Goal: Answer question/provide support: Share knowledge or assist other users

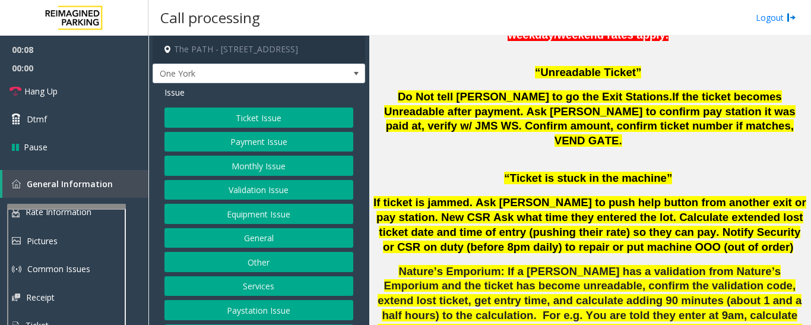
scroll to position [950, 0]
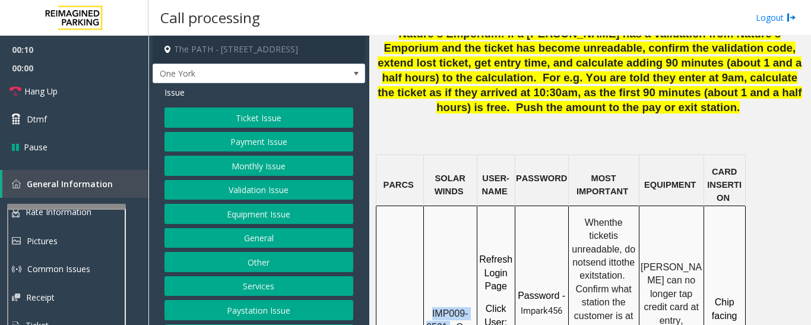
drag, startPoint x: 433, startPoint y: 193, endPoint x: 450, endPoint y: 210, distance: 24.4
copy span "IMP009-0501"
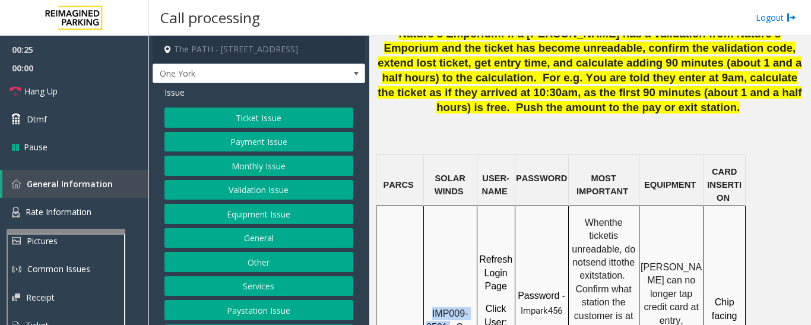
click at [107, 231] on div at bounding box center [66, 231] width 119 height 5
click at [99, 210] on link "Rate Information" at bounding box center [74, 212] width 148 height 29
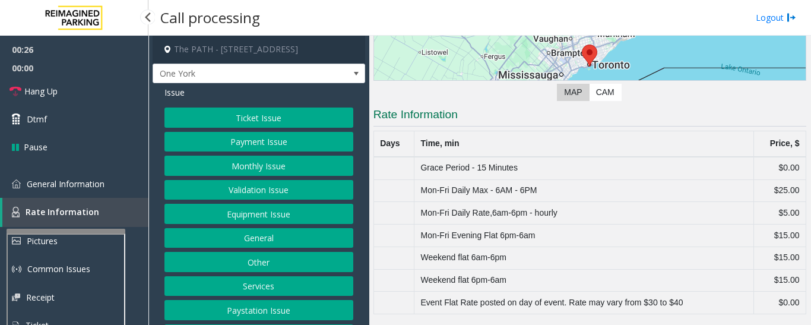
scroll to position [162, 0]
click at [105, 192] on link "General Information" at bounding box center [74, 184] width 148 height 28
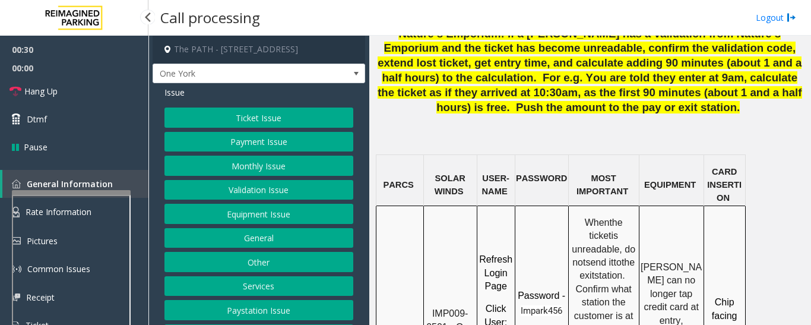
click at [99, 186] on app-root "00:30 00:00 Hang Up Dtmf Pause General Information Rate Information Pictures Co…" at bounding box center [405, 162] width 811 height 325
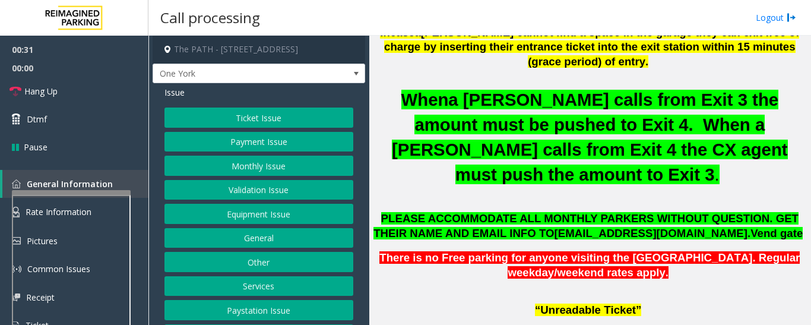
scroll to position [178, 0]
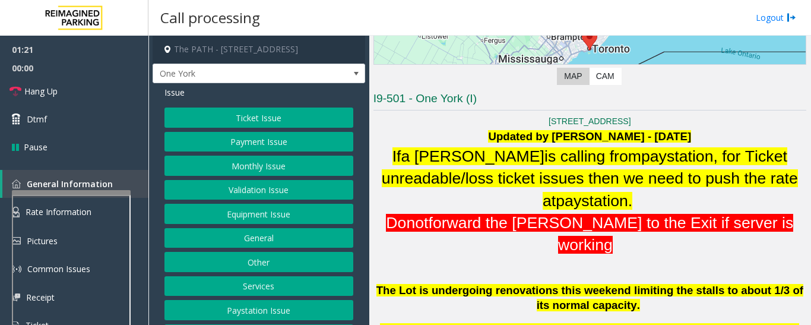
click at [257, 169] on button "Monthly Issue" at bounding box center [258, 166] width 189 height 20
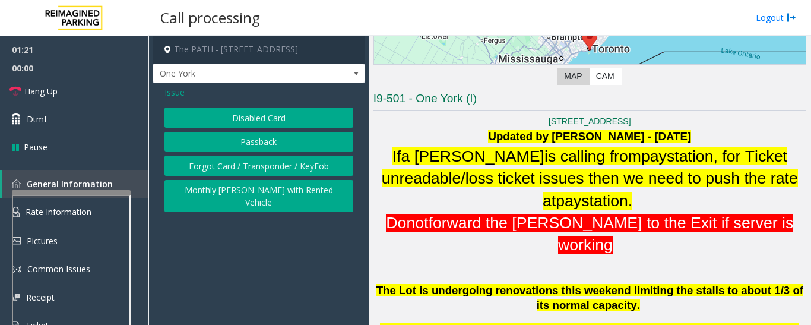
click at [299, 117] on button "Disabled Card" at bounding box center [258, 117] width 189 height 20
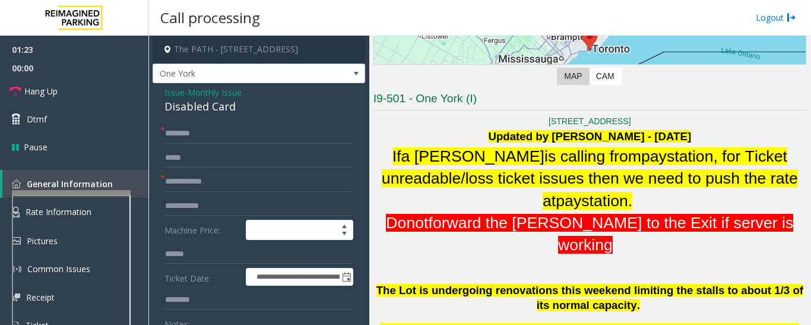
click at [230, 110] on div "Disabled Card" at bounding box center [258, 107] width 189 height 16
copy div "Disabled Card"
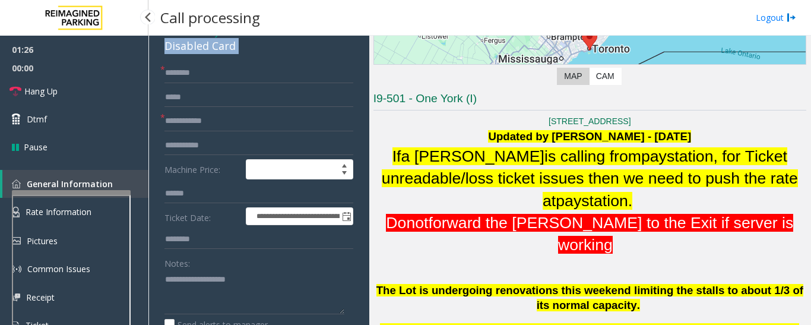
scroll to position [237, 0]
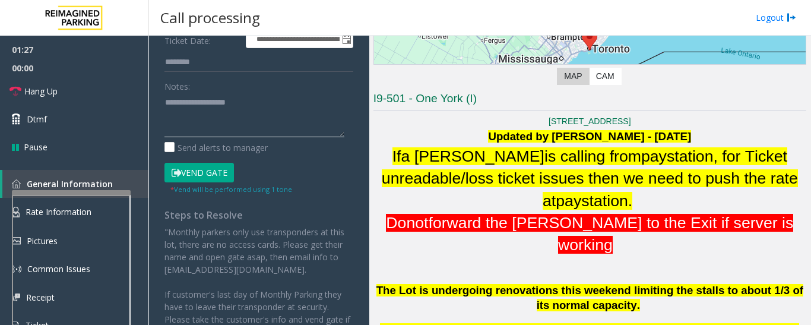
click at [223, 134] on textarea at bounding box center [254, 115] width 180 height 45
paste textarea "**********"
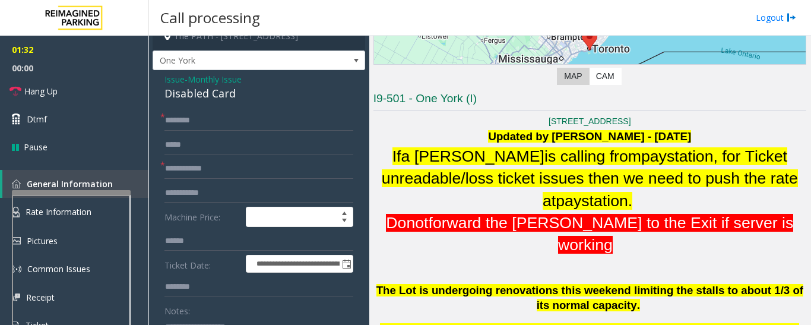
scroll to position [0, 0]
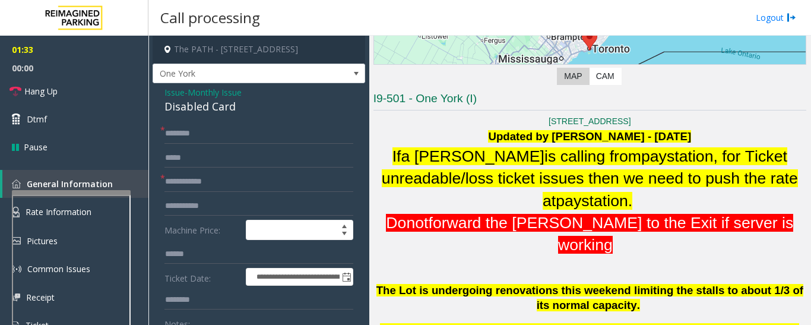
type textarea "**********"
click at [223, 134] on input "text" at bounding box center [258, 133] width 189 height 20
click at [227, 184] on input "text" at bounding box center [258, 182] width 189 height 20
type input "***"
click at [281, 139] on input "text" at bounding box center [258, 133] width 189 height 20
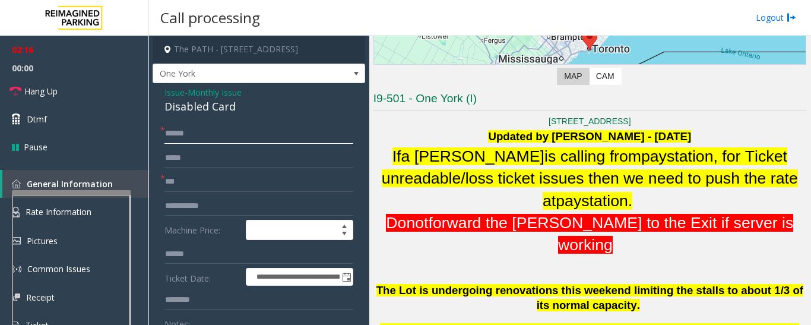
click at [187, 134] on input "*****" at bounding box center [258, 133] width 189 height 20
click at [197, 134] on input "*****" at bounding box center [258, 133] width 189 height 20
click at [195, 134] on input "*****" at bounding box center [258, 133] width 189 height 20
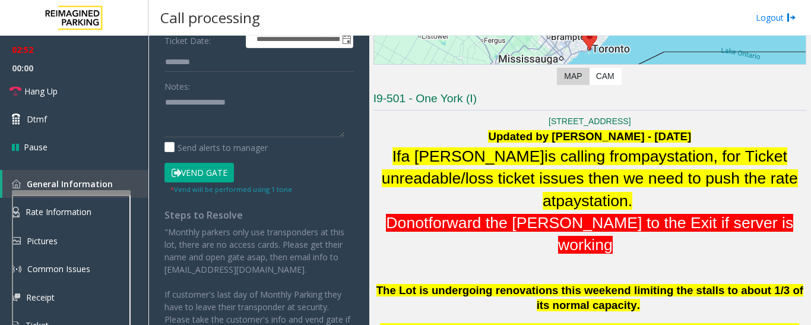
type input "*****"
click at [185, 170] on button "Vend Gate" at bounding box center [198, 173] width 69 height 20
click at [201, 125] on textarea at bounding box center [254, 115] width 180 height 45
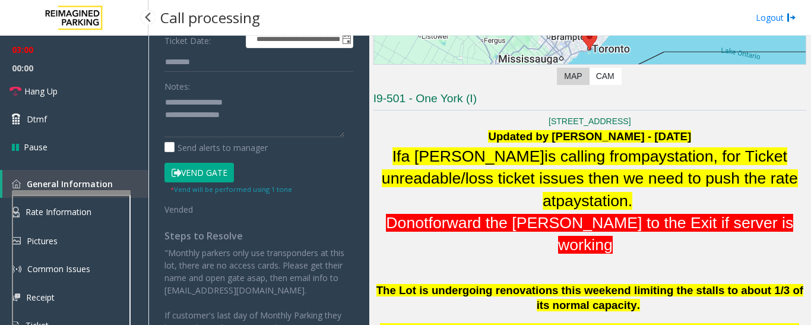
click at [101, 72] on span "00:00" at bounding box center [74, 68] width 148 height 18
click at [100, 79] on link "Hang Up" at bounding box center [74, 91] width 148 height 28
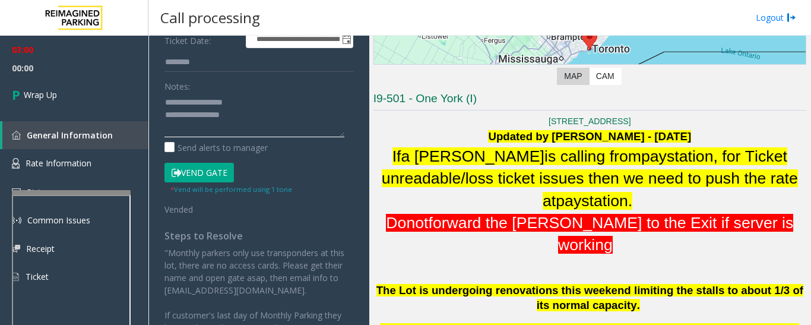
click at [259, 113] on textarea at bounding box center [254, 115] width 180 height 45
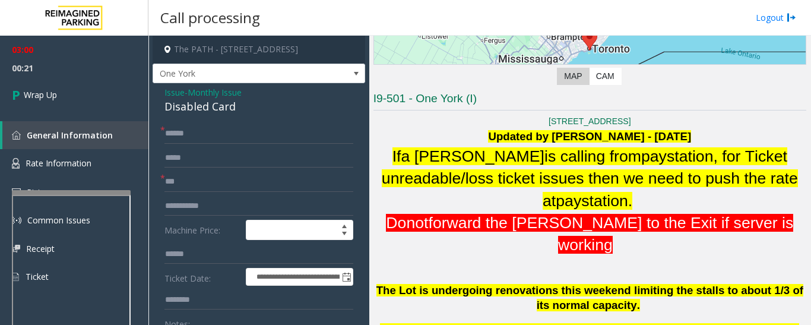
type textarea "**********"
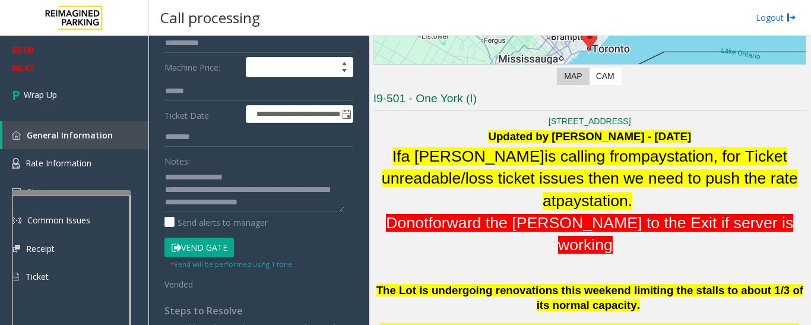
scroll to position [178, 0]
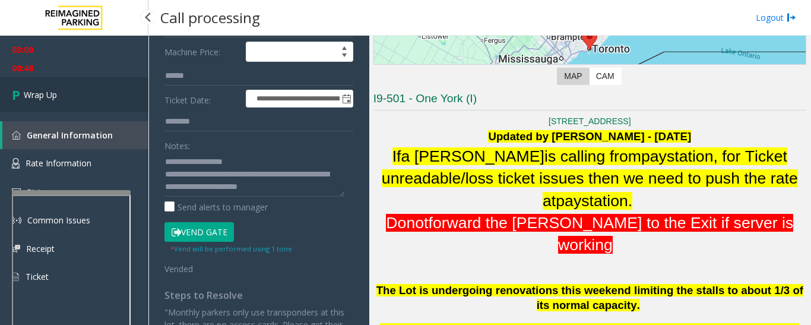
click at [96, 90] on link "Wrap Up" at bounding box center [74, 94] width 148 height 35
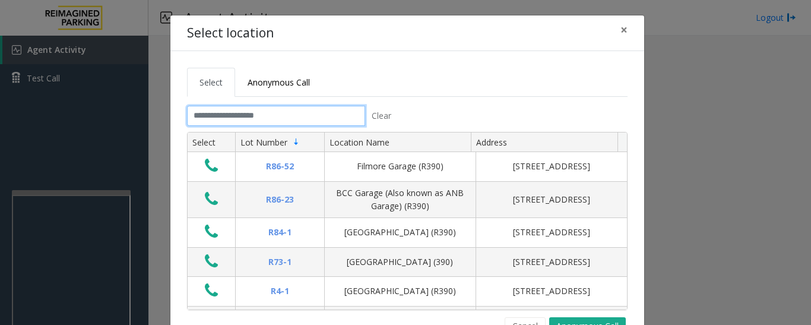
click at [349, 119] on input "text" at bounding box center [276, 116] width 178 height 20
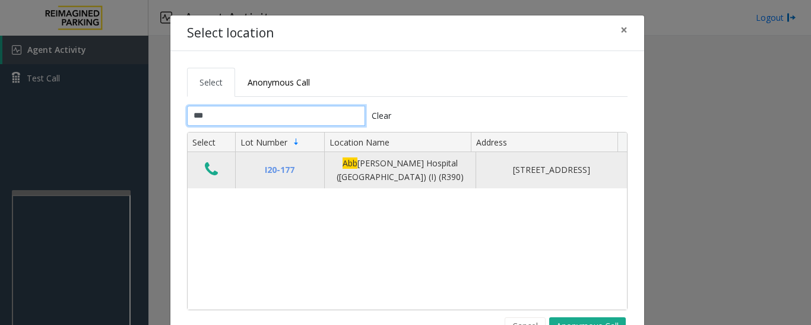
type input "***"
click at [201, 167] on button "Data table" at bounding box center [211, 169] width 20 height 19
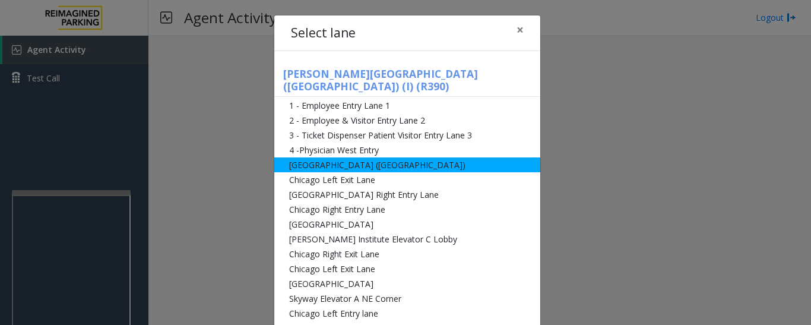
click at [307, 157] on li "[GEOGRAPHIC_DATA] ([GEOGRAPHIC_DATA])" at bounding box center [407, 164] width 266 height 15
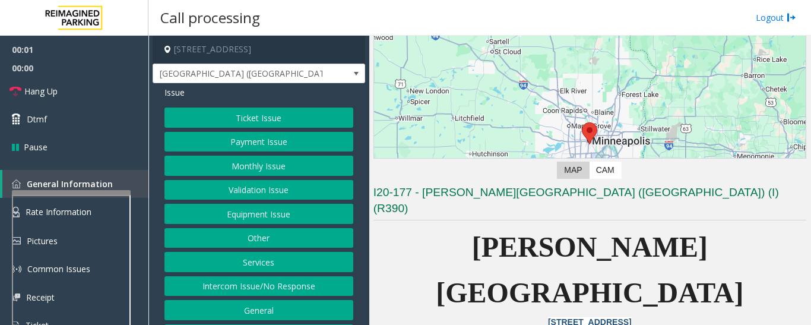
scroll to position [178, 0]
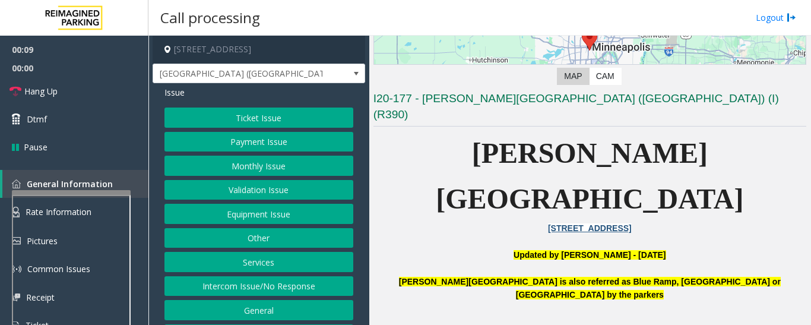
click at [223, 164] on button "Monthly Issue" at bounding box center [258, 166] width 189 height 20
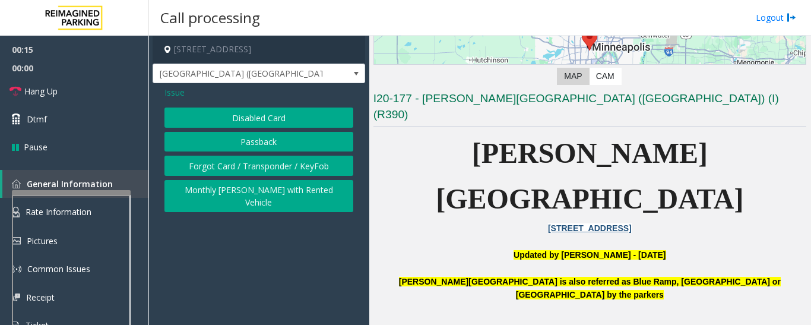
click at [269, 121] on button "Disabled Card" at bounding box center [258, 117] width 189 height 20
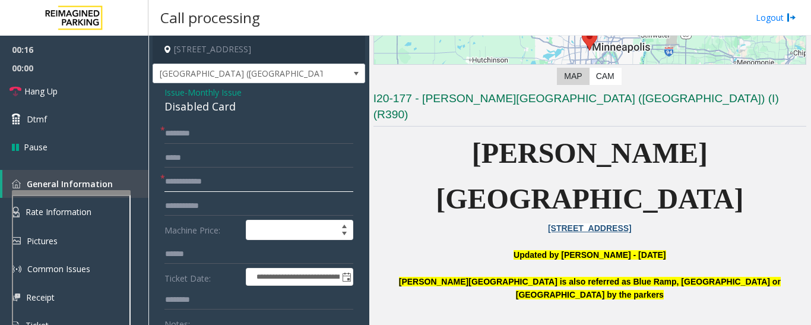
click at [200, 177] on input "text" at bounding box center [258, 182] width 189 height 20
type input "**********"
click at [230, 138] on input "text" at bounding box center [258, 133] width 189 height 20
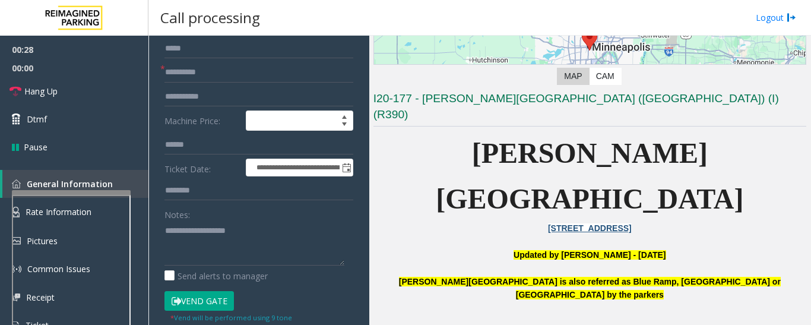
scroll to position [119, 0]
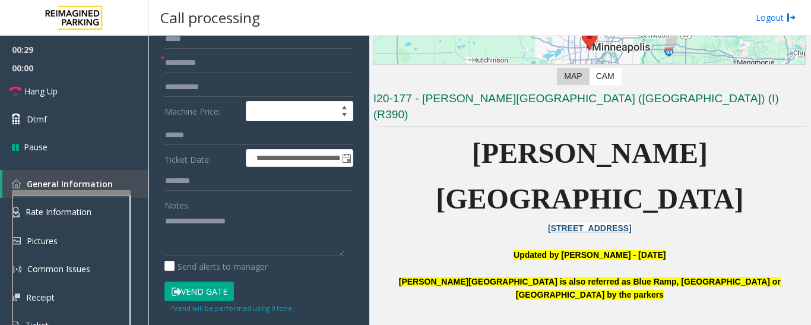
type input "**"
click at [185, 66] on input "**********" at bounding box center [258, 63] width 189 height 20
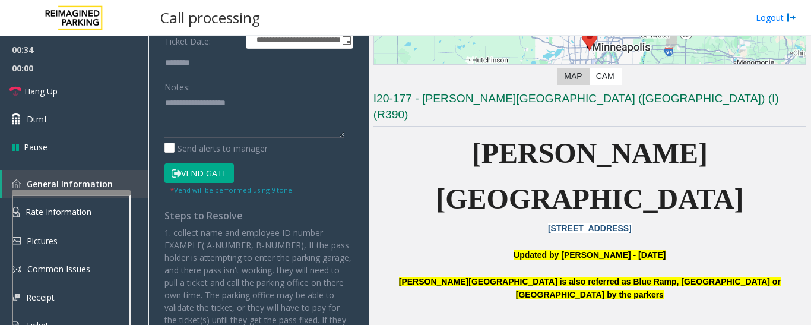
scroll to position [237, 0]
type input "**********"
click at [221, 174] on button "Vend Gate" at bounding box center [198, 173] width 69 height 20
click at [229, 123] on textarea at bounding box center [254, 115] width 180 height 45
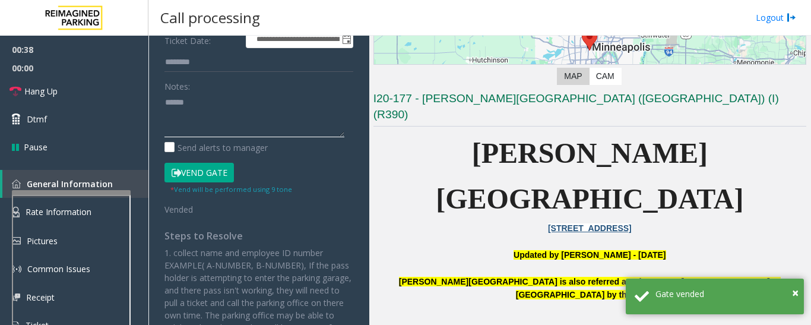
paste textarea "**********"
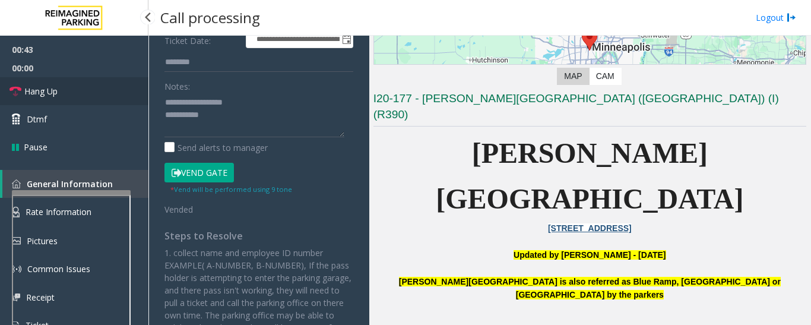
click at [61, 96] on link "Hang Up" at bounding box center [74, 91] width 148 height 28
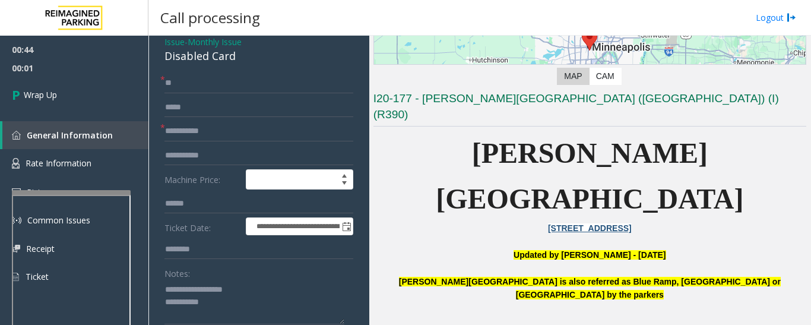
scroll to position [119, 0]
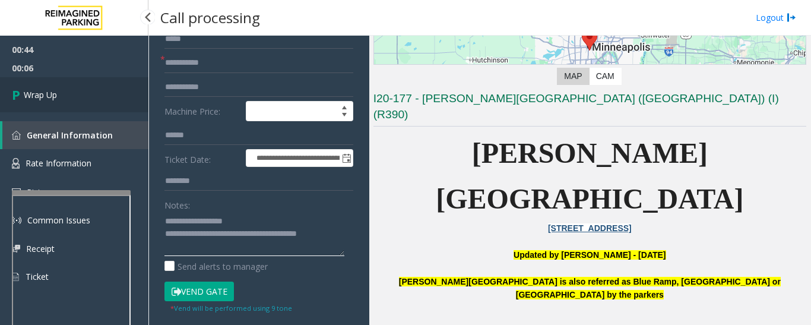
type textarea "**********"
click at [104, 83] on link "Wrap Up" at bounding box center [74, 94] width 148 height 35
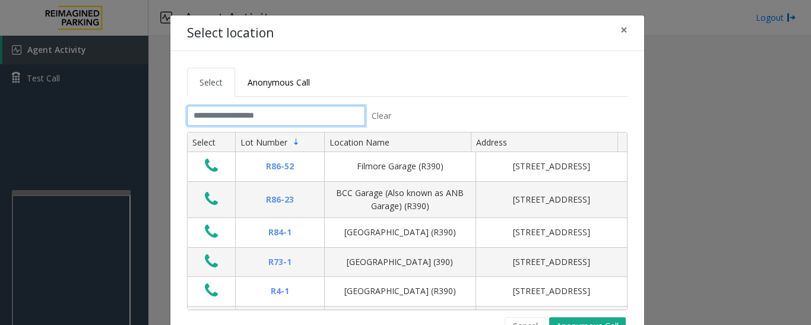
click at [304, 123] on input "text" at bounding box center [276, 116] width 178 height 20
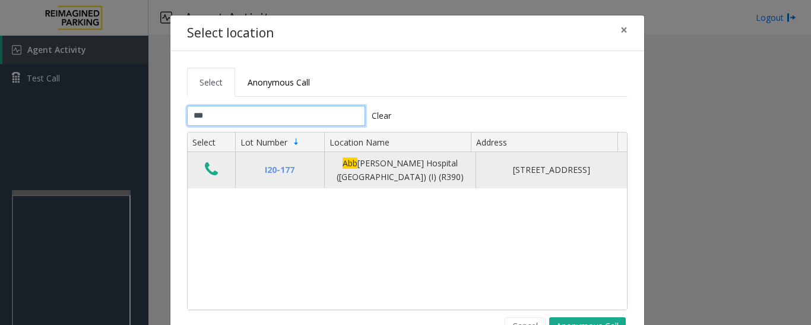
type input "***"
click at [212, 170] on icon "Data table" at bounding box center [211, 169] width 13 height 17
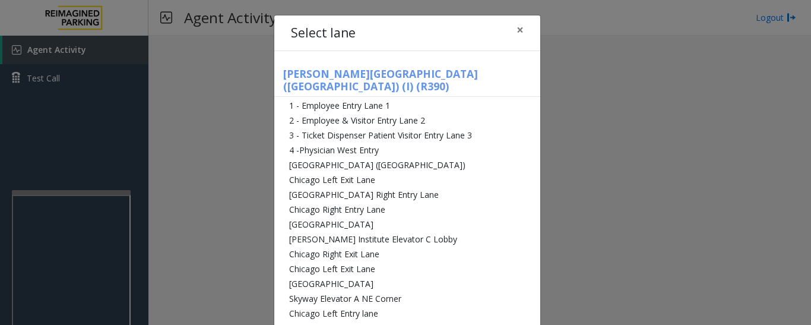
click at [286, 157] on li "[GEOGRAPHIC_DATA] ([GEOGRAPHIC_DATA])" at bounding box center [407, 164] width 266 height 15
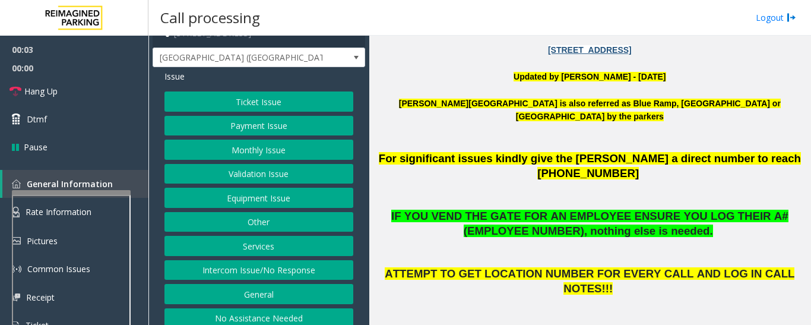
scroll to position [25, 0]
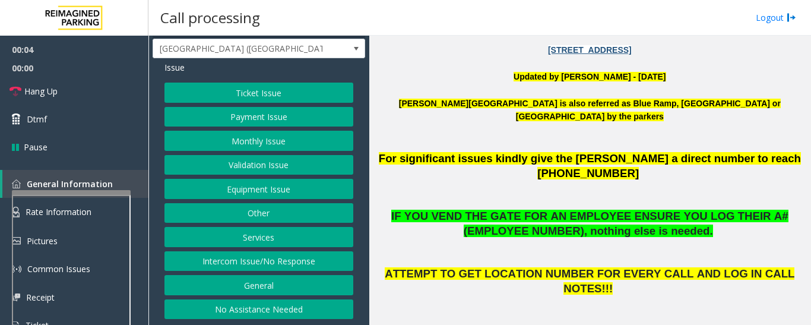
click at [262, 253] on button "Intercom Issue/No Response" at bounding box center [258, 261] width 189 height 20
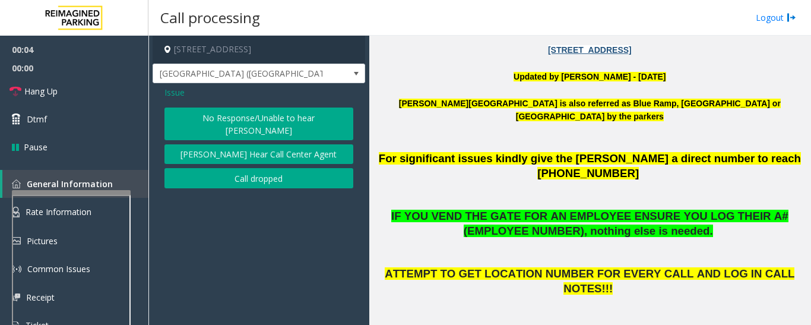
scroll to position [0, 0]
click at [302, 115] on button "No Response/Unable to hear [PERSON_NAME]" at bounding box center [258, 123] width 189 height 33
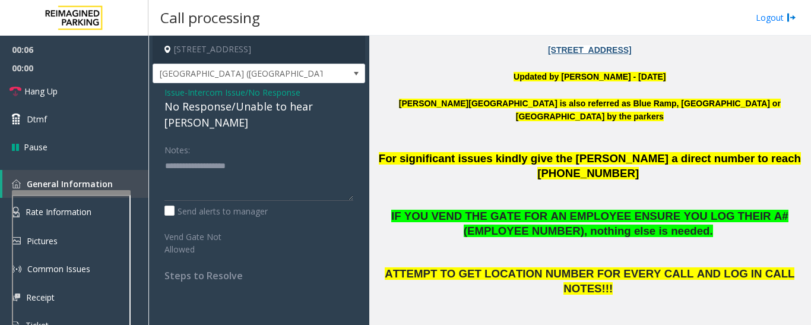
click at [273, 107] on div "No Response/Unable to hear [PERSON_NAME]" at bounding box center [258, 115] width 189 height 32
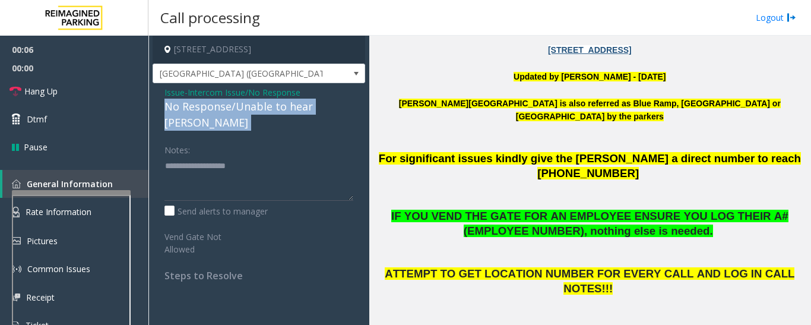
click at [273, 107] on div "No Response/Unable to hear [PERSON_NAME]" at bounding box center [258, 115] width 189 height 32
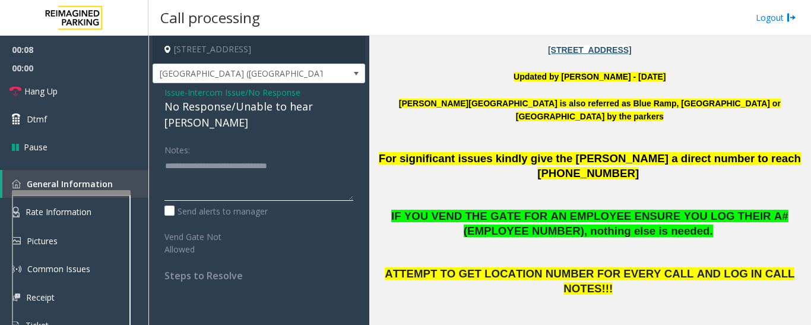
click at [329, 157] on textarea at bounding box center [258, 178] width 189 height 45
type textarea "**********"
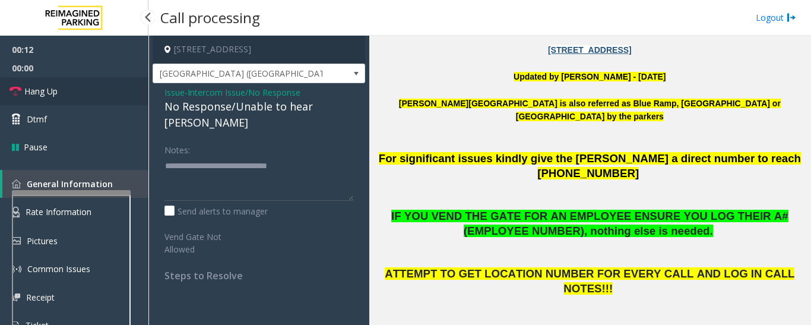
click at [35, 89] on span "Hang Up" at bounding box center [40, 91] width 33 height 12
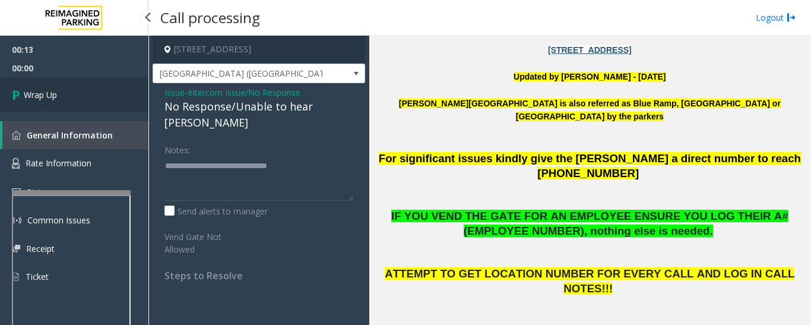
click at [35, 96] on span "Wrap Up" at bounding box center [40, 94] width 33 height 12
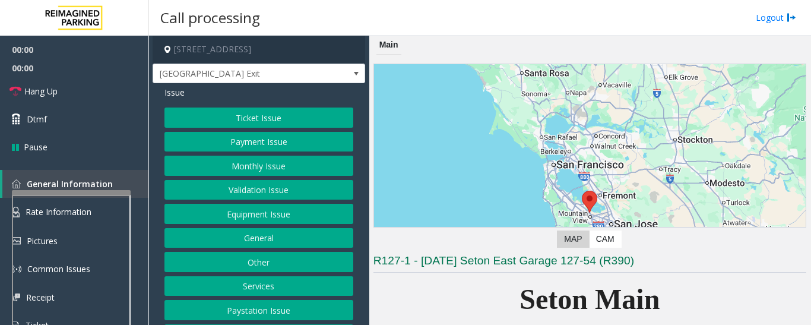
scroll to position [297, 0]
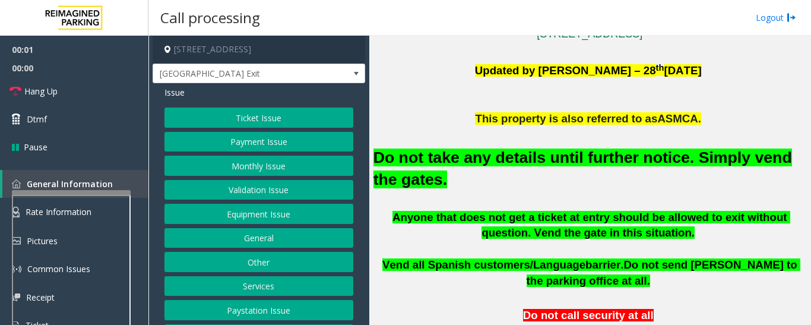
click at [300, 212] on button "Equipment Issue" at bounding box center [258, 214] width 189 height 20
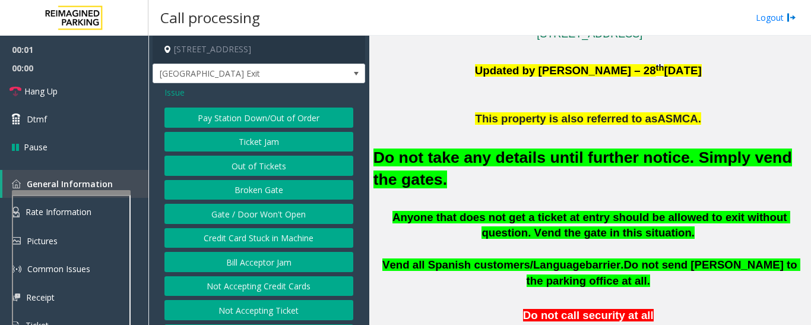
click at [287, 208] on button "Gate / Door Won't Open" at bounding box center [258, 214] width 189 height 20
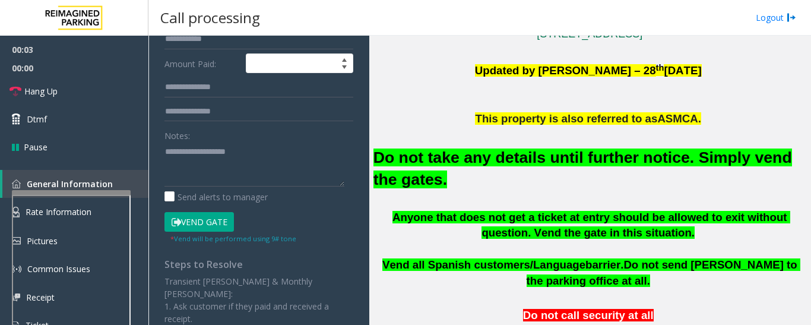
scroll to position [237, 0]
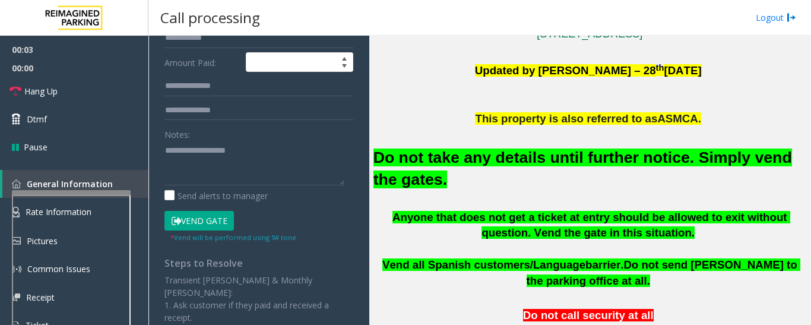
click at [199, 220] on button "Vend Gate" at bounding box center [198, 221] width 69 height 20
click at [415, 160] on font "Do not take any details until further notice. Simply vend the gates." at bounding box center [582, 168] width 418 height 40
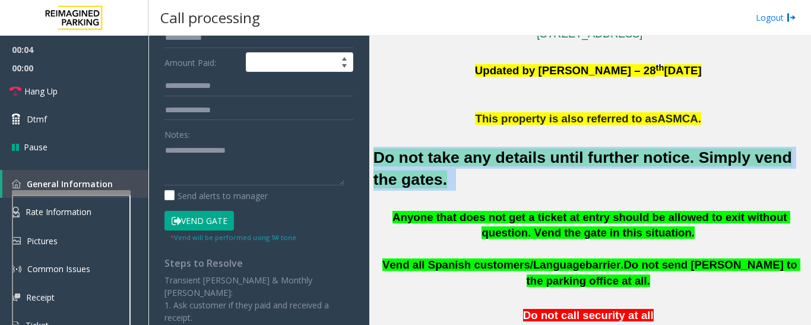
click at [415, 160] on font "Do not take any details until further notice. Simply vend the gates." at bounding box center [582, 168] width 418 height 40
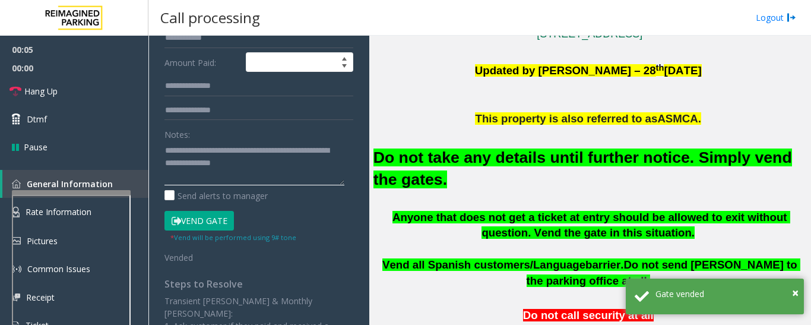
click at [267, 172] on textarea at bounding box center [254, 163] width 180 height 45
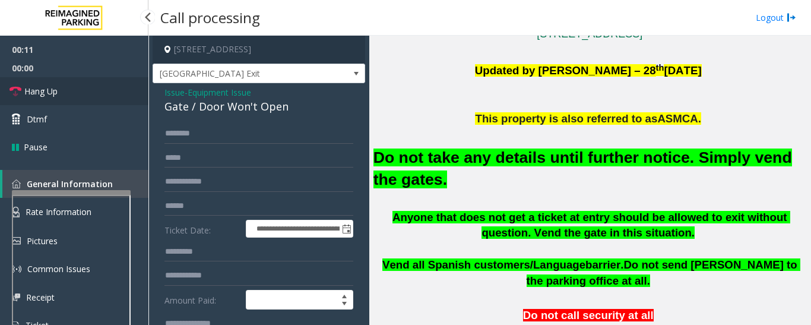
type textarea "**********"
click at [24, 83] on link "Hang Up" at bounding box center [74, 91] width 148 height 28
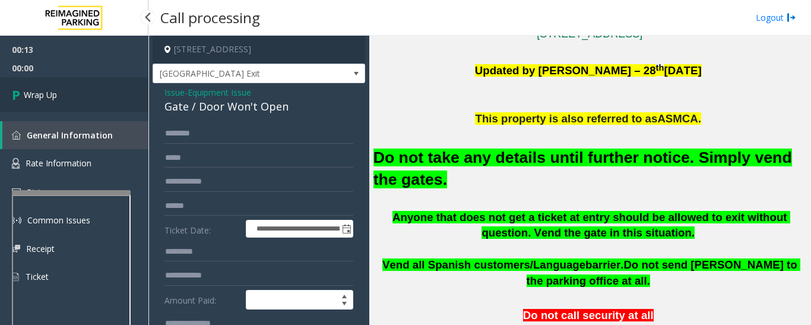
click at [65, 109] on link "Wrap Up" at bounding box center [74, 94] width 148 height 35
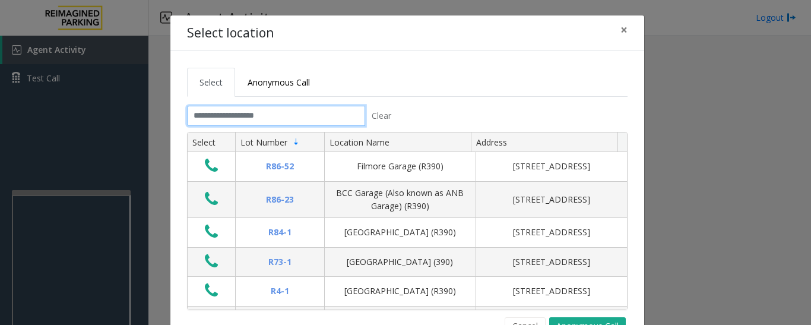
click at [289, 120] on input "text" at bounding box center [276, 116] width 178 height 20
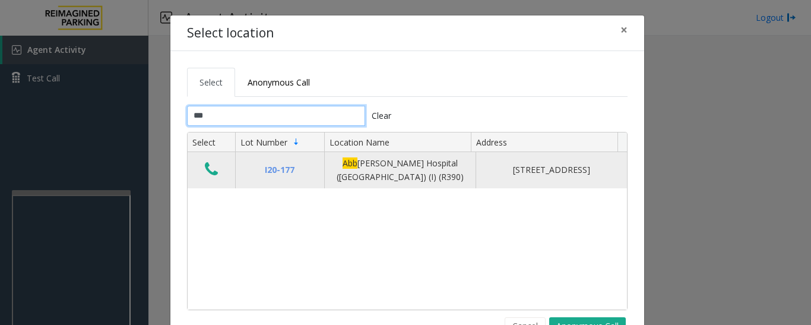
type input "***"
click at [212, 175] on icon "Data table" at bounding box center [211, 169] width 13 height 17
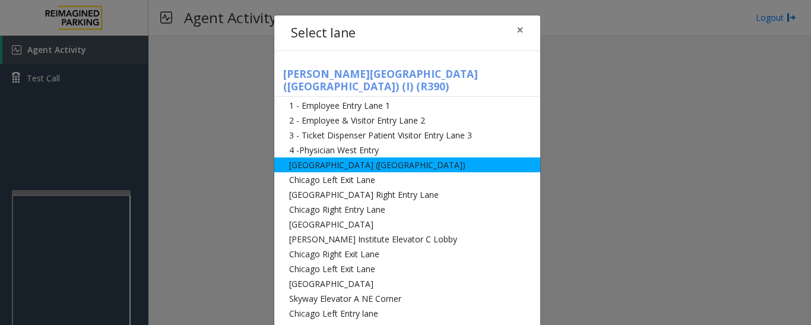
click at [358, 157] on li "[GEOGRAPHIC_DATA] ([GEOGRAPHIC_DATA])" at bounding box center [407, 164] width 266 height 15
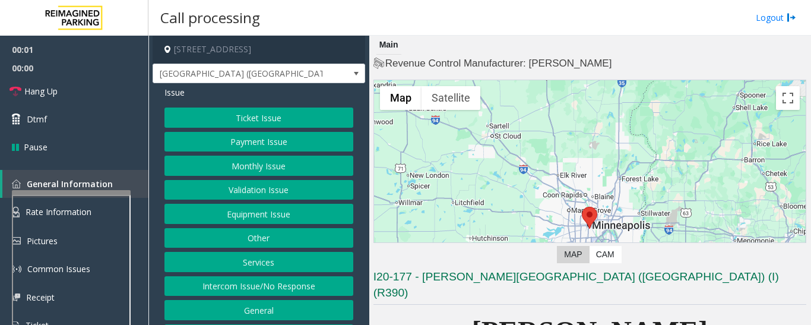
click at [256, 171] on button "Monthly Issue" at bounding box center [258, 166] width 189 height 20
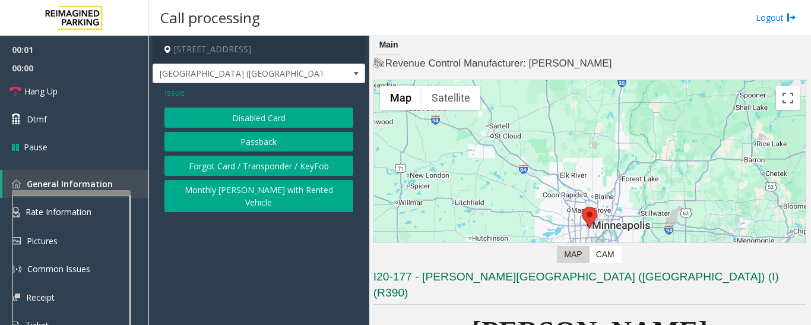
click at [238, 113] on button "Disabled Card" at bounding box center [258, 117] width 189 height 20
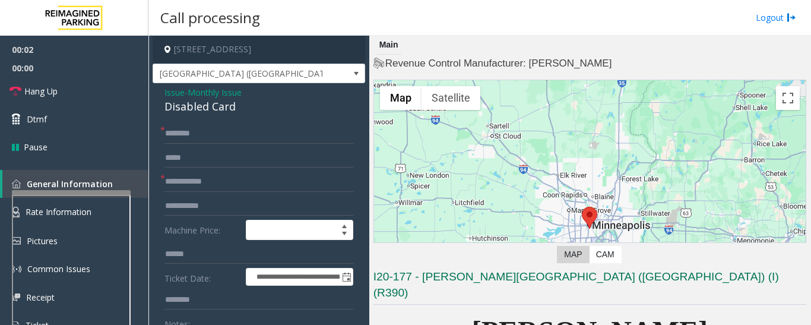
click at [176, 110] on div "Disabled Card" at bounding box center [258, 107] width 189 height 16
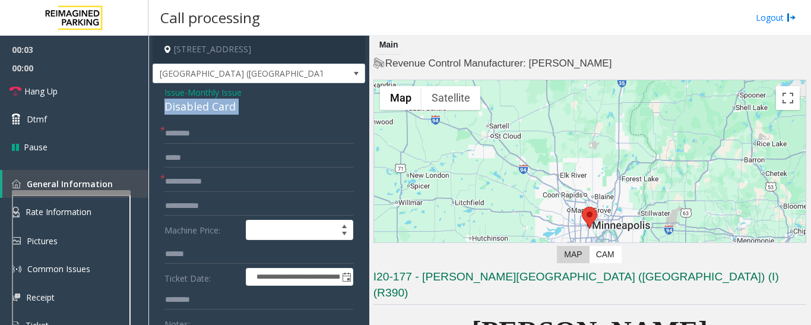
click at [176, 110] on div "Disabled Card" at bounding box center [258, 107] width 189 height 16
copy div "Disabled Card"
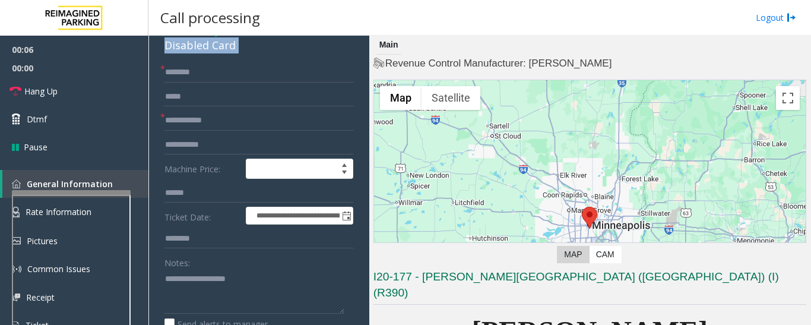
scroll to position [119, 0]
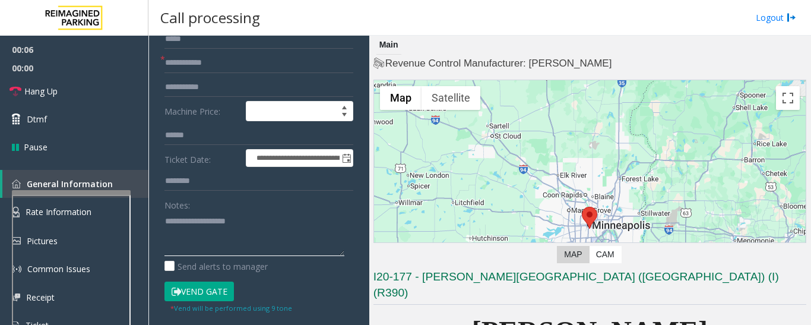
click at [207, 220] on textarea at bounding box center [254, 233] width 180 height 45
paste textarea "**********"
type textarea "**********"
click at [205, 64] on input "text" at bounding box center [258, 63] width 189 height 20
drag, startPoint x: 202, startPoint y: 62, endPoint x: 97, endPoint y: 64, distance: 105.1
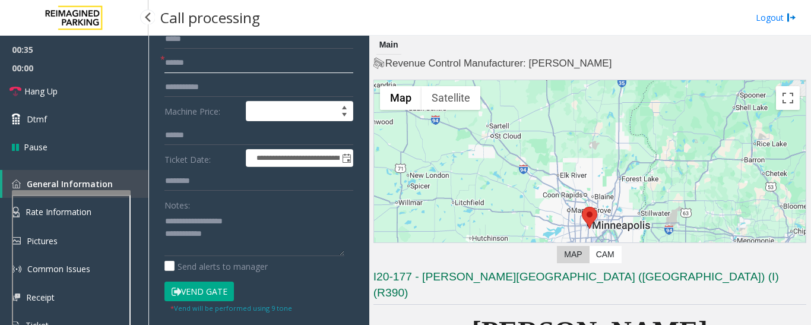
click at [97, 64] on app-root "**********" at bounding box center [405, 162] width 811 height 325
click at [167, 61] on input "******" at bounding box center [258, 63] width 189 height 20
type input "**********"
click at [207, 288] on button "Vend Gate" at bounding box center [198, 291] width 69 height 20
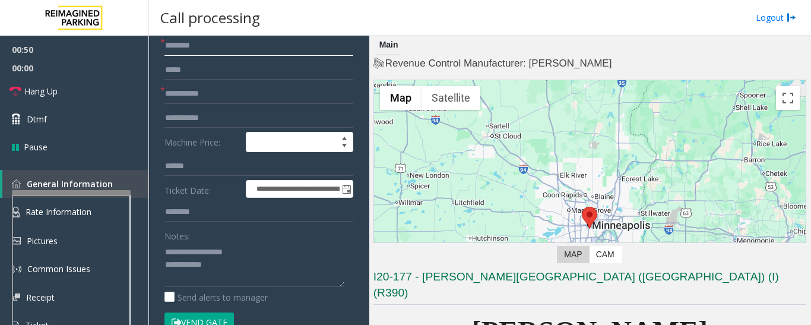
click at [196, 45] on input "text" at bounding box center [258, 46] width 189 height 20
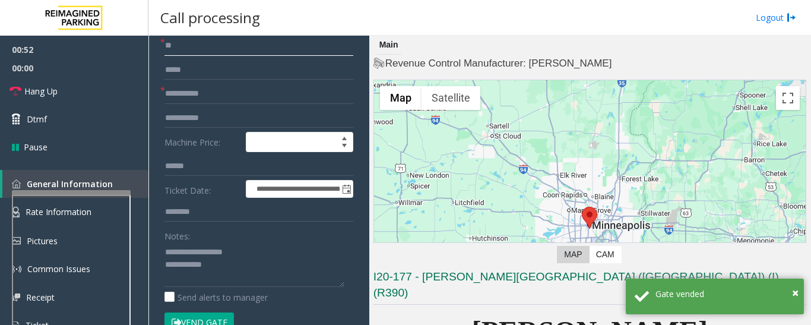
type input "**"
click at [213, 272] on textarea at bounding box center [254, 264] width 180 height 45
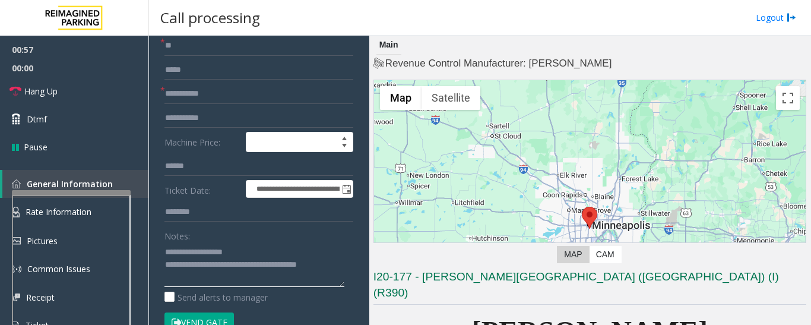
click at [341, 266] on textarea at bounding box center [254, 264] width 180 height 45
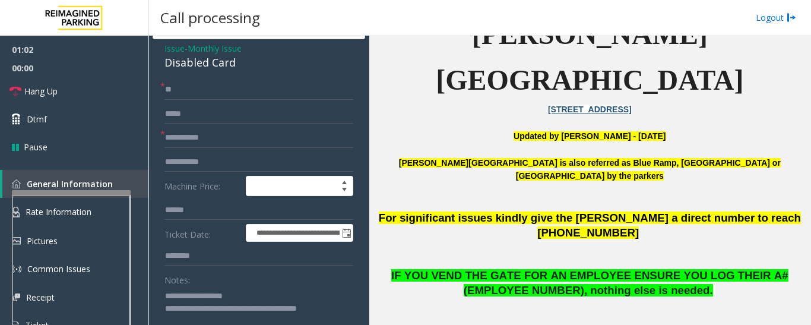
scroll to position [0, 0]
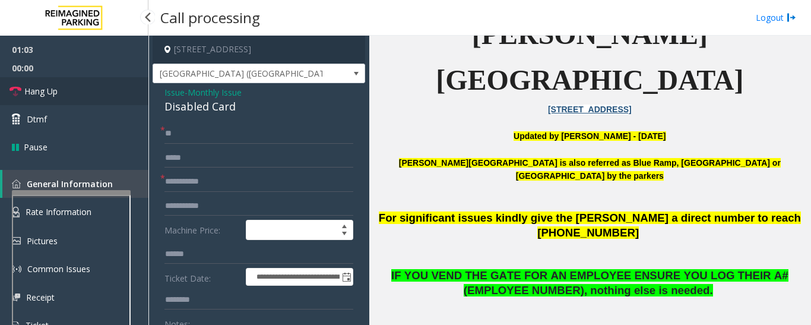
type textarea "**********"
click at [55, 85] on span "Hang Up" at bounding box center [40, 91] width 33 height 12
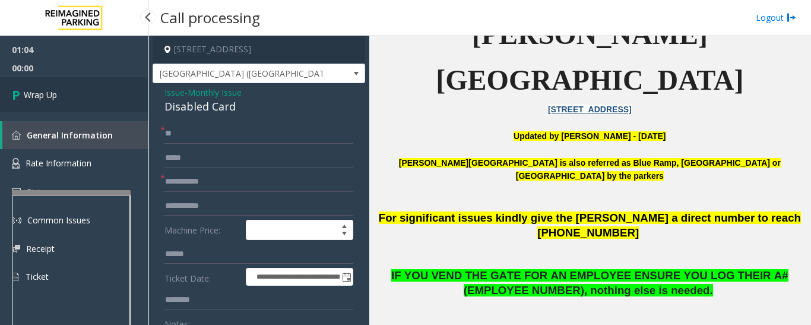
click at [33, 104] on link "Wrap Up" at bounding box center [74, 94] width 148 height 35
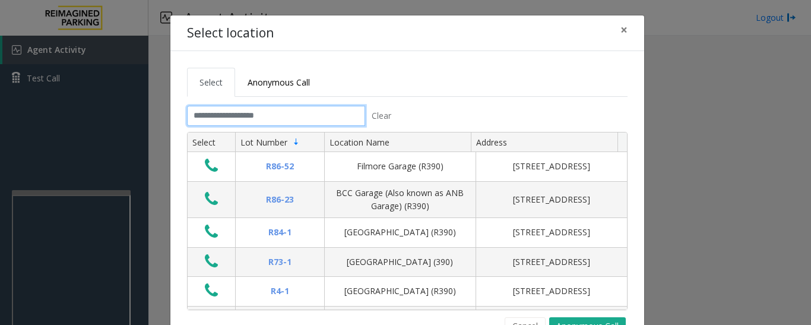
click at [296, 123] on input "text" at bounding box center [276, 116] width 178 height 20
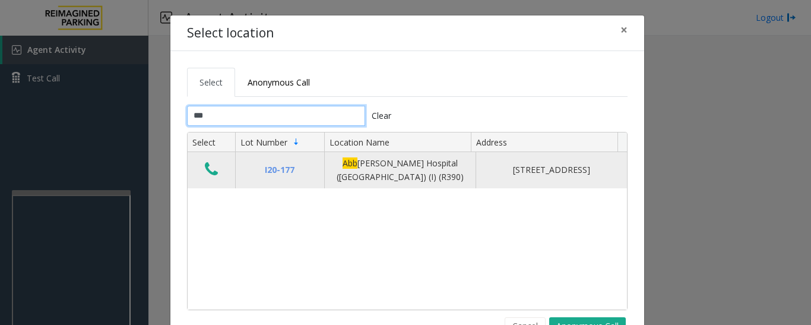
type input "***"
click at [205, 172] on icon "Data table" at bounding box center [211, 169] width 13 height 17
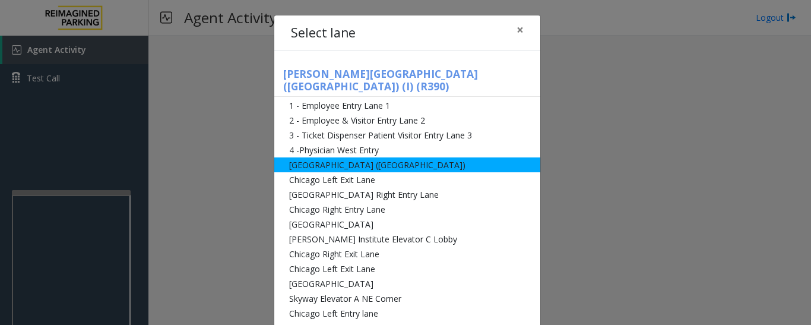
click at [287, 157] on li "[GEOGRAPHIC_DATA] ([GEOGRAPHIC_DATA])" at bounding box center [407, 164] width 266 height 15
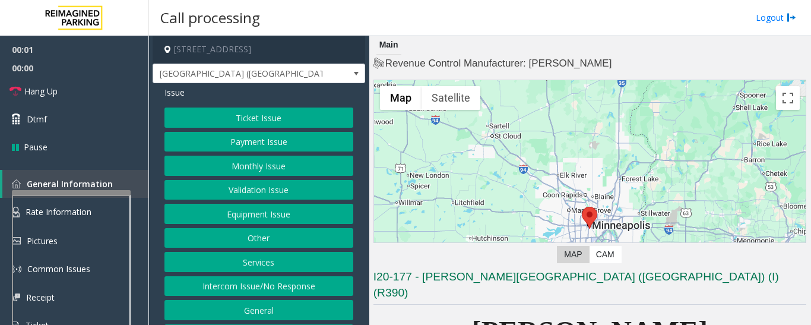
click at [275, 170] on button "Monthly Issue" at bounding box center [258, 166] width 189 height 20
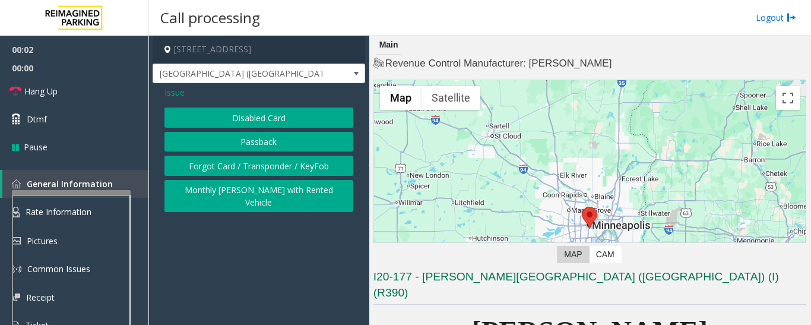
click at [300, 125] on button "Disabled Card" at bounding box center [258, 117] width 189 height 20
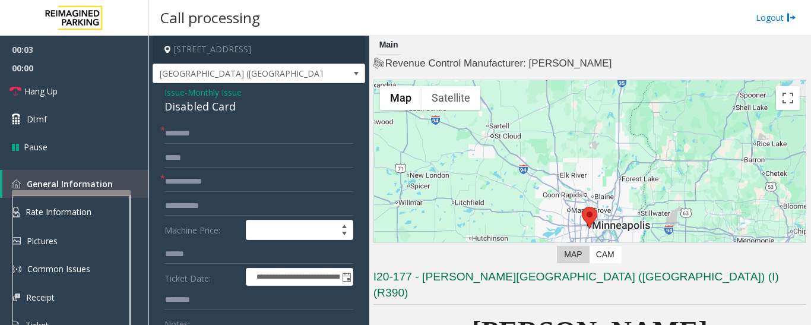
click at [173, 109] on div "Disabled Card" at bounding box center [258, 107] width 189 height 16
copy div "Disabled Card"
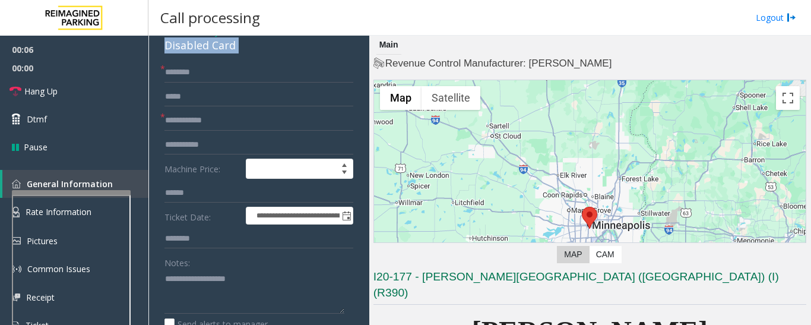
scroll to position [119, 0]
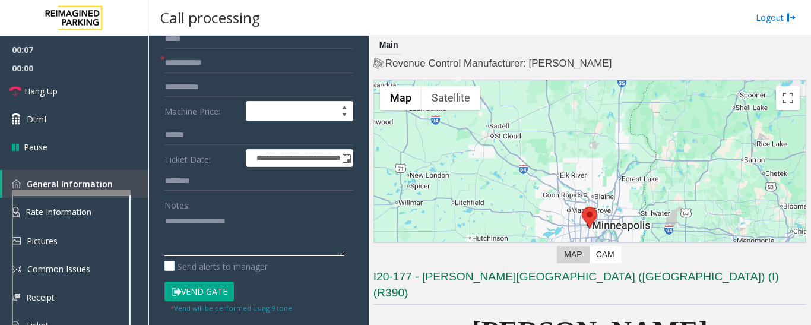
click at [199, 229] on textarea at bounding box center [254, 233] width 180 height 45
paste textarea "**********"
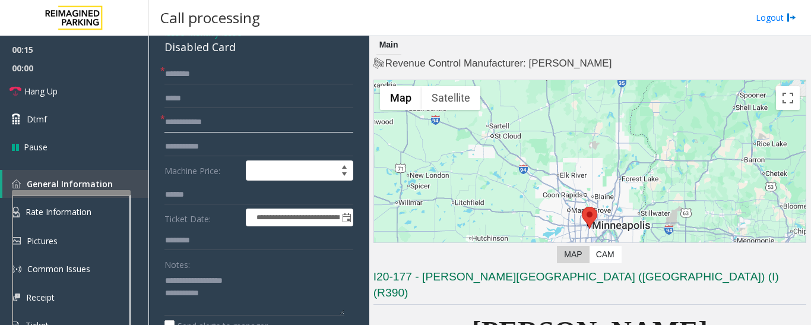
click at [226, 125] on input "text" at bounding box center [258, 122] width 189 height 20
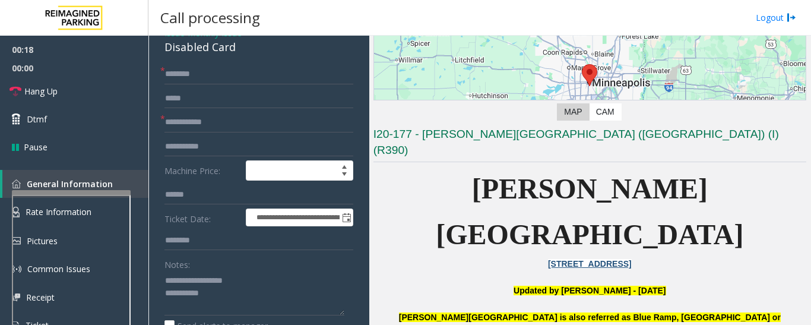
scroll to position [202, 0]
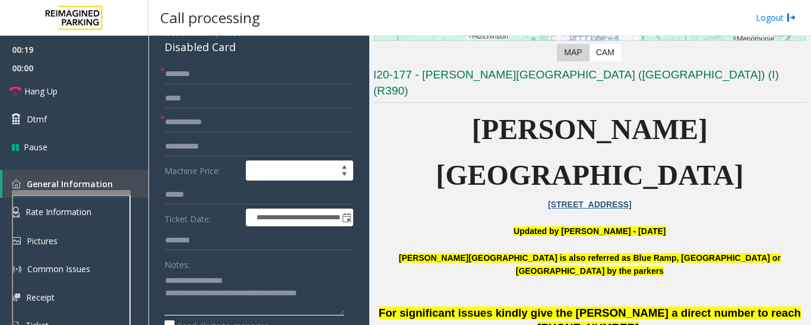
type textarea "**********"
click at [180, 123] on input "text" at bounding box center [258, 122] width 189 height 20
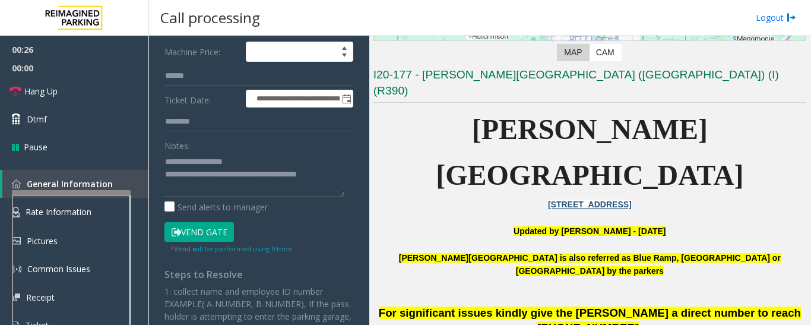
type input "******"
click at [198, 227] on button "Vend Gate" at bounding box center [198, 232] width 69 height 20
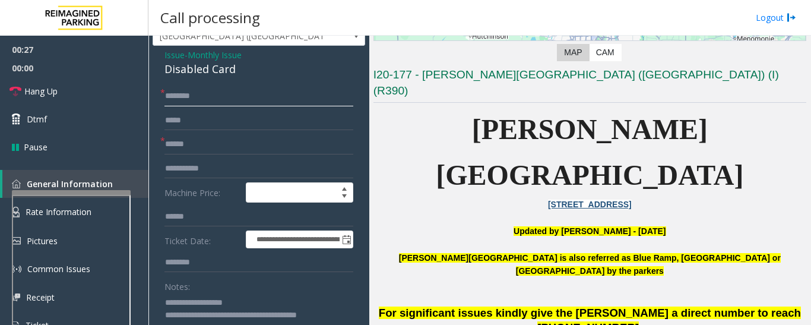
scroll to position [0, 0]
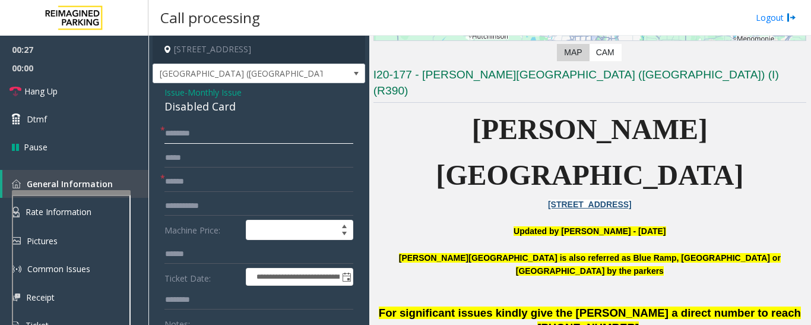
click at [215, 131] on input "text" at bounding box center [258, 133] width 189 height 20
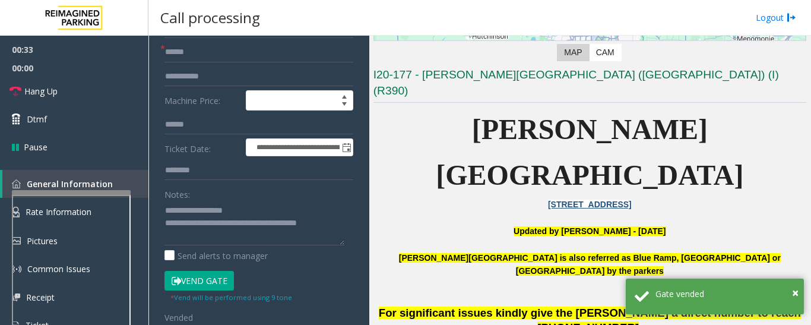
scroll to position [178, 0]
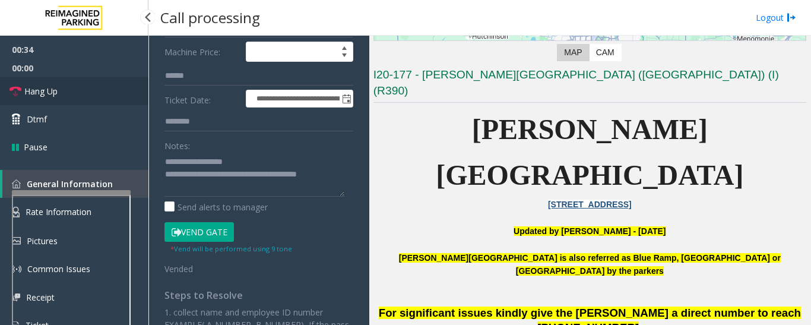
type input "**"
click at [47, 99] on link "Hang Up" at bounding box center [74, 91] width 148 height 28
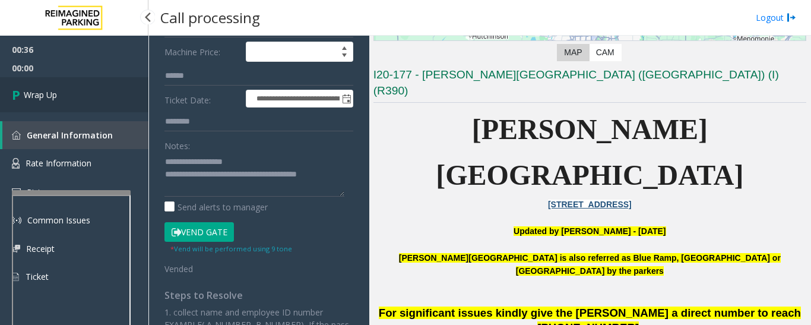
click at [80, 101] on link "Wrap Up" at bounding box center [74, 94] width 148 height 35
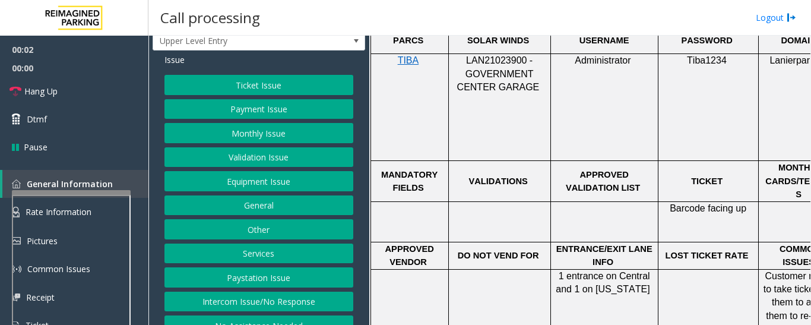
scroll to position [49, 0]
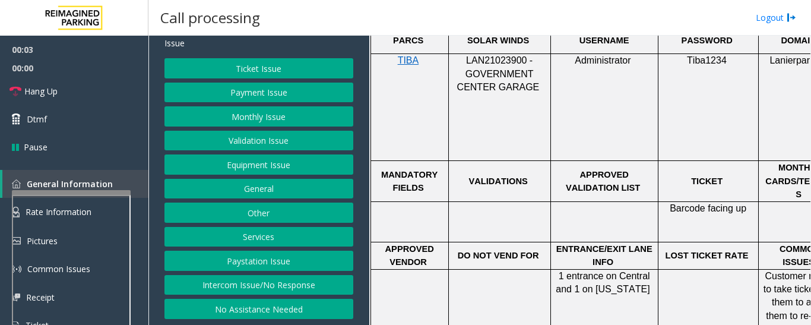
click at [327, 278] on button "Intercom Issue/No Response" at bounding box center [258, 285] width 189 height 20
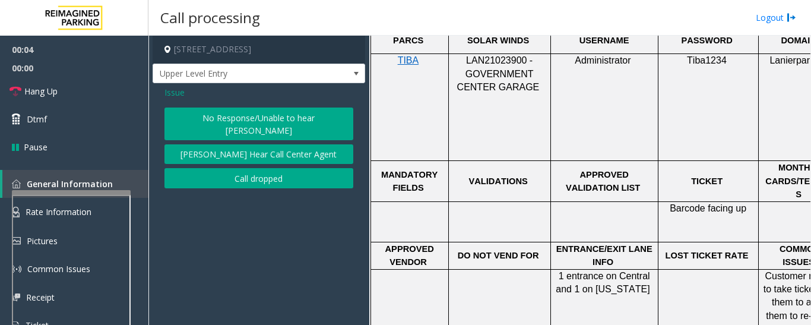
click at [323, 116] on button "No Response/Unable to hear [PERSON_NAME]" at bounding box center [258, 123] width 189 height 33
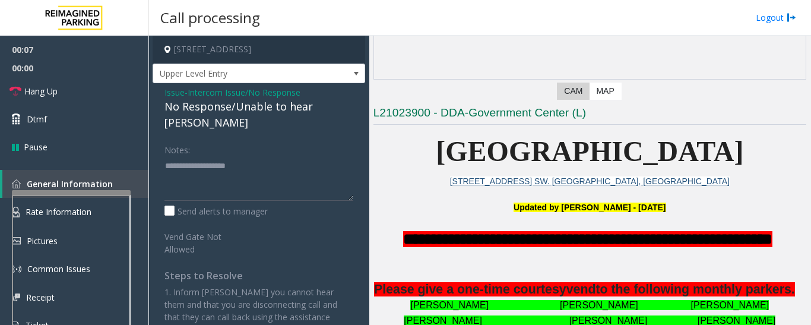
scroll to position [119, 0]
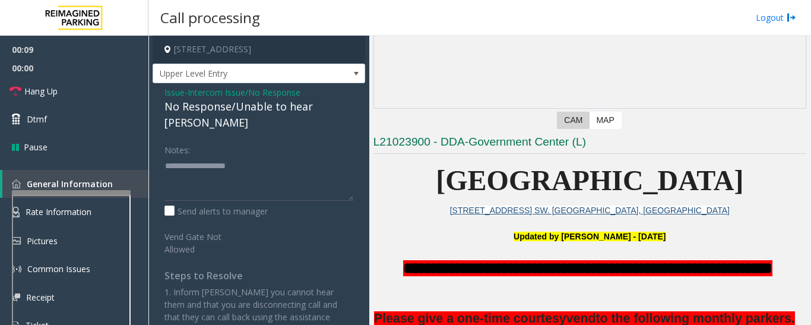
click at [288, 112] on div "No Response/Unable to hear [PERSON_NAME]" at bounding box center [258, 115] width 189 height 32
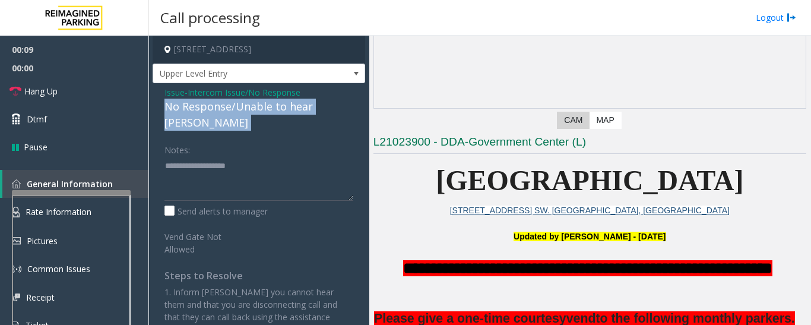
click at [288, 112] on div "No Response/Unable to hear [PERSON_NAME]" at bounding box center [258, 115] width 189 height 32
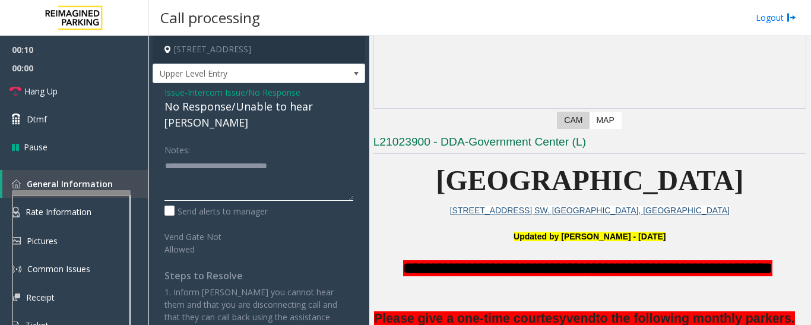
click at [318, 156] on textarea at bounding box center [258, 178] width 189 height 45
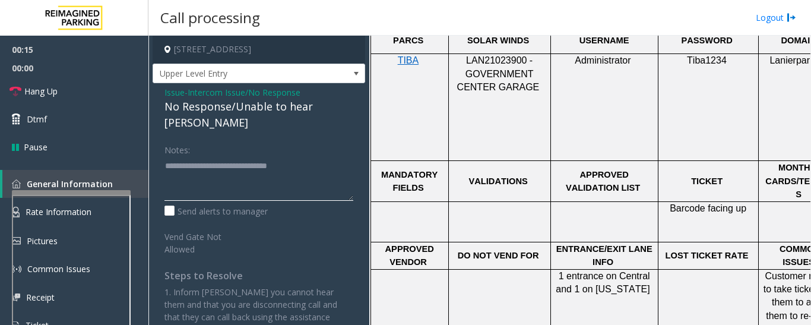
scroll to position [534, 0]
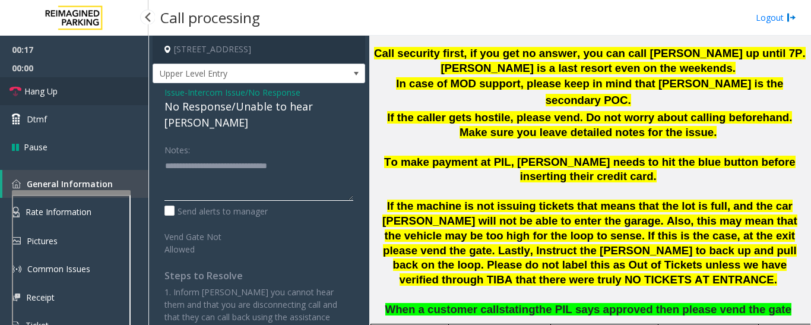
type textarea "**********"
click at [5, 89] on link "Hang Up" at bounding box center [74, 91] width 148 height 28
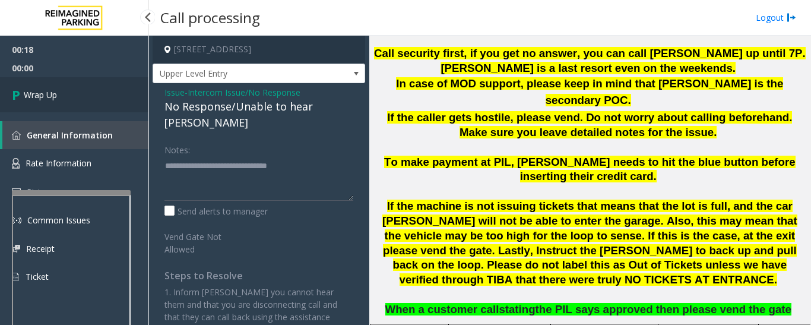
click at [79, 93] on link "Wrap Up" at bounding box center [74, 94] width 148 height 35
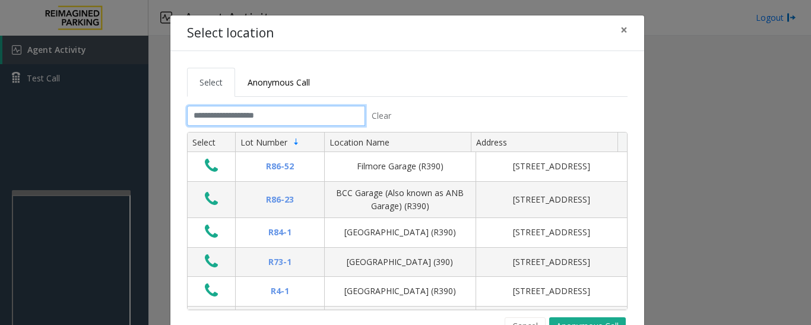
click at [222, 116] on input "text" at bounding box center [276, 116] width 178 height 20
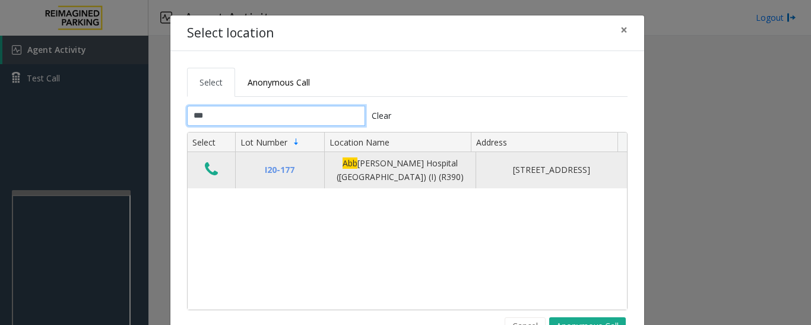
type input "***"
click at [208, 162] on icon "Data table" at bounding box center [211, 169] width 13 height 17
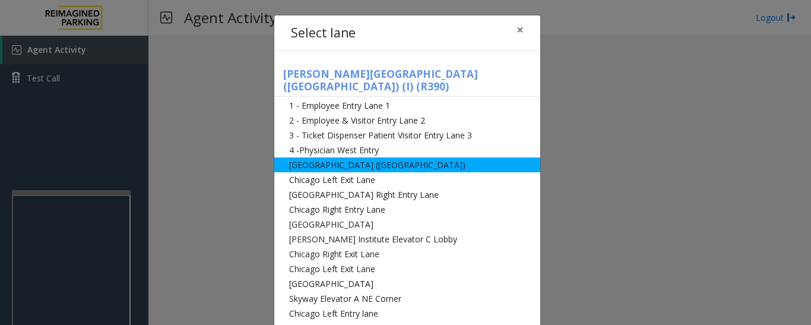
click at [377, 157] on li "[GEOGRAPHIC_DATA] ([GEOGRAPHIC_DATA])" at bounding box center [407, 164] width 266 height 15
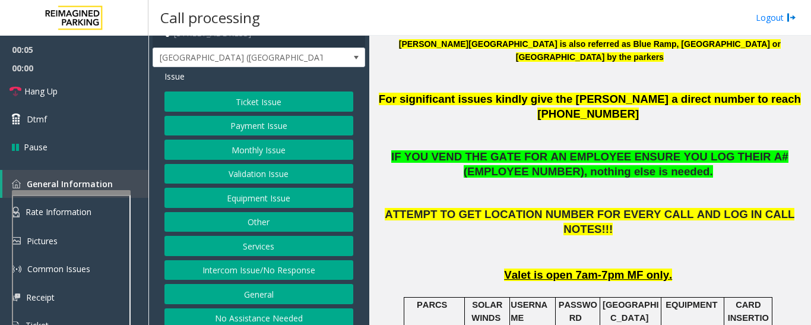
scroll to position [25, 0]
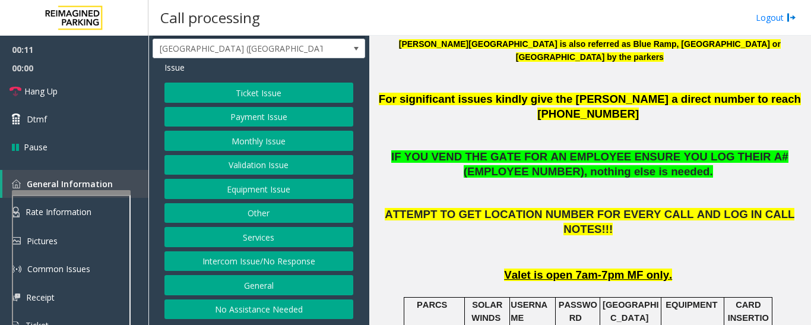
click at [260, 251] on button "Intercom Issue/No Response" at bounding box center [258, 261] width 189 height 20
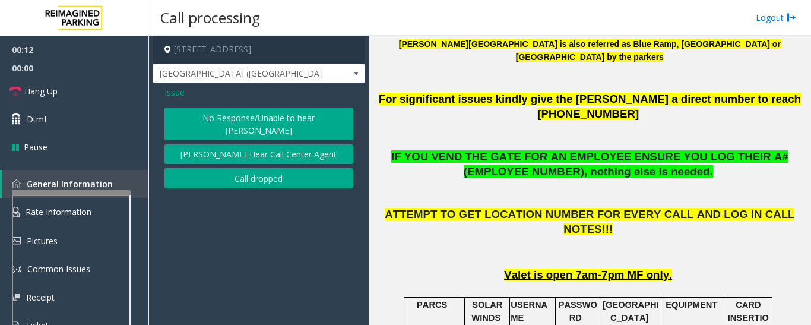
scroll to position [0, 0]
click at [276, 117] on button "No Response/Unable to hear [PERSON_NAME]" at bounding box center [258, 123] width 189 height 33
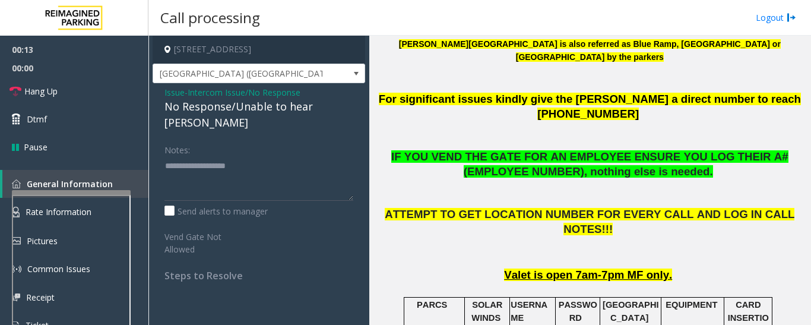
click at [272, 110] on div "No Response/Unable to hear [PERSON_NAME]" at bounding box center [258, 115] width 189 height 32
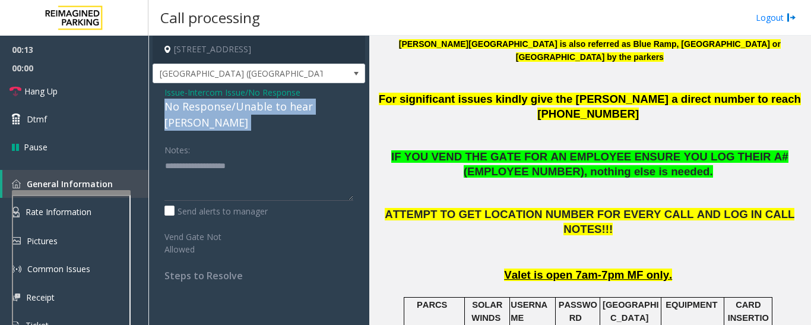
click at [272, 110] on div "No Response/Unable to hear [PERSON_NAME]" at bounding box center [258, 115] width 189 height 32
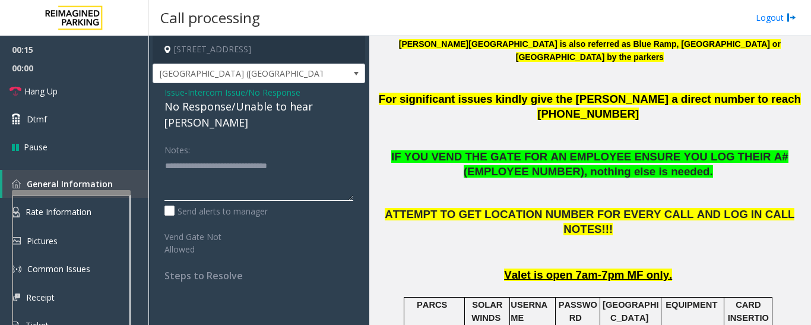
click at [325, 156] on textarea at bounding box center [258, 178] width 189 height 45
type textarea "**********"
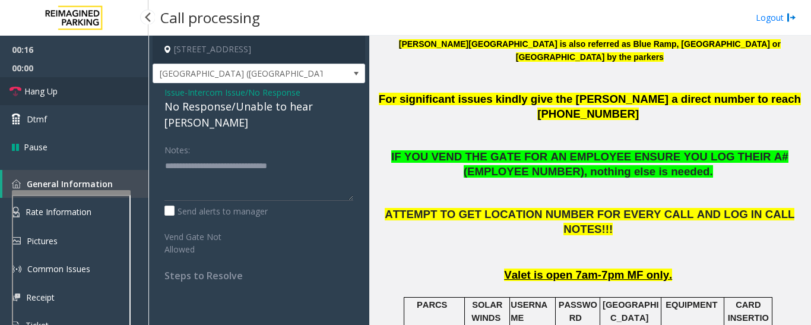
click at [58, 96] on span "Hang Up" at bounding box center [40, 91] width 33 height 12
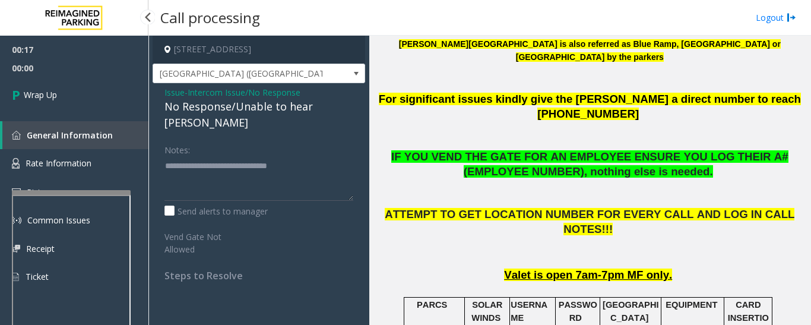
click at [27, 137] on span "General Information" at bounding box center [70, 134] width 86 height 11
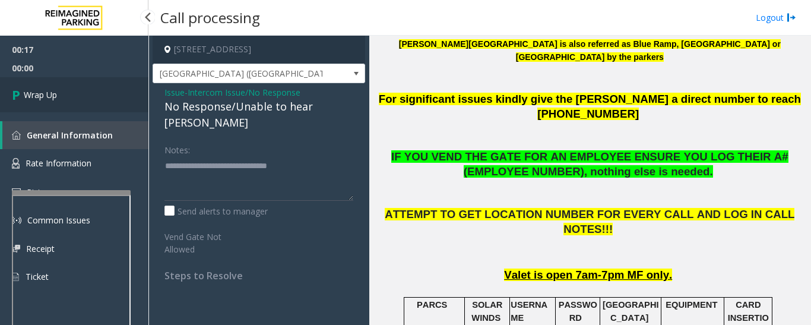
click at [88, 96] on link "Wrap Up" at bounding box center [74, 94] width 148 height 35
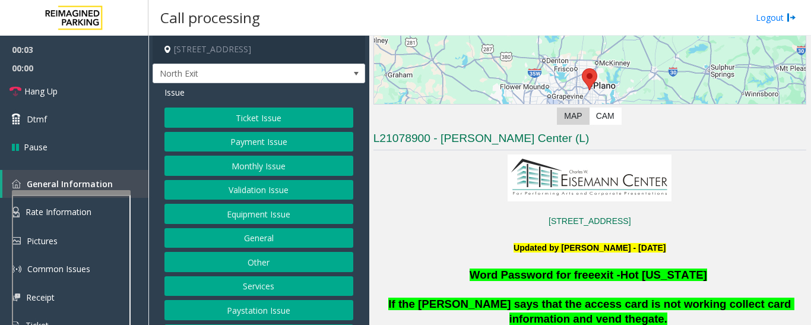
scroll to position [237, 0]
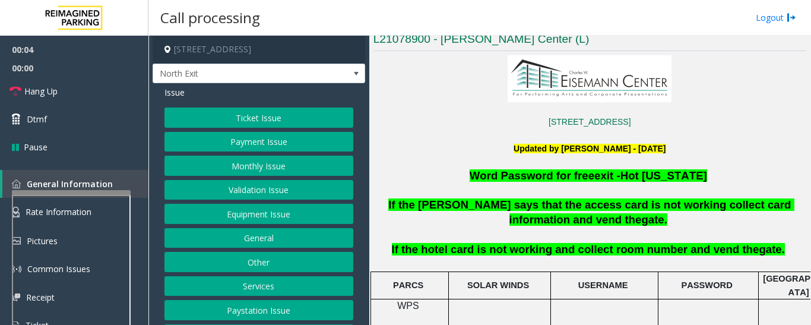
click at [262, 292] on button "Services" at bounding box center [258, 286] width 189 height 20
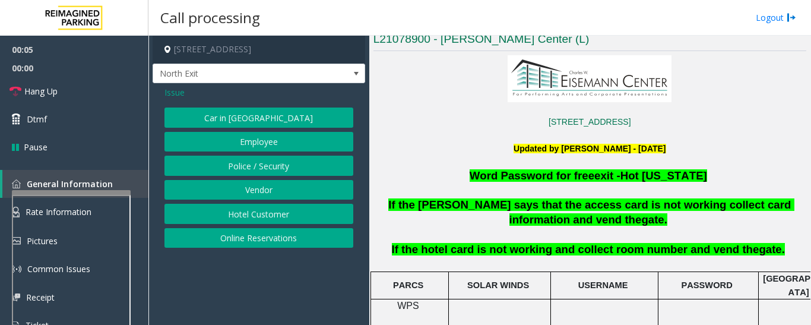
click at [330, 208] on button "Hotel Customer" at bounding box center [258, 214] width 189 height 20
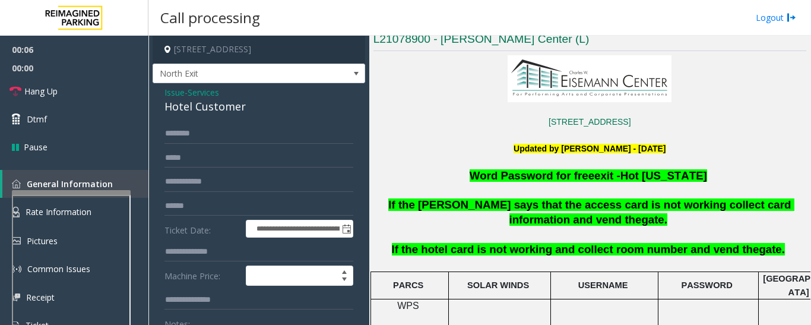
click at [210, 99] on div "Hotel Customer" at bounding box center [258, 107] width 189 height 16
click at [212, 105] on div "Hotel Customer" at bounding box center [258, 107] width 189 height 16
copy div "Hotel Customer"
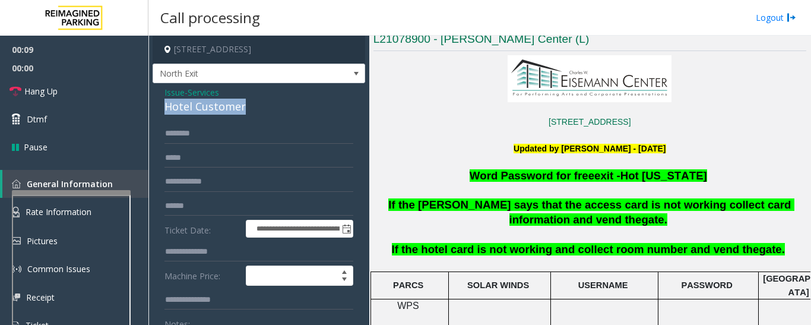
scroll to position [163, 0]
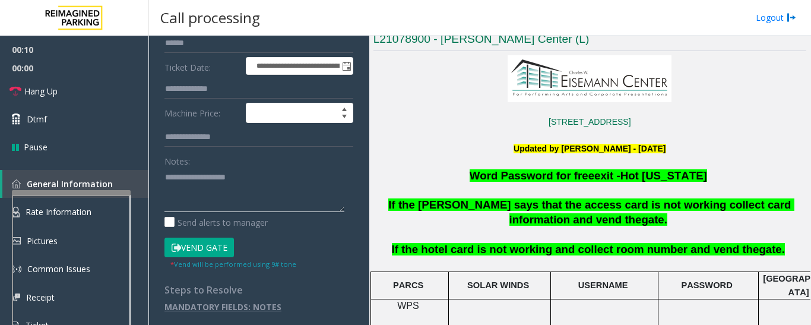
click at [226, 171] on textarea at bounding box center [254, 189] width 180 height 45
paste textarea "**********"
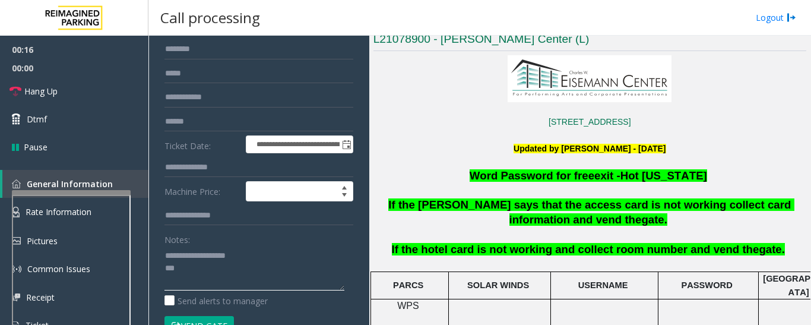
scroll to position [0, 0]
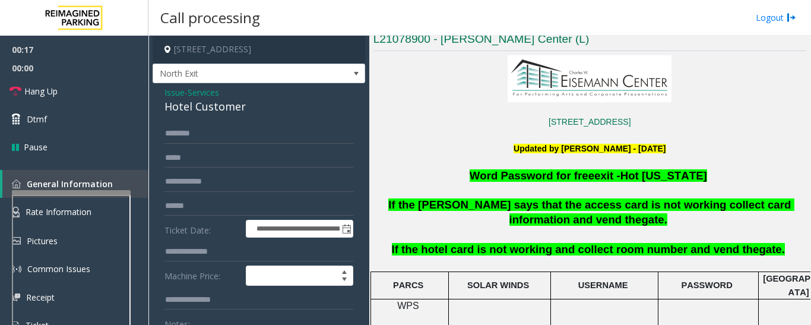
type textarea "**********"
click at [198, 253] on input "text" at bounding box center [258, 252] width 189 height 20
type input "****"
click at [209, 145] on form "**********" at bounding box center [258, 277] width 189 height 309
click at [214, 138] on input "text" at bounding box center [258, 133] width 189 height 20
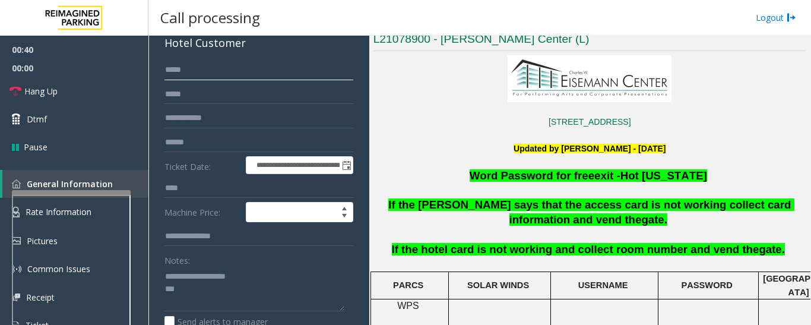
scroll to position [163, 0]
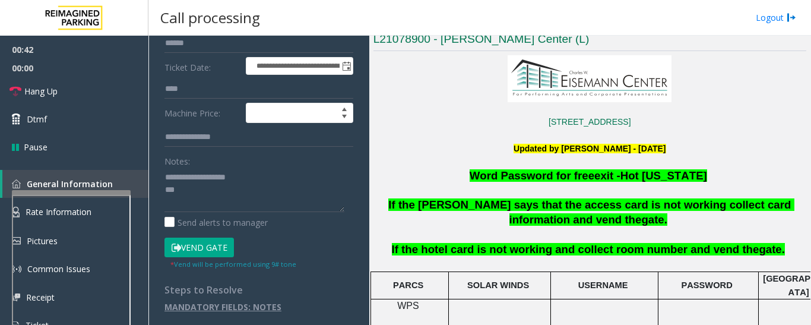
type input "****"
click at [218, 254] on button "Vend Gate" at bounding box center [198, 247] width 69 height 20
click at [227, 194] on textarea at bounding box center [254, 189] width 180 height 45
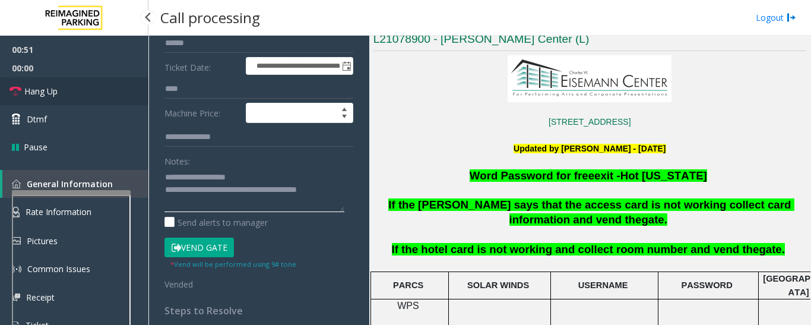
type textarea "**********"
click at [15, 87] on icon at bounding box center [15, 91] width 12 height 12
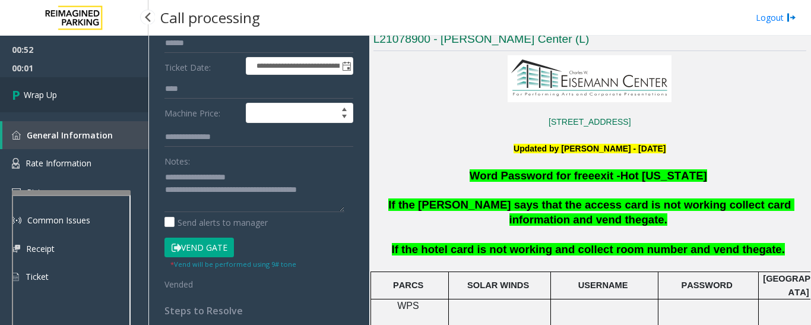
click at [83, 104] on link "Wrap Up" at bounding box center [74, 94] width 148 height 35
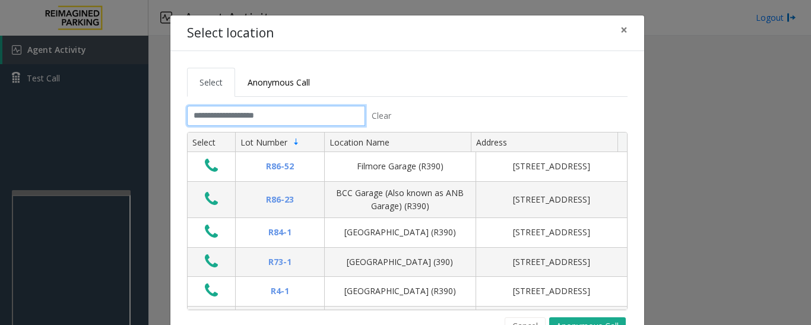
click at [288, 121] on input "text" at bounding box center [276, 116] width 178 height 20
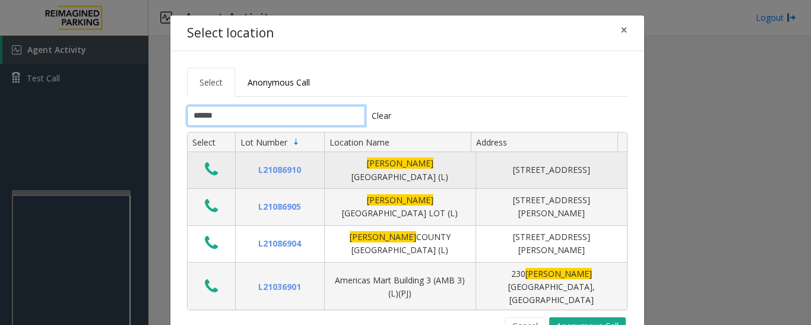
type input "******"
click at [209, 170] on icon "Data table" at bounding box center [211, 169] width 13 height 17
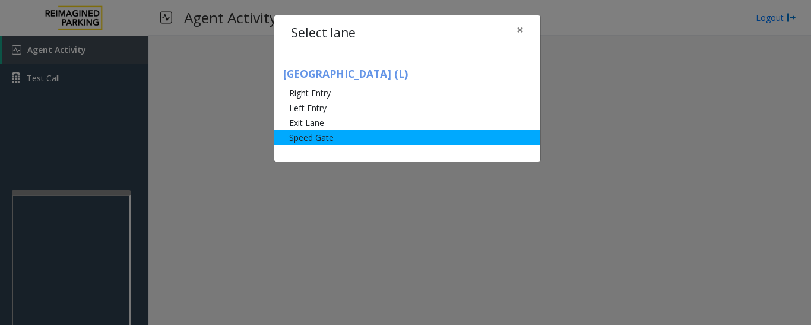
click at [285, 141] on li "Speed Gate" at bounding box center [407, 137] width 266 height 15
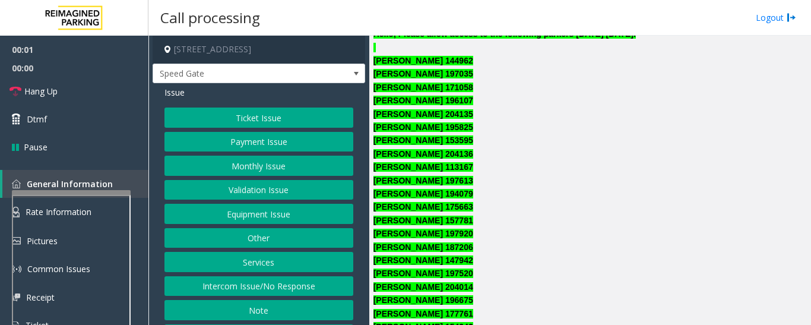
scroll to position [534, 0]
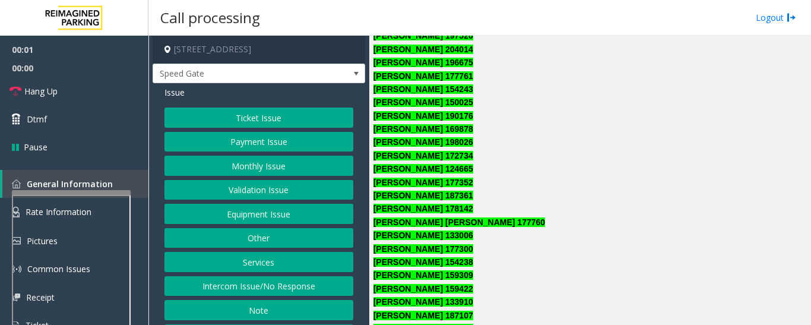
click at [259, 168] on button "Monthly Issue" at bounding box center [258, 166] width 189 height 20
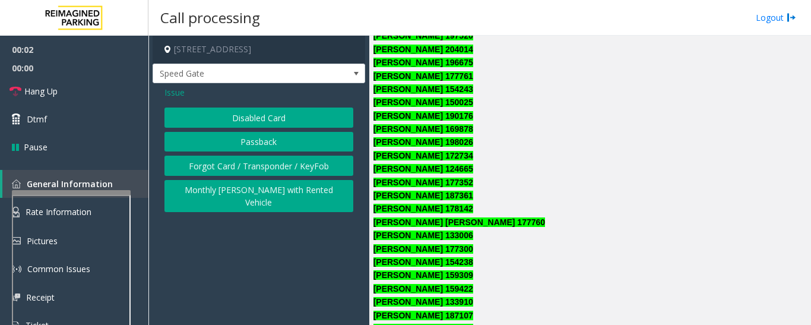
click at [277, 119] on button "Disabled Card" at bounding box center [258, 117] width 189 height 20
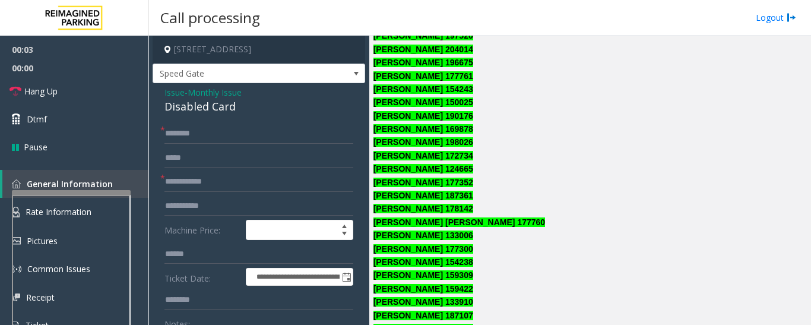
click at [196, 111] on div "Disabled Card" at bounding box center [258, 107] width 189 height 16
copy div "Disabled Card"
click at [204, 137] on input "text" at bounding box center [258, 133] width 189 height 20
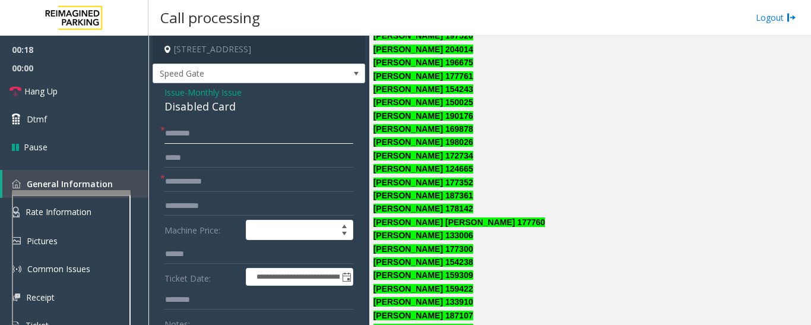
type input "*******"
click at [220, 175] on input "text" at bounding box center [258, 182] width 189 height 20
type input "******"
click at [220, 125] on input "*******" at bounding box center [258, 133] width 189 height 20
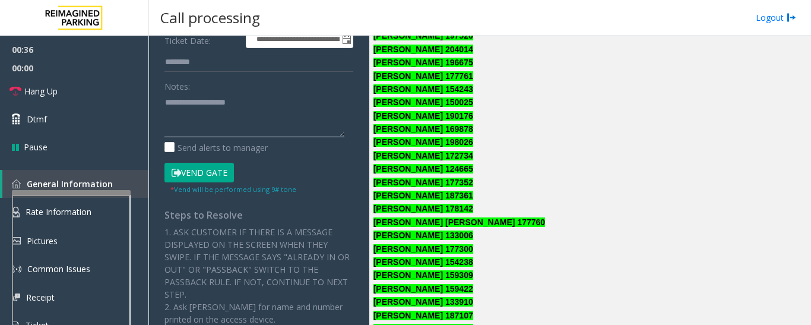
click at [221, 131] on textarea at bounding box center [254, 115] width 180 height 45
paste textarea "**********"
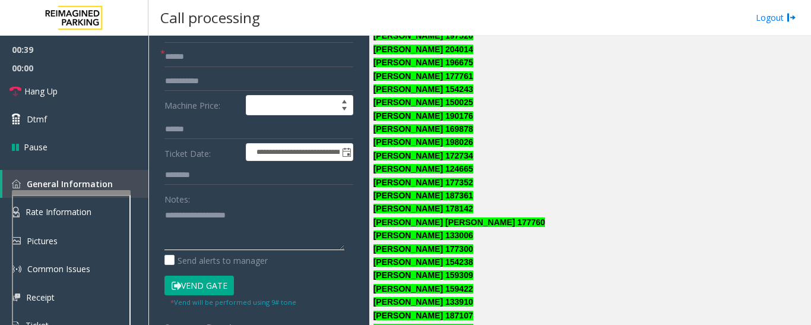
scroll to position [0, 0]
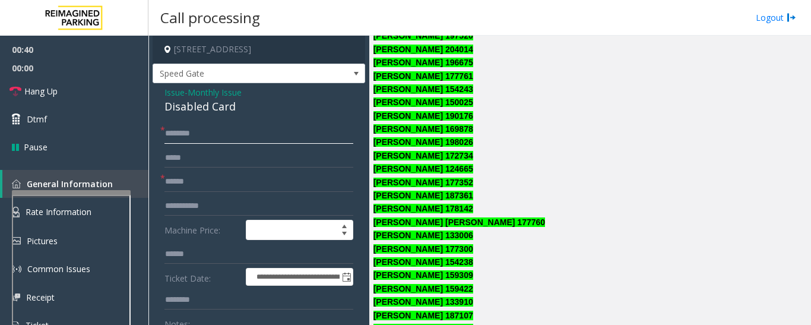
drag, startPoint x: 221, startPoint y: 131, endPoint x: 153, endPoint y: 142, distance: 69.8
click at [199, 180] on input "******" at bounding box center [258, 182] width 189 height 20
click at [183, 185] on input "******" at bounding box center [258, 182] width 189 height 20
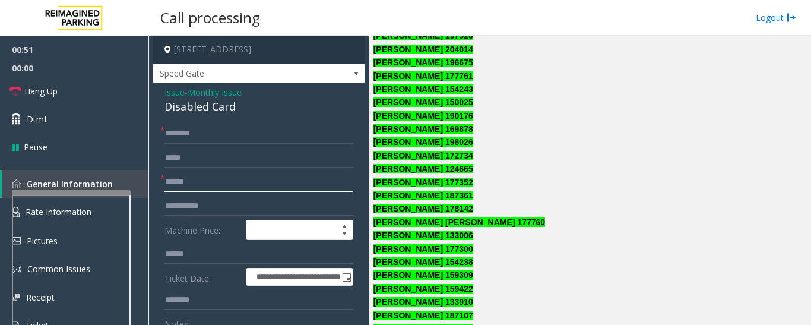
click at [183, 185] on input "******" at bounding box center [258, 182] width 189 height 20
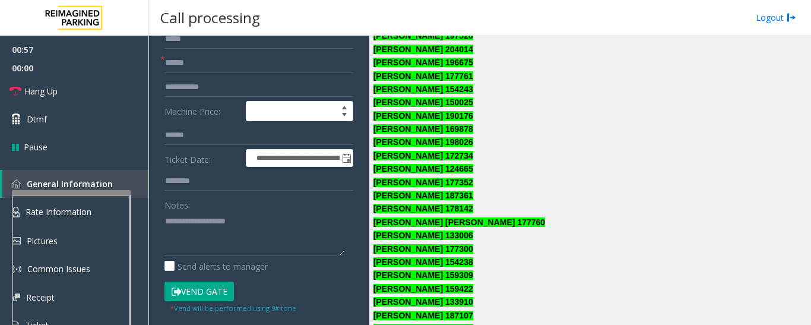
drag, startPoint x: 210, startPoint y: 288, endPoint x: 223, endPoint y: 250, distance: 40.2
click at [211, 288] on button "Vend Gate" at bounding box center [198, 291] width 69 height 20
click at [223, 243] on textarea at bounding box center [254, 233] width 180 height 45
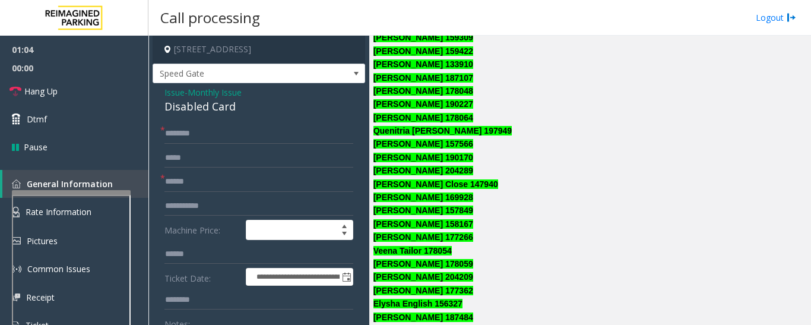
scroll to position [1009, 0]
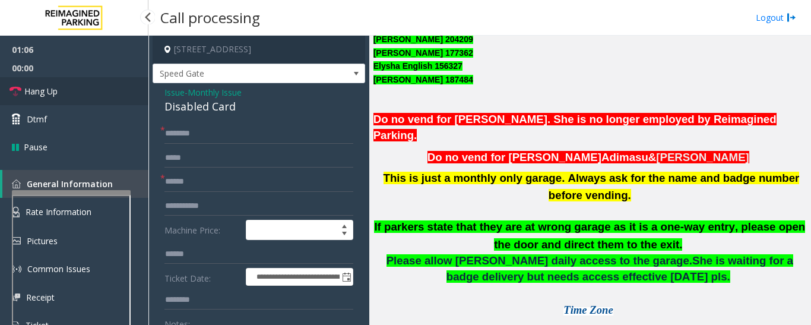
type textarea "**********"
click at [79, 89] on link "Hang Up" at bounding box center [74, 91] width 148 height 28
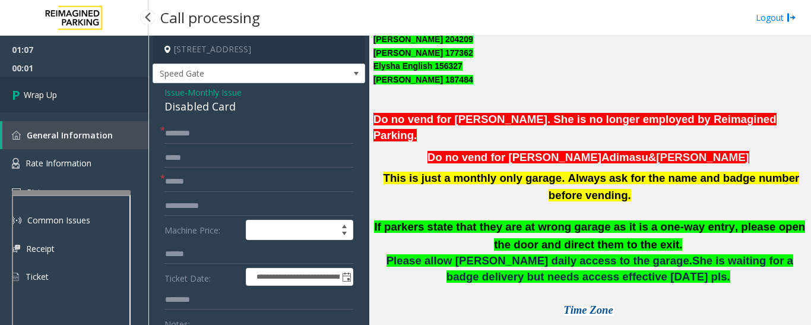
click at [73, 83] on link "Wrap Up" at bounding box center [74, 94] width 148 height 35
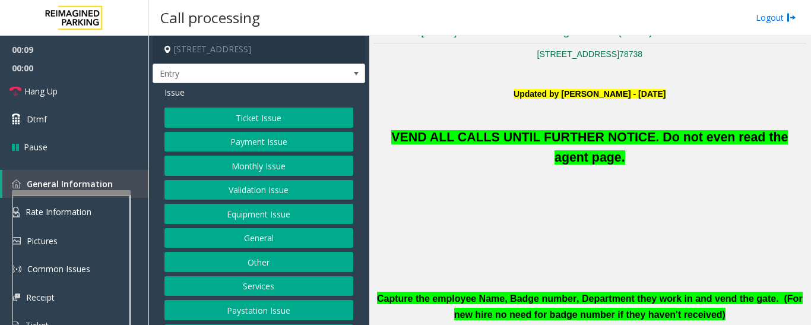
scroll to position [297, 0]
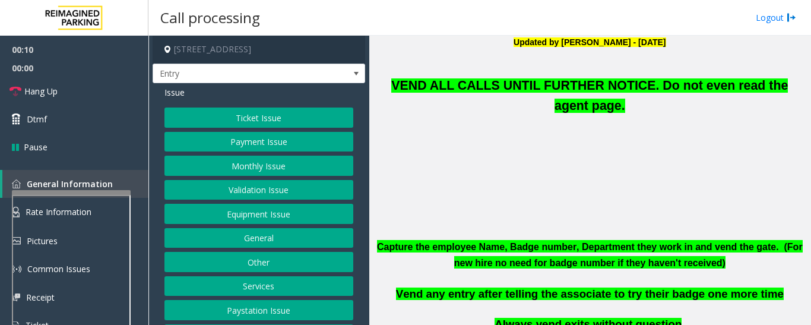
click at [257, 218] on button "Equipment Issue" at bounding box center [258, 214] width 189 height 20
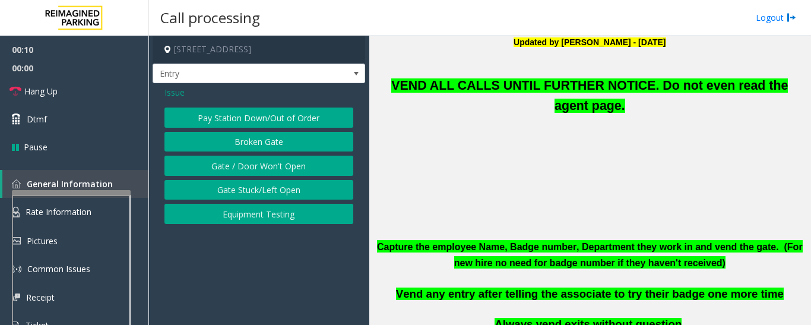
click at [257, 218] on button "Equipment Testing" at bounding box center [258, 214] width 189 height 20
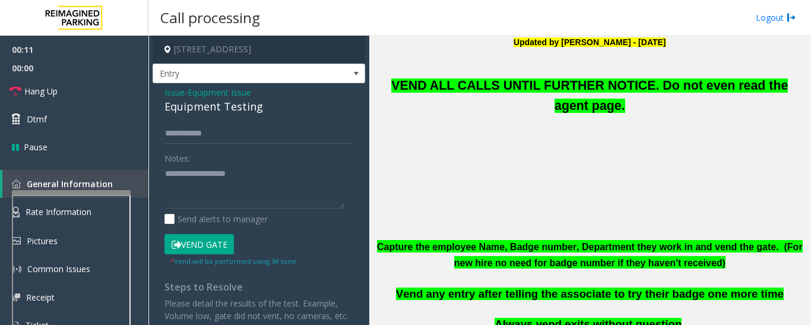
click at [192, 237] on button "Vend Gate" at bounding box center [198, 244] width 69 height 20
click at [173, 94] on span "Issue" at bounding box center [174, 92] width 20 height 12
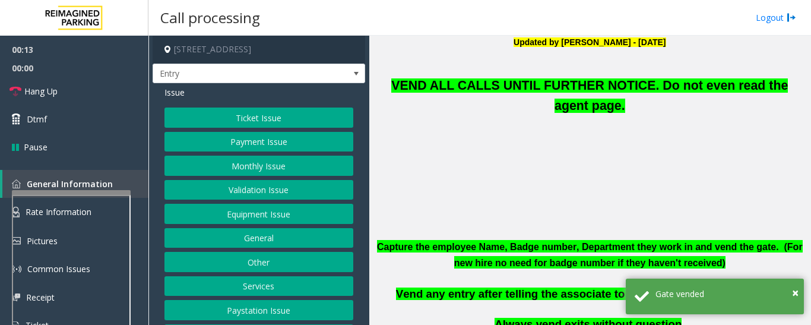
click at [242, 212] on button "Equipment Issue" at bounding box center [258, 214] width 189 height 20
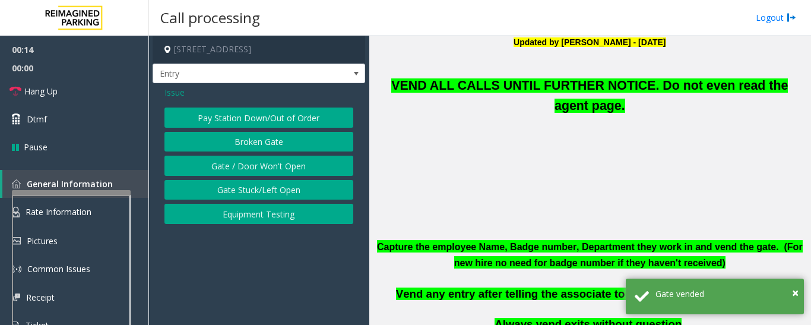
click at [262, 165] on button "Gate / Door Won't Open" at bounding box center [258, 166] width 189 height 20
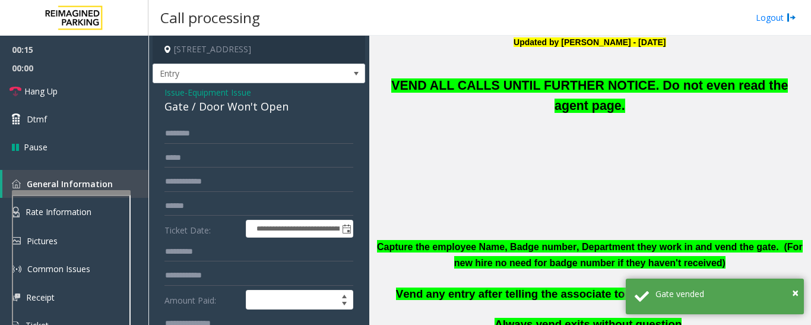
click at [443, 84] on span "VEND ALL CALLS UNTIL FURTHER NOTICE. Do not even read the agent page." at bounding box center [589, 95] width 396 height 34
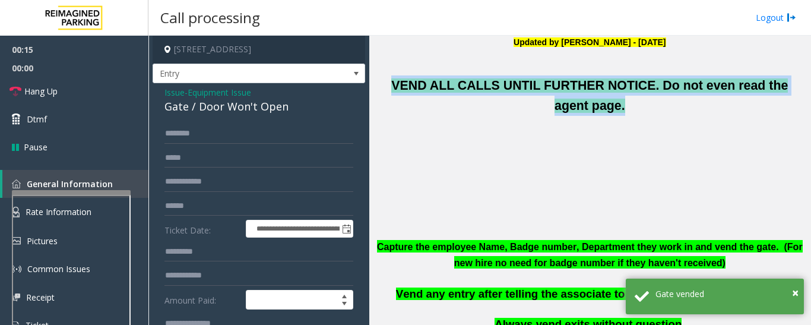
click at [443, 84] on span "VEND ALL CALLS UNTIL FURTHER NOTICE. Do not even read the agent page." at bounding box center [589, 95] width 396 height 34
copy span "VEND ALL CALLS UNTIL FURTHER NOTICE. Do not even read the agent page."
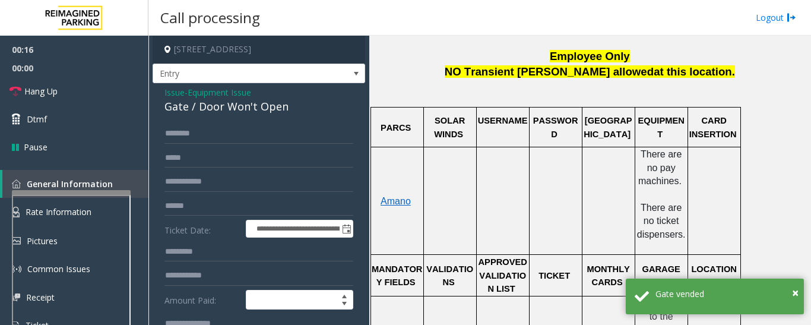
scroll to position [178, 0]
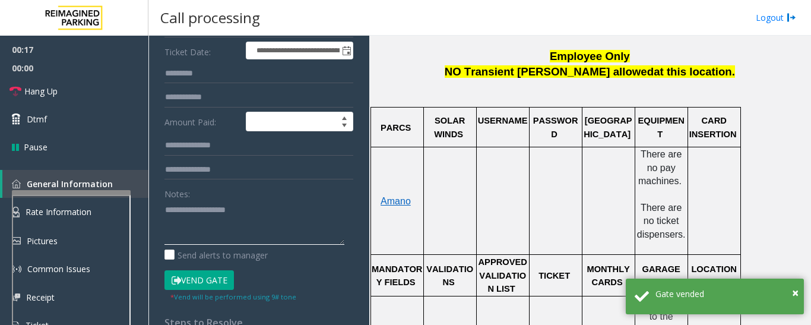
click at [252, 223] on textarea at bounding box center [254, 222] width 180 height 45
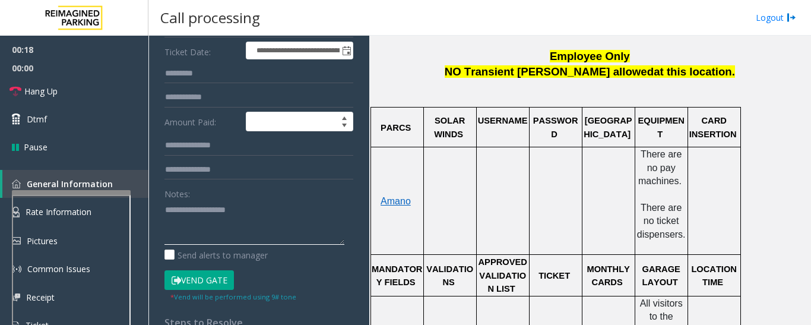
paste textarea "**********"
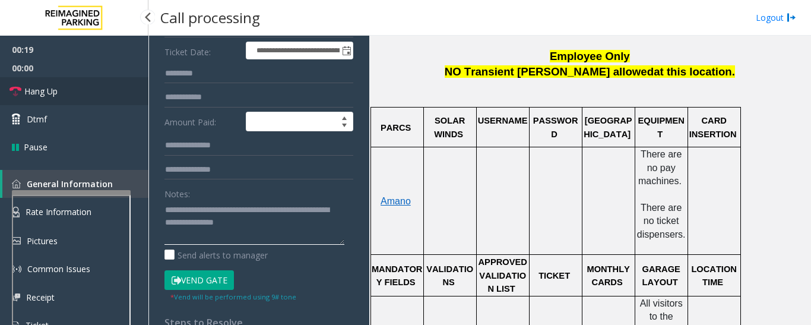
type textarea "**********"
click at [81, 83] on link "Hang Up" at bounding box center [74, 91] width 148 height 28
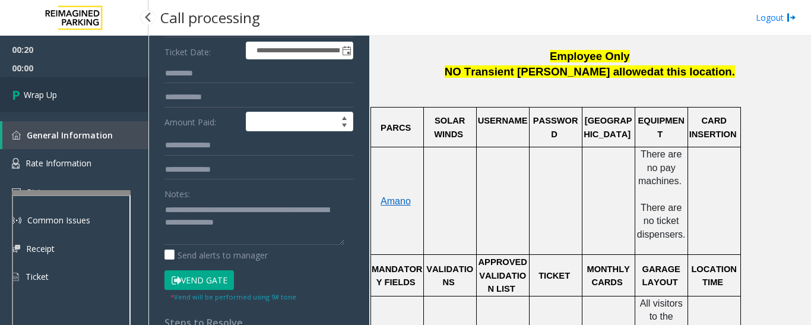
click at [64, 82] on link "Wrap Up" at bounding box center [74, 94] width 148 height 35
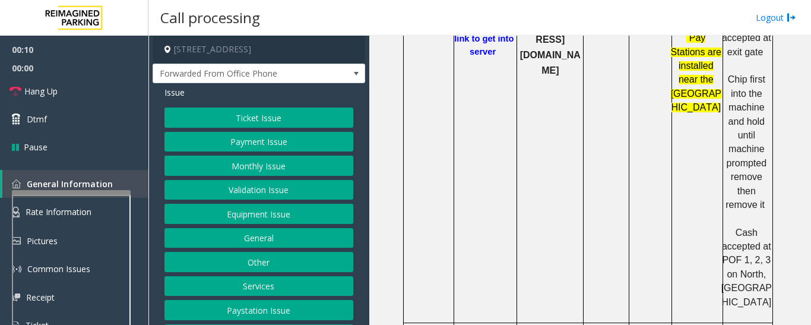
scroll to position [49, 0]
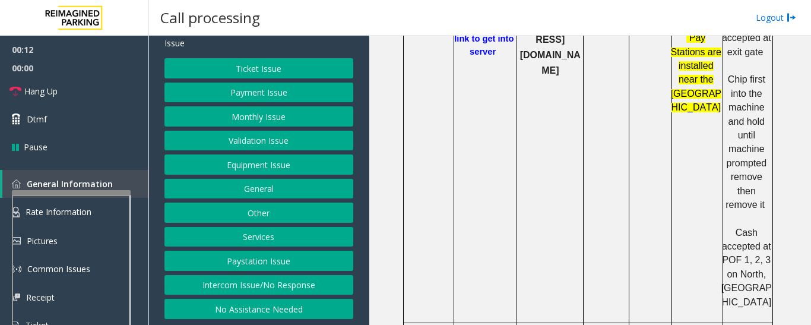
click at [273, 288] on button "Intercom Issue/No Response" at bounding box center [258, 285] width 189 height 20
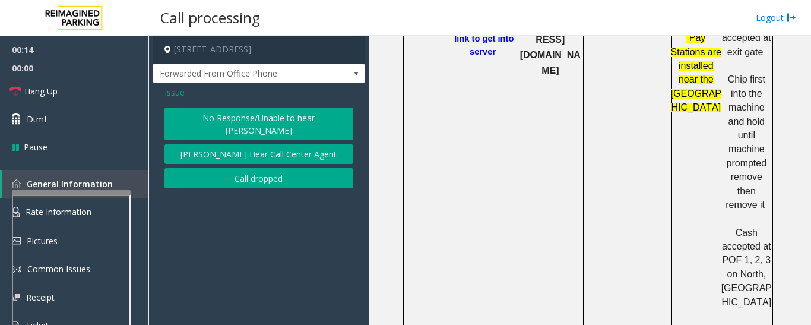
click at [253, 118] on button "No Response/Unable to hear [PERSON_NAME]" at bounding box center [258, 123] width 189 height 33
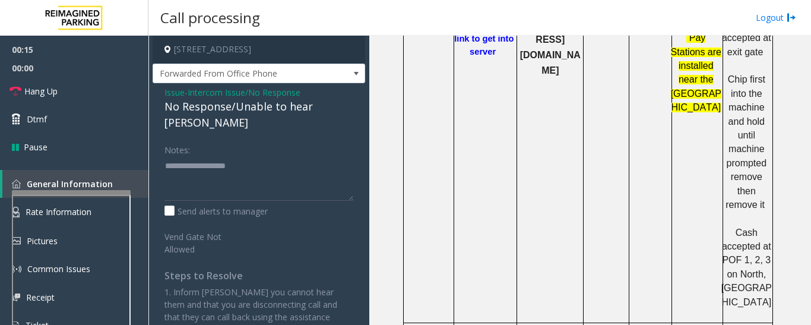
click at [276, 110] on div "No Response/Unable to hear [PERSON_NAME]" at bounding box center [258, 115] width 189 height 32
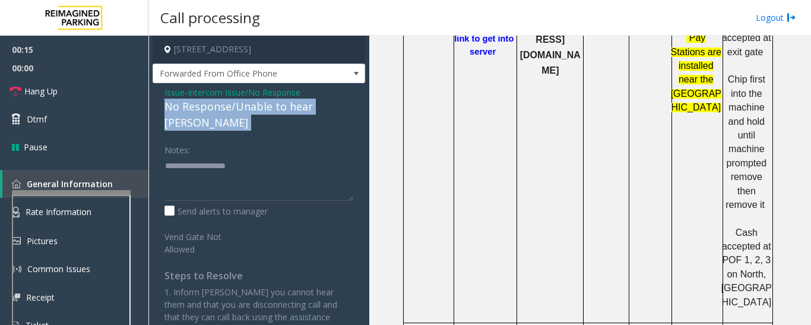
click at [276, 110] on div "No Response/Unable to hear [PERSON_NAME]" at bounding box center [258, 115] width 189 height 32
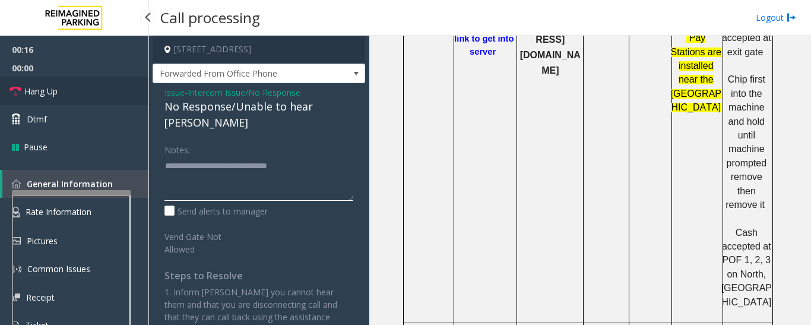
type textarea "**********"
click at [29, 93] on span "Hang Up" at bounding box center [40, 91] width 33 height 12
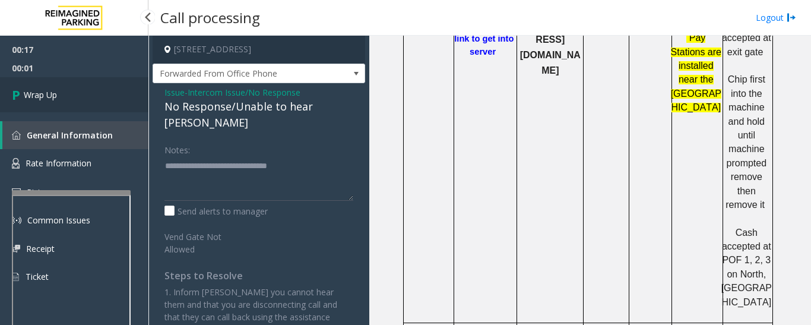
click at [49, 97] on span "Wrap Up" at bounding box center [40, 94] width 33 height 12
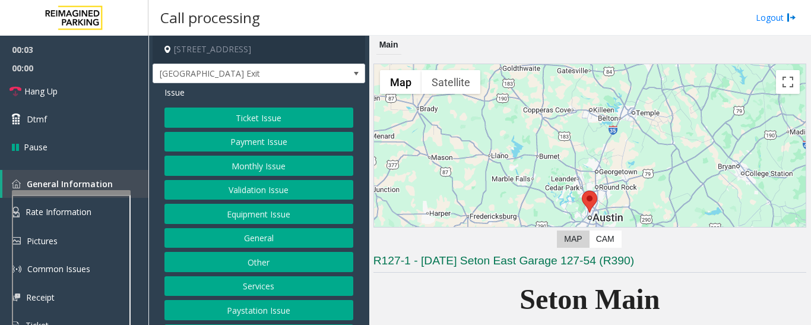
click at [195, 212] on button "Equipment Issue" at bounding box center [258, 214] width 189 height 20
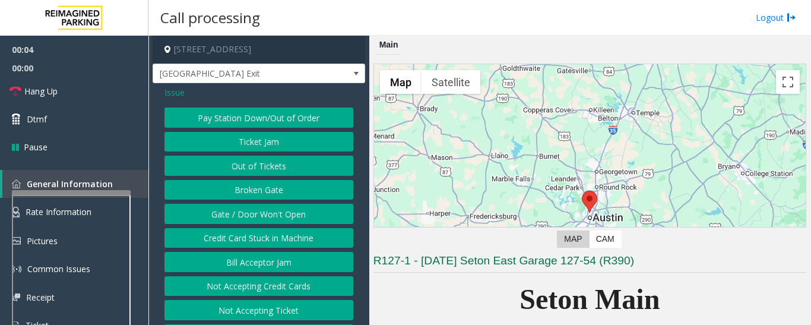
click at [203, 209] on button "Gate / Door Won't Open" at bounding box center [258, 214] width 189 height 20
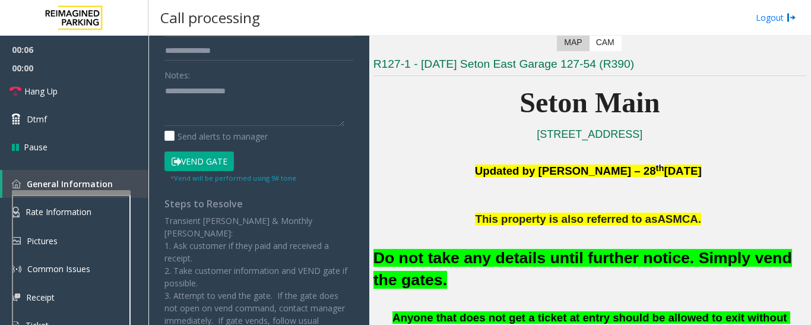
scroll to position [237, 0]
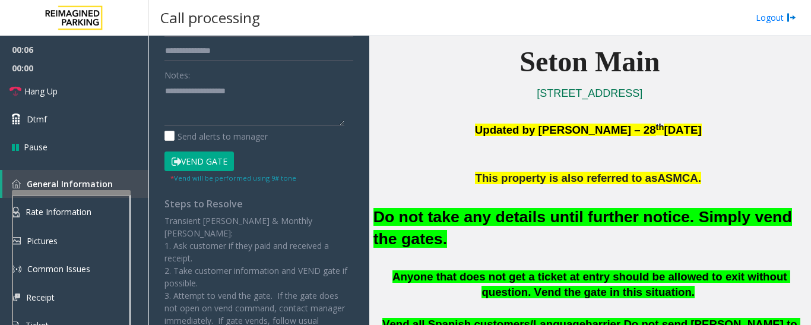
click at [477, 216] on font "Do not take any details until further notice. Simply vend the gates." at bounding box center [582, 228] width 418 height 40
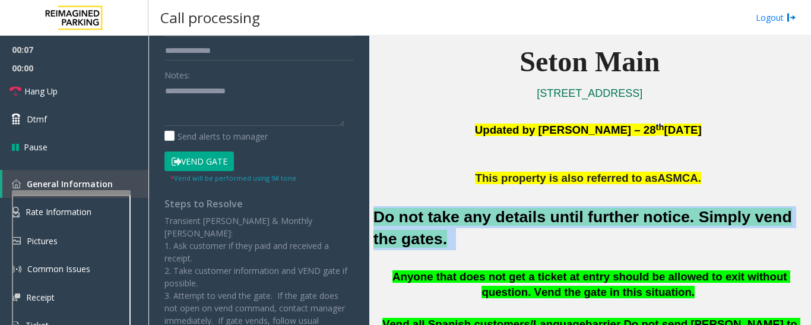
click at [477, 216] on font "Do not take any details until further notice. Simply vend the gates." at bounding box center [582, 228] width 418 height 40
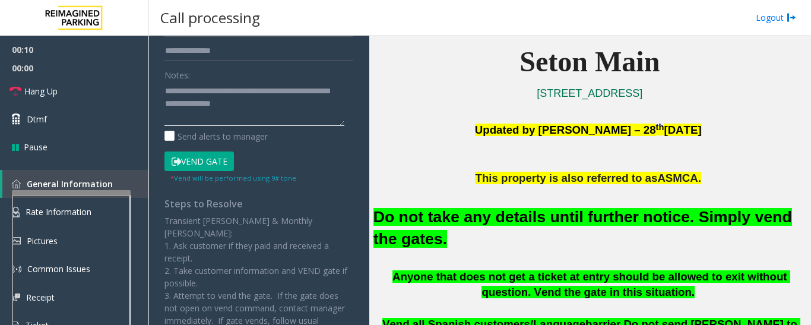
type textarea "**********"
click at [205, 156] on button "Vend Gate" at bounding box center [198, 161] width 69 height 20
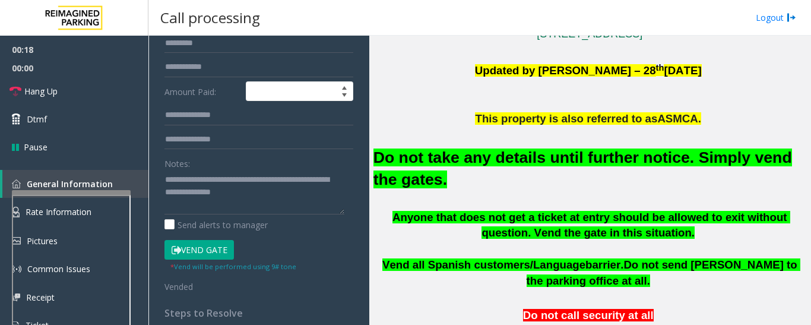
scroll to position [119, 0]
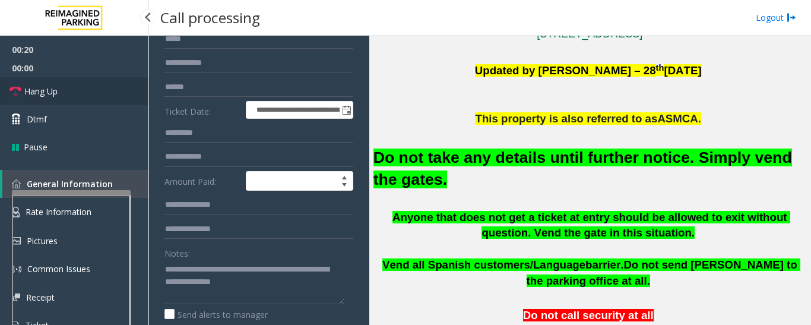
click at [12, 93] on icon at bounding box center [15, 91] width 12 height 12
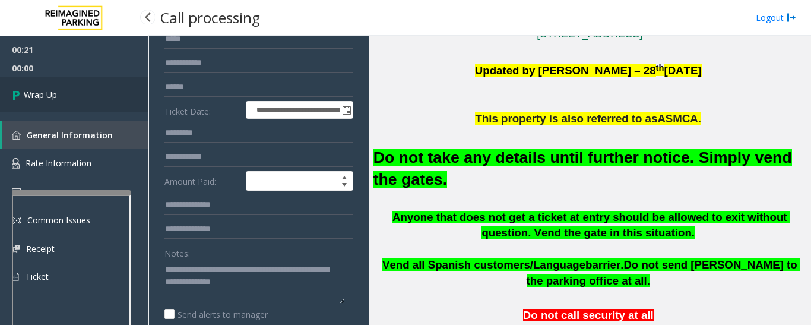
click at [72, 93] on link "Wrap Up" at bounding box center [74, 94] width 148 height 35
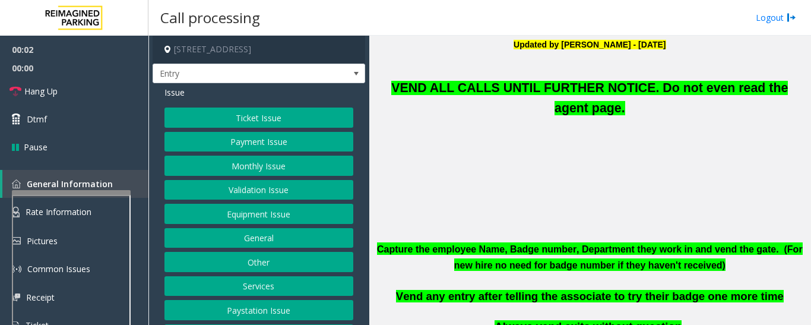
scroll to position [297, 0]
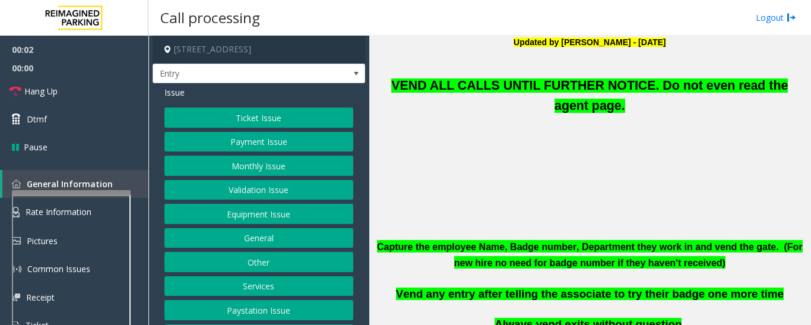
click at [294, 214] on button "Equipment Issue" at bounding box center [258, 214] width 189 height 20
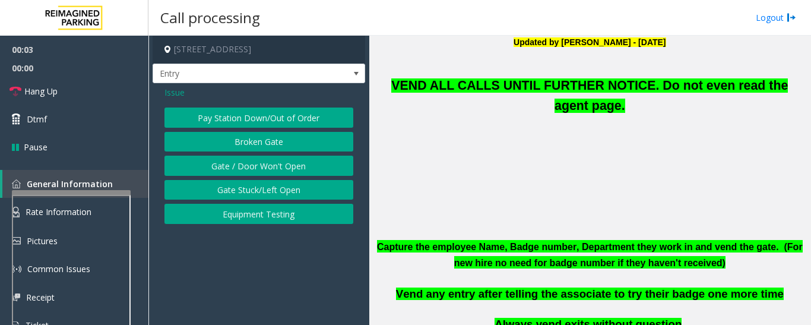
click at [291, 166] on button "Gate / Door Won't Open" at bounding box center [258, 166] width 189 height 20
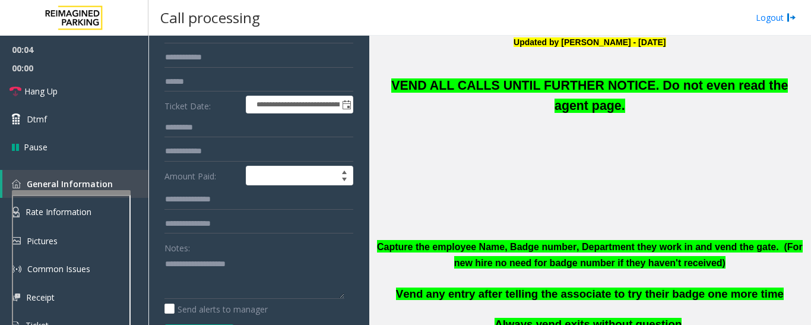
scroll to position [237, 0]
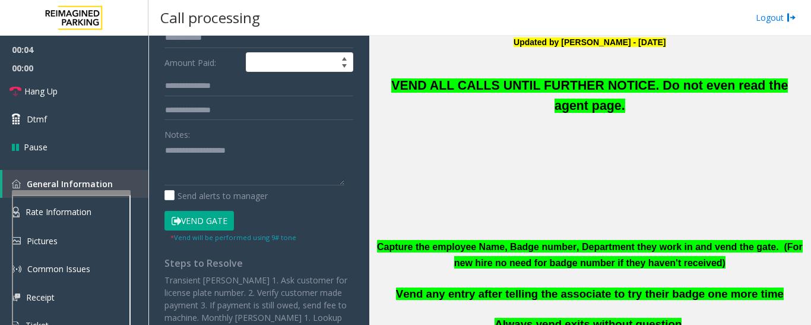
click at [217, 222] on button "Vend Gate" at bounding box center [198, 221] width 69 height 20
click at [488, 94] on p "VEND ALL CALLS UNTIL FURTHER NOTICE. Do not even read the agent page." at bounding box center [589, 82] width 433 height 67
click at [493, 88] on span "VEND ALL CALLS UNTIL FURTHER NOTICE. Do not even read the agent page." at bounding box center [589, 95] width 396 height 34
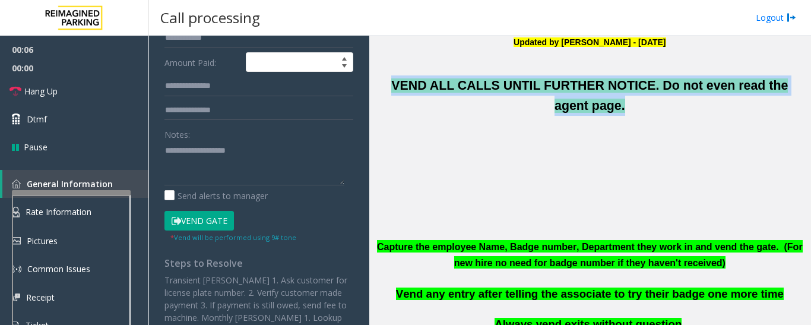
click at [493, 88] on span "VEND ALL CALLS UNTIL FURTHER NOTICE. Do not even read the agent page." at bounding box center [589, 95] width 396 height 34
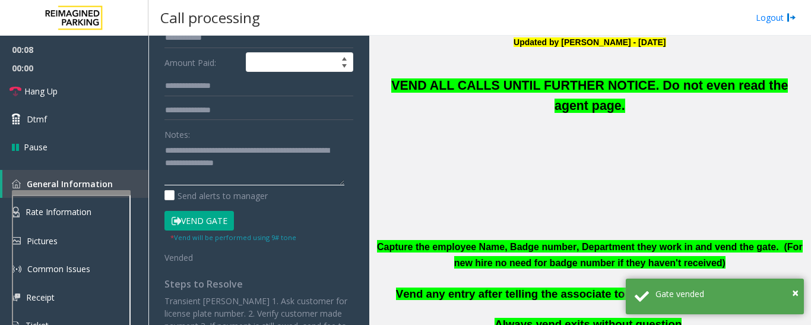
click at [301, 166] on textarea at bounding box center [254, 163] width 180 height 45
click at [327, 170] on textarea at bounding box center [254, 163] width 180 height 45
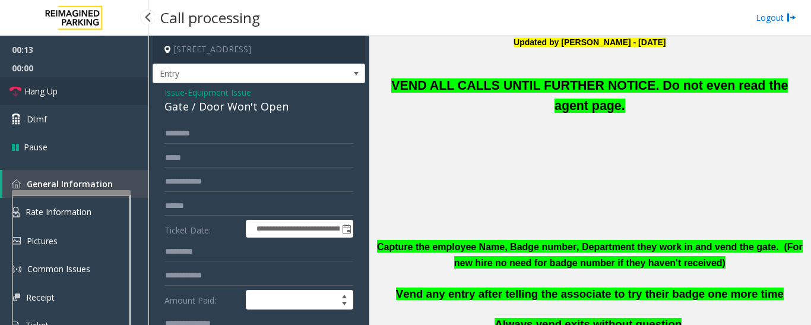
type textarea "**********"
click at [33, 91] on span "Hang Up" at bounding box center [40, 91] width 33 height 12
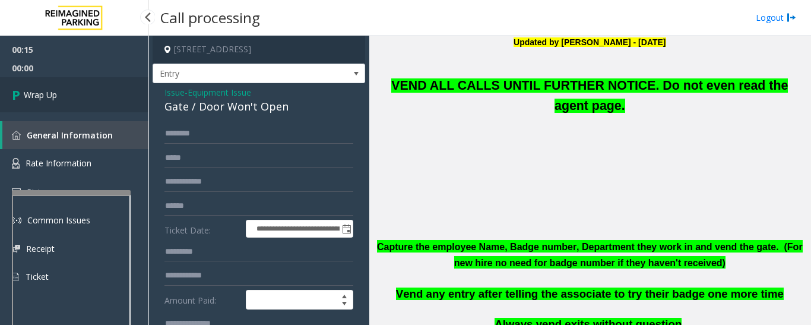
click at [71, 91] on link "Wrap Up" at bounding box center [74, 94] width 148 height 35
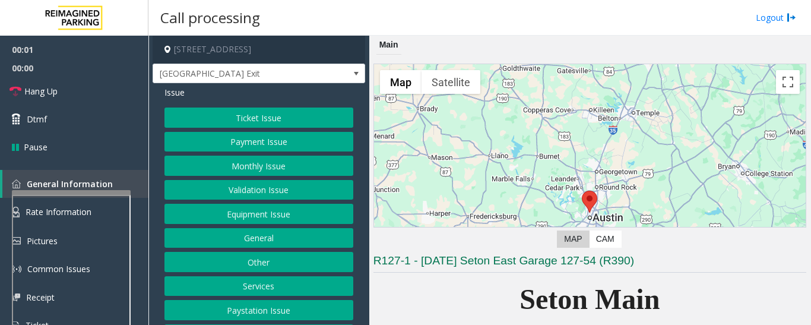
click at [268, 205] on button "Equipment Issue" at bounding box center [258, 214] width 189 height 20
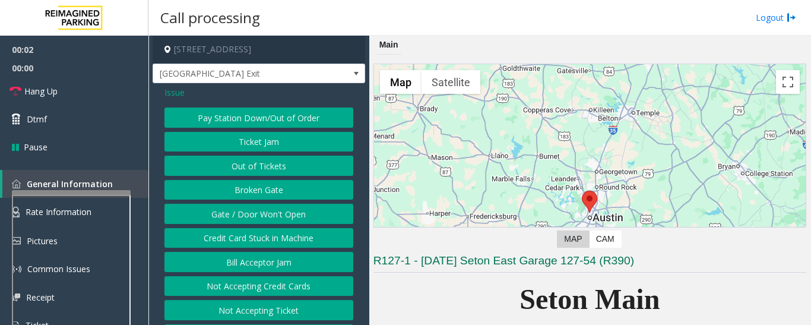
click at [264, 213] on button "Gate / Door Won't Open" at bounding box center [258, 214] width 189 height 20
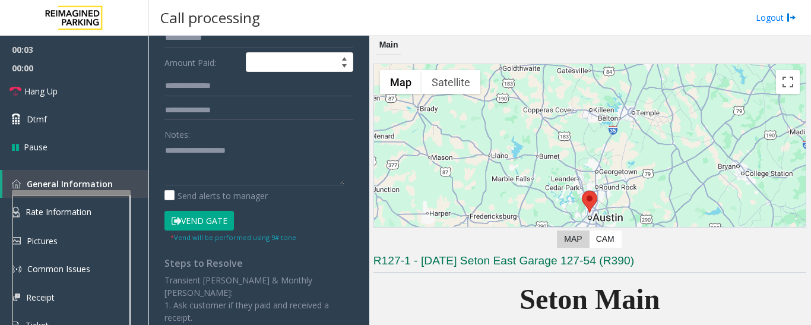
scroll to position [237, 0]
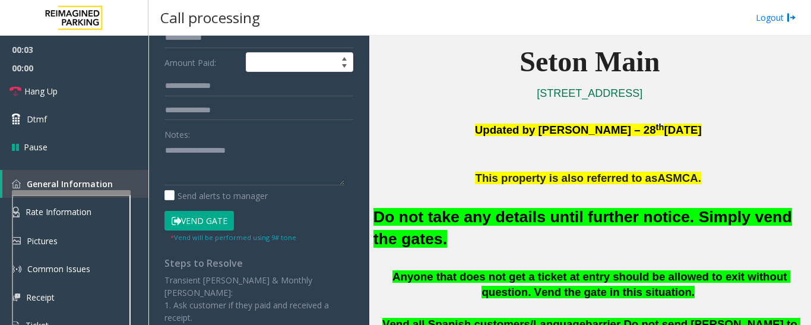
click at [498, 208] on font "Do not take any details until further notice. Simply vend the gates." at bounding box center [582, 228] width 418 height 40
type textarea "**********"
click at [199, 223] on button "Vend Gate" at bounding box center [198, 221] width 69 height 20
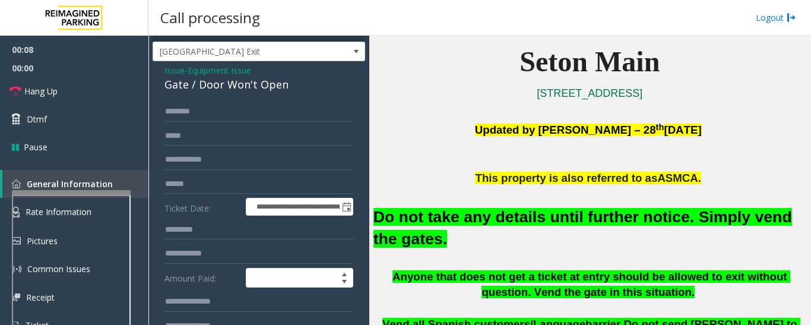
scroll to position [0, 0]
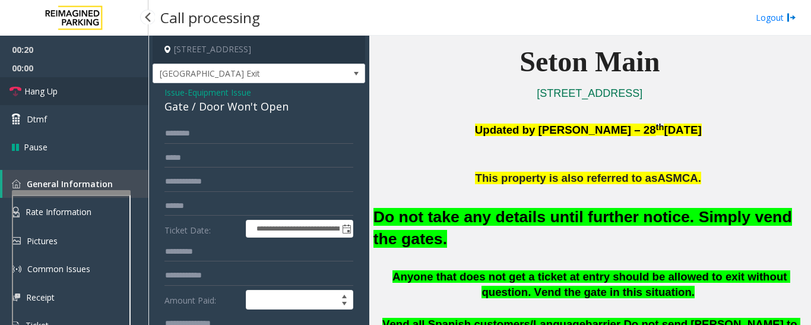
click at [52, 90] on span "Hang Up" at bounding box center [40, 91] width 33 height 12
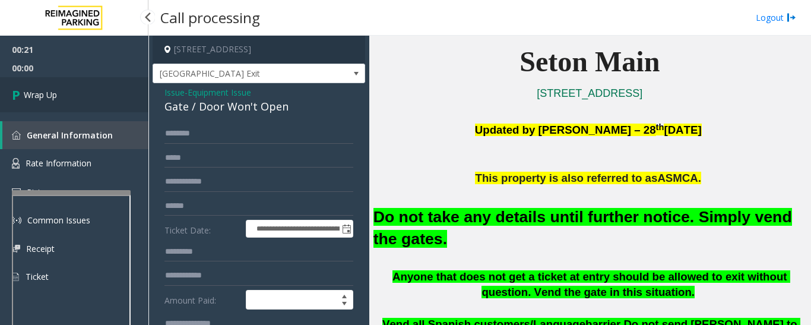
click at [66, 110] on link "Wrap Up" at bounding box center [74, 94] width 148 height 35
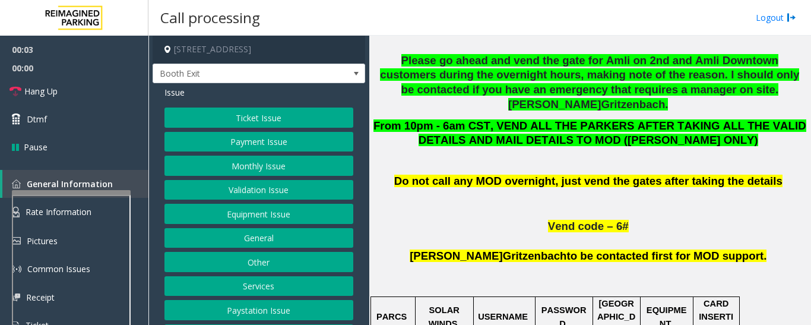
scroll to position [653, 0]
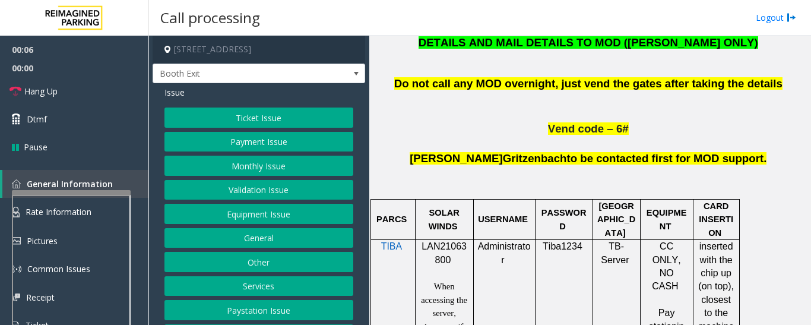
click at [453, 241] on span "LAN21063800" at bounding box center [443, 252] width 45 height 23
copy p "LAN21063800"
click at [218, 194] on button "Validation Issue" at bounding box center [258, 190] width 189 height 20
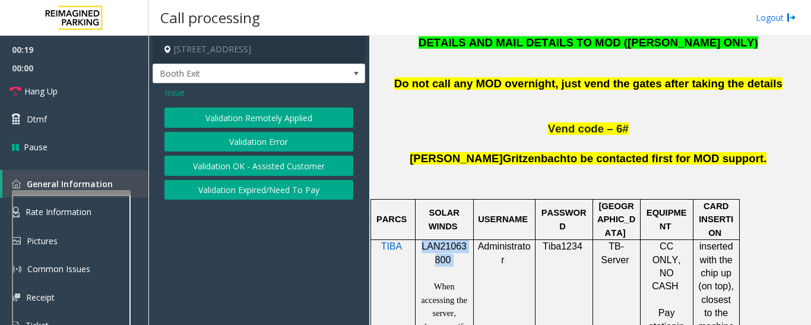
click at [278, 142] on button "Validation Error" at bounding box center [258, 142] width 189 height 20
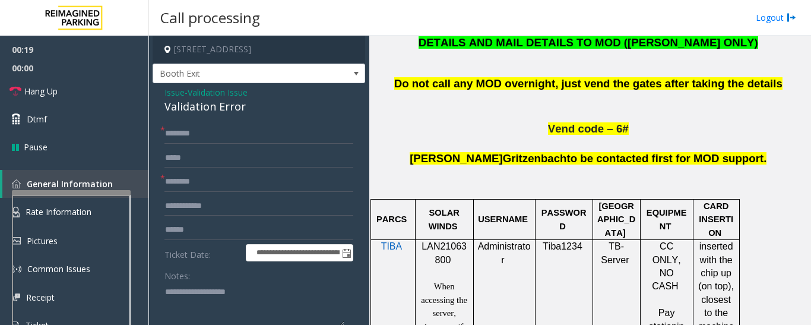
click at [217, 106] on div "Validation Error" at bounding box center [258, 107] width 189 height 16
copy div "Validation Error"
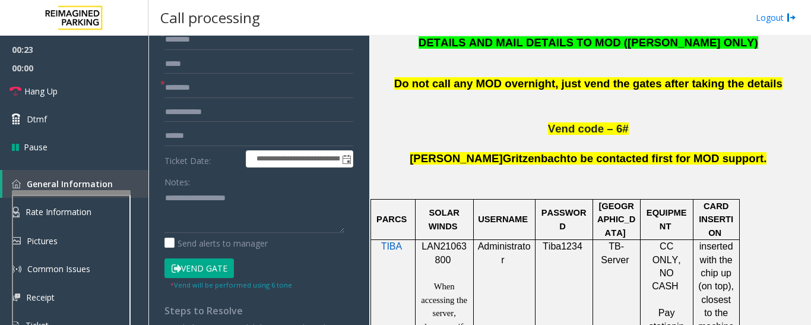
scroll to position [237, 0]
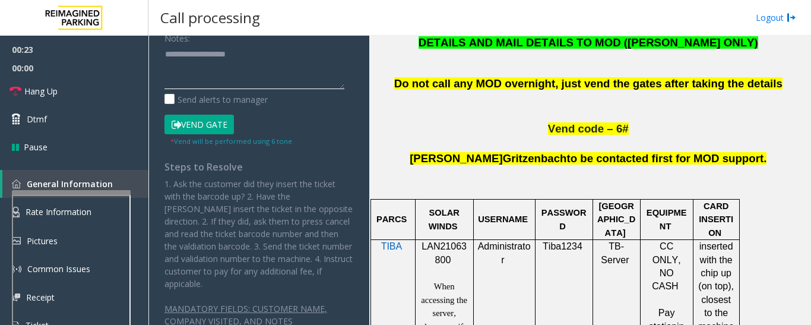
click at [271, 56] on textarea at bounding box center [254, 67] width 180 height 45
paste textarea "**********"
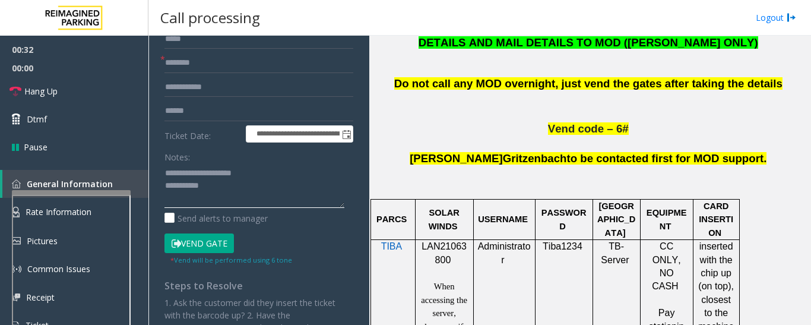
scroll to position [59, 0]
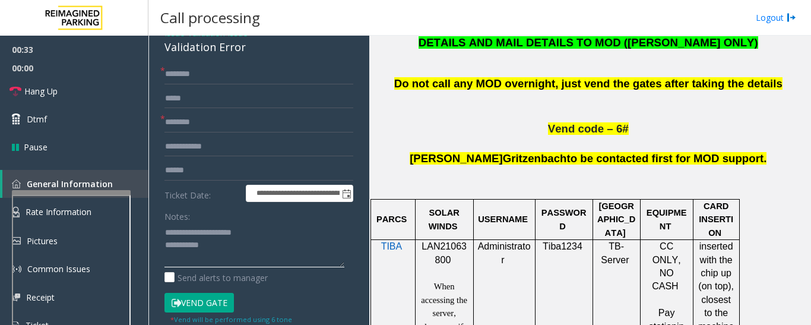
type textarea "**********"
click at [239, 167] on input "text" at bounding box center [258, 170] width 189 height 20
click at [245, 164] on input "text" at bounding box center [258, 170] width 189 height 20
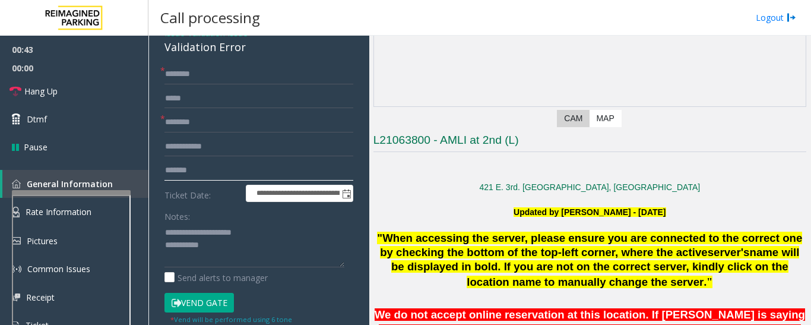
scroll to position [119, 0]
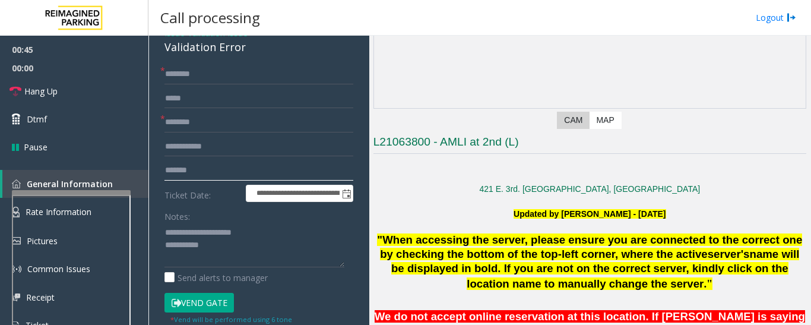
click at [167, 170] on input "*******" at bounding box center [258, 170] width 189 height 20
type input "*******"
click at [252, 76] on input "text" at bounding box center [258, 74] width 189 height 20
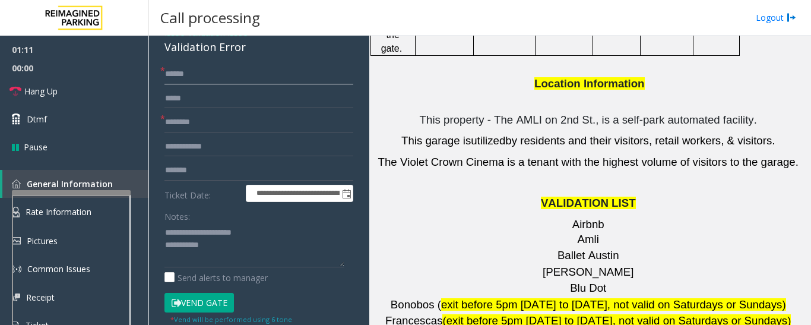
scroll to position [1603, 0]
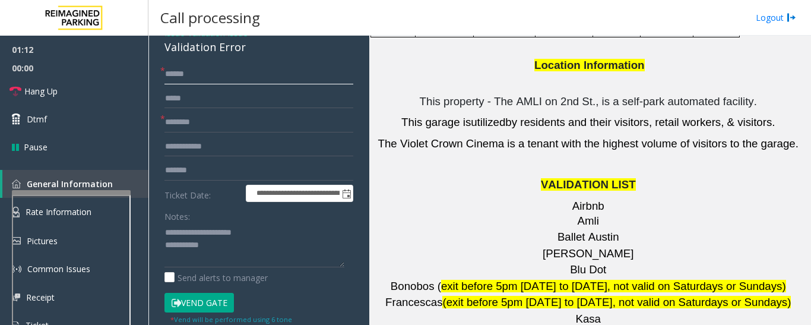
type input "*****"
drag, startPoint x: 611, startPoint y: 114, endPoint x: 544, endPoint y: 120, distance: 67.3
click at [544, 246] on p "[PERSON_NAME]" at bounding box center [589, 253] width 433 height 15
click at [302, 123] on input "*******" at bounding box center [258, 122] width 189 height 20
type input "*******"
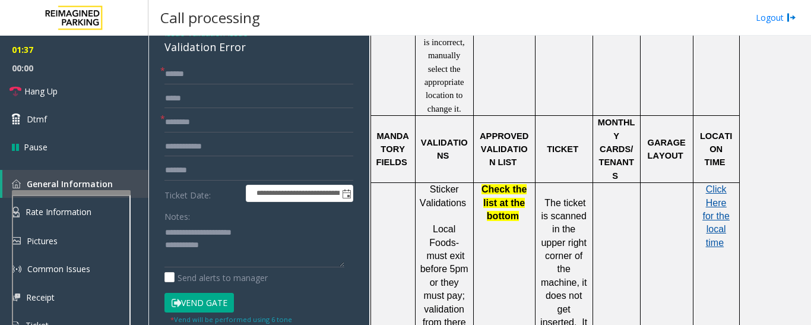
scroll to position [1009, 0]
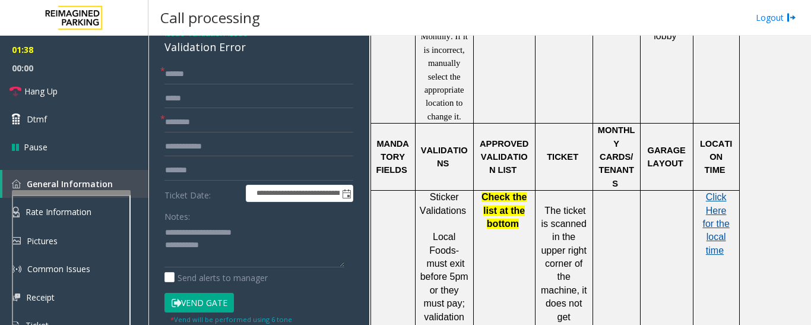
click at [707, 192] on span "Click Here for the local time" at bounding box center [715, 224] width 27 height 64
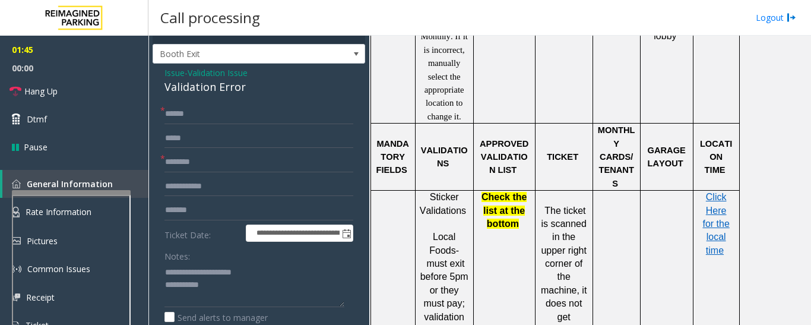
scroll to position [0, 0]
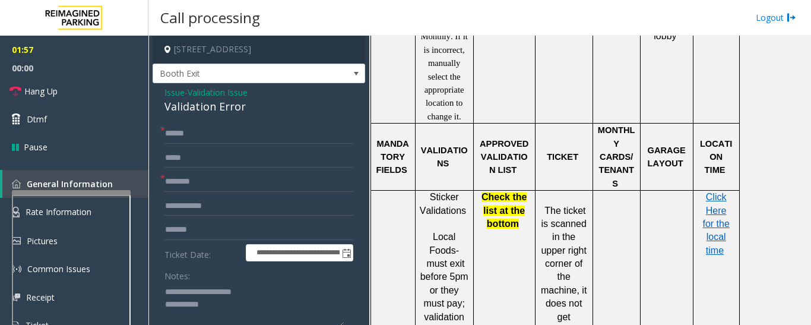
click at [250, 313] on textarea at bounding box center [254, 304] width 180 height 45
click at [50, 96] on span "Hang Up" at bounding box center [40, 91] width 33 height 12
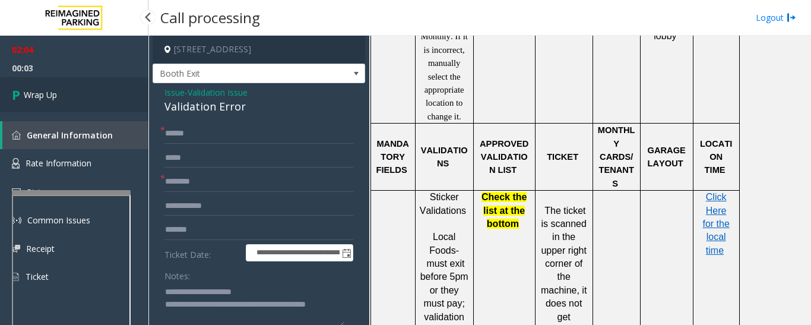
type textarea "**********"
click at [96, 90] on link "Wrap Up" at bounding box center [74, 94] width 148 height 35
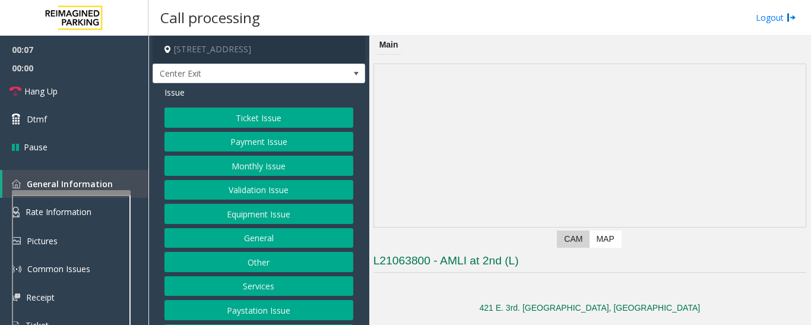
click at [302, 196] on button "Validation Issue" at bounding box center [258, 190] width 189 height 20
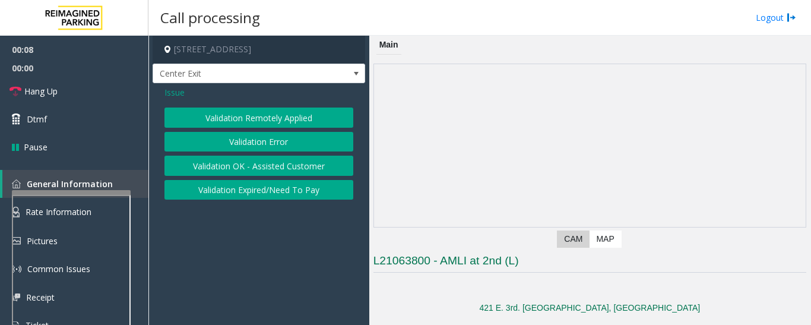
click at [313, 145] on button "Validation Error" at bounding box center [258, 142] width 189 height 20
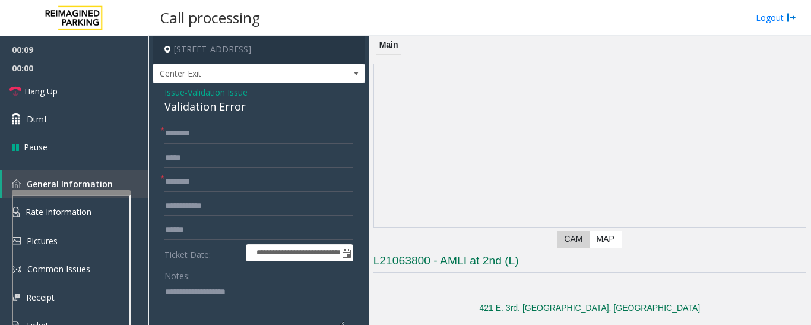
click at [199, 110] on div "Validation Error" at bounding box center [258, 107] width 189 height 16
copy div "Validation Error"
click at [218, 287] on textarea at bounding box center [254, 304] width 180 height 45
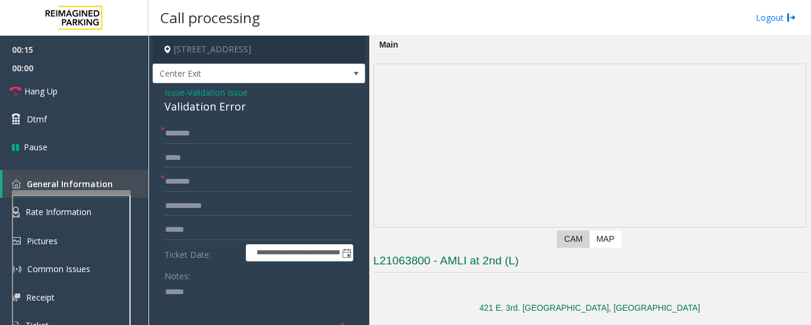
paste textarea "**********"
click at [234, 304] on textarea at bounding box center [254, 304] width 180 height 45
type textarea "**********"
click at [228, 184] on input "text" at bounding box center [258, 182] width 189 height 20
click at [198, 135] on input "text" at bounding box center [258, 133] width 189 height 20
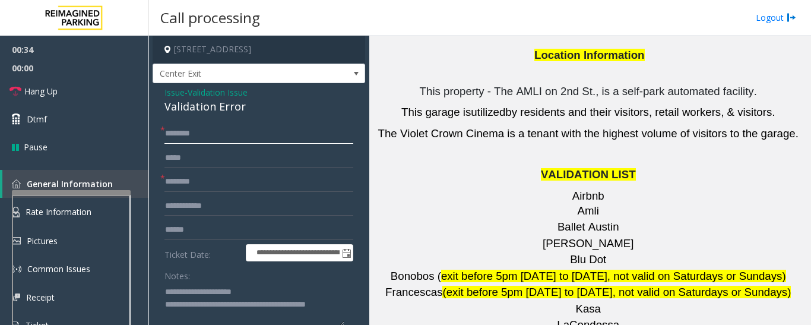
scroll to position [1484, 0]
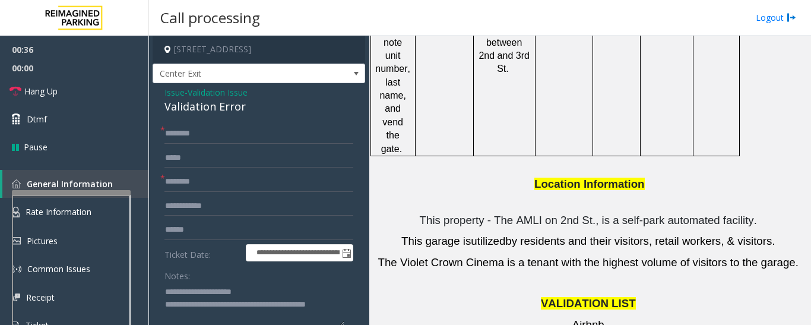
drag, startPoint x: 619, startPoint y: 235, endPoint x: 557, endPoint y: 240, distance: 62.0
type input "*******"
click at [196, 231] on input "text" at bounding box center [258, 230] width 189 height 20
click at [267, 223] on input "text" at bounding box center [258, 230] width 189 height 20
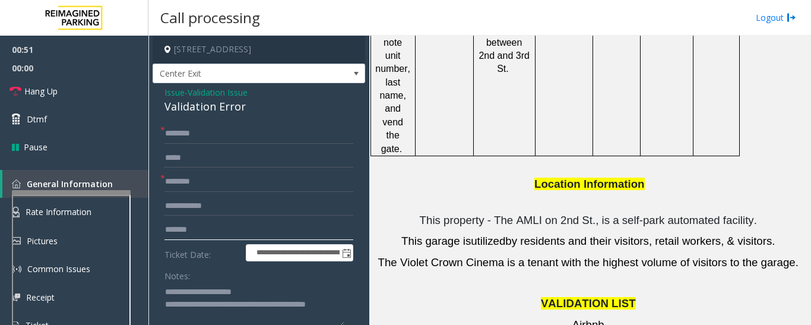
type input "*******"
click at [197, 125] on input "text" at bounding box center [258, 133] width 189 height 20
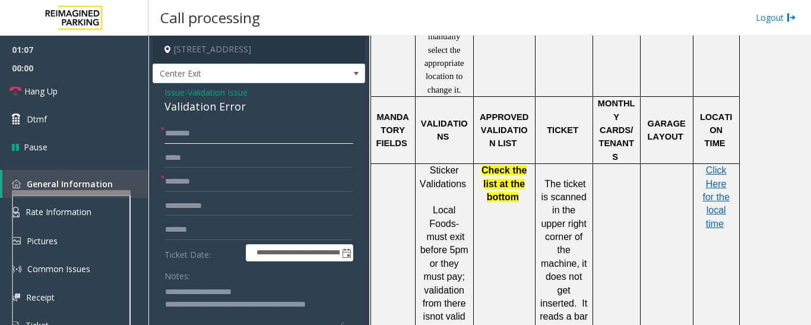
scroll to position [890, 0]
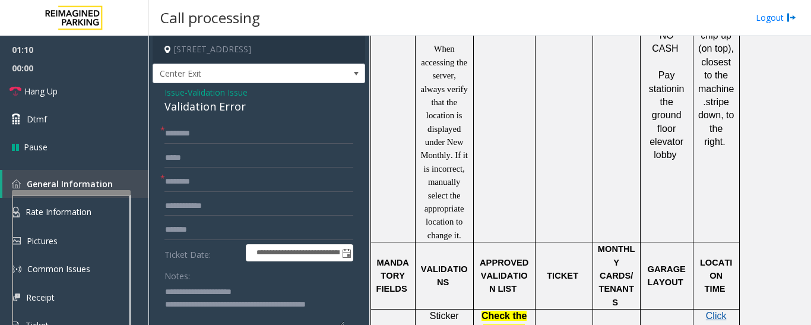
click at [237, 125] on input "text" at bounding box center [258, 133] width 189 height 20
drag, startPoint x: 182, startPoint y: 135, endPoint x: 354, endPoint y: 136, distance: 172.1
click at [194, 135] on input "*****" at bounding box center [258, 133] width 189 height 20
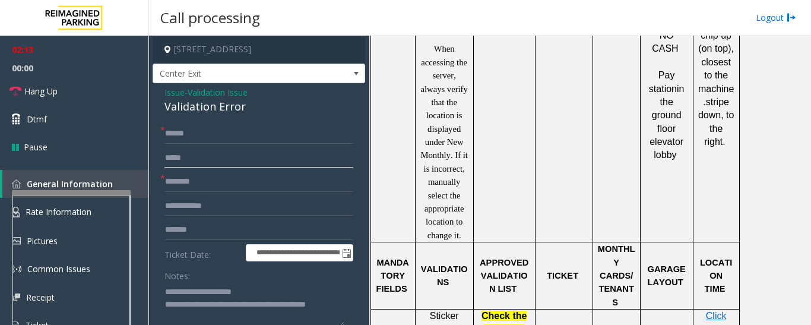
drag, startPoint x: 189, startPoint y: 135, endPoint x: 177, endPoint y: 160, distance: 28.1
click at [177, 160] on input "text" at bounding box center [258, 158] width 189 height 20
click at [192, 128] on input "*****" at bounding box center [258, 133] width 189 height 20
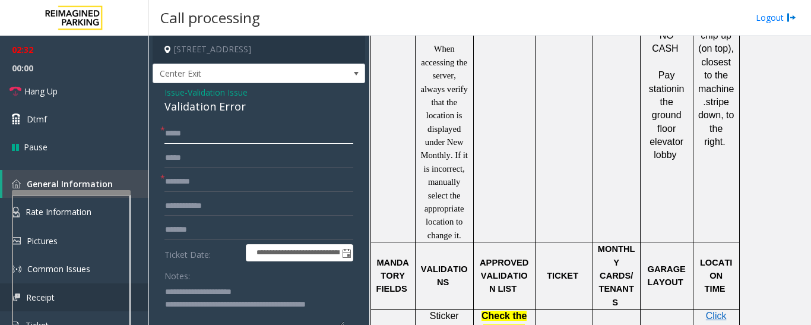
type input "*****"
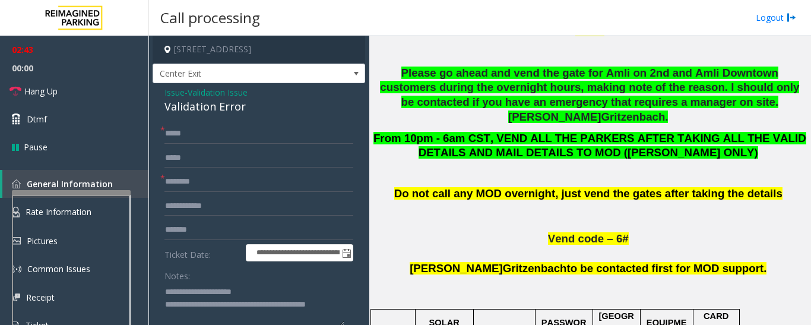
scroll to position [415, 0]
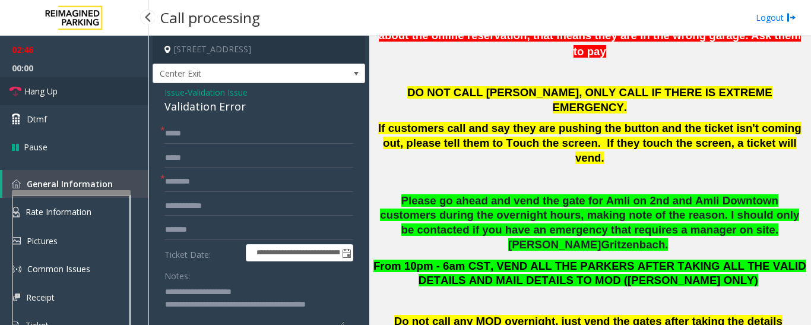
click at [18, 90] on icon at bounding box center [15, 91] width 12 height 12
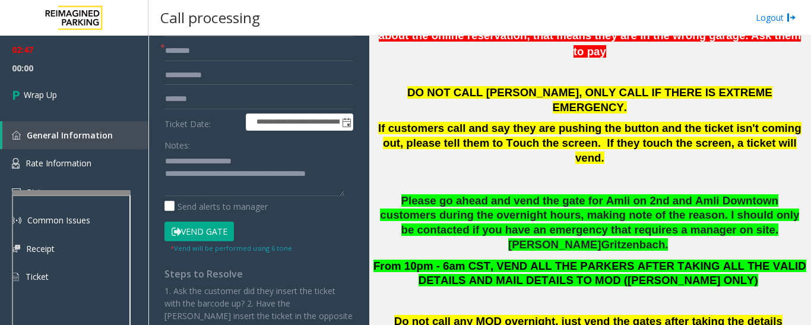
scroll to position [237, 0]
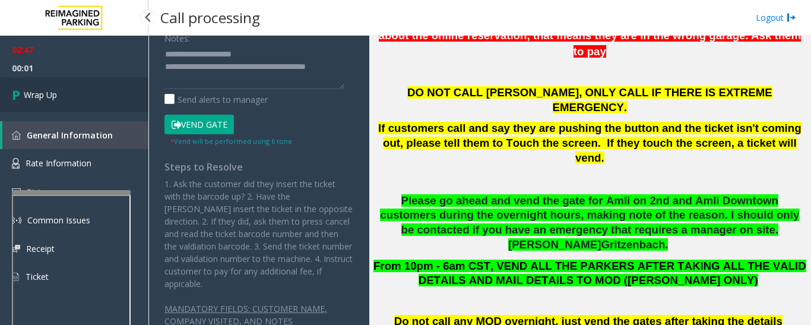
click at [84, 109] on link "Wrap Up" at bounding box center [74, 94] width 148 height 35
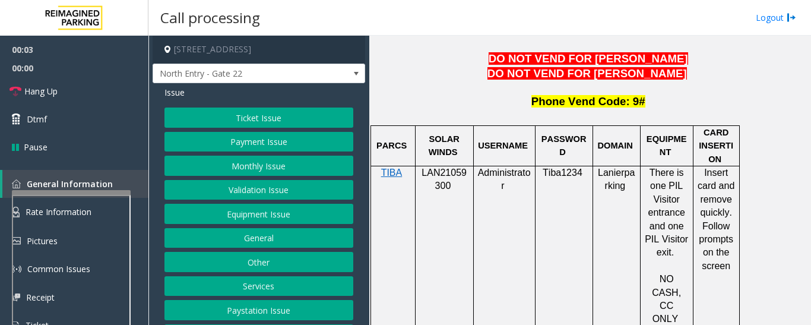
scroll to position [1009, 0]
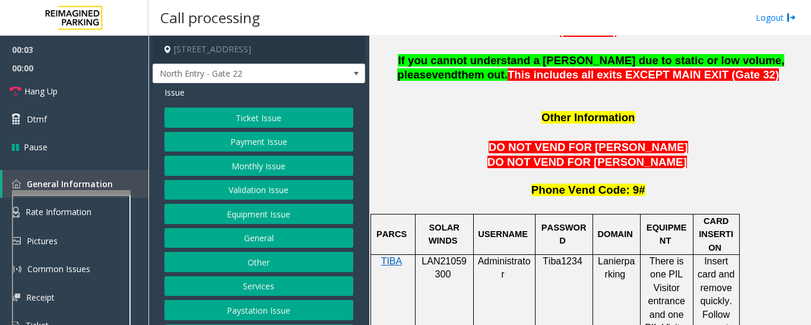
click at [437, 256] on span "LAN21059300" at bounding box center [443, 267] width 45 height 23
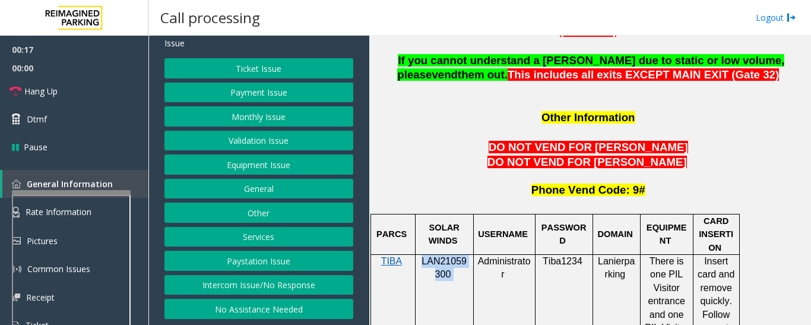
click at [274, 278] on button "Intercom Issue/No Response" at bounding box center [258, 285] width 189 height 20
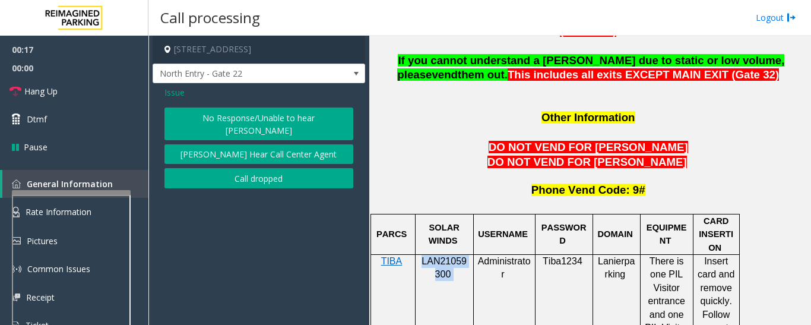
click at [253, 112] on button "No Response/Unable to hear [PERSON_NAME]" at bounding box center [258, 123] width 189 height 33
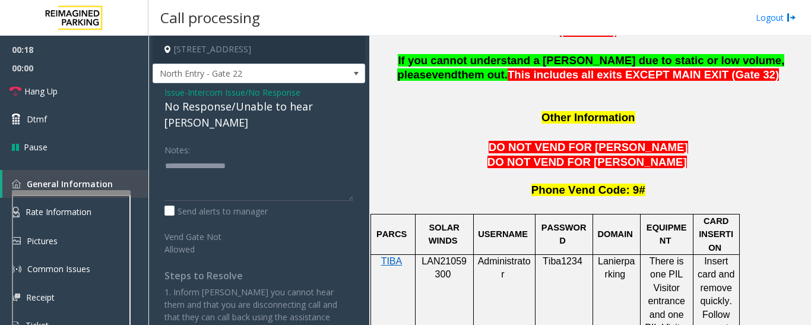
click at [253, 110] on div "No Response/Unable to hear [PERSON_NAME]" at bounding box center [258, 115] width 189 height 32
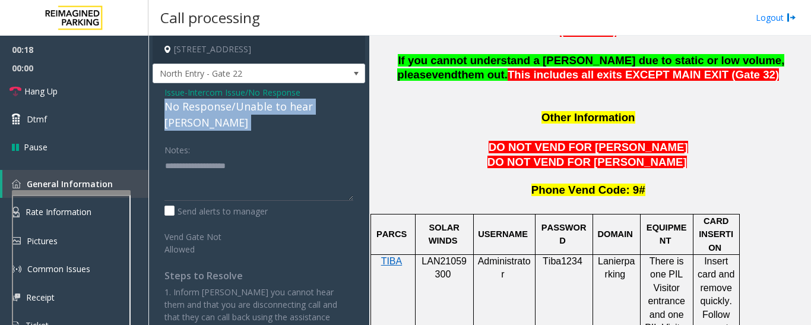
click at [253, 110] on div "No Response/Unable to hear [PERSON_NAME]" at bounding box center [258, 115] width 189 height 32
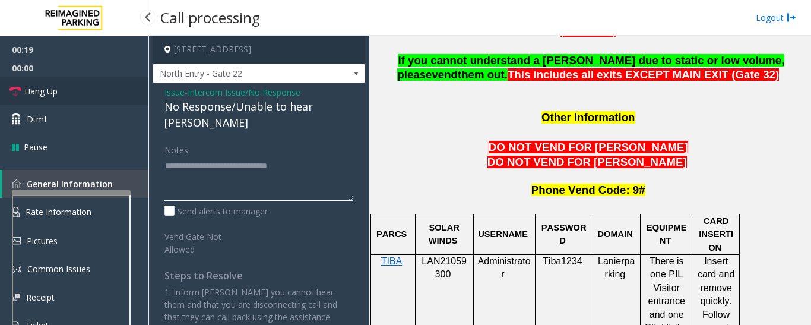
type textarea "**********"
click at [64, 97] on link "Hang Up" at bounding box center [74, 91] width 148 height 28
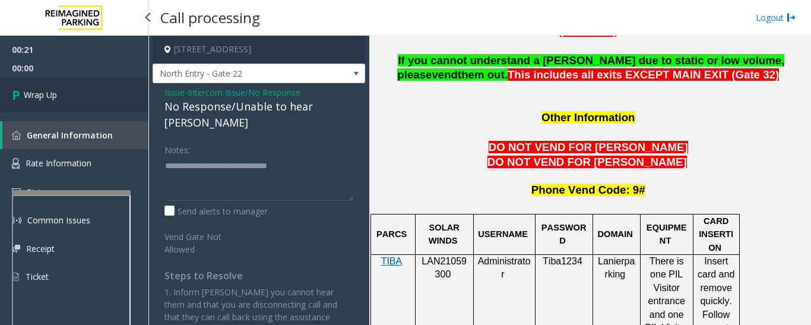
click at [32, 99] on span "Wrap Up" at bounding box center [40, 94] width 33 height 12
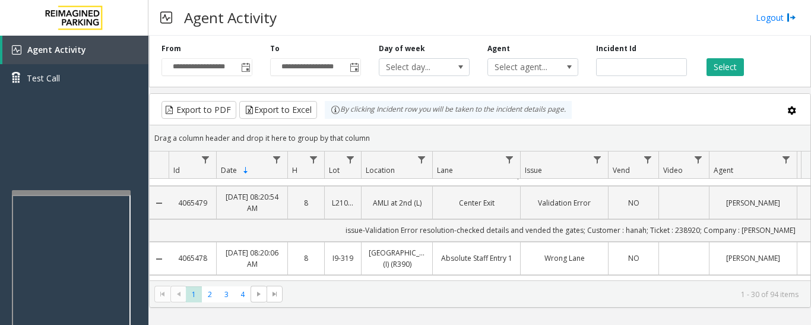
scroll to position [1, 0]
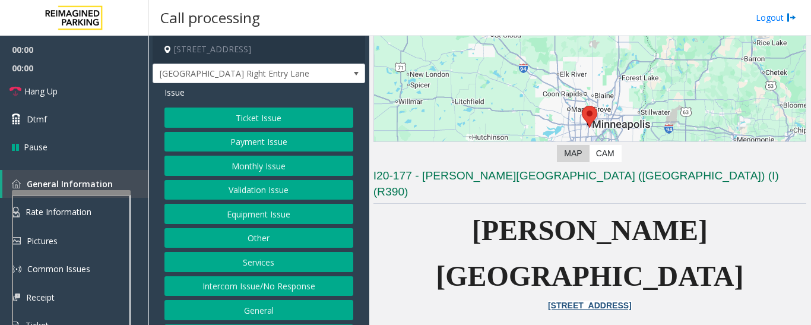
scroll to position [178, 0]
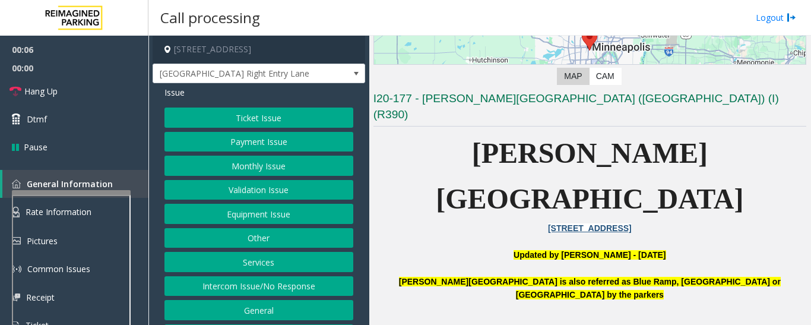
click at [273, 172] on button "Monthly Issue" at bounding box center [258, 166] width 189 height 20
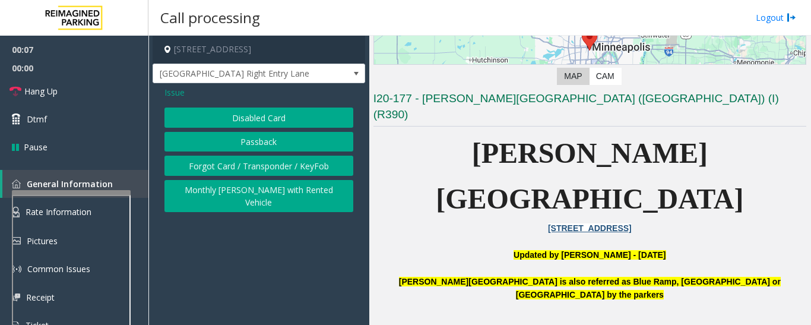
click at [312, 118] on button "Disabled Card" at bounding box center [258, 117] width 189 height 20
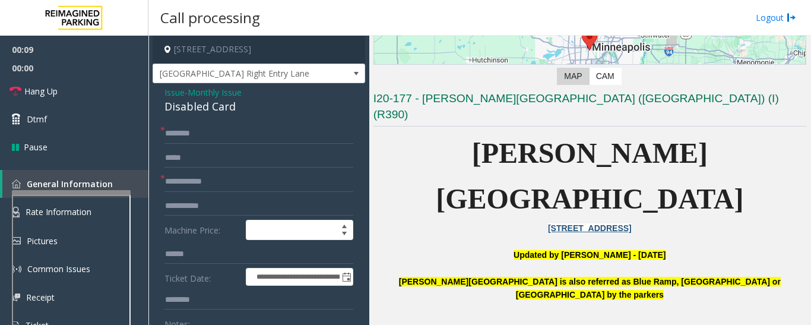
click at [201, 109] on div "Disabled Card" at bounding box center [258, 107] width 189 height 16
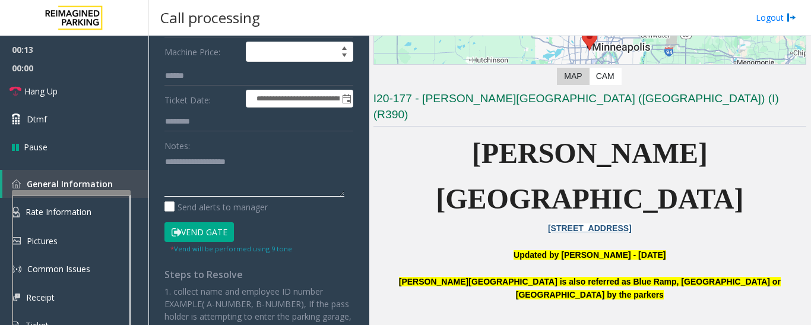
click at [227, 176] on textarea at bounding box center [254, 174] width 180 height 45
paste textarea "**********"
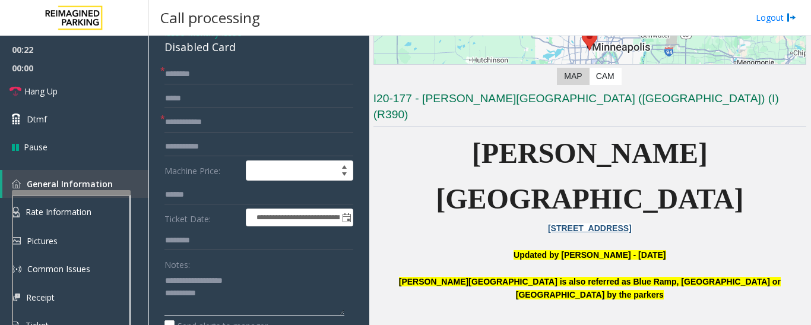
type textarea "**********"
click at [253, 109] on form "**********" at bounding box center [258, 218] width 189 height 309
click at [254, 115] on input "text" at bounding box center [258, 122] width 189 height 20
type input "*"
click at [253, 77] on input "text" at bounding box center [258, 74] width 189 height 20
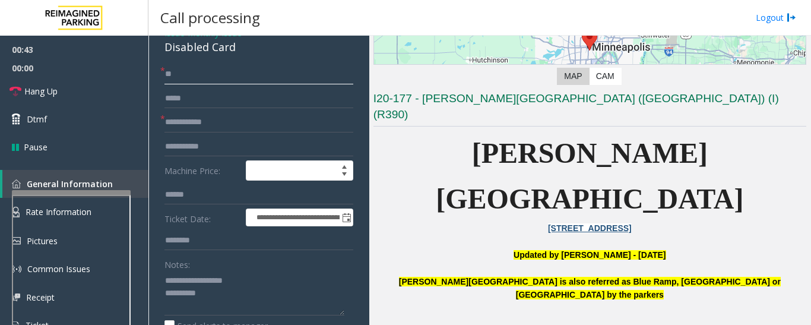
type input "**"
click at [246, 123] on input "text" at bounding box center [258, 122] width 189 height 20
click at [186, 121] on input "********" at bounding box center [258, 122] width 189 height 20
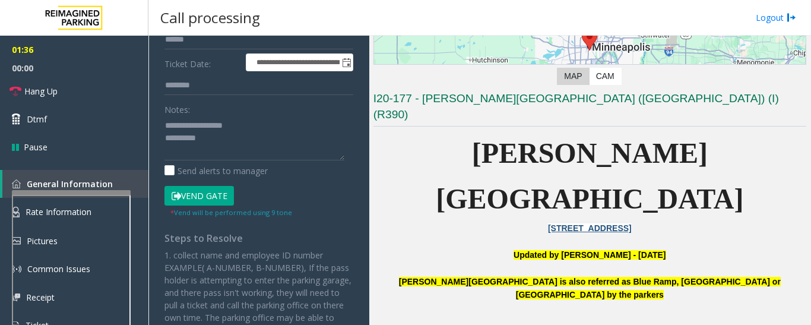
scroll to position [237, 0]
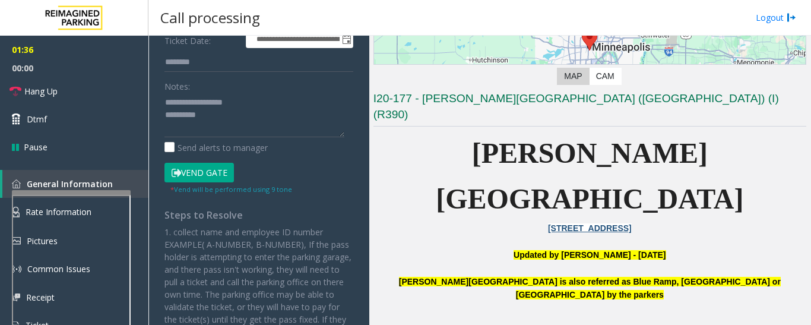
type input "**********"
click at [215, 173] on button "Vend Gate" at bounding box center [198, 173] width 69 height 20
click at [253, 126] on textarea at bounding box center [254, 115] width 180 height 45
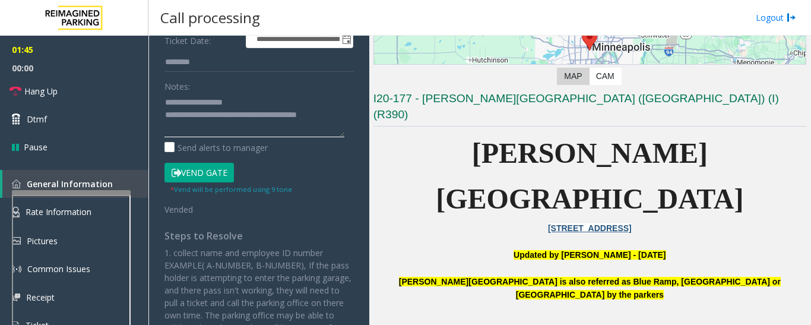
type textarea "**********"
click at [347, 116] on div "**********" at bounding box center [259, 196] width 207 height 621
click at [344, 116] on div "**********" at bounding box center [259, 196] width 207 height 621
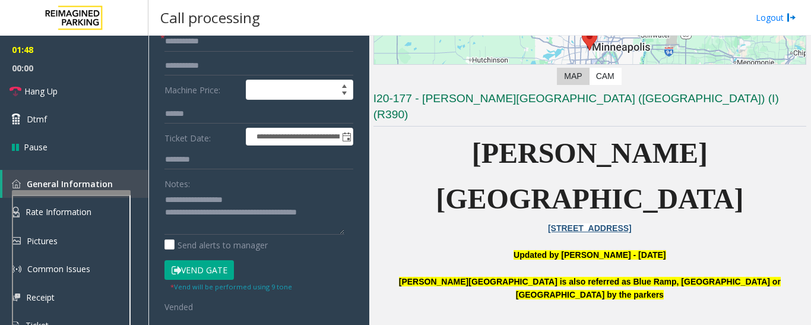
scroll to position [178, 0]
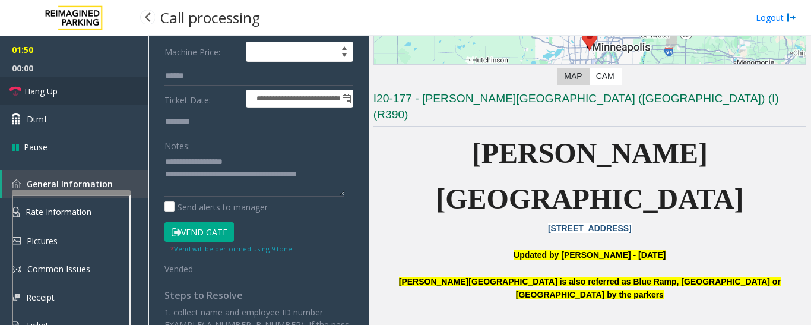
click at [44, 97] on span "Hang Up" at bounding box center [40, 91] width 33 height 12
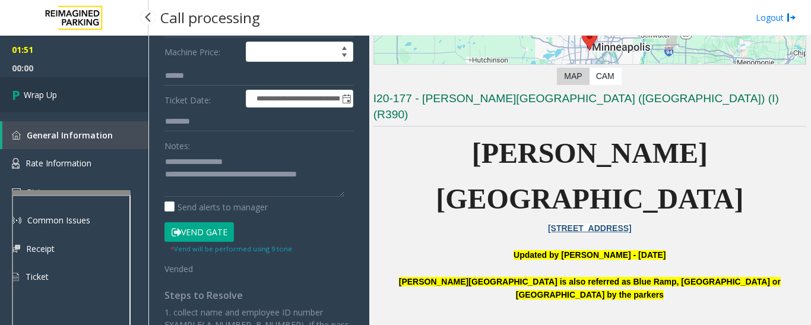
click at [45, 100] on span "Wrap Up" at bounding box center [40, 94] width 33 height 12
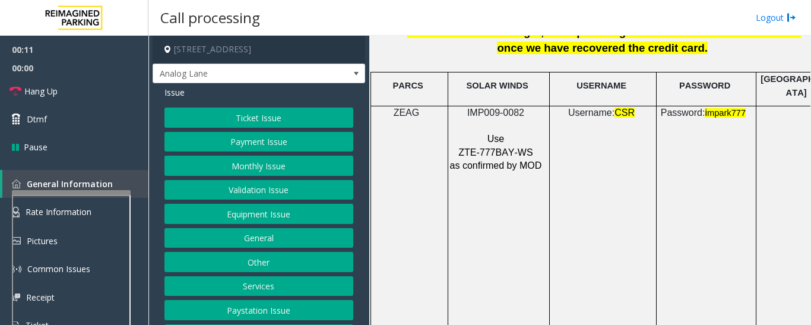
scroll to position [1662, 0]
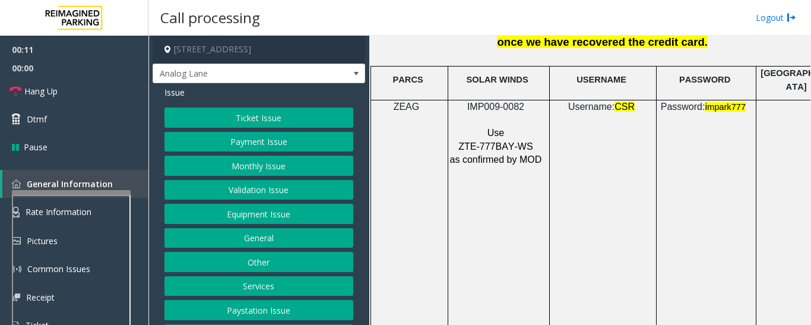
click at [502, 101] on span "IMP009-0082" at bounding box center [495, 106] width 57 height 10
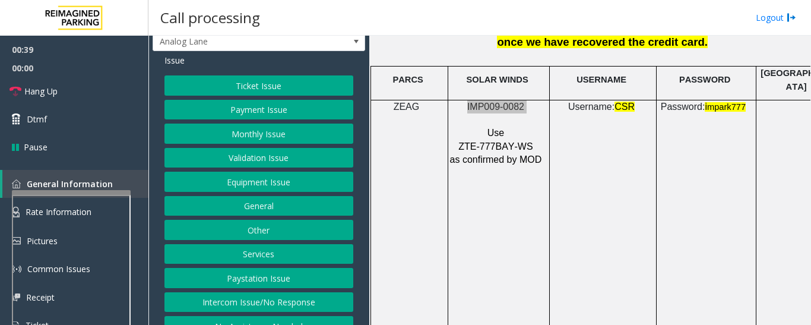
scroll to position [49, 0]
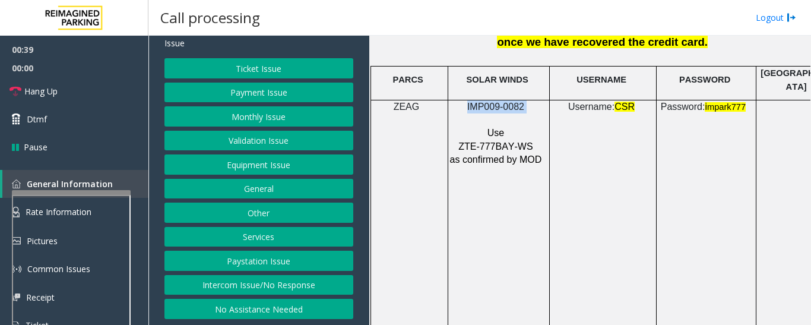
click at [281, 308] on button "No Assistance Needed" at bounding box center [258, 309] width 189 height 20
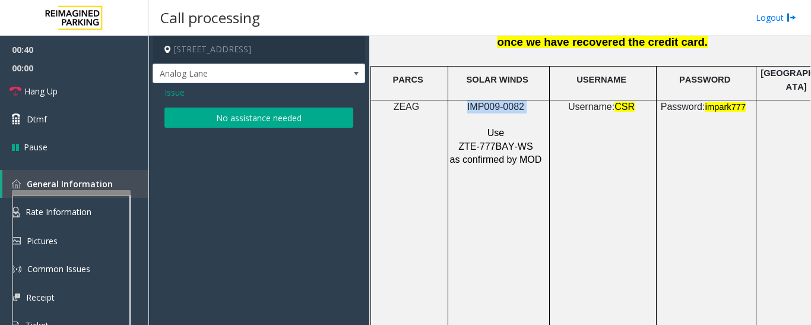
scroll to position [0, 0]
click at [277, 115] on button "No assistance needed" at bounding box center [258, 117] width 189 height 20
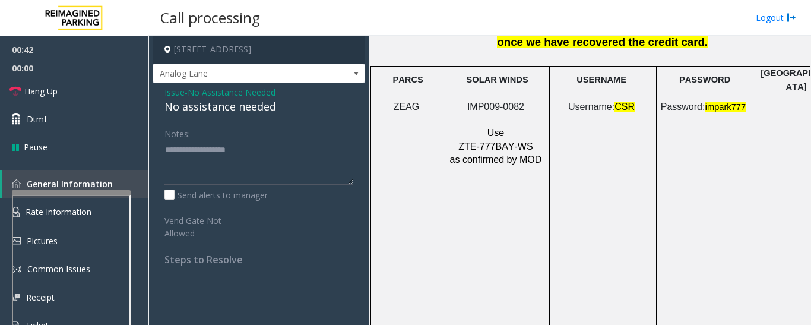
click at [218, 102] on div "No assistance needed" at bounding box center [258, 107] width 189 height 16
click at [294, 150] on textarea at bounding box center [258, 162] width 189 height 45
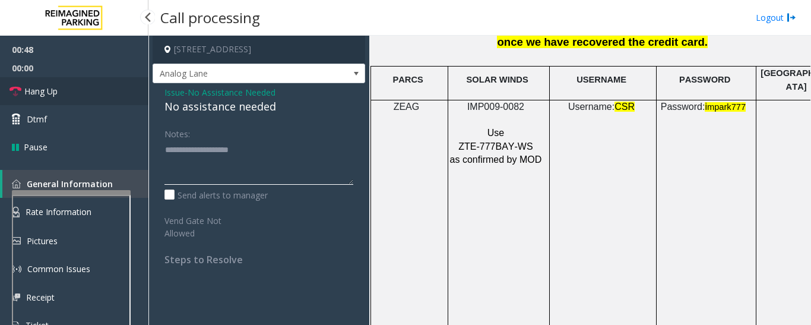
type textarea "**********"
click at [28, 92] on span "Hang Up" at bounding box center [40, 91] width 33 height 12
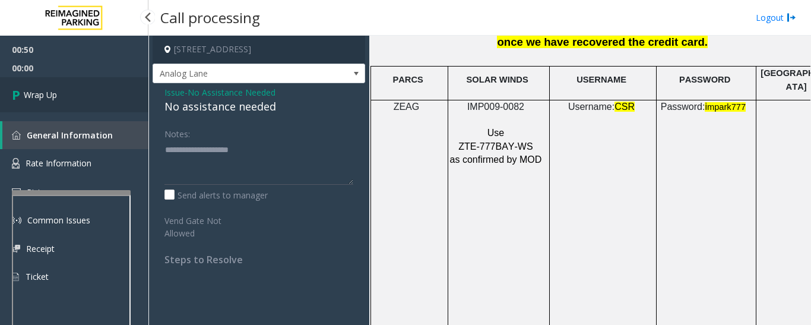
click at [80, 97] on link "Wrap Up" at bounding box center [74, 94] width 148 height 35
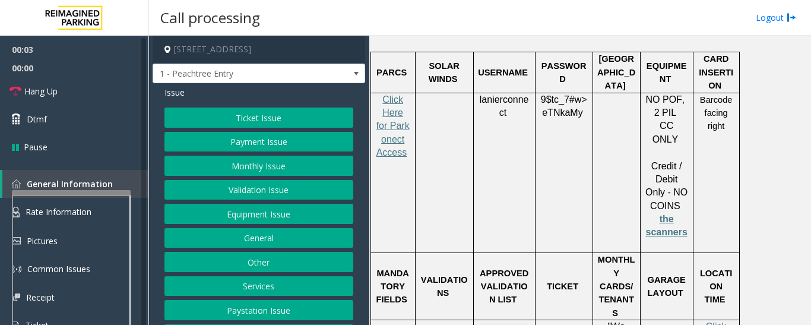
scroll to position [1721, 0]
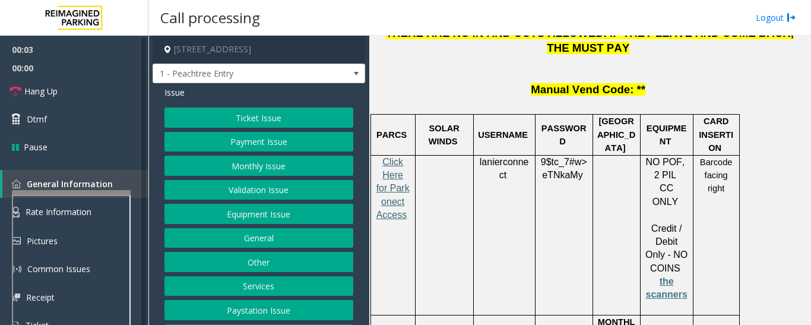
click at [395, 157] on span "Click Here for Parkonect Access" at bounding box center [392, 189] width 33 height 64
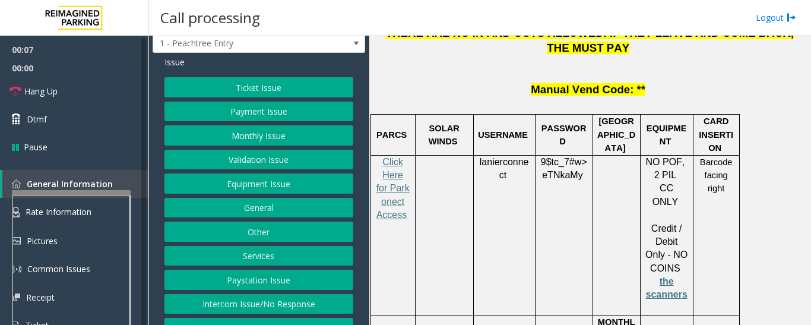
scroll to position [59, 0]
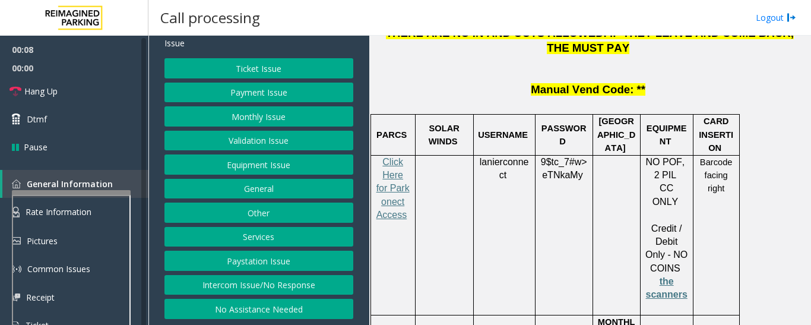
click at [254, 315] on button "No Assistance Needed" at bounding box center [258, 309] width 189 height 20
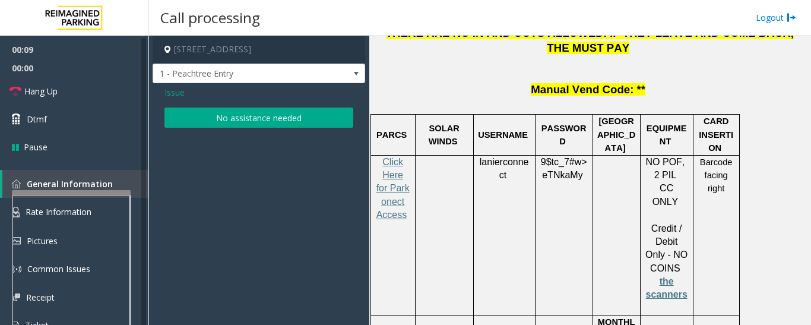
click at [269, 117] on button "No assistance needed" at bounding box center [258, 117] width 189 height 20
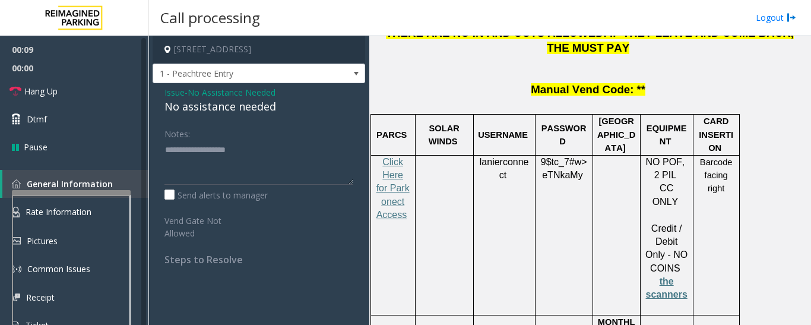
click at [247, 108] on div "No assistance needed" at bounding box center [258, 107] width 189 height 16
click at [262, 156] on textarea at bounding box center [258, 162] width 189 height 45
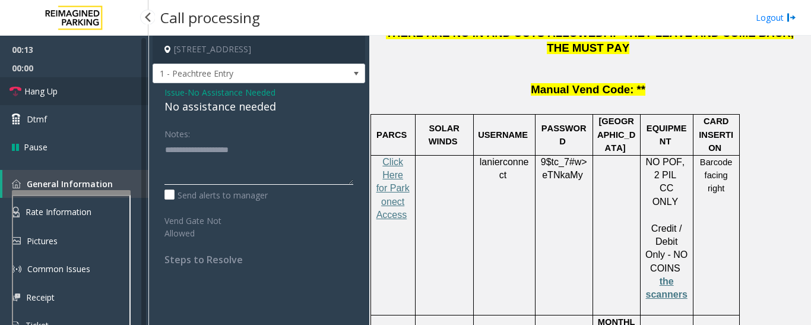
type textarea "**********"
click at [18, 93] on icon at bounding box center [15, 91] width 12 height 12
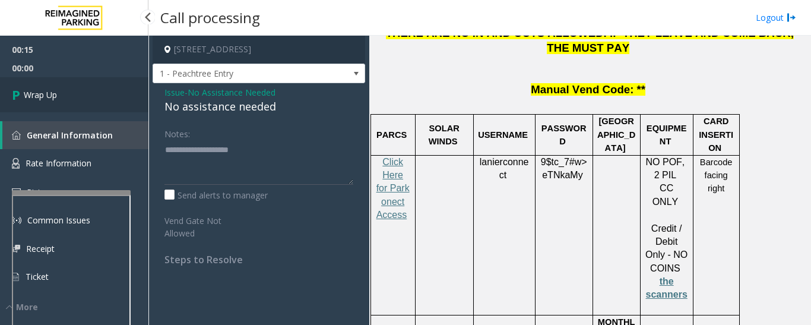
drag, startPoint x: 20, startPoint y: 103, endPoint x: 36, endPoint y: 104, distance: 15.4
click at [20, 104] on icon at bounding box center [18, 95] width 12 height 20
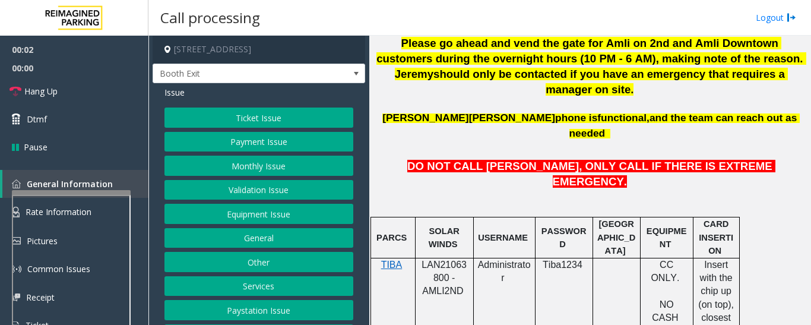
scroll to position [594, 0]
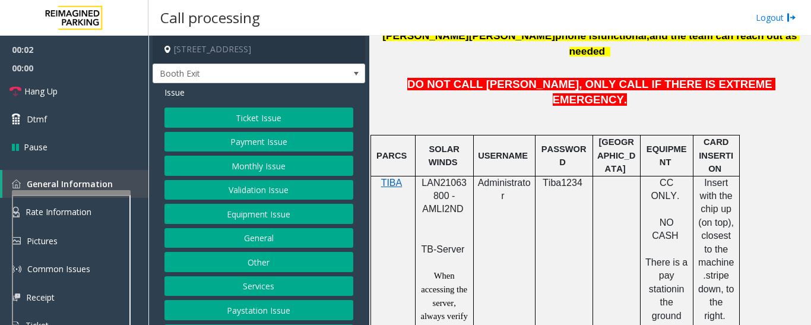
click at [431, 177] on span "LAN21063800 - AMLI2ND" at bounding box center [443, 195] width 45 height 37
copy span "LAN21063800"
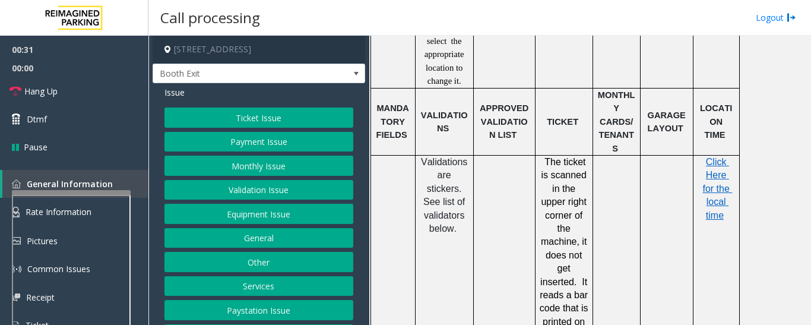
scroll to position [998, 0]
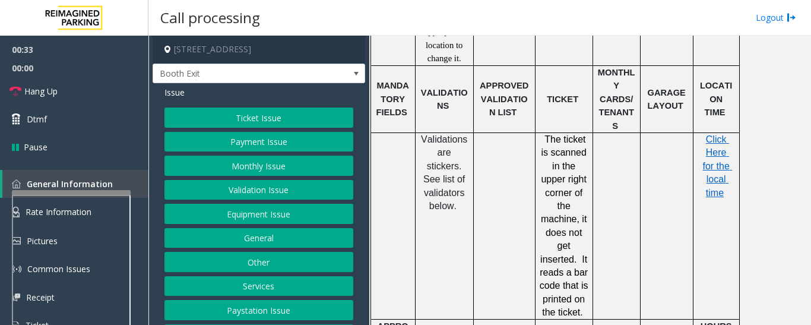
click at [302, 120] on button "Ticket Issue" at bounding box center [258, 117] width 189 height 20
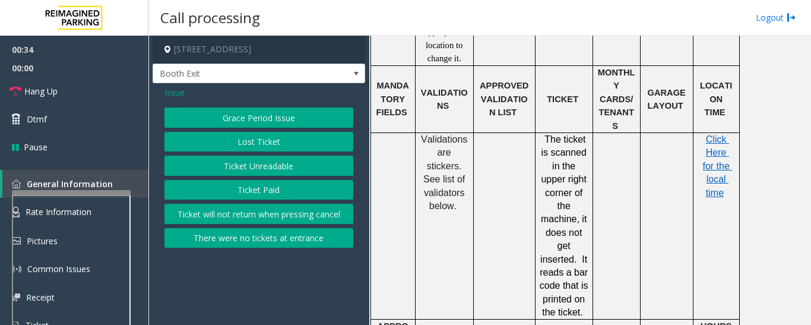
click at [287, 148] on button "Lost Ticket" at bounding box center [258, 142] width 189 height 20
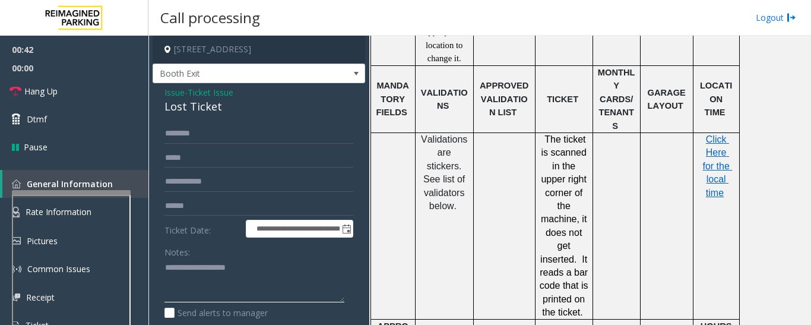
click at [249, 258] on textarea at bounding box center [254, 280] width 180 height 45
click at [204, 112] on div "Lost Ticket" at bounding box center [258, 107] width 189 height 16
click at [251, 268] on textarea at bounding box center [254, 280] width 180 height 45
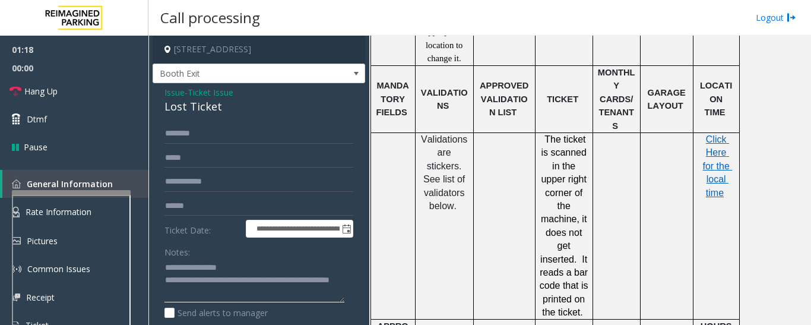
click at [258, 296] on textarea at bounding box center [254, 280] width 180 height 45
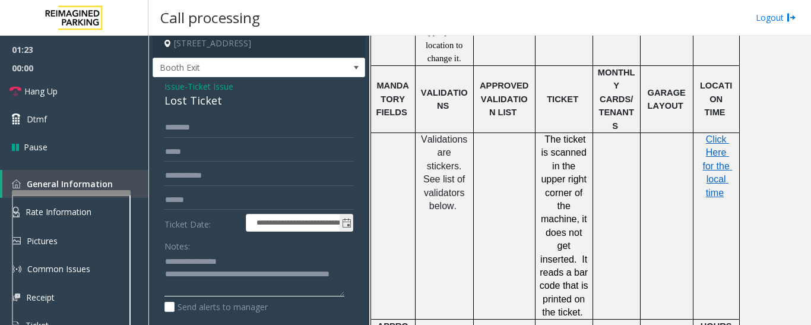
scroll to position [0, 0]
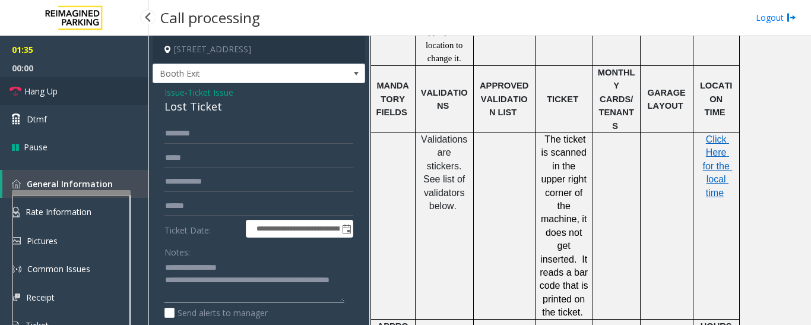
type textarea "**********"
click at [52, 97] on span "Hang Up" at bounding box center [40, 91] width 33 height 12
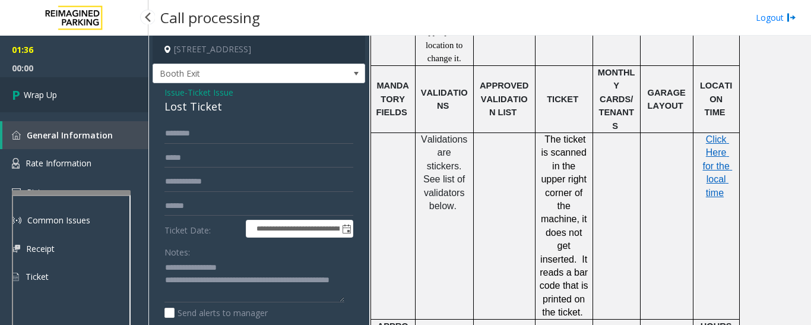
click at [87, 97] on link "Wrap Up" at bounding box center [74, 94] width 148 height 35
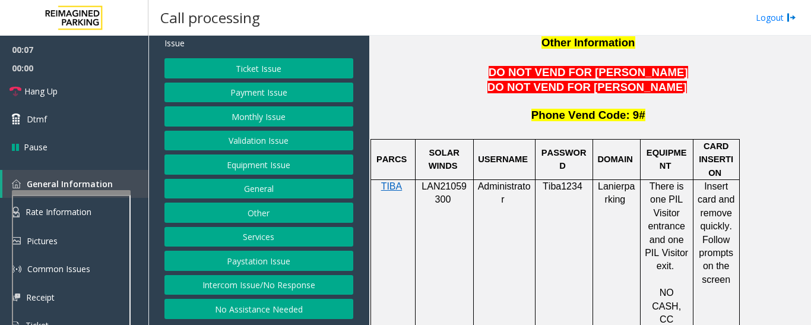
scroll to position [1128, 0]
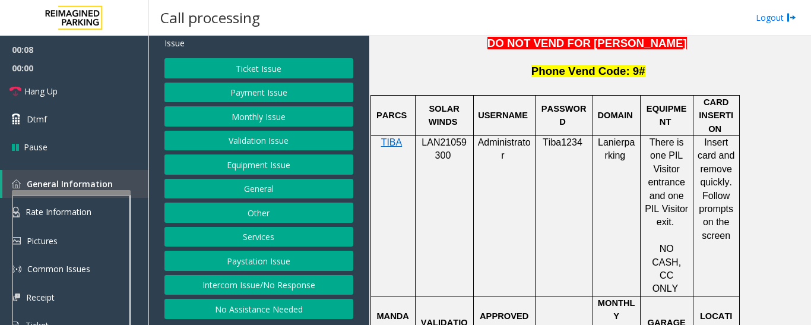
click at [435, 136] on p "LAN21059300" at bounding box center [444, 149] width 49 height 27
copy p "LAN21059300"
click at [278, 123] on button "Monthly Issue" at bounding box center [258, 116] width 189 height 20
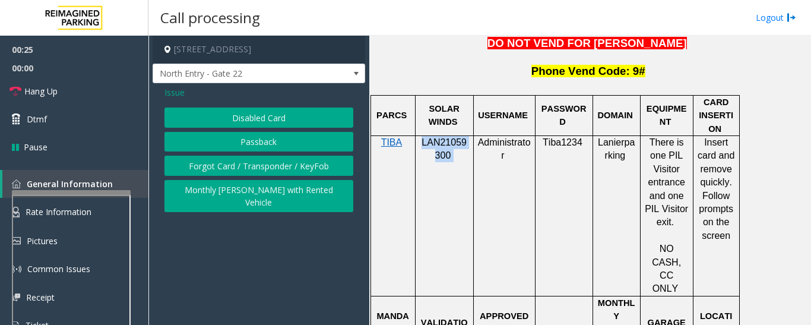
click at [296, 145] on button "Passback" at bounding box center [258, 142] width 189 height 20
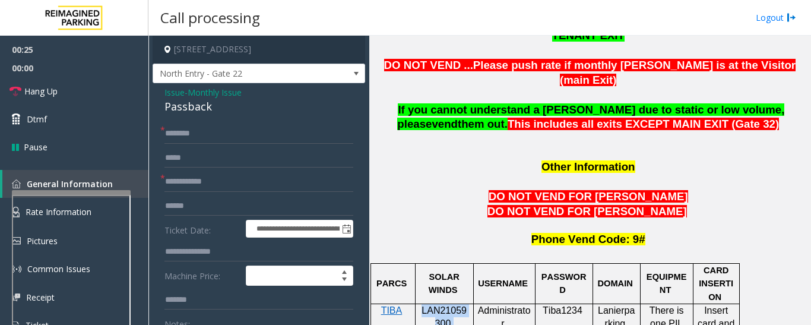
scroll to position [772, 0]
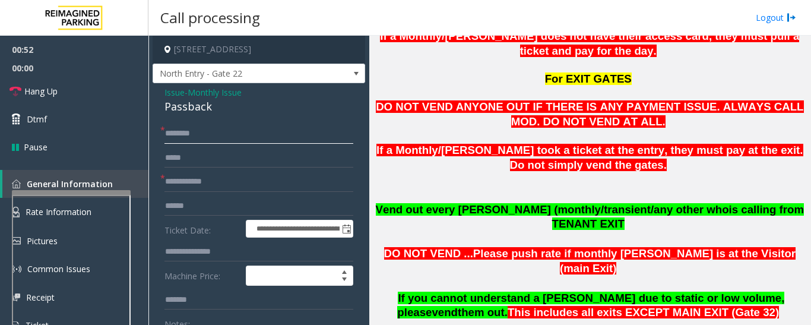
click at [204, 131] on input "text" at bounding box center [258, 133] width 189 height 20
type input "*******"
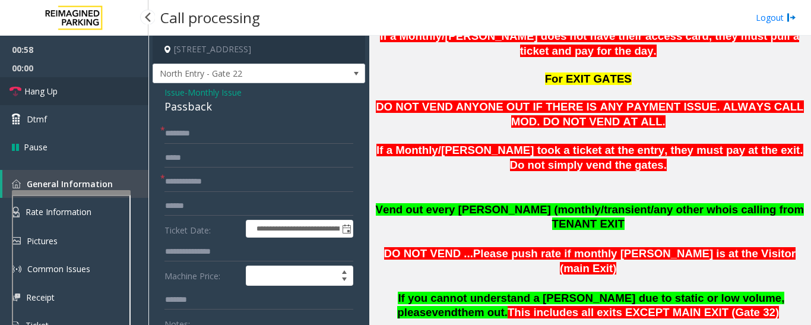
click at [100, 96] on link "Hang Up" at bounding box center [74, 91] width 148 height 28
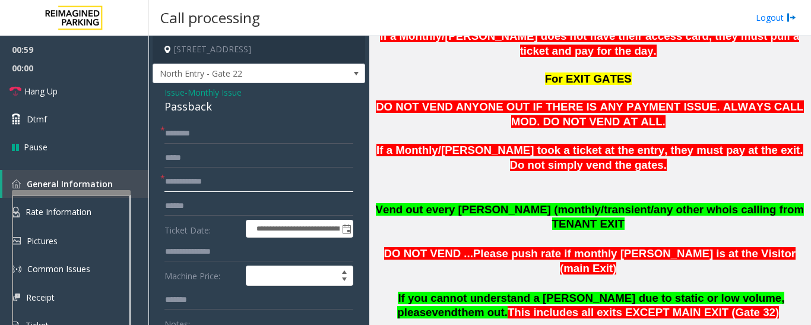
click at [191, 179] on input "text" at bounding box center [258, 182] width 189 height 20
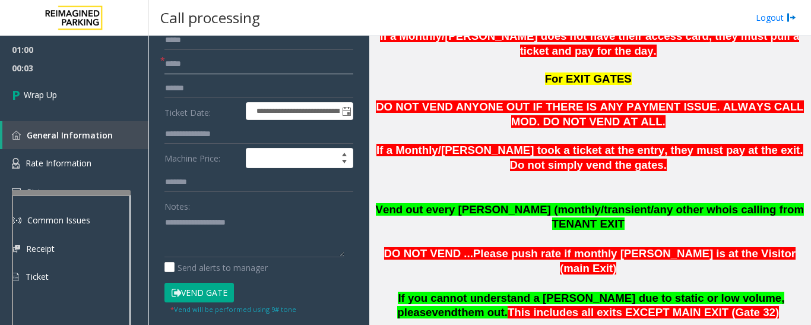
scroll to position [119, 0]
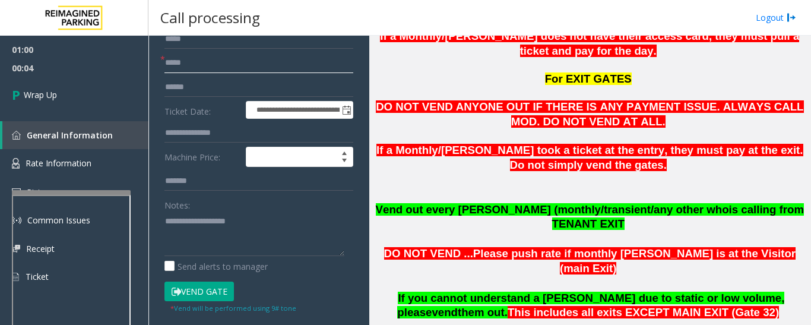
type input "*****"
click at [281, 230] on textarea at bounding box center [254, 233] width 180 height 45
paste textarea "**********"
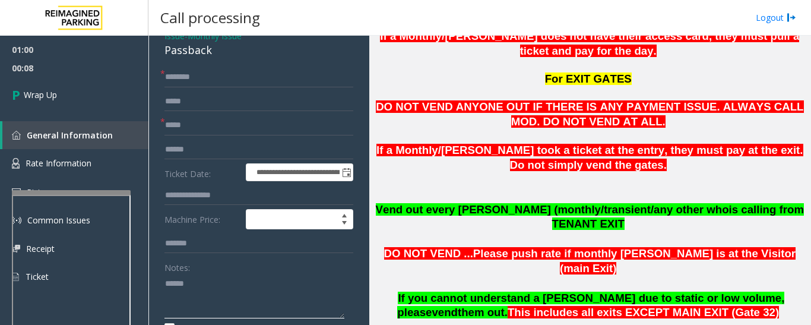
scroll to position [0, 0]
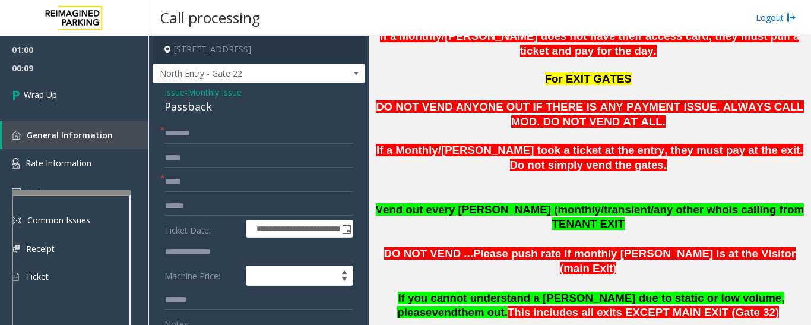
click at [193, 105] on div "Passback" at bounding box center [258, 107] width 189 height 16
copy div "Passback"
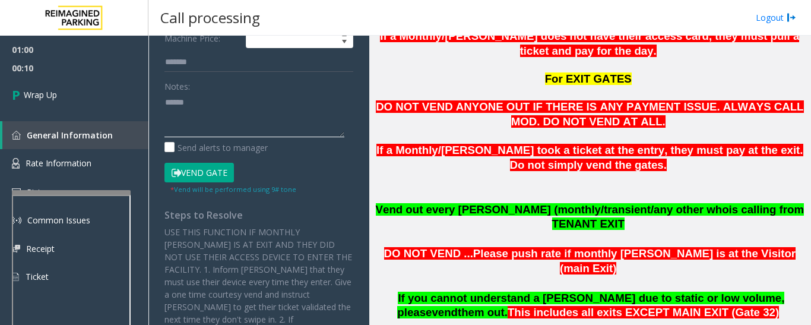
click at [228, 115] on textarea at bounding box center [254, 115] width 180 height 45
paste textarea "********"
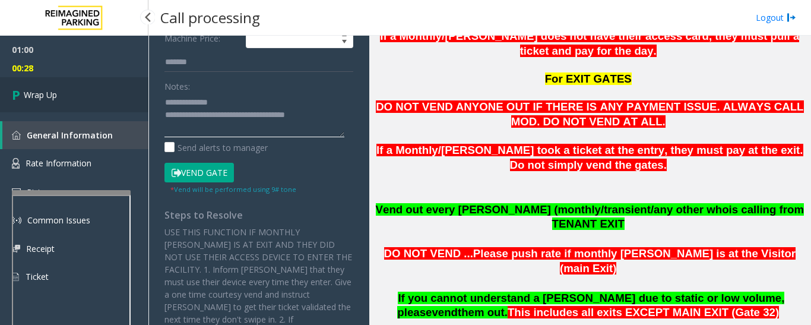
type textarea "**********"
click at [0, 86] on link "Wrap Up" at bounding box center [74, 94] width 148 height 35
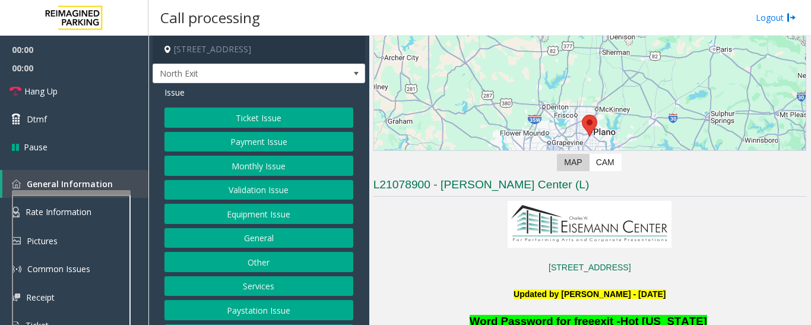
scroll to position [237, 0]
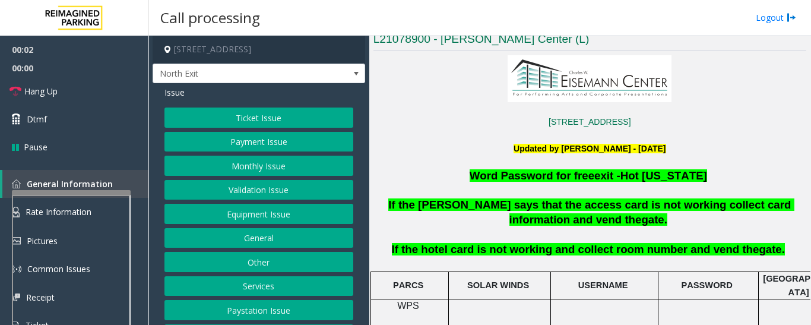
click at [282, 291] on button "Services" at bounding box center [258, 286] width 189 height 20
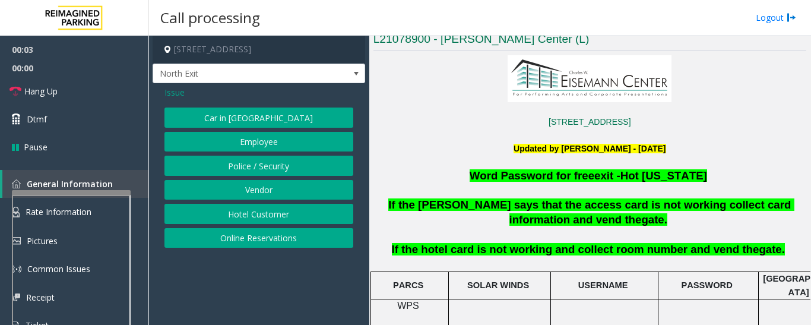
click at [291, 214] on button "Hotel Customer" at bounding box center [258, 214] width 189 height 20
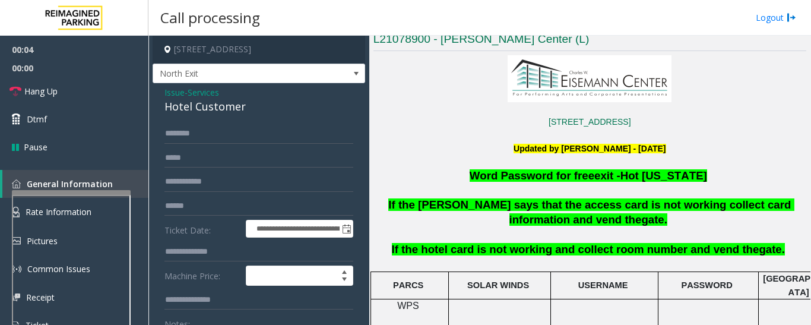
click at [186, 113] on div "Hotel Customer" at bounding box center [258, 107] width 189 height 16
copy div "Hotel Customer"
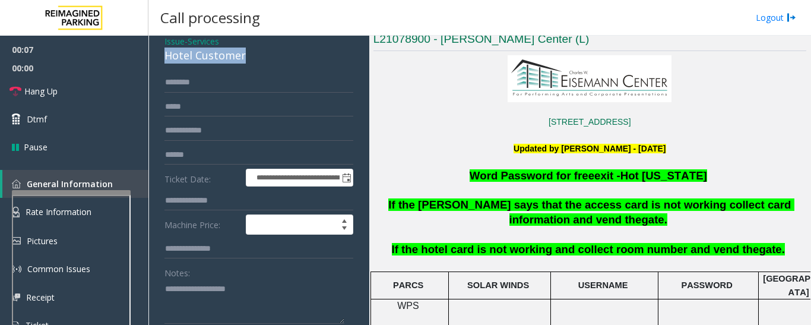
scroll to position [119, 0]
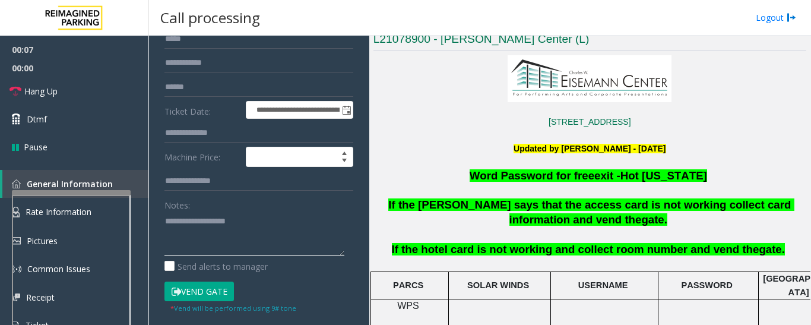
click at [220, 234] on textarea at bounding box center [254, 233] width 180 height 45
paste textarea "**********"
click at [342, 236] on textarea at bounding box center [254, 233] width 180 height 45
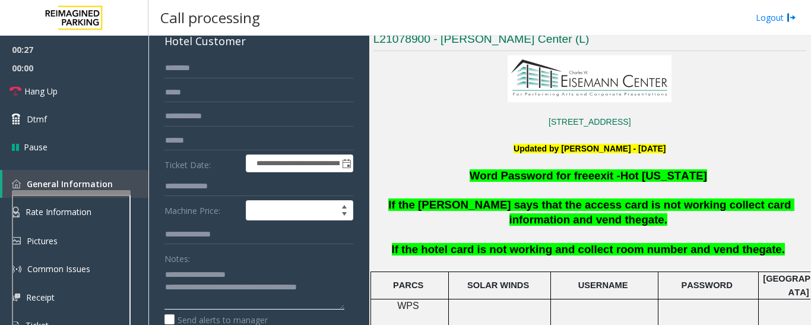
scroll to position [0, 0]
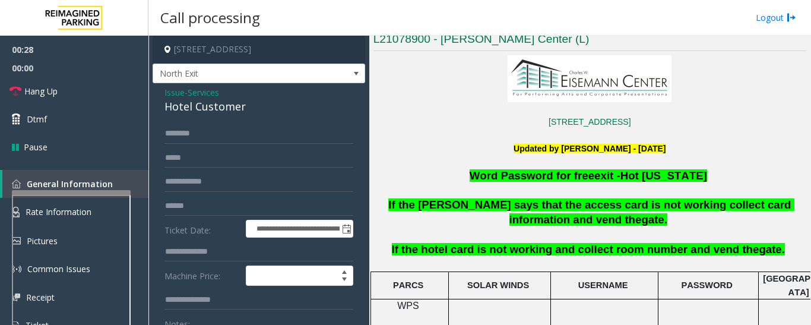
type textarea "**********"
click at [233, 248] on input "text" at bounding box center [258, 252] width 189 height 20
type input "***"
click at [230, 134] on input "text" at bounding box center [258, 133] width 189 height 20
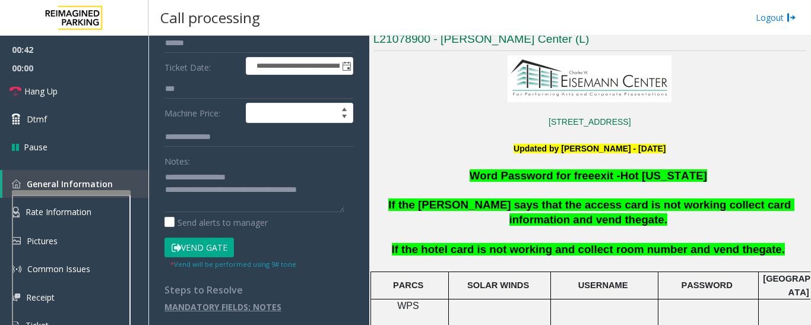
type input "****"
click at [210, 252] on button "Vend Gate" at bounding box center [198, 247] width 69 height 20
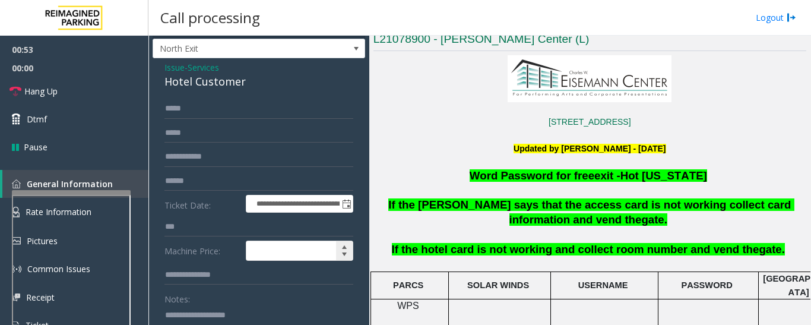
scroll to position [0, 0]
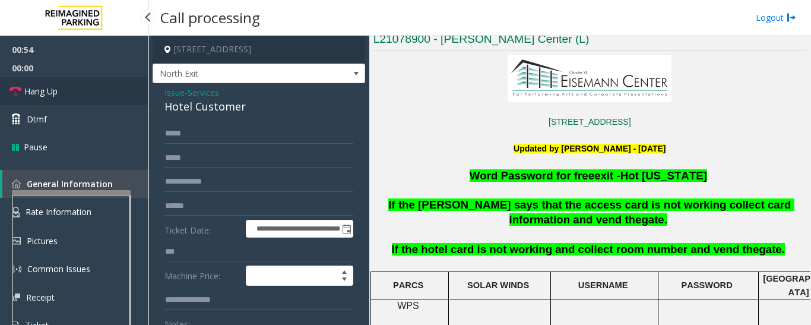
click at [72, 95] on link "Hang Up" at bounding box center [74, 91] width 148 height 28
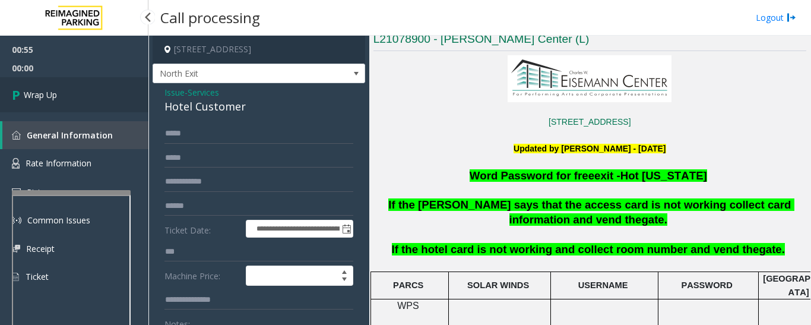
click at [72, 95] on link "Wrap Up" at bounding box center [74, 94] width 148 height 35
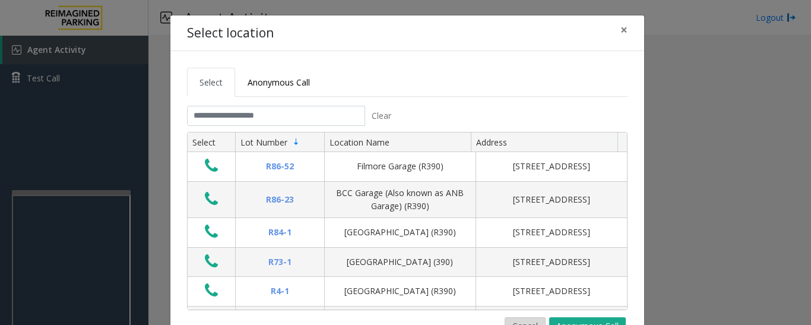
click at [527, 322] on button "Cancel" at bounding box center [525, 326] width 41 height 18
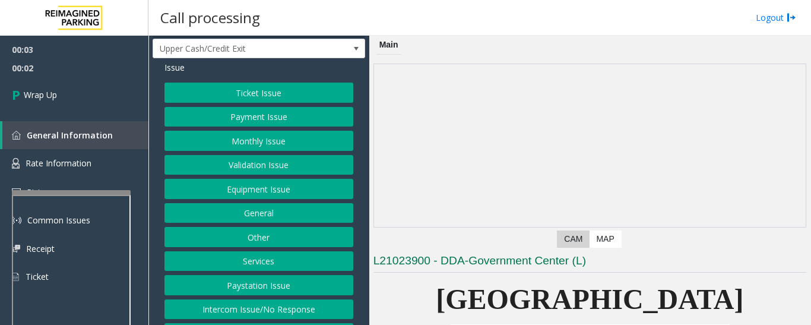
scroll to position [49, 0]
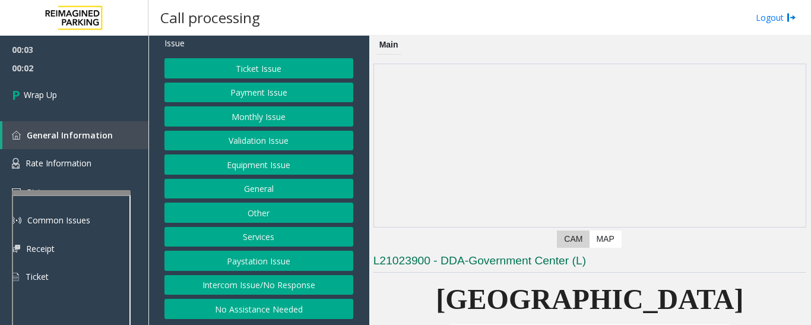
click at [280, 290] on button "Intercom Issue/No Response" at bounding box center [258, 285] width 189 height 20
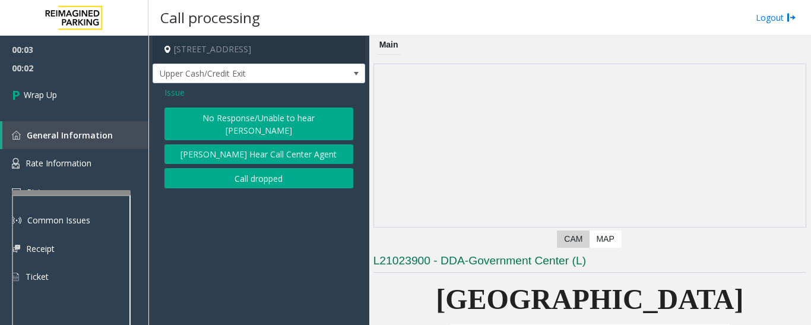
scroll to position [0, 0]
click at [252, 168] on button "Call dropped" at bounding box center [258, 178] width 189 height 20
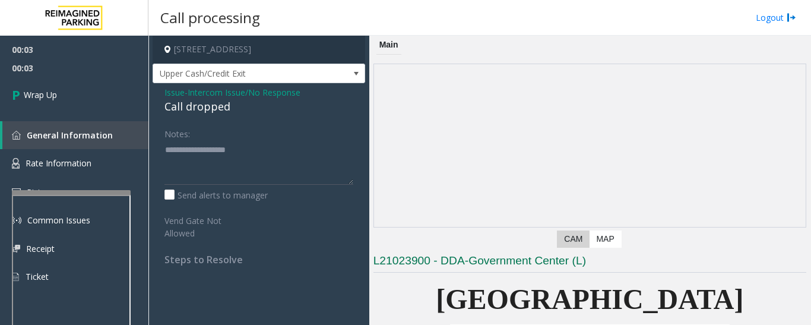
click at [201, 112] on div "Call dropped" at bounding box center [258, 107] width 189 height 16
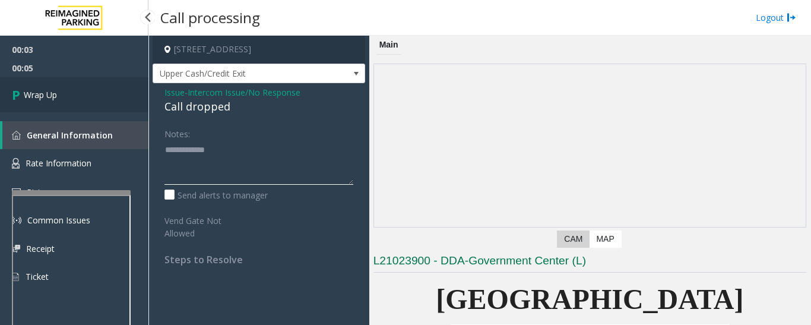
type textarea "**********"
click at [80, 94] on link "Wrap Up" at bounding box center [74, 94] width 148 height 35
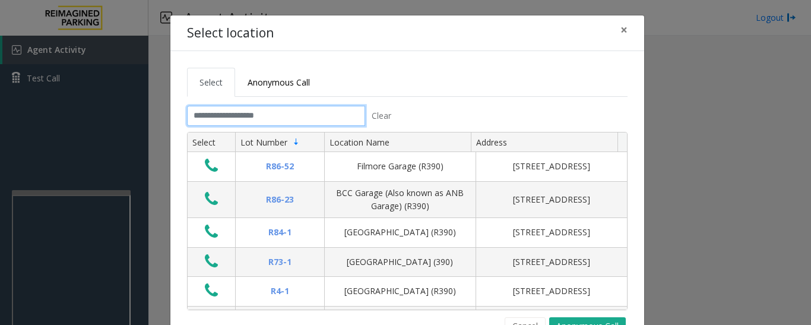
click at [249, 107] on input "text" at bounding box center [276, 116] width 178 height 20
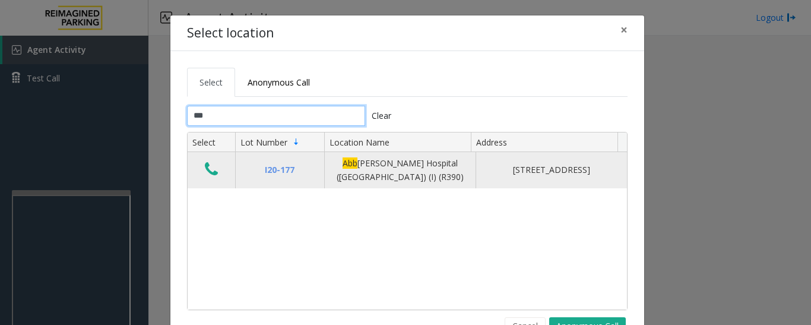
type input "***"
click at [209, 166] on icon "Data table" at bounding box center [211, 169] width 13 height 17
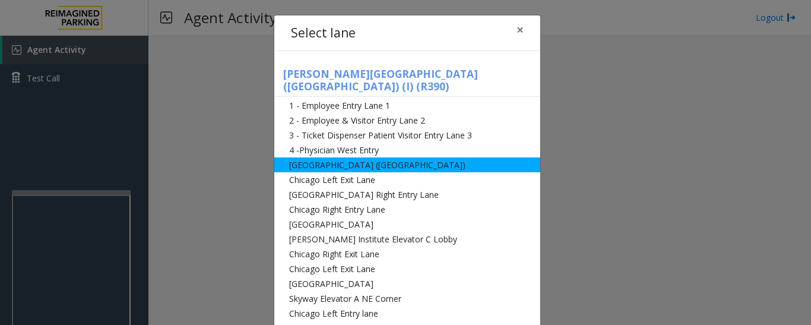
click at [338, 157] on li "[GEOGRAPHIC_DATA] ([GEOGRAPHIC_DATA])" at bounding box center [407, 164] width 266 height 15
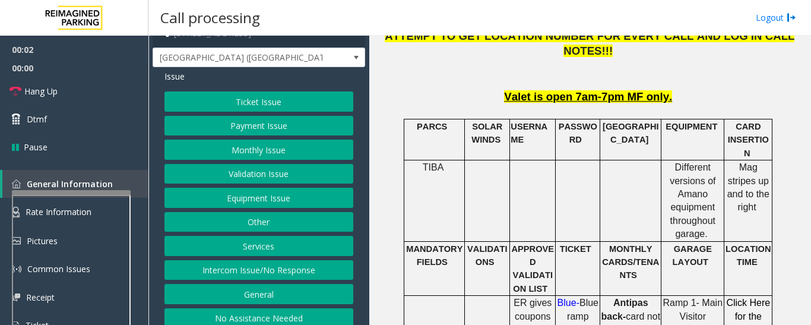
scroll to position [25, 0]
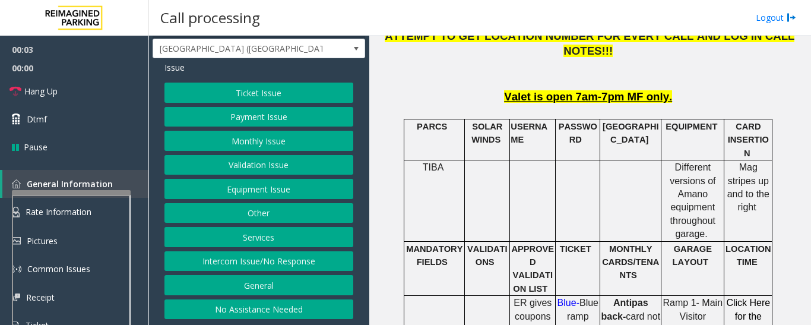
click at [306, 253] on button "Intercom Issue/No Response" at bounding box center [258, 261] width 189 height 20
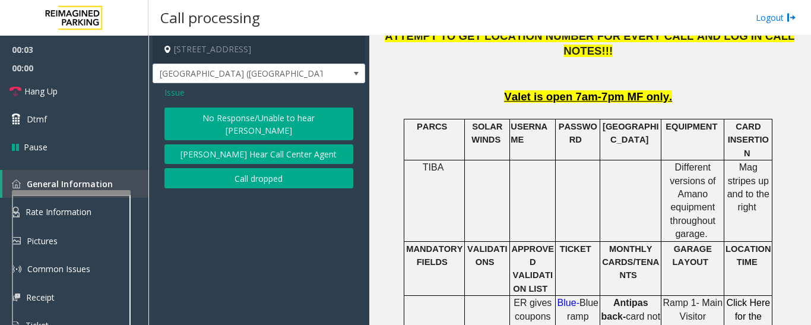
scroll to position [0, 0]
click at [291, 112] on button "No Response/Unable to hear [PERSON_NAME]" at bounding box center [258, 123] width 189 height 33
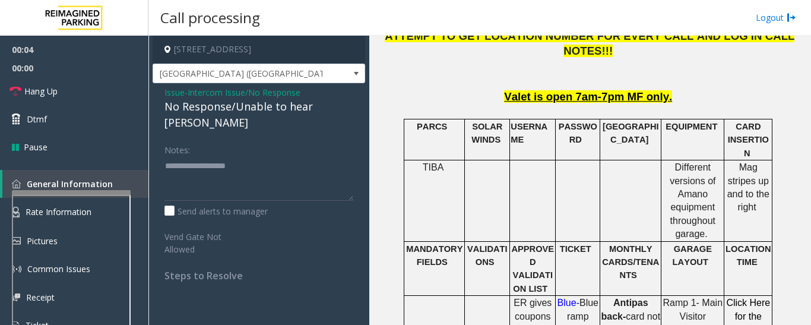
click at [322, 110] on div "No Response/Unable to hear [PERSON_NAME]" at bounding box center [258, 115] width 189 height 32
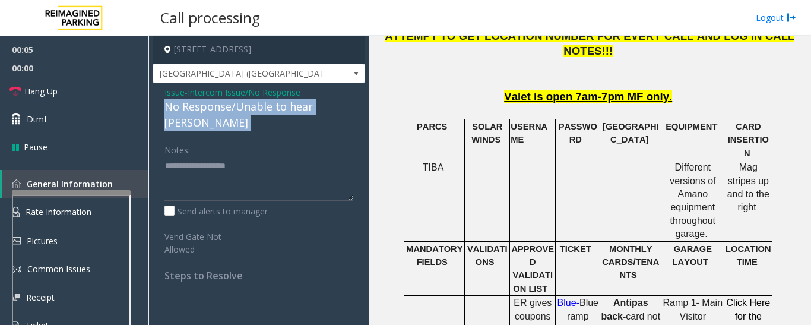
click at [322, 110] on div "No Response/Unable to hear [PERSON_NAME]" at bounding box center [258, 115] width 189 height 32
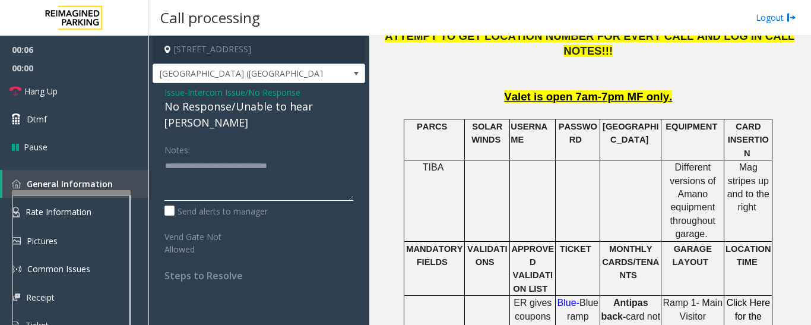
click at [310, 156] on textarea at bounding box center [258, 178] width 189 height 45
click at [335, 160] on textarea at bounding box center [258, 178] width 189 height 45
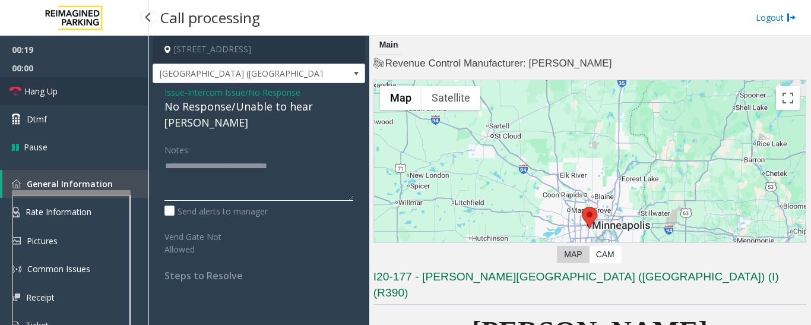
type textarea "**********"
click at [51, 91] on span "Hang Up" at bounding box center [40, 91] width 33 height 12
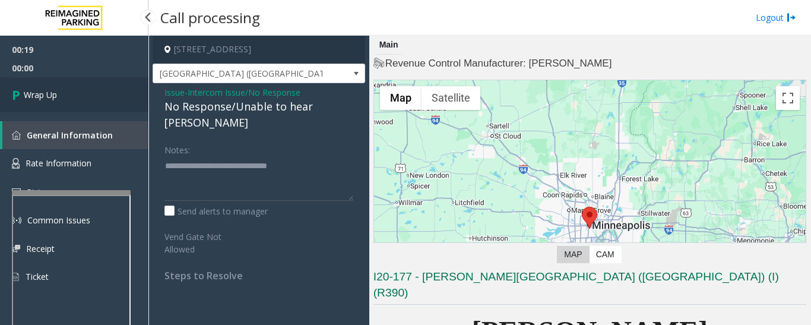
click at [102, 85] on link "Wrap Up" at bounding box center [74, 94] width 148 height 35
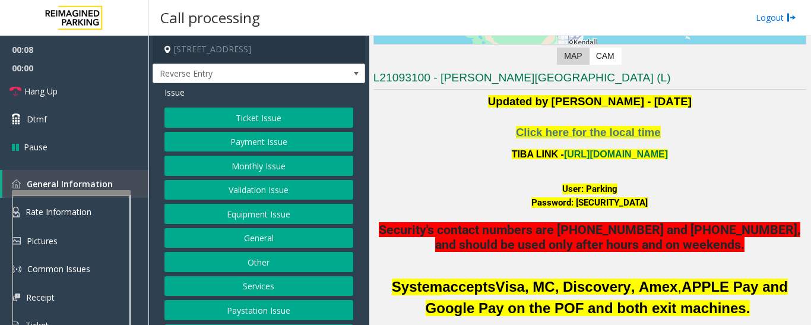
scroll to position [178, 0]
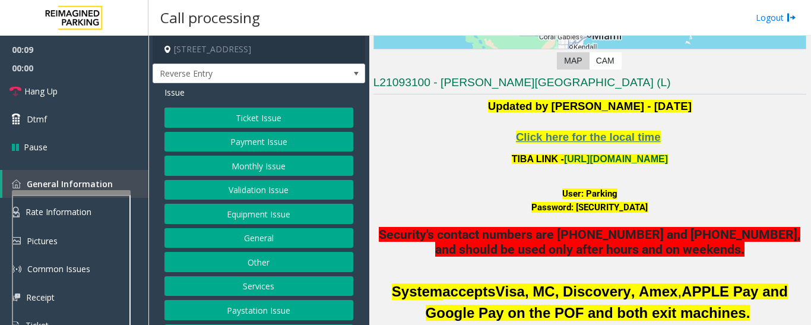
click at [639, 156] on link "[URL][DOMAIN_NAME]" at bounding box center [616, 159] width 104 height 10
click at [288, 168] on button "Monthly Issue" at bounding box center [258, 166] width 189 height 20
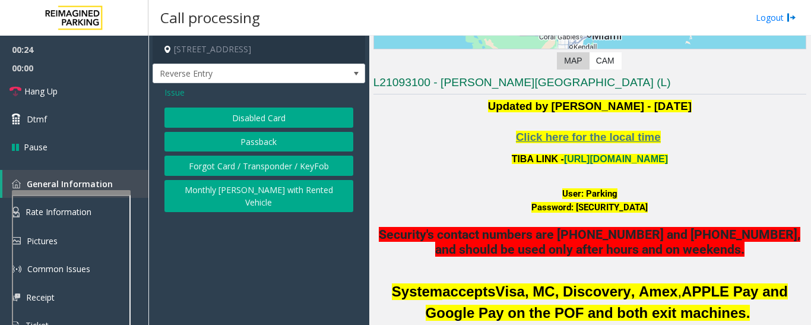
click at [284, 120] on button "Disabled Card" at bounding box center [258, 117] width 189 height 20
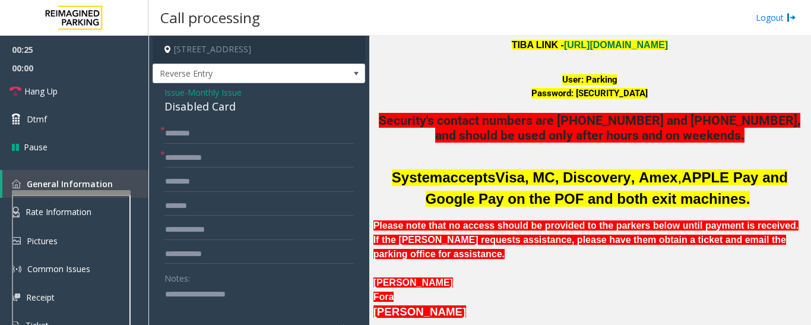
scroll to position [475, 0]
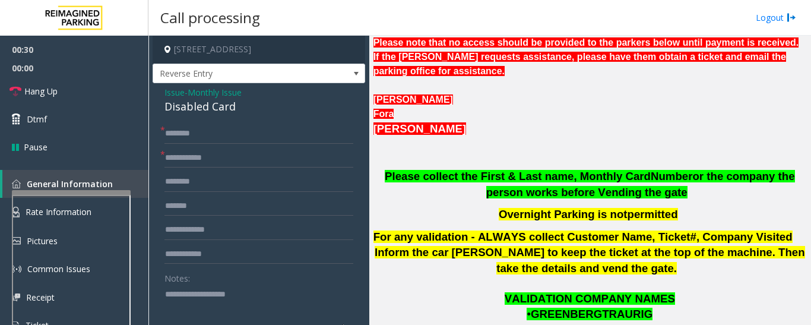
click at [224, 107] on div "Disabled Card" at bounding box center [258, 107] width 189 height 16
copy div "Disabled Card"
click at [249, 306] on textarea at bounding box center [254, 306] width 180 height 45
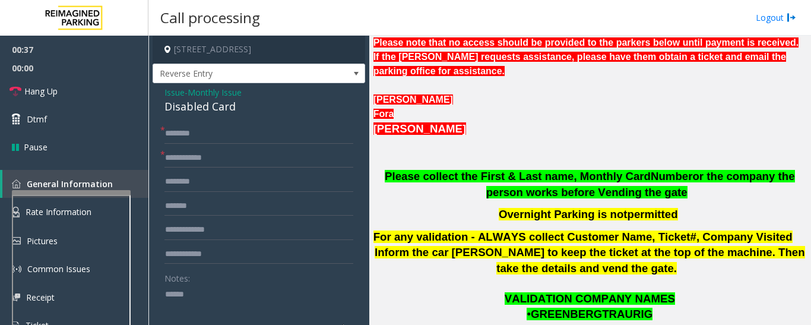
paste textarea "**********"
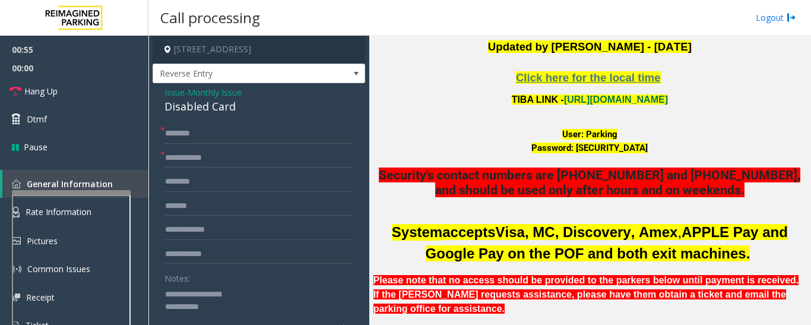
type textarea "**********"
drag, startPoint x: 581, startPoint y: 133, endPoint x: 618, endPoint y: 131, distance: 36.8
click at [618, 131] on div "User: Parking" at bounding box center [589, 135] width 433 height 14
drag, startPoint x: 564, startPoint y: 145, endPoint x: 687, endPoint y: 144, distance: 122.9
click at [687, 144] on div "Password: [SECURITY_DATA]" at bounding box center [589, 148] width 433 height 14
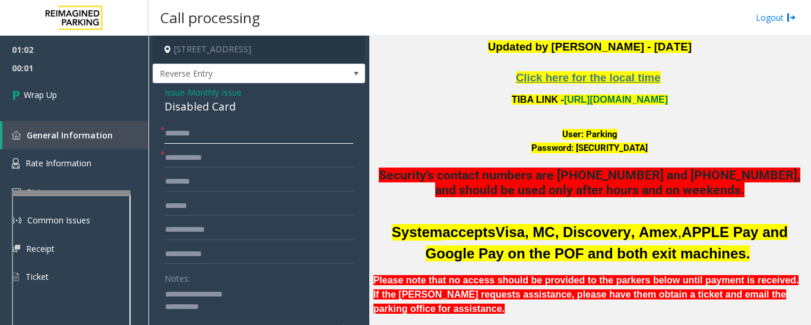
click at [222, 141] on input "text" at bounding box center [258, 133] width 189 height 20
type input "**"
click at [232, 156] on input "text" at bounding box center [258, 158] width 189 height 20
type input "**"
click at [219, 107] on div "Disabled Card" at bounding box center [258, 107] width 189 height 16
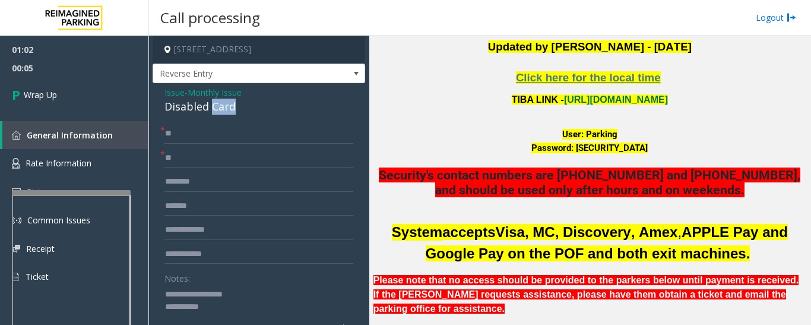
click at [219, 107] on div "Disabled Card" at bounding box center [258, 107] width 189 height 16
copy div "Disabled Card"
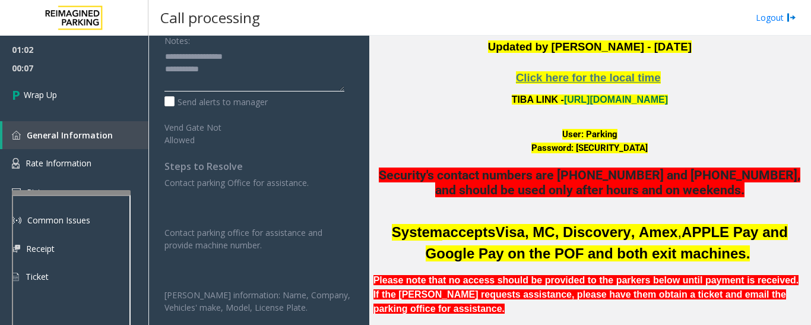
click at [237, 74] on textarea at bounding box center [254, 69] width 180 height 45
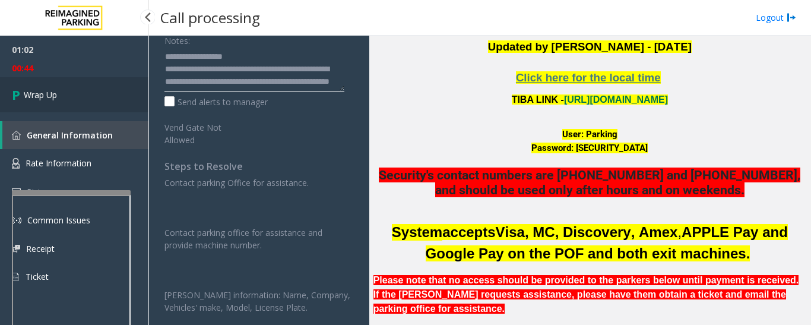
type textarea "**********"
click at [7, 99] on link "Wrap Up" at bounding box center [74, 94] width 148 height 35
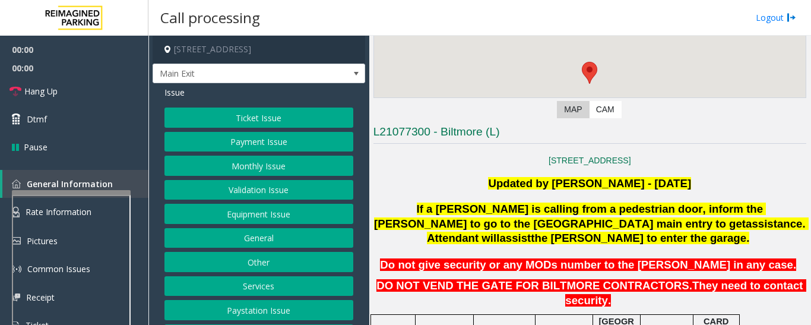
scroll to position [297, 0]
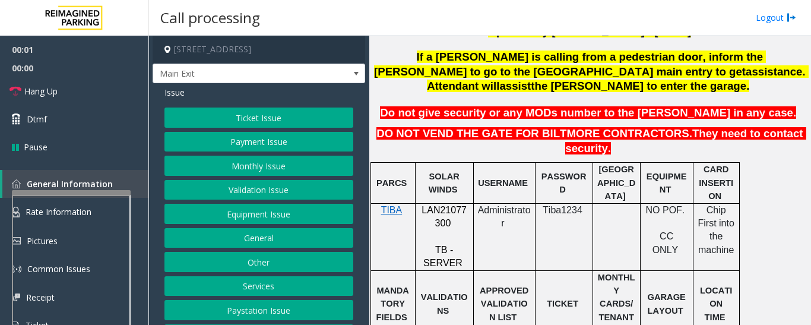
click at [440, 205] on span "LAN21077300" at bounding box center [443, 216] width 45 height 23
copy p "LAN21077300"
click at [296, 200] on button "Validation Issue" at bounding box center [258, 190] width 189 height 20
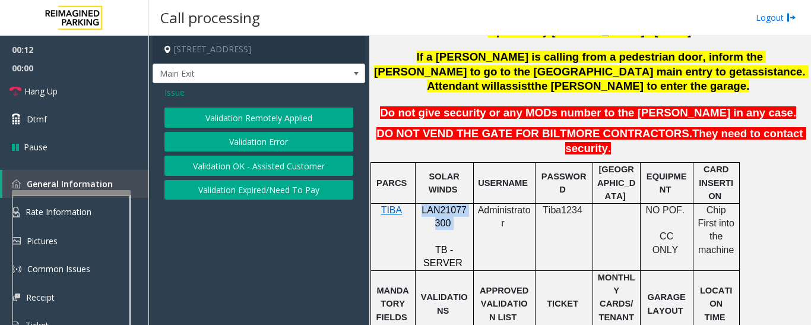
click at [292, 152] on button "Validation Error" at bounding box center [258, 142] width 189 height 20
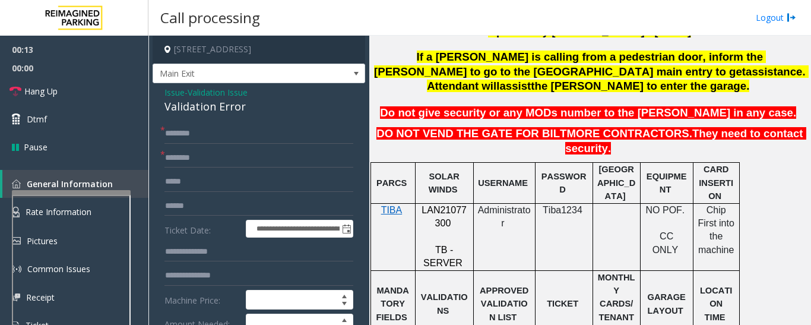
click at [193, 110] on div "Validation Error" at bounding box center [258, 107] width 189 height 16
copy div "Validation Error"
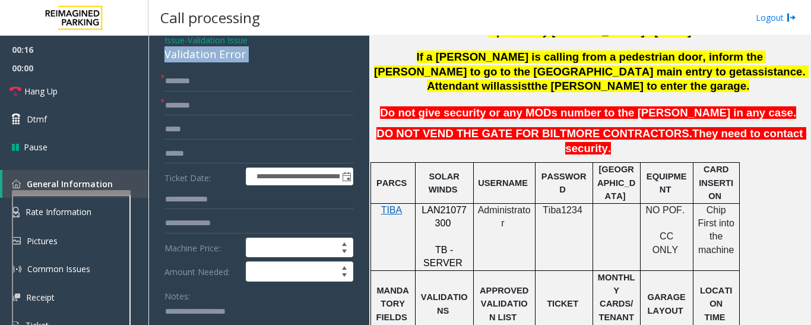
scroll to position [119, 0]
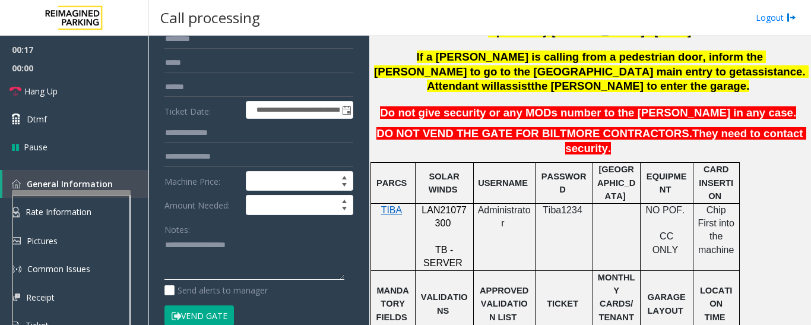
click at [266, 269] on textarea at bounding box center [254, 258] width 180 height 45
paste textarea "**********"
type textarea "**********"
click at [217, 49] on input "text" at bounding box center [258, 39] width 189 height 20
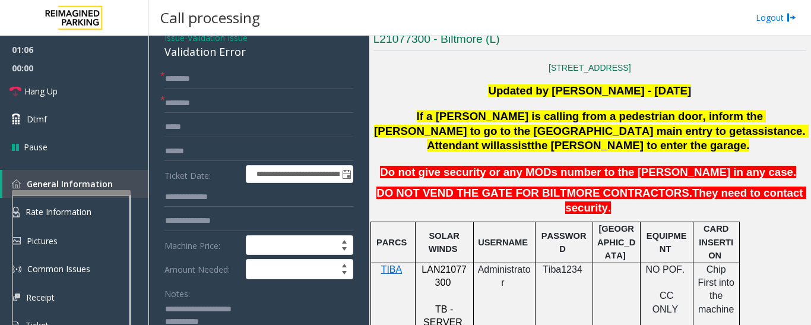
scroll to position [0, 0]
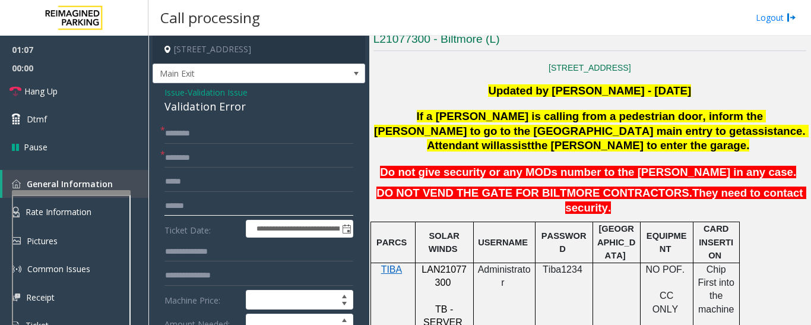
click at [211, 216] on input "text" at bounding box center [258, 206] width 189 height 20
type input "*"
click at [328, 167] on input "text" at bounding box center [258, 158] width 189 height 20
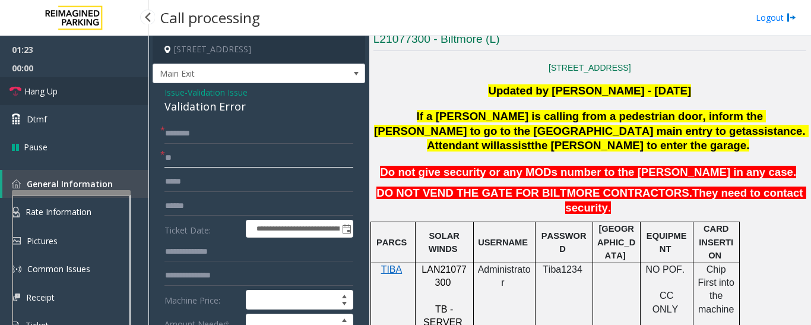
type input "**"
click at [0, 87] on link "Hang Up" at bounding box center [74, 91] width 148 height 28
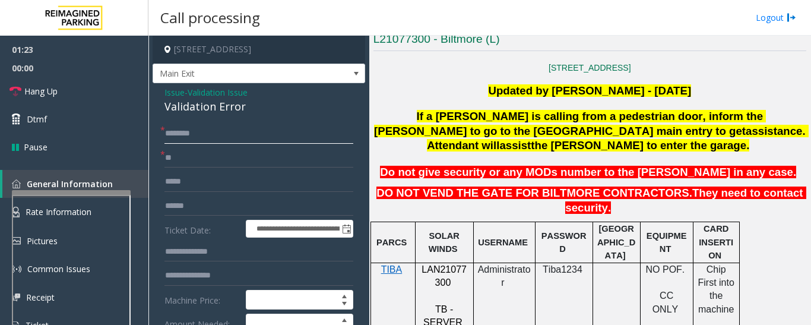
click at [176, 141] on input "text" at bounding box center [258, 133] width 189 height 20
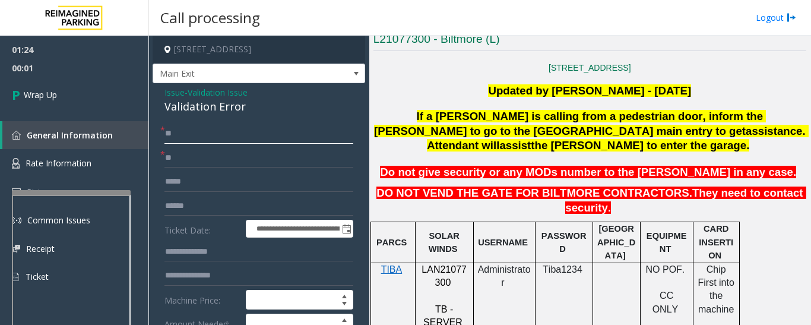
scroll to position [178, 0]
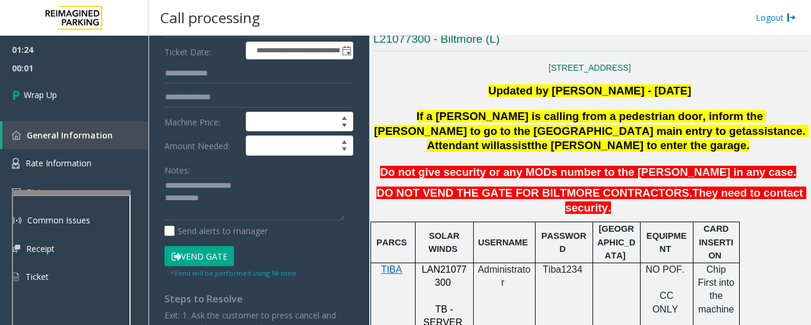
type input "**"
click at [215, 221] on textarea at bounding box center [254, 198] width 180 height 45
click at [193, 192] on textarea at bounding box center [254, 198] width 180 height 45
drag, startPoint x: 307, startPoint y: 210, endPoint x: 317, endPoint y: 209, distance: 9.5
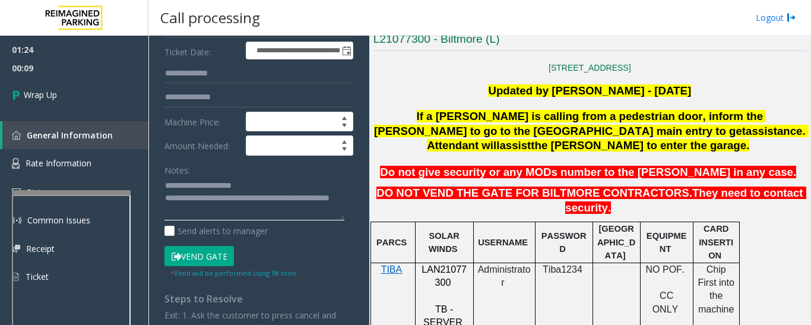
click at [317, 209] on textarea at bounding box center [254, 198] width 180 height 45
drag, startPoint x: 317, startPoint y: 209, endPoint x: 310, endPoint y: 210, distance: 7.2
click at [310, 210] on textarea at bounding box center [254, 198] width 180 height 45
paste textarea "********"
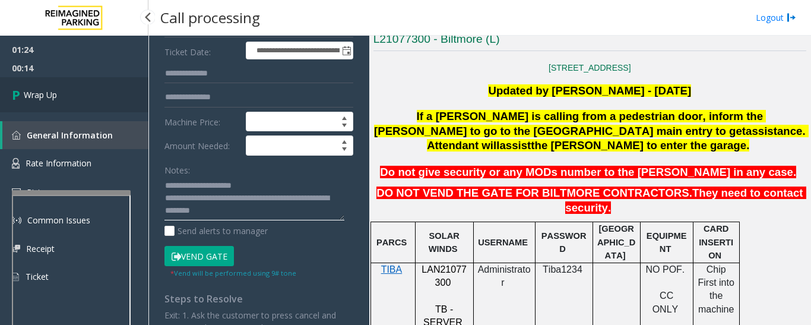
type textarea "**********"
click at [68, 102] on link "Wrap Up" at bounding box center [74, 94] width 148 height 35
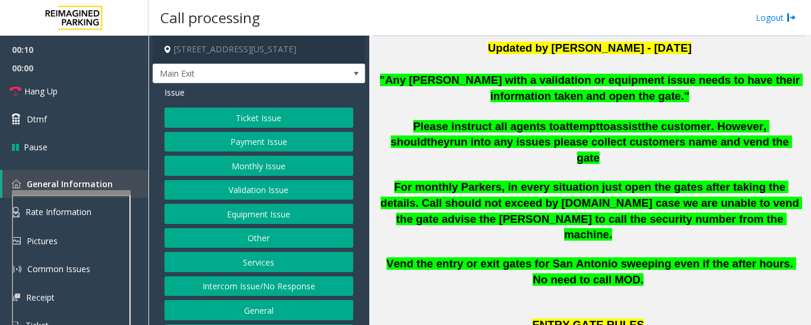
scroll to position [237, 0]
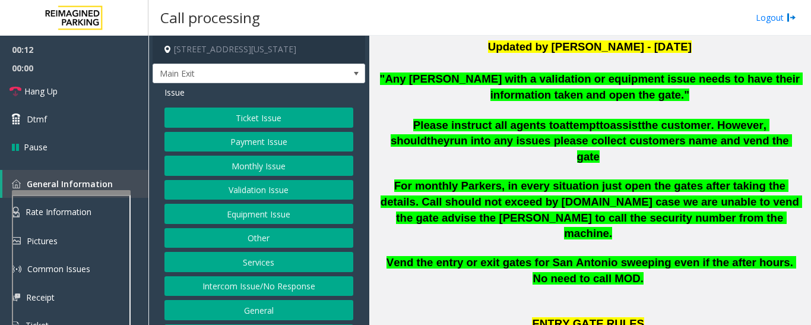
click at [259, 290] on button "Intercom Issue/No Response" at bounding box center [258, 286] width 189 height 20
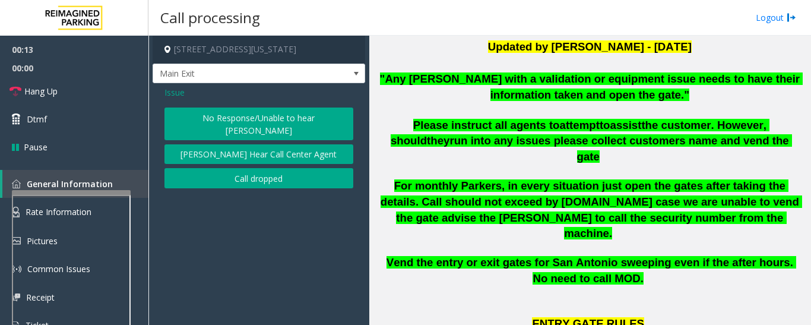
click at [195, 120] on button "No Response/Unable to hear [PERSON_NAME]" at bounding box center [258, 123] width 189 height 33
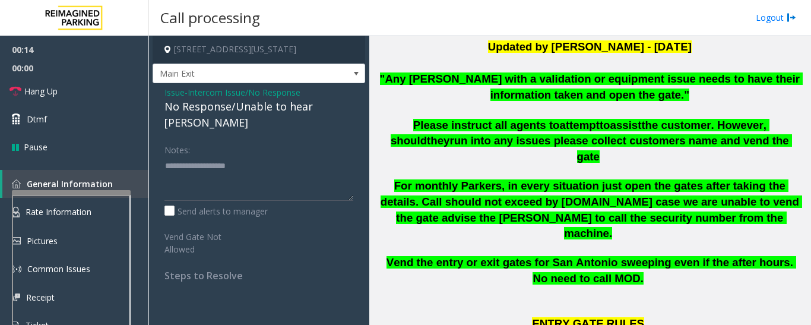
click at [278, 110] on div "No Response/Unable to hear [PERSON_NAME]" at bounding box center [258, 115] width 189 height 32
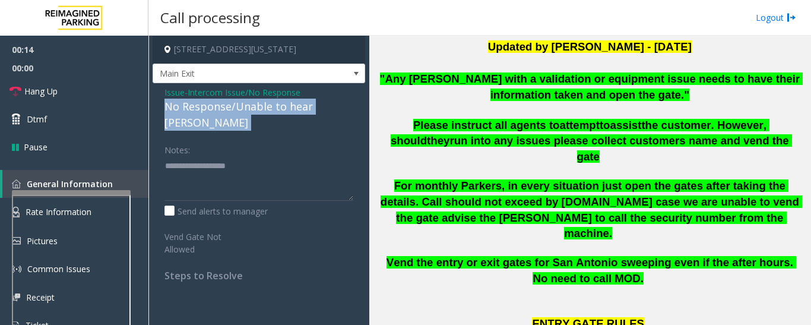
click at [278, 110] on div "No Response/Unable to hear [PERSON_NAME]" at bounding box center [258, 115] width 189 height 32
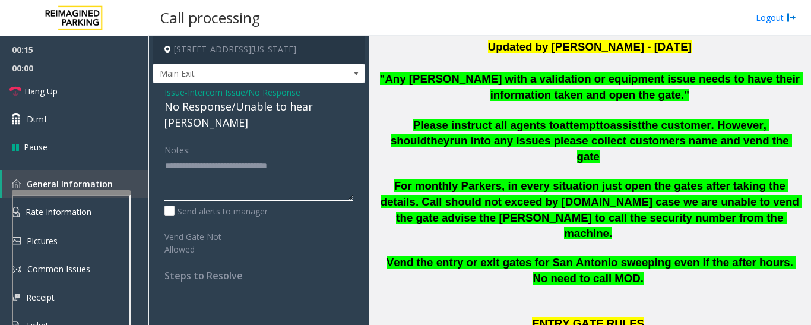
click at [314, 156] on textarea at bounding box center [258, 178] width 189 height 45
type textarea "**********"
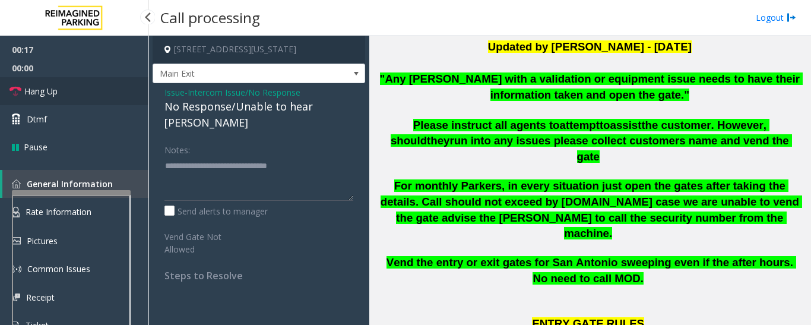
click at [87, 93] on link "Hang Up" at bounding box center [74, 91] width 148 height 28
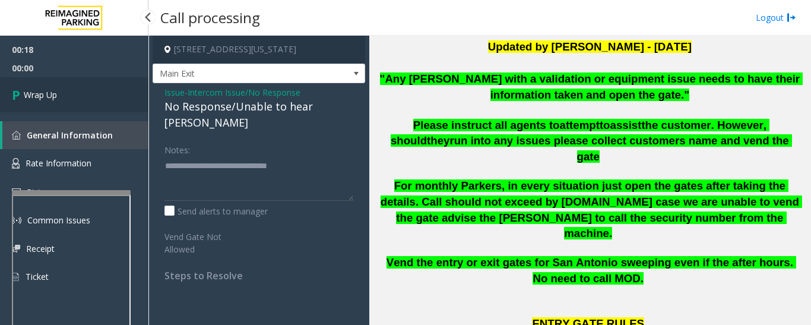
click at [108, 91] on link "Wrap Up" at bounding box center [74, 94] width 148 height 35
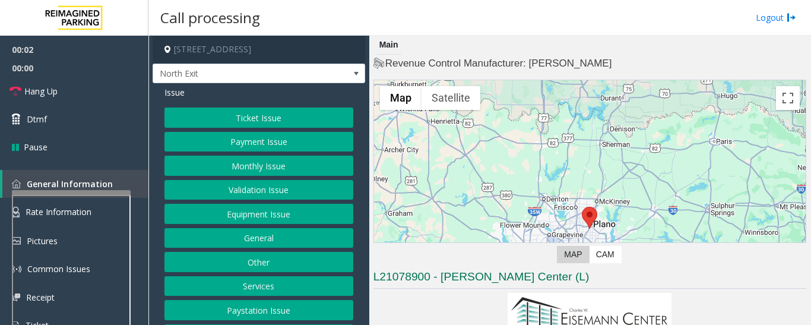
click at [243, 285] on button "Services" at bounding box center [258, 286] width 189 height 20
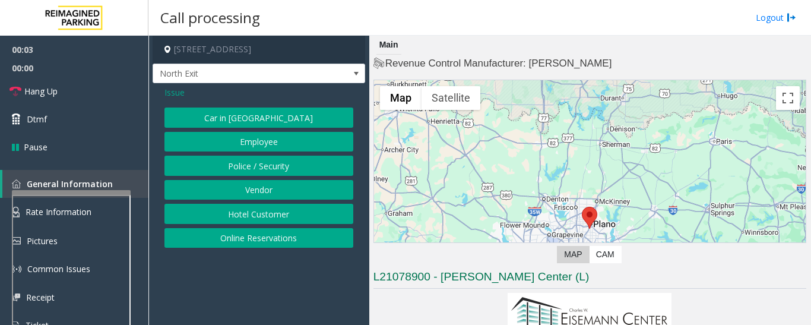
click at [281, 212] on button "Hotel Customer" at bounding box center [258, 214] width 189 height 20
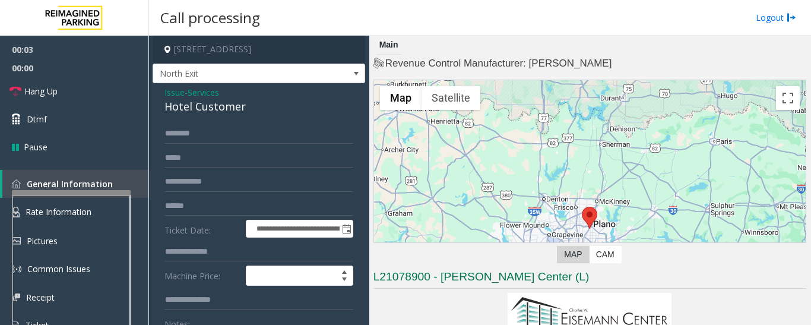
click at [224, 104] on div "Hotel Customer" at bounding box center [258, 107] width 189 height 16
copy div "Hotel Customer"
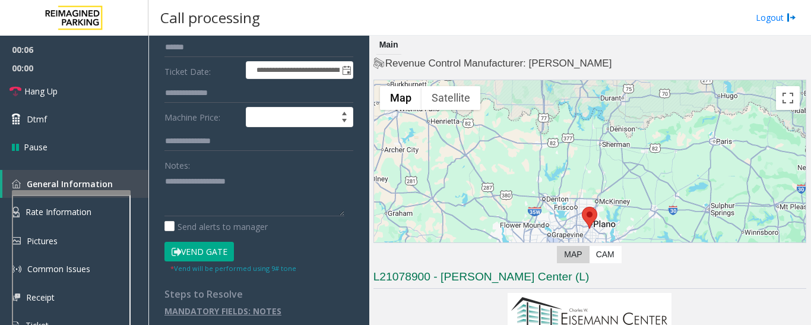
scroll to position [163, 0]
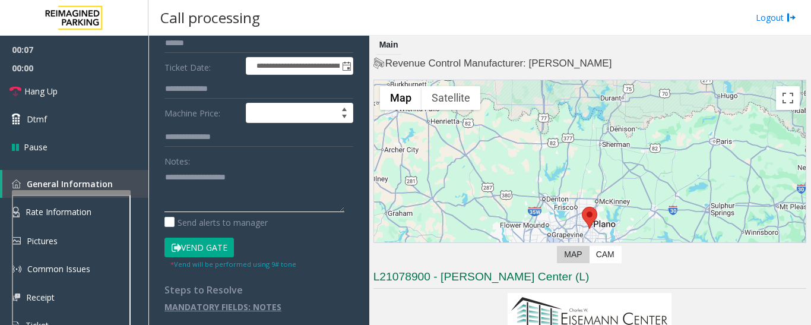
click at [214, 179] on textarea at bounding box center [254, 189] width 180 height 45
paste textarea "**********"
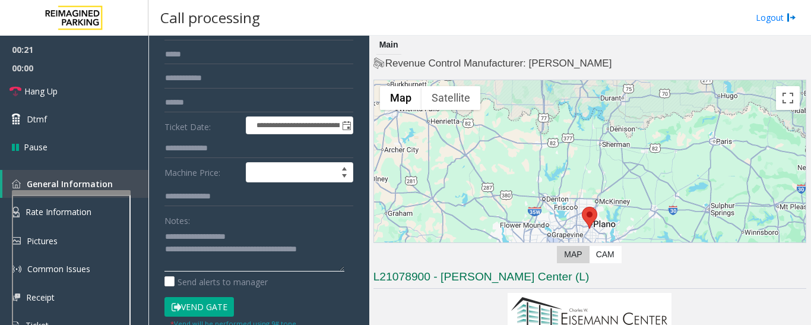
type textarea "**********"
click at [205, 148] on input "text" at bounding box center [258, 148] width 189 height 20
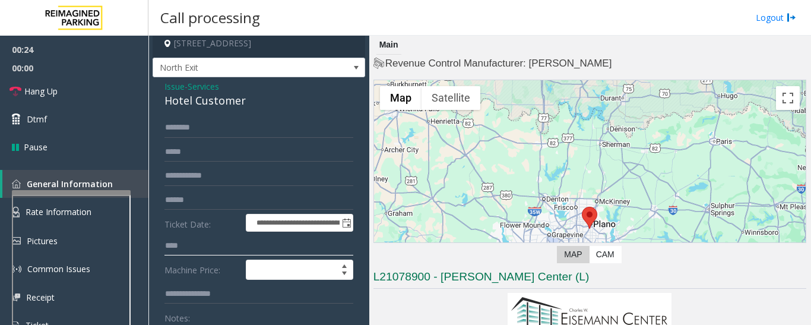
scroll to position [0, 0]
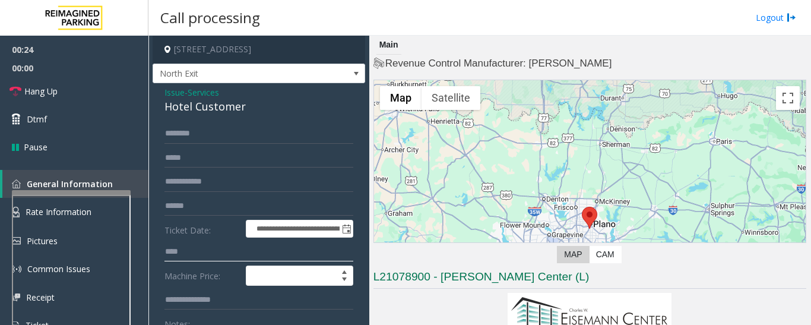
type input "****"
click at [214, 132] on input "text" at bounding box center [258, 133] width 189 height 20
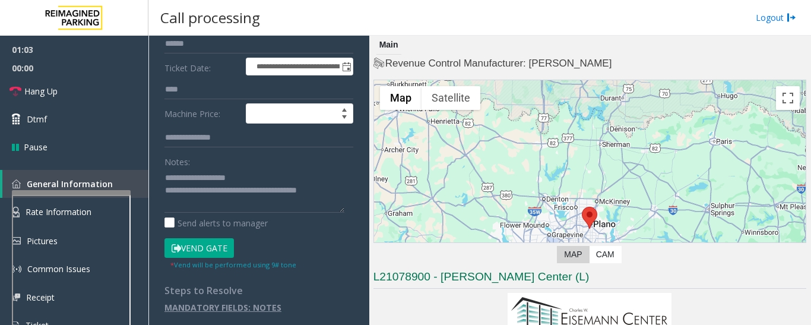
scroll to position [163, 0]
type input "******"
click at [216, 246] on button "Vend Gate" at bounding box center [198, 247] width 69 height 20
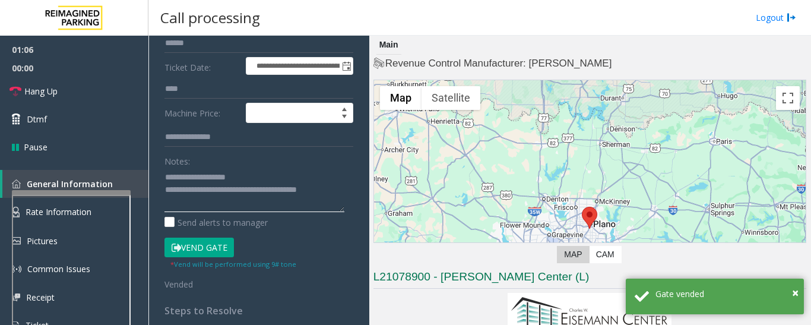
click at [337, 191] on textarea at bounding box center [254, 189] width 180 height 45
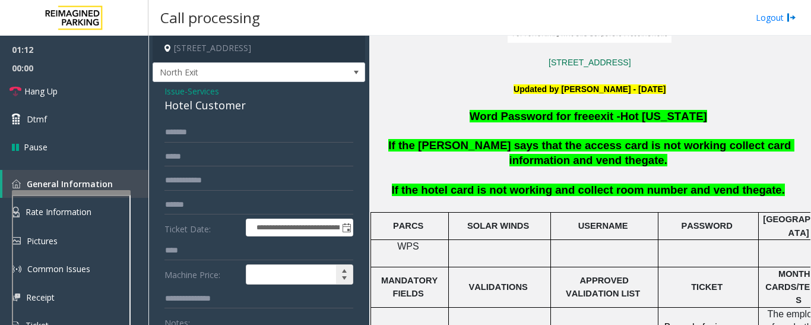
scroll to position [0, 0]
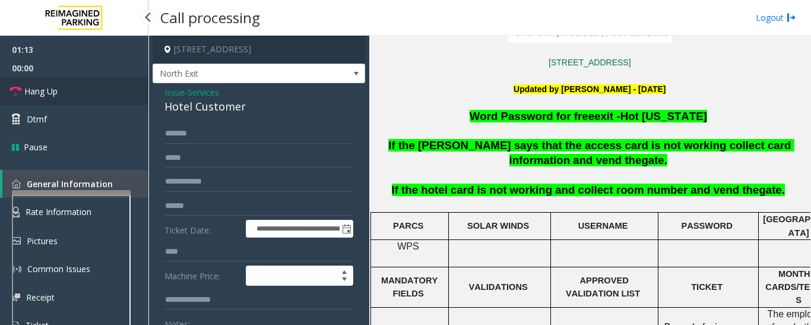
click at [34, 87] on span "Hang Up" at bounding box center [40, 91] width 33 height 12
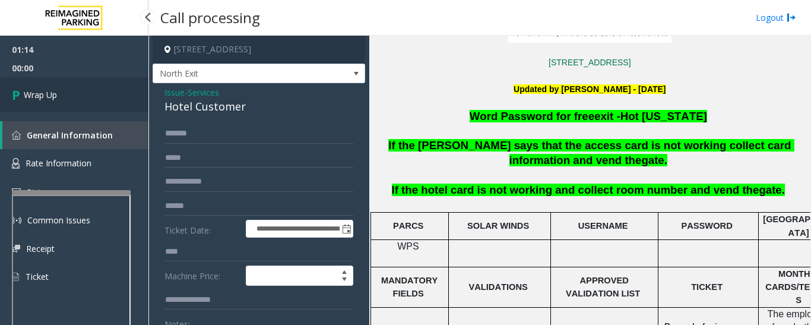
click at [29, 92] on span "Wrap Up" at bounding box center [40, 94] width 33 height 12
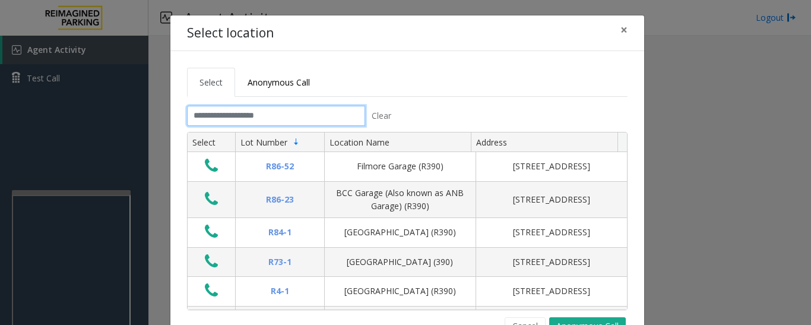
click at [205, 117] on input "text" at bounding box center [276, 116] width 178 height 20
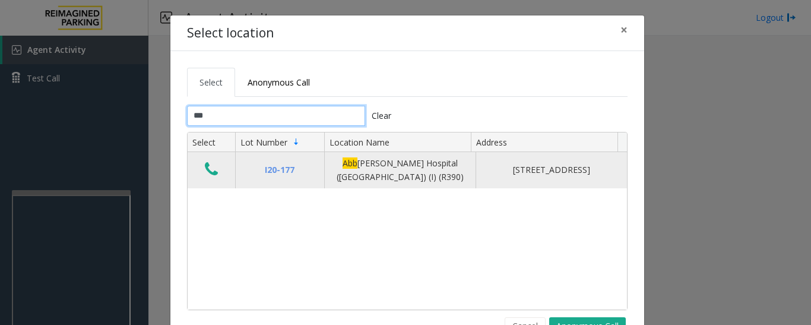
type input "***"
click at [205, 177] on icon "Data table" at bounding box center [211, 169] width 13 height 17
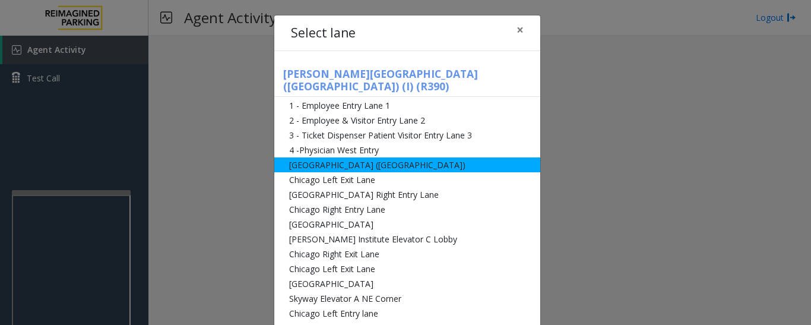
click at [285, 157] on li "[GEOGRAPHIC_DATA] ([GEOGRAPHIC_DATA])" at bounding box center [407, 164] width 266 height 15
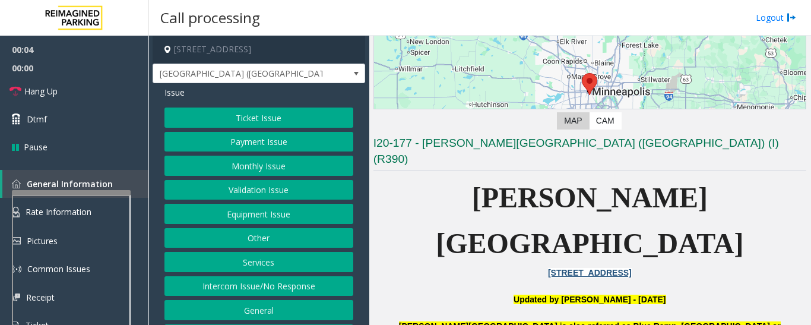
scroll to position [237, 0]
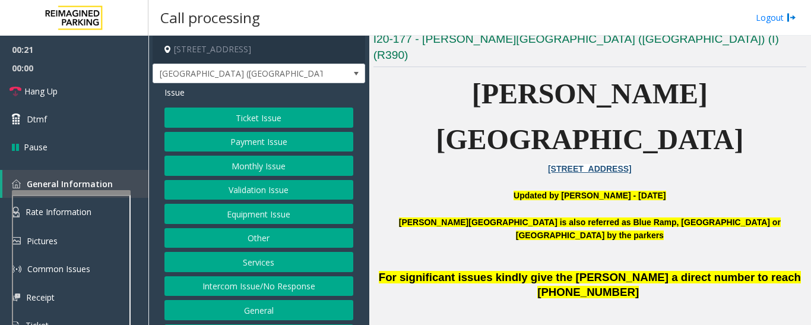
click at [222, 211] on button "Equipment Issue" at bounding box center [258, 214] width 189 height 20
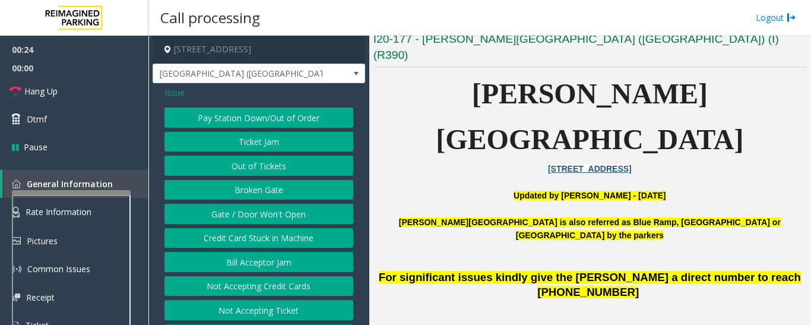
click at [326, 169] on button "Out of Tickets" at bounding box center [258, 166] width 189 height 20
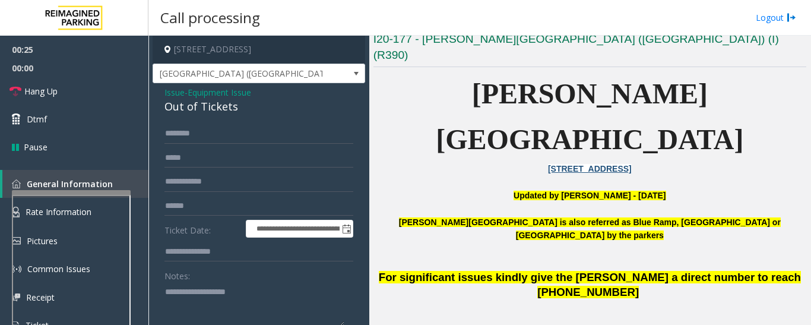
click at [230, 109] on div "Out of Tickets" at bounding box center [258, 107] width 189 height 16
copy div "Out of Tickets"
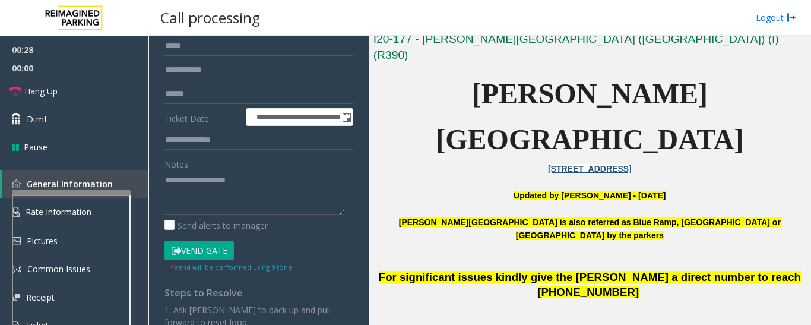
scroll to position [119, 0]
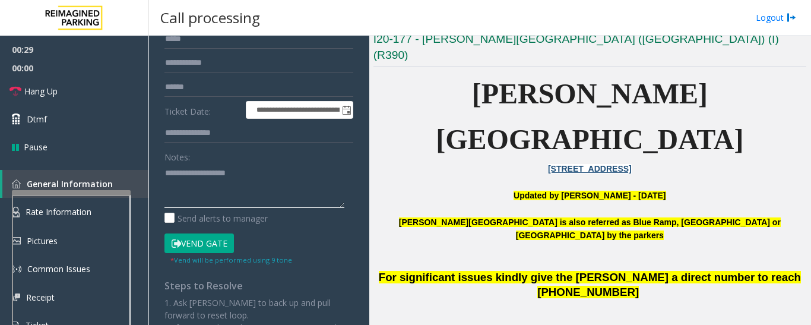
click at [224, 183] on textarea at bounding box center [254, 185] width 180 height 45
paste textarea "**********"
click at [100, 85] on link "Hang Up" at bounding box center [74, 91] width 148 height 28
click at [258, 200] on textarea at bounding box center [254, 185] width 180 height 45
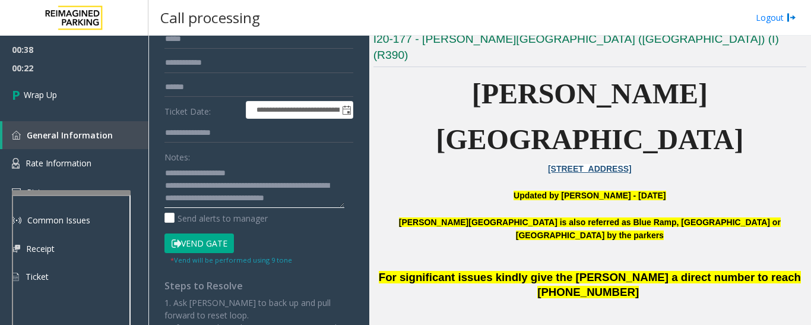
drag, startPoint x: 208, startPoint y: 191, endPoint x: 188, endPoint y: 194, distance: 21.1
click at [177, 194] on textarea at bounding box center [254, 185] width 180 height 45
click at [212, 188] on textarea at bounding box center [254, 185] width 180 height 45
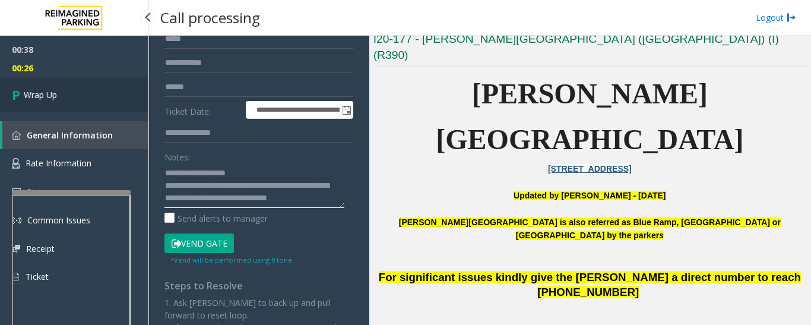
type textarea "**********"
click at [81, 109] on link "Wrap Up" at bounding box center [74, 94] width 148 height 35
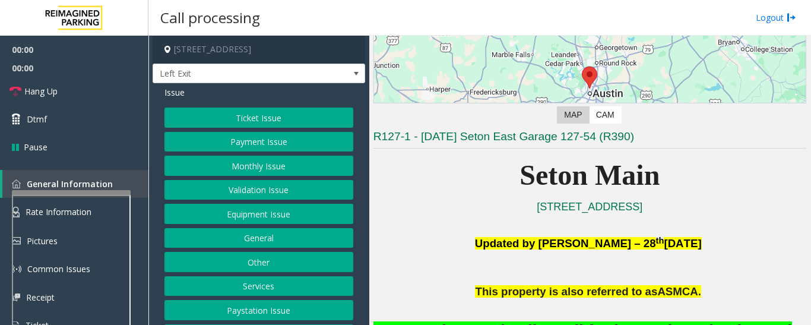
scroll to position [297, 0]
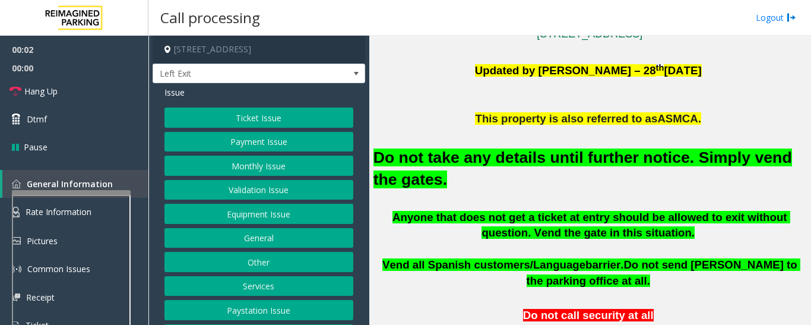
click at [243, 213] on button "Equipment Issue" at bounding box center [258, 214] width 189 height 20
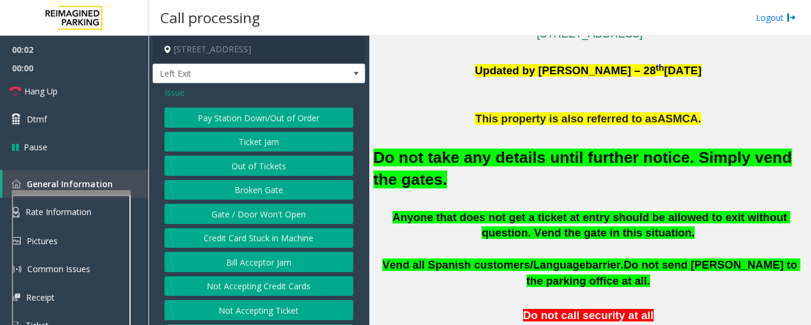
click at [248, 208] on button "Gate / Door Won't Open" at bounding box center [258, 214] width 189 height 20
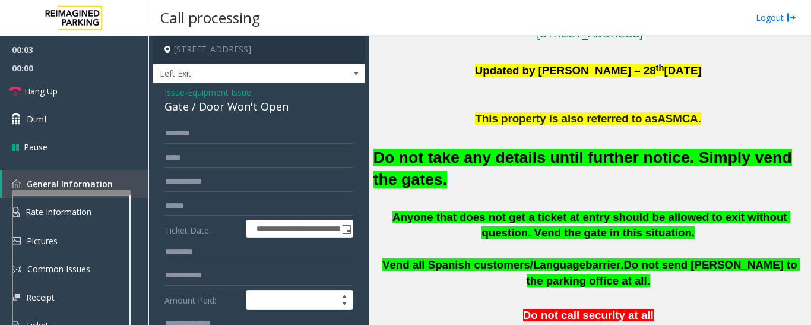
scroll to position [178, 0]
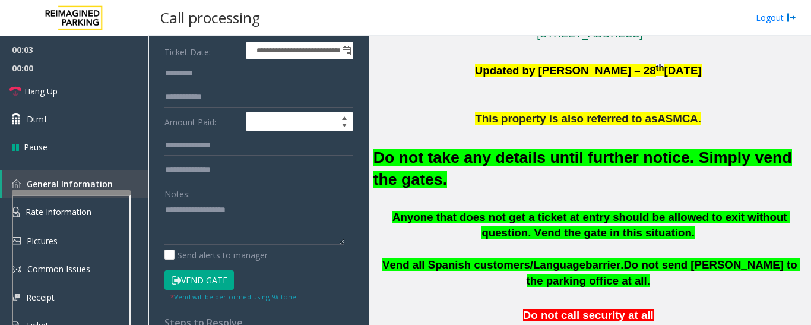
click at [215, 274] on button "Vend Gate" at bounding box center [198, 280] width 69 height 20
click at [509, 168] on h2 "Do not take any details until further notice. Simply vend the gates." at bounding box center [589, 169] width 433 height 44
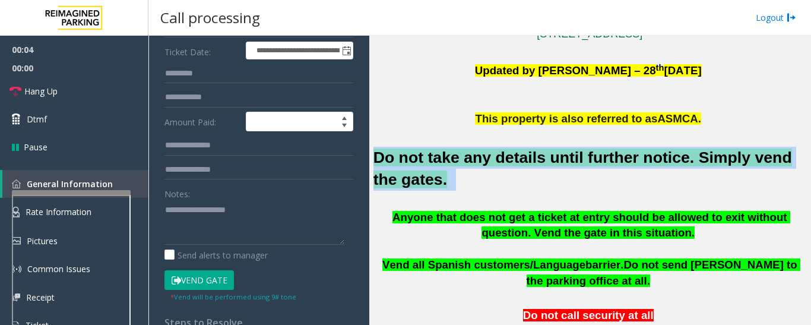
click at [509, 168] on h2 "Do not take any details until further notice. Simply vend the gates." at bounding box center [589, 169] width 433 height 44
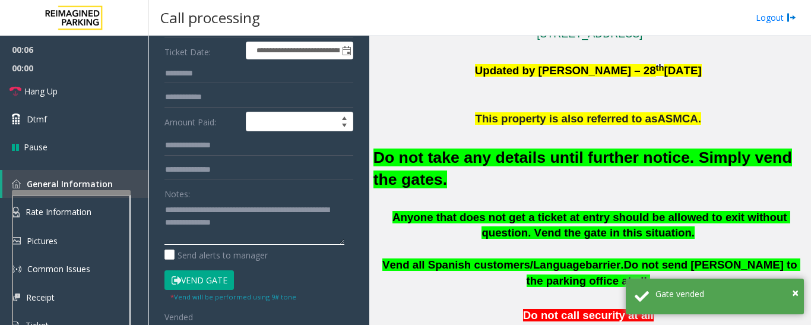
click at [284, 226] on textarea at bounding box center [254, 222] width 180 height 45
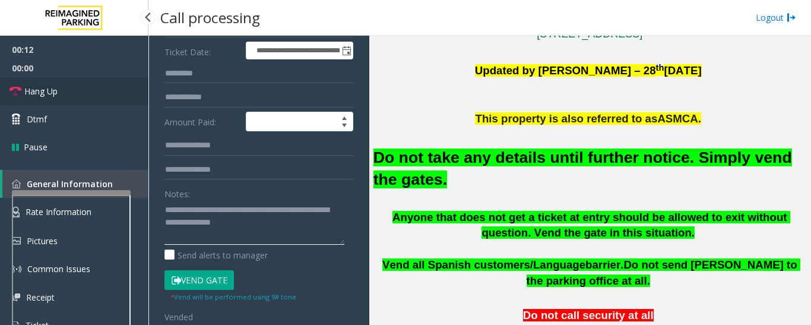
type textarea "**********"
click at [35, 95] on span "Hang Up" at bounding box center [40, 91] width 33 height 12
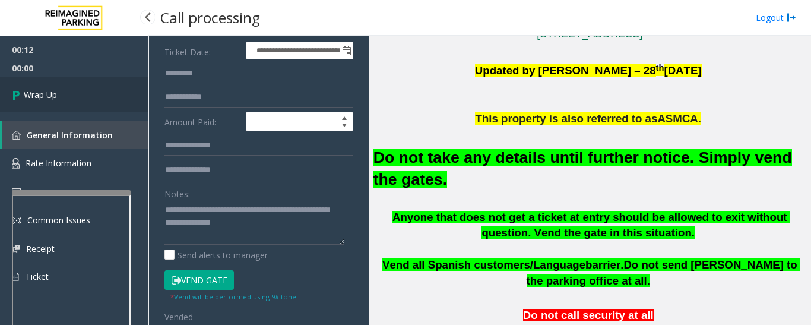
click at [33, 83] on link "Wrap Up" at bounding box center [74, 94] width 148 height 35
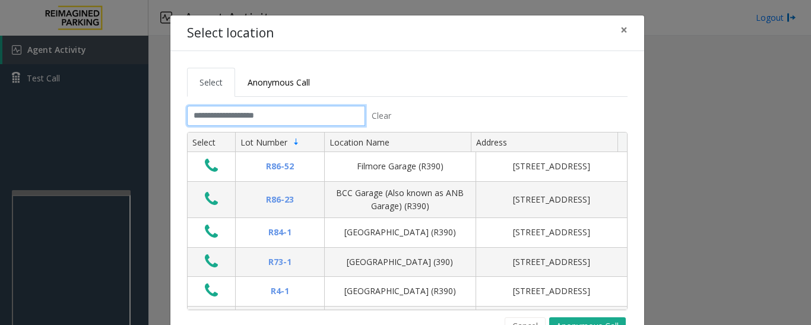
click at [278, 122] on input "text" at bounding box center [276, 116] width 178 height 20
click at [289, 123] on input "text" at bounding box center [276, 116] width 178 height 20
click at [253, 119] on input "text" at bounding box center [276, 116] width 178 height 20
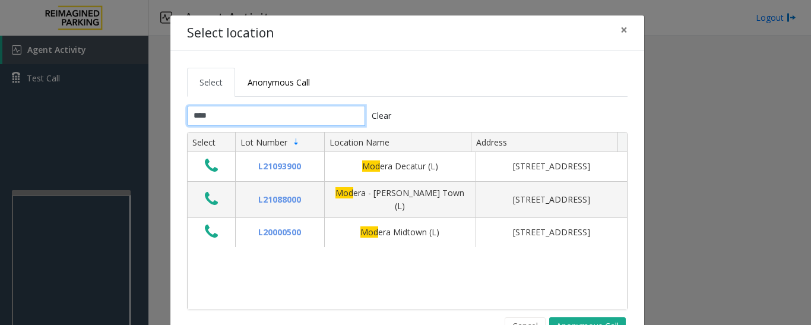
type input "*****"
drag, startPoint x: 248, startPoint y: 116, endPoint x: 188, endPoint y: 115, distance: 60.0
click at [188, 115] on input "*****" at bounding box center [276, 116] width 178 height 20
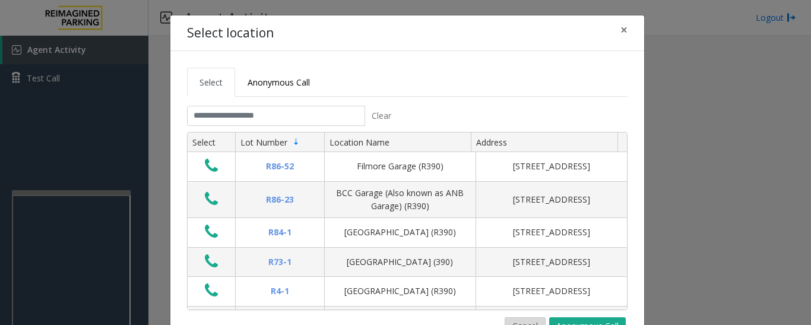
click at [526, 319] on button "Cancel" at bounding box center [525, 326] width 41 height 18
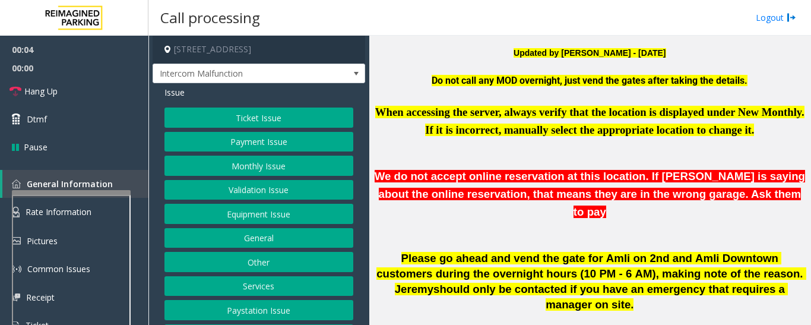
scroll to position [534, 0]
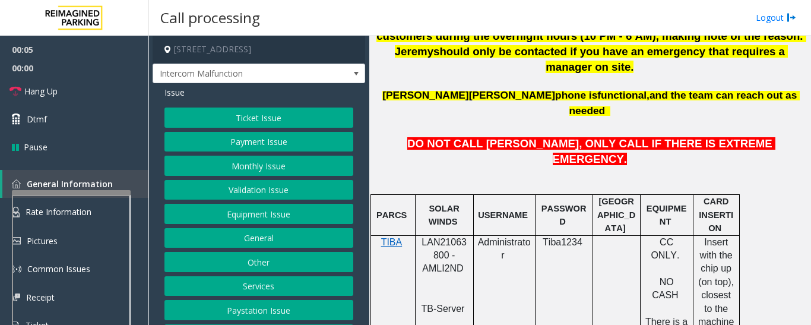
click at [428, 237] on span "LAN21063800 - AMLI2ND" at bounding box center [443, 255] width 45 height 37
click at [245, 160] on button "Monthly Issue" at bounding box center [258, 166] width 189 height 20
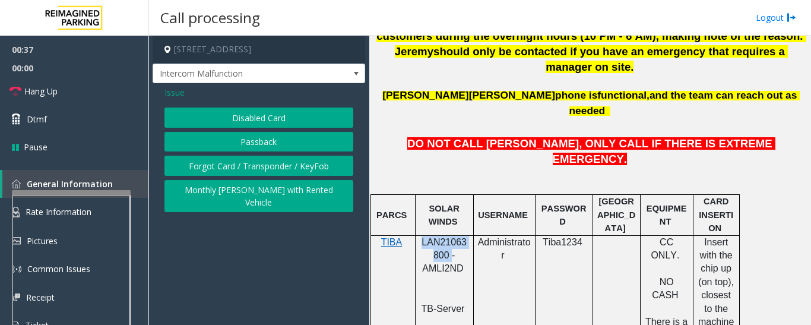
click at [253, 189] on button "Monthly [PERSON_NAME] with Rented Vehicle" at bounding box center [258, 196] width 189 height 33
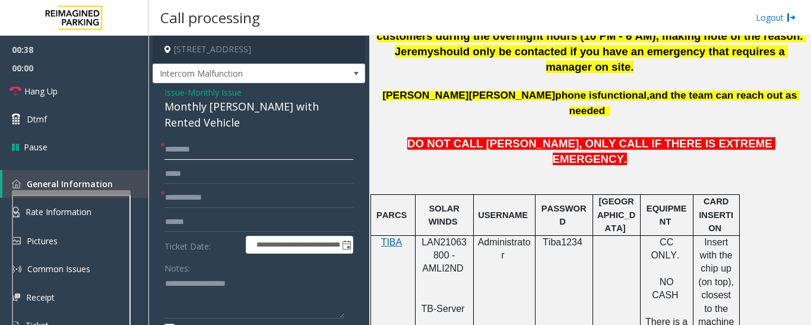
click at [241, 139] on input "text" at bounding box center [258, 149] width 189 height 20
click at [185, 141] on input "text" at bounding box center [258, 149] width 189 height 20
click at [233, 142] on input "*****" at bounding box center [258, 149] width 189 height 20
type input "**********"
click at [228, 188] on input "text" at bounding box center [258, 198] width 189 height 20
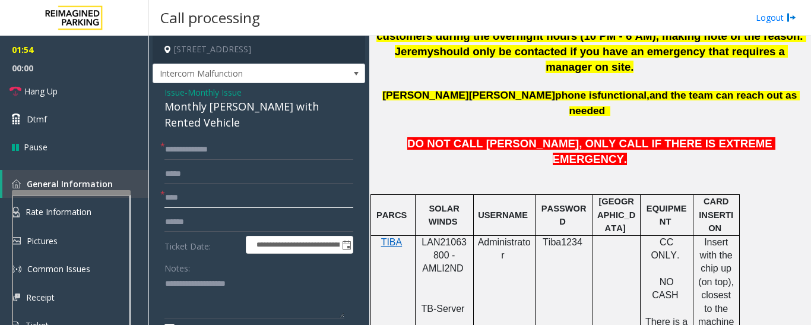
type input "****"
click at [156, 265] on div "**********" at bounding box center [259, 328] width 207 height 379
click at [201, 274] on textarea at bounding box center [254, 296] width 180 height 45
paste textarea "**********"
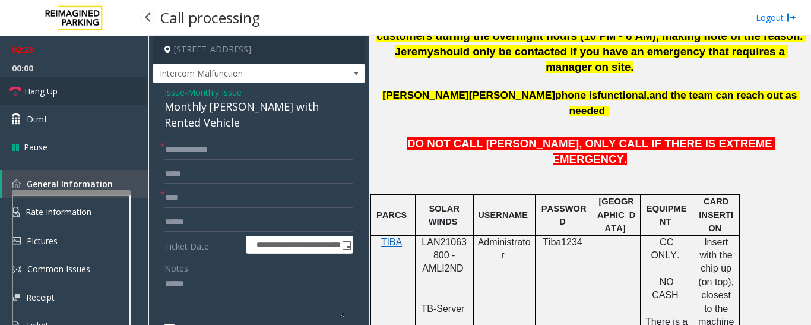
click at [56, 102] on link "Hang Up" at bounding box center [74, 91] width 148 height 28
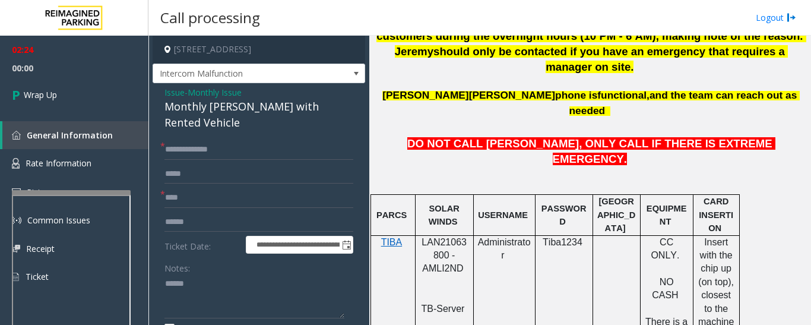
click at [230, 112] on div "Monthly [PERSON_NAME] with Rented Vehicle" at bounding box center [258, 115] width 189 height 32
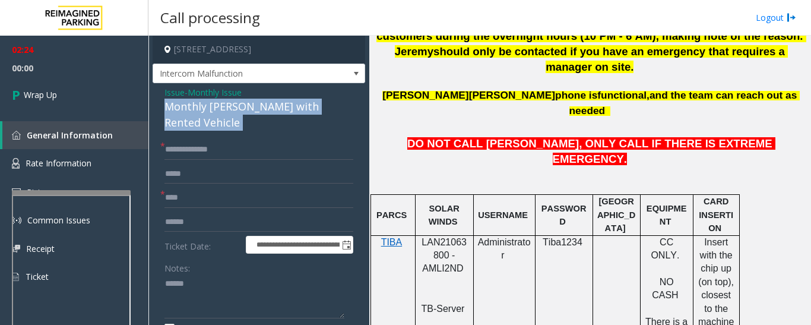
click at [230, 112] on div "Monthly [PERSON_NAME] with Rented Vehicle" at bounding box center [258, 115] width 189 height 32
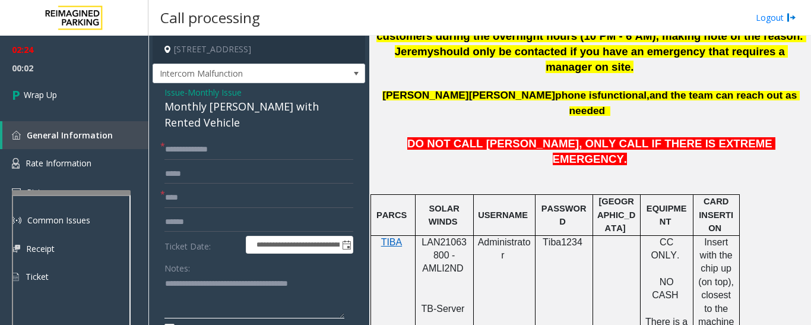
click at [340, 274] on textarea at bounding box center [254, 296] width 180 height 45
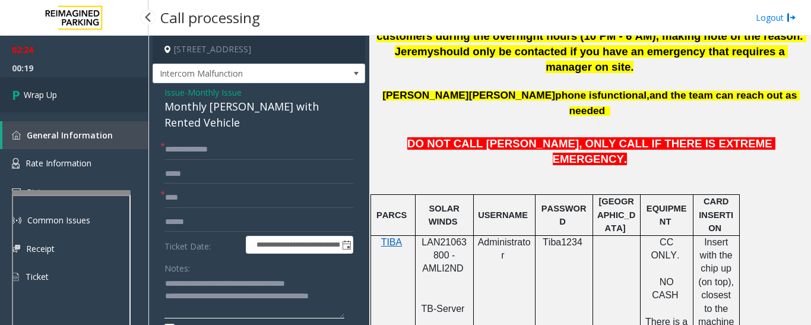
type textarea "**********"
click at [68, 84] on link "Wrap Up" at bounding box center [74, 94] width 148 height 35
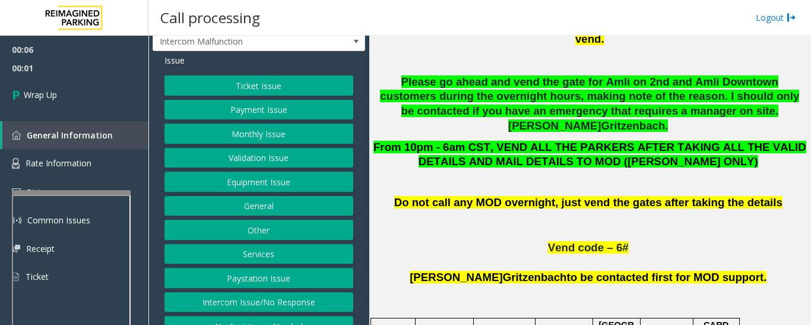
scroll to position [49, 0]
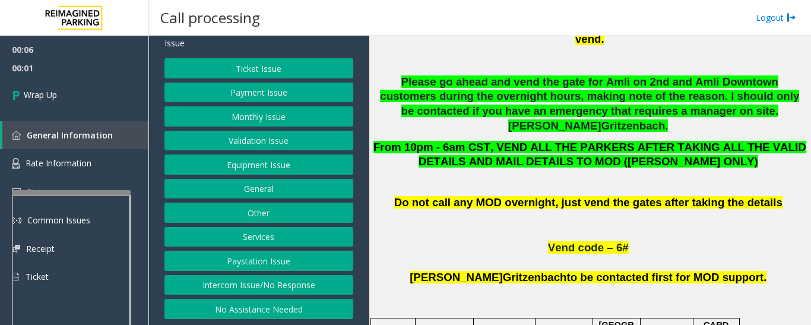
click at [294, 280] on button "Intercom Issue/No Response" at bounding box center [258, 285] width 189 height 20
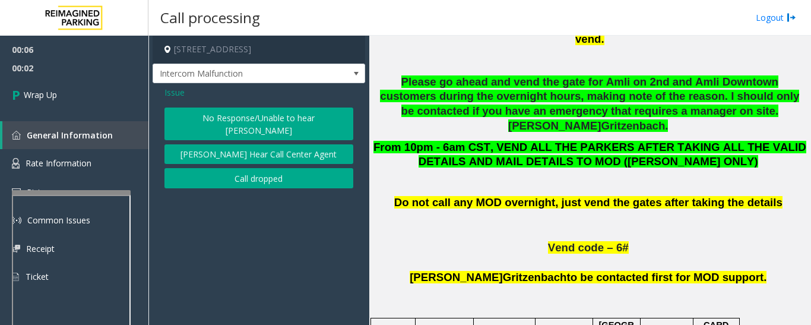
scroll to position [0, 0]
click at [291, 168] on button "Call dropped" at bounding box center [258, 178] width 189 height 20
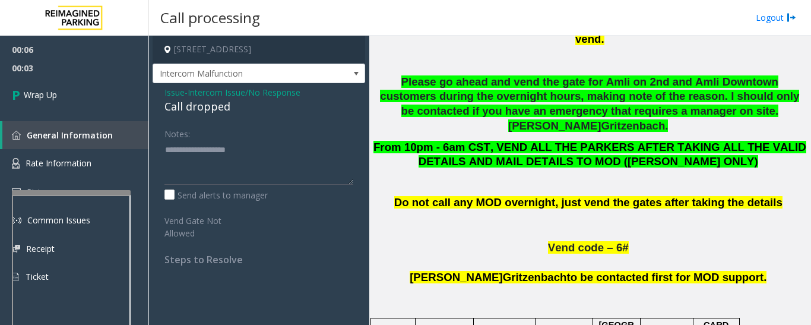
click at [195, 106] on div "Call dropped" at bounding box center [258, 107] width 189 height 16
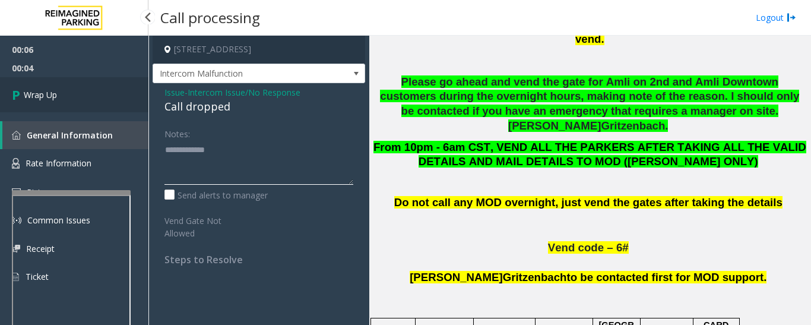
type textarea "**********"
click at [121, 103] on link "Wrap Up" at bounding box center [74, 94] width 148 height 35
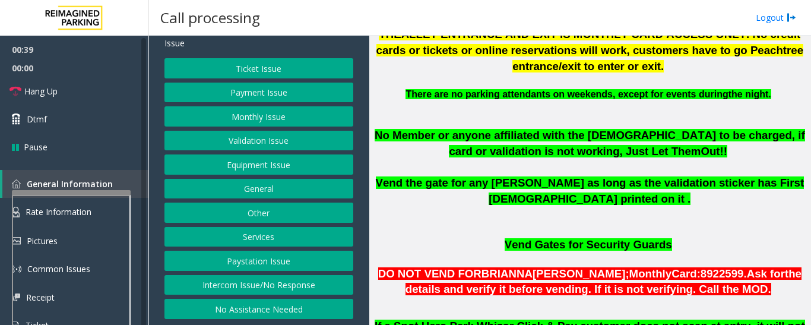
scroll to position [594, 0]
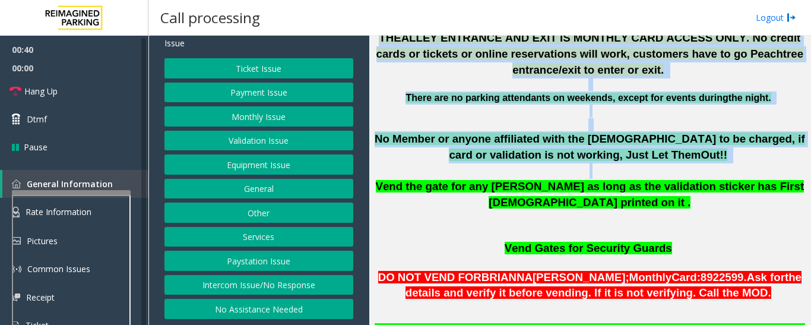
drag, startPoint x: 369, startPoint y: 165, endPoint x: 347, endPoint y: 62, distance: 105.5
click at [347, 62] on div "[STREET_ADDRESS] 1 - Peachtree Entry Issue Ticket Issue Payment Issue Monthly I…" at bounding box center [479, 180] width 662 height 289
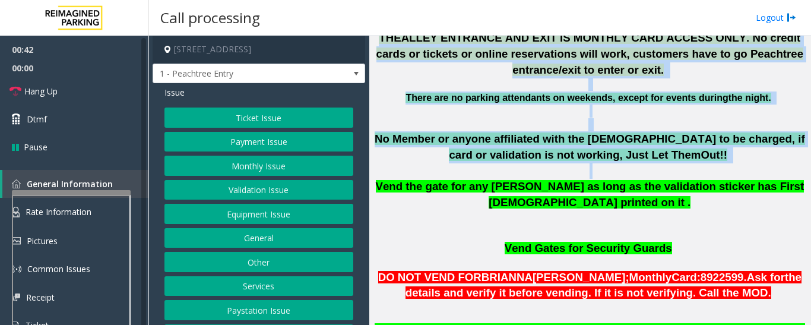
click at [404, 104] on p at bounding box center [589, 117] width 433 height 27
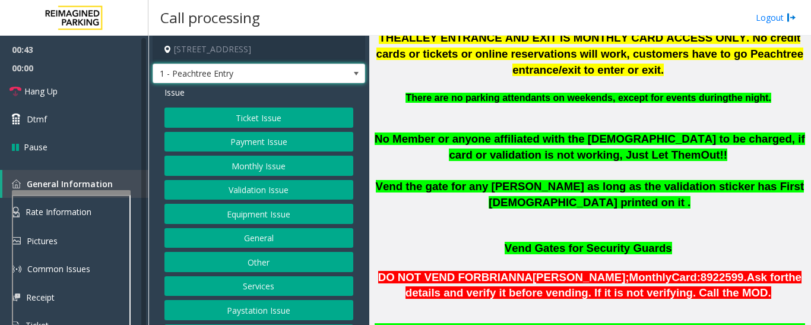
click at [317, 84] on span "1 - Peachtree Entry" at bounding box center [259, 74] width 212 height 20
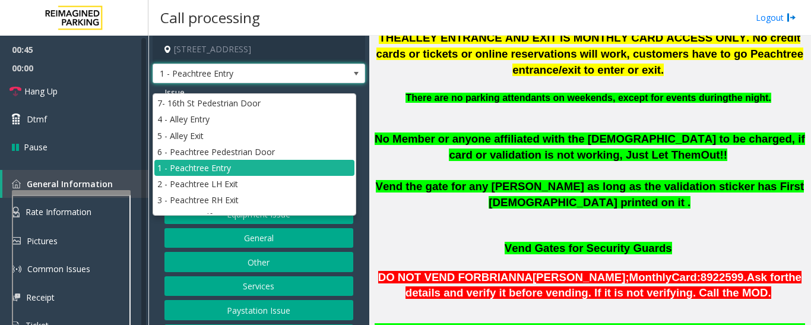
click at [317, 84] on span "1 - Peachtree Entry" at bounding box center [259, 74] width 212 height 20
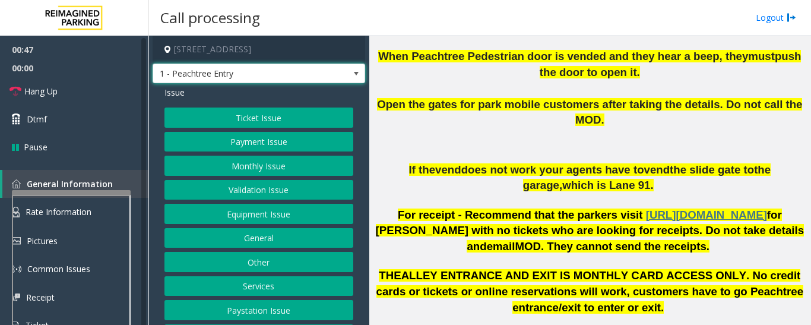
scroll to position [59, 0]
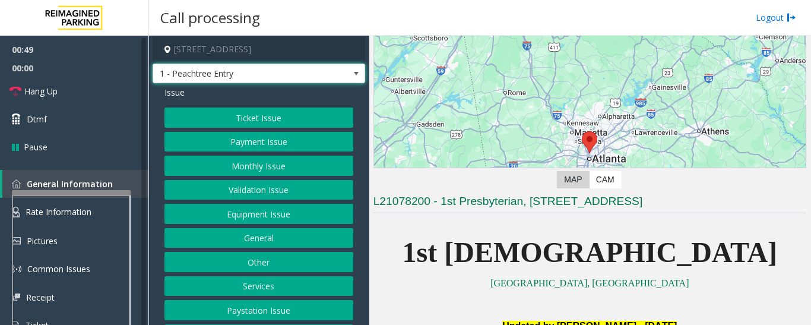
click at [252, 224] on button "Equipment Issue" at bounding box center [258, 214] width 189 height 20
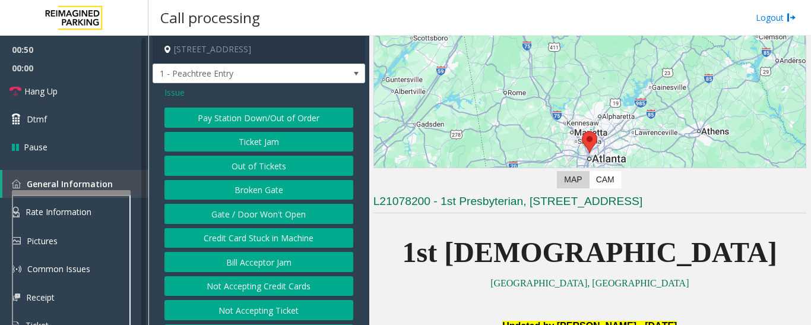
click at [272, 224] on button "Gate / Door Won't Open" at bounding box center [258, 214] width 189 height 20
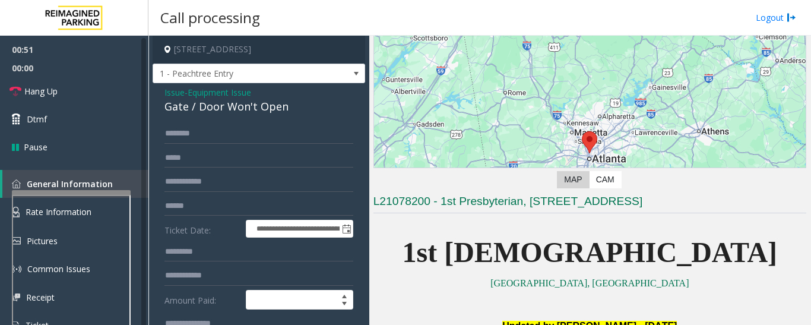
click at [235, 109] on div "Gate / Door Won't Open" at bounding box center [258, 107] width 189 height 16
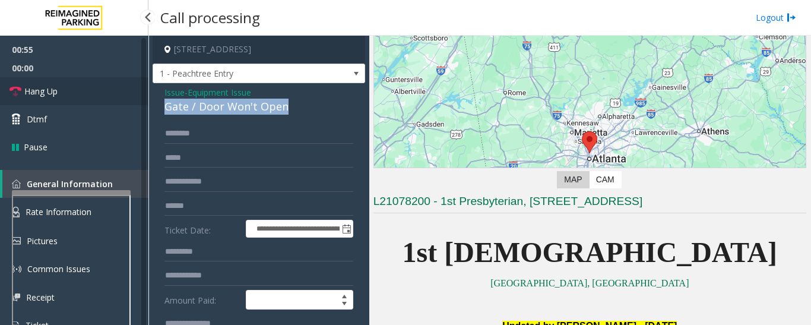
click at [106, 94] on link "Hang Up" at bounding box center [74, 91] width 148 height 28
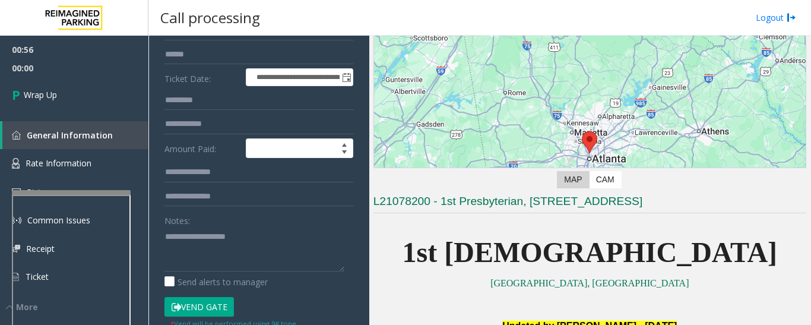
scroll to position [178, 0]
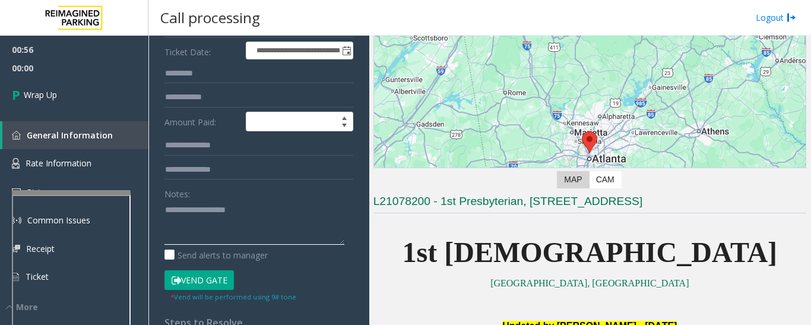
click at [271, 245] on textarea at bounding box center [254, 222] width 180 height 45
paste textarea "**********"
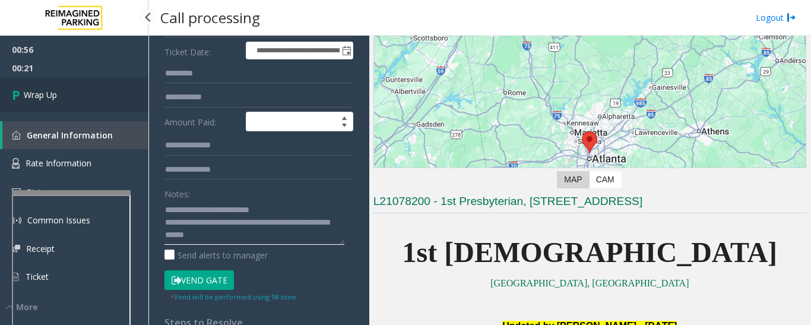
type textarea "**********"
click at [132, 90] on link "Wrap Up" at bounding box center [74, 94] width 148 height 35
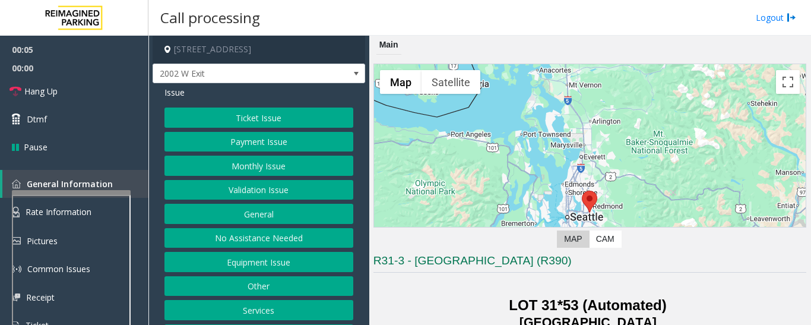
click at [221, 264] on button "Equipment Issue" at bounding box center [258, 262] width 189 height 20
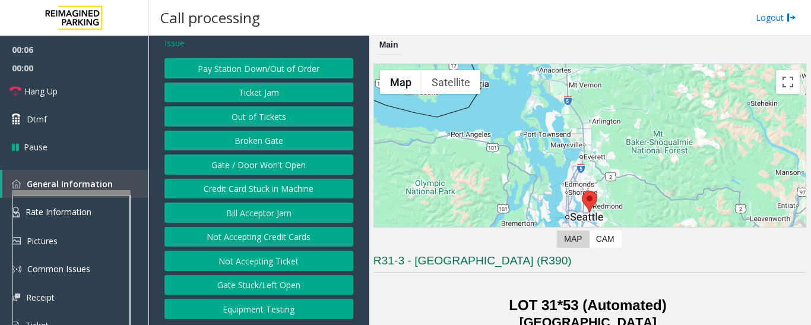
click at [246, 302] on button "Equipment Testing" at bounding box center [258, 309] width 189 height 20
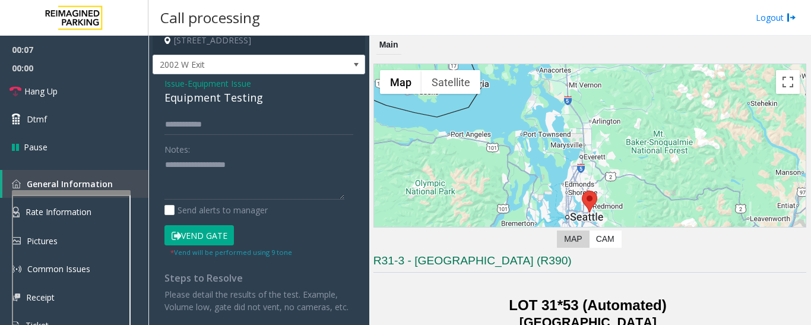
click at [214, 91] on div "Equipment Testing" at bounding box center [258, 98] width 189 height 16
type textarea "**********"
click at [52, 83] on link "Hang Up" at bounding box center [74, 91] width 148 height 28
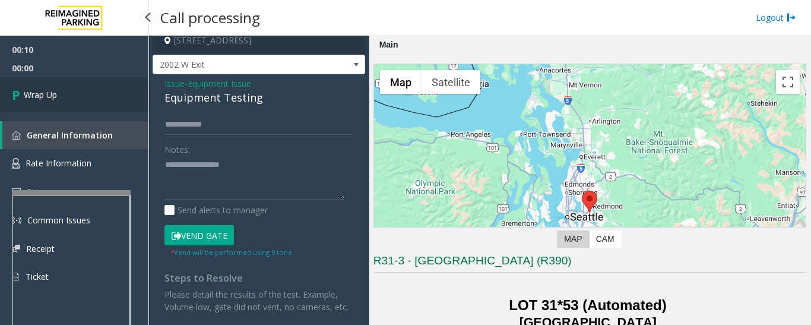
click at [65, 99] on link "Wrap Up" at bounding box center [74, 94] width 148 height 35
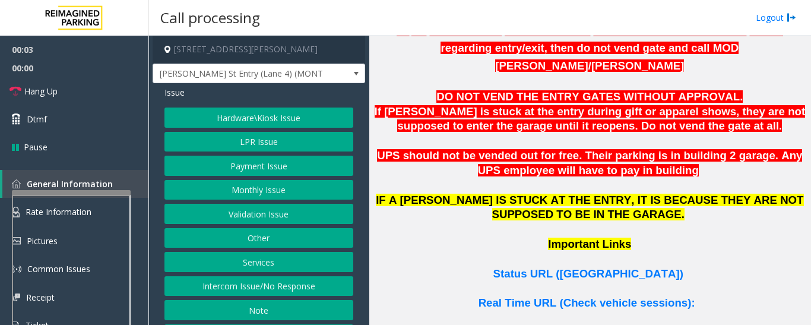
scroll to position [890, 0]
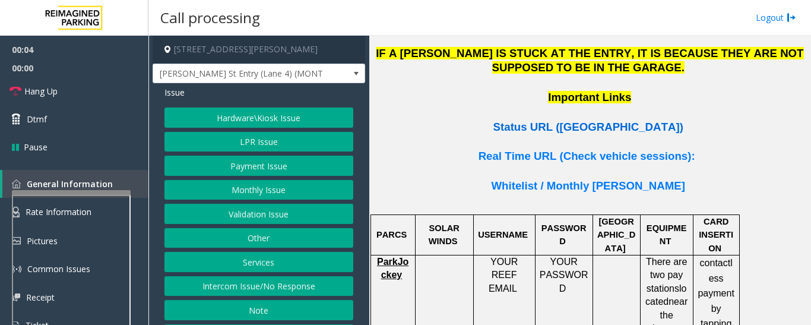
click at [588, 120] on span "Status URL ([GEOGRAPHIC_DATA])" at bounding box center [588, 126] width 190 height 12
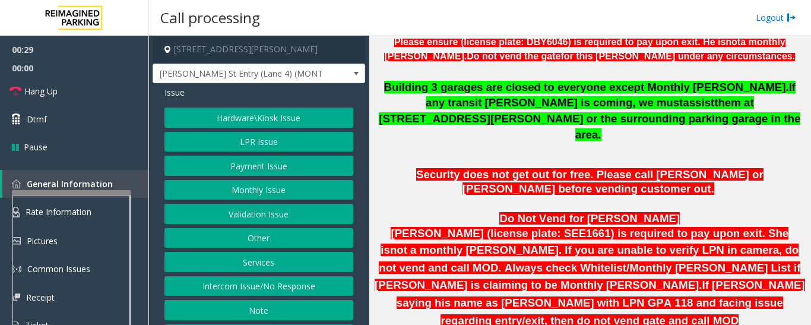
scroll to position [415, 0]
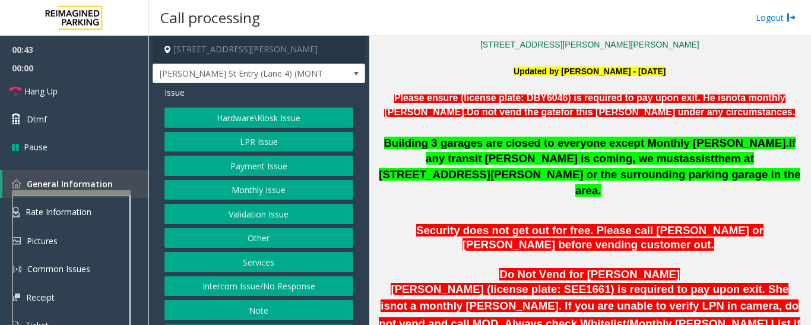
click at [464, 129] on p at bounding box center [589, 126] width 433 height 13
click at [491, 120] on p "Please ensure (license plate: DBY6046) is required to pay upon exit. He is not …" at bounding box center [589, 105] width 433 height 28
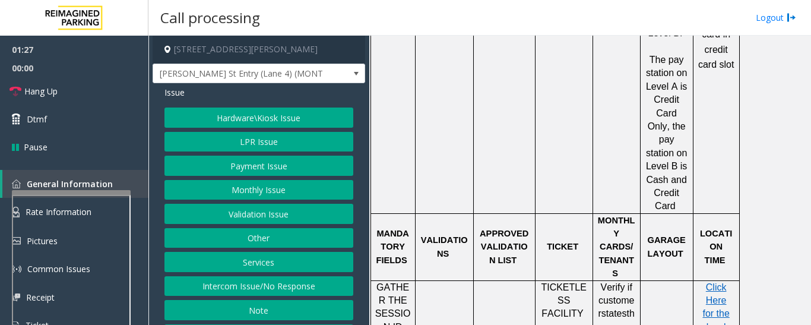
scroll to position [1293, 0]
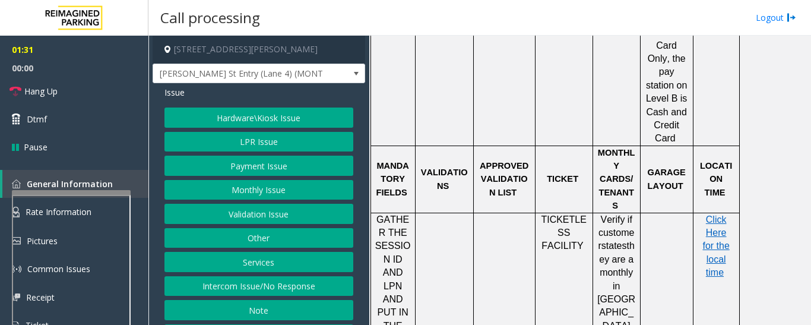
click at [290, 197] on button "Monthly Issue" at bounding box center [258, 190] width 189 height 20
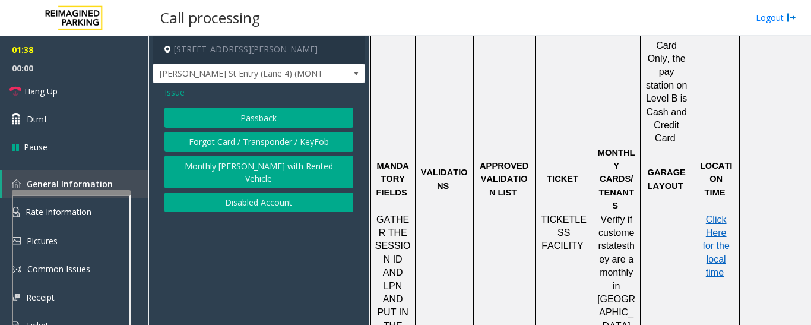
click at [302, 192] on button "Disabled Account" at bounding box center [258, 202] width 189 height 20
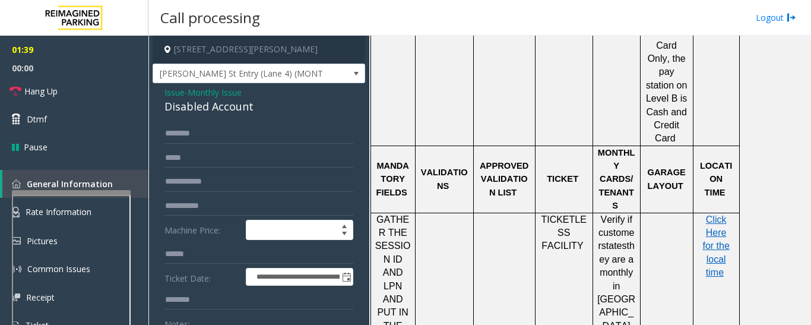
click at [178, 109] on div "Disabled Account" at bounding box center [258, 107] width 189 height 16
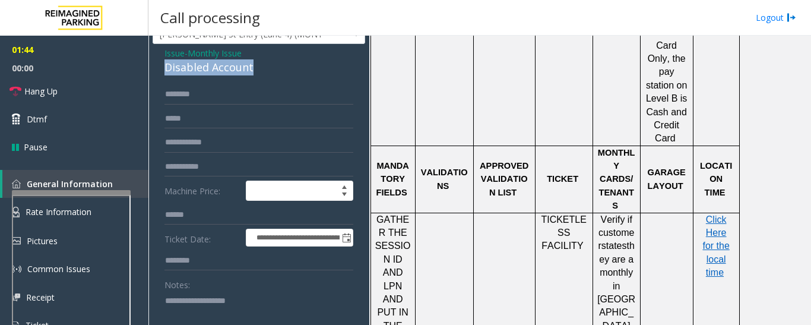
scroll to position [119, 0]
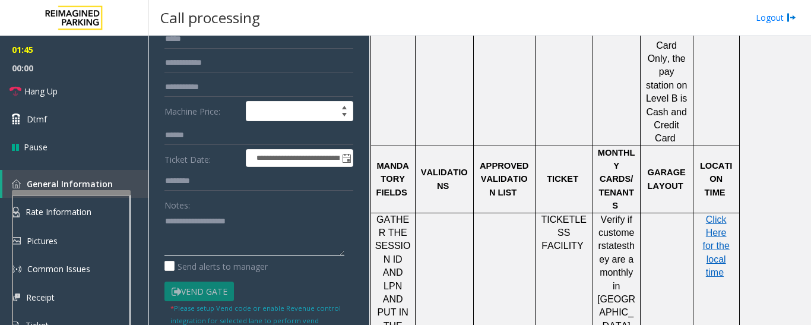
click at [212, 219] on textarea at bounding box center [254, 233] width 180 height 45
click at [39, 95] on span "Hang Up" at bounding box center [40, 91] width 33 height 12
click at [195, 225] on textarea at bounding box center [254, 233] width 180 height 45
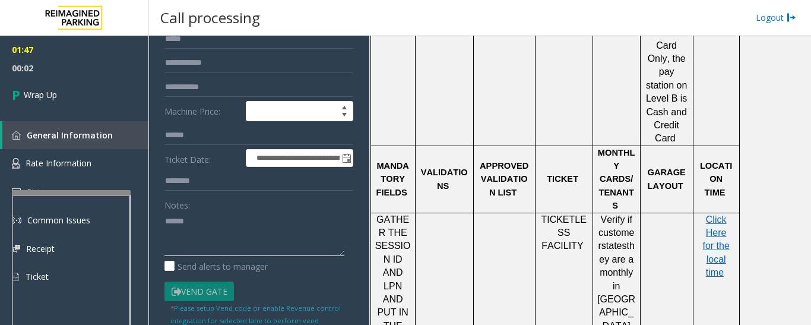
paste textarea "**********"
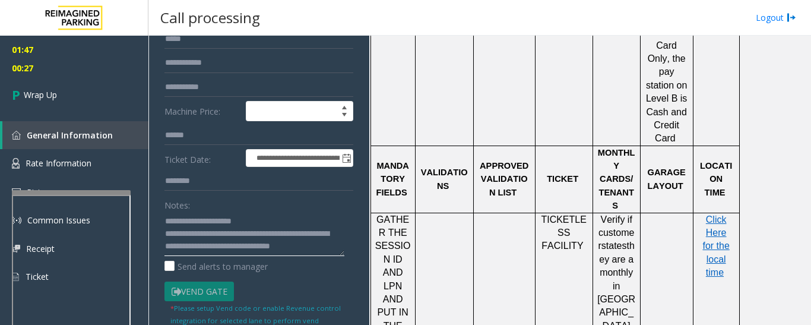
scroll to position [9, 0]
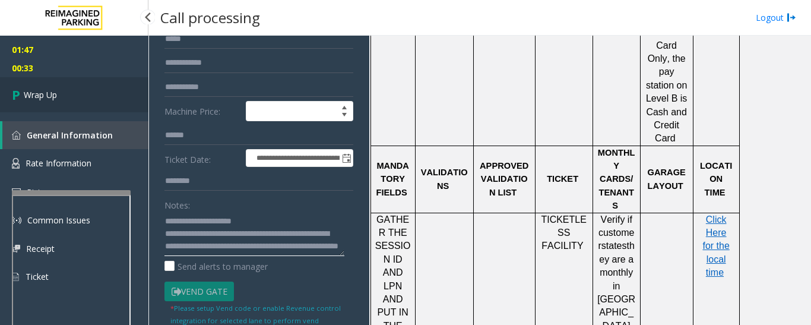
type textarea "**********"
click at [115, 111] on link "Wrap Up" at bounding box center [74, 94] width 148 height 35
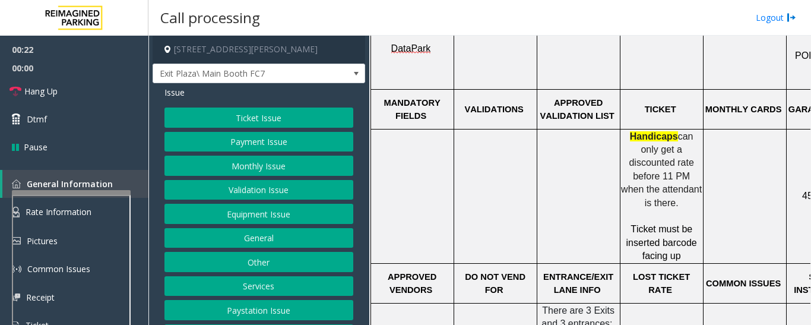
scroll to position [475, 151]
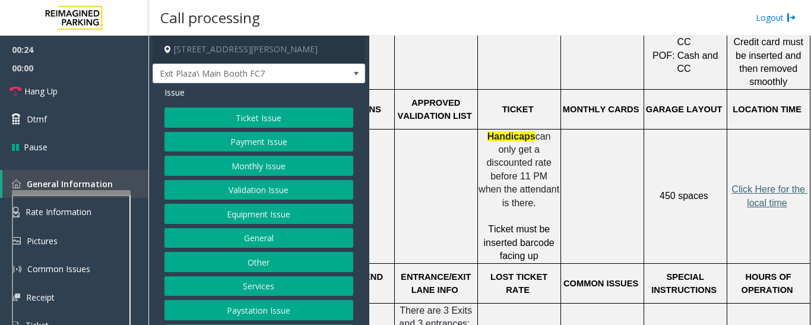
click at [740, 184] on span "Click Here for the local time" at bounding box center [769, 195] width 76 height 23
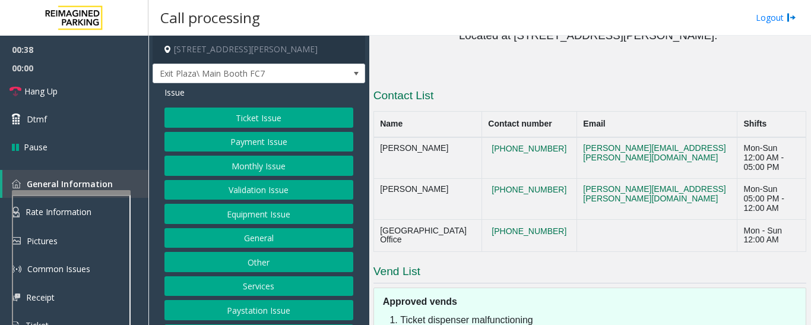
scroll to position [1187, 0]
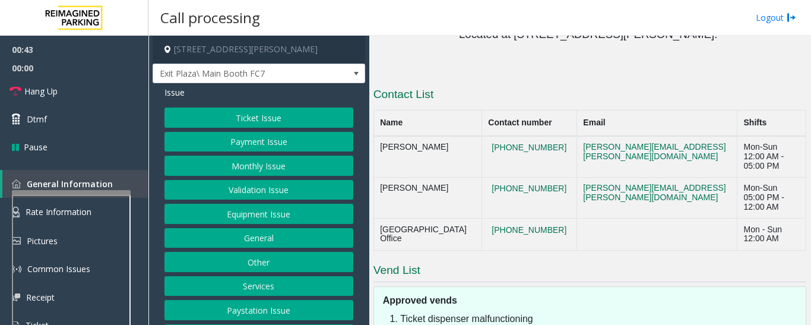
click at [298, 210] on button "Equipment Issue" at bounding box center [258, 214] width 189 height 20
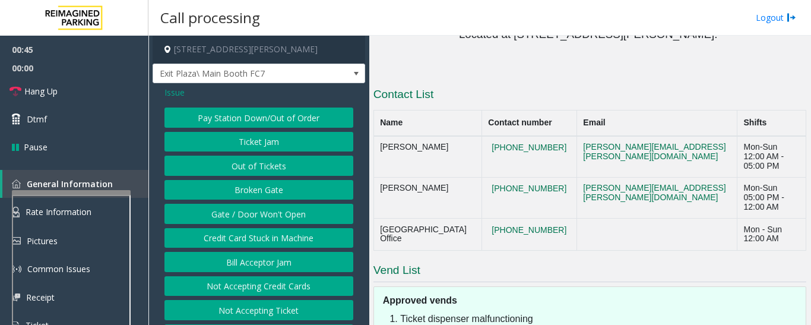
click at [278, 220] on button "Gate / Door Won't Open" at bounding box center [258, 214] width 189 height 20
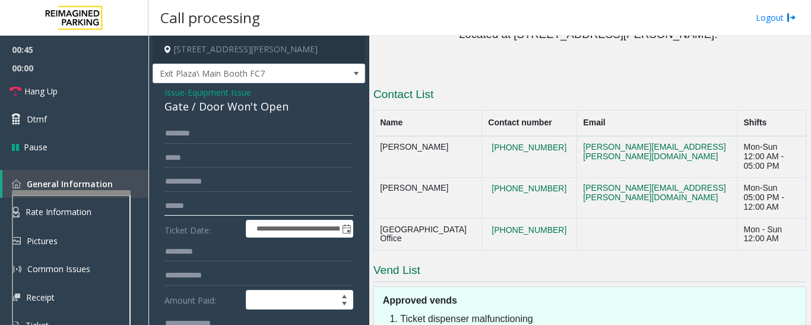
click at [246, 205] on input "text" at bounding box center [258, 206] width 189 height 20
type input "*"
type input "*********"
click at [234, 137] on input "text" at bounding box center [258, 133] width 189 height 20
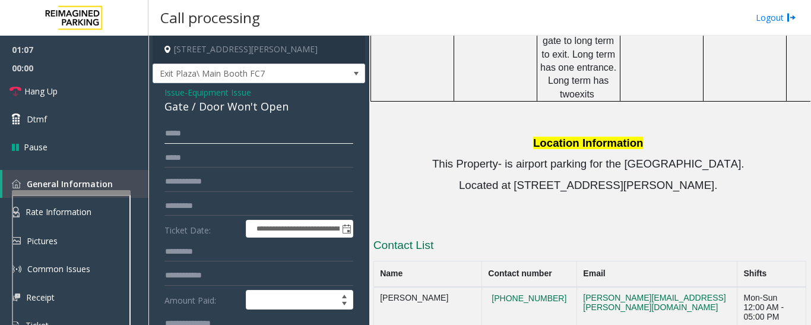
scroll to position [1155, 0]
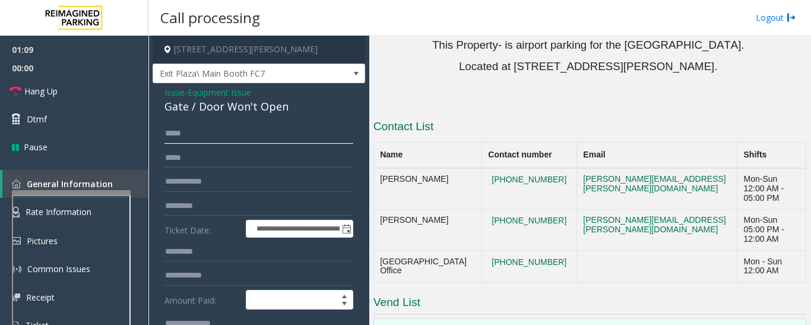
type input "****"
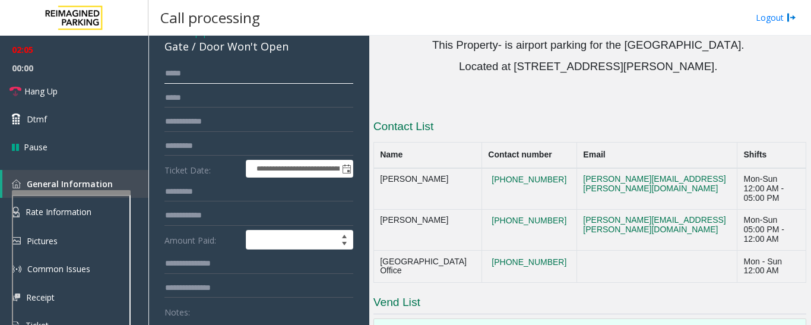
scroll to position [178, 0]
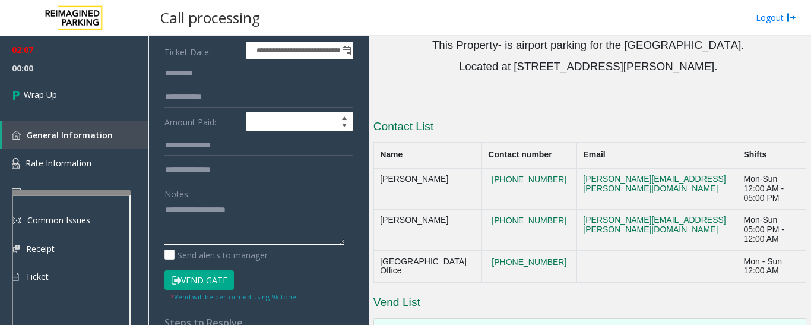
click at [234, 237] on textarea at bounding box center [254, 222] width 180 height 45
paste textarea "**********"
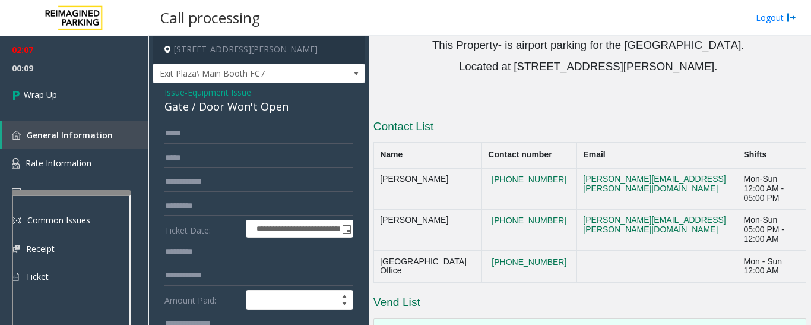
click at [220, 103] on div "Gate / Door Won't Open" at bounding box center [258, 107] width 189 height 16
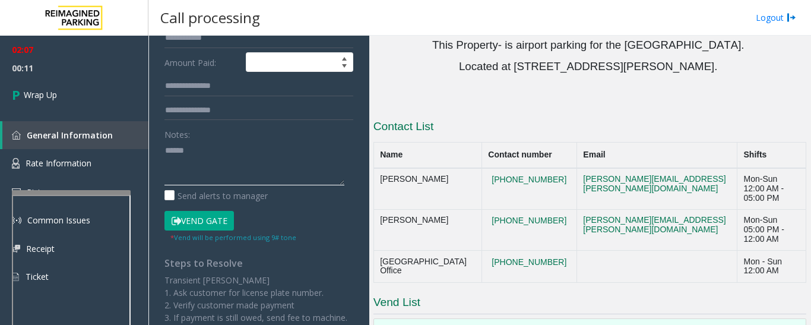
click at [235, 156] on textarea at bounding box center [254, 163] width 180 height 45
paste textarea "**********"
drag, startPoint x: 208, startPoint y: 164, endPoint x: 229, endPoint y: 160, distance: 21.2
click at [208, 164] on textarea at bounding box center [254, 163] width 180 height 45
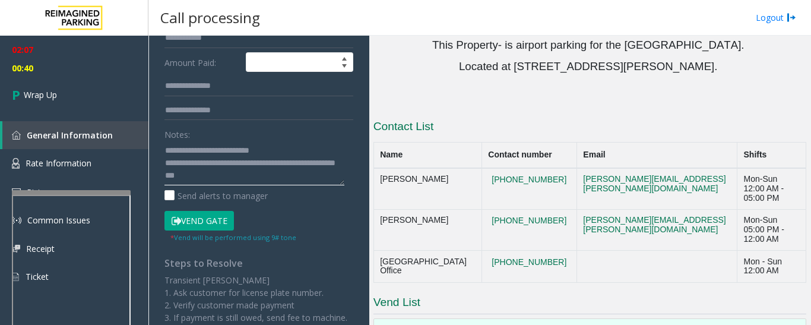
click at [293, 176] on textarea at bounding box center [254, 163] width 180 height 45
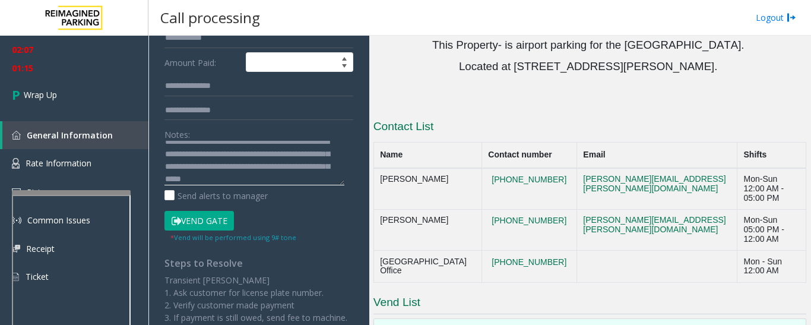
scroll to position [34, 0]
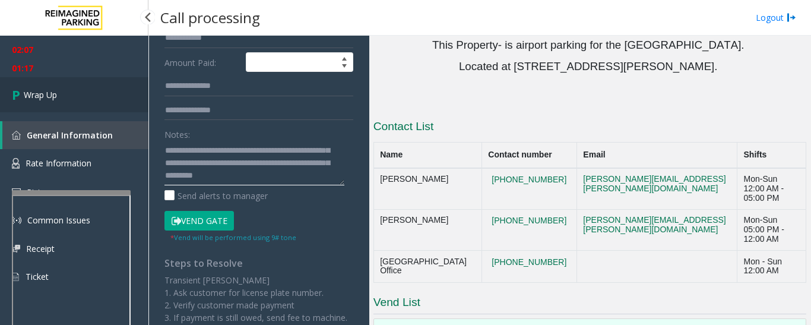
type textarea "**********"
click at [85, 88] on link "Wrap Up" at bounding box center [74, 94] width 148 height 35
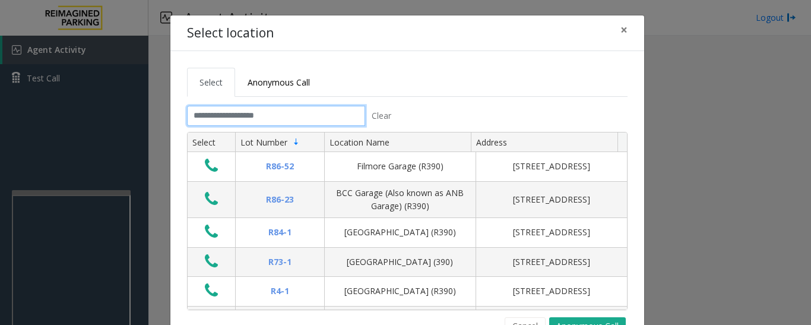
click at [301, 114] on input "text" at bounding box center [276, 116] width 178 height 20
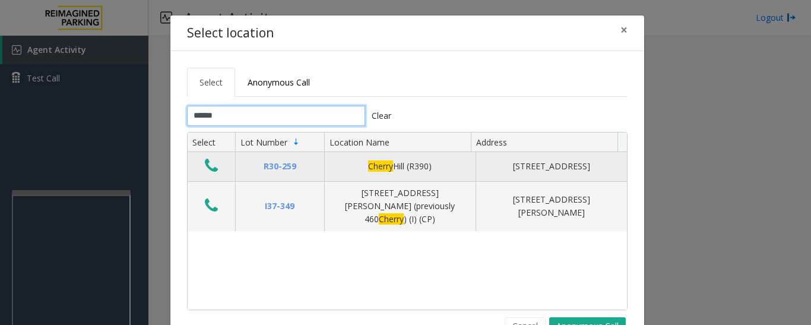
type input "******"
click at [206, 171] on icon "Data table" at bounding box center [211, 165] width 13 height 17
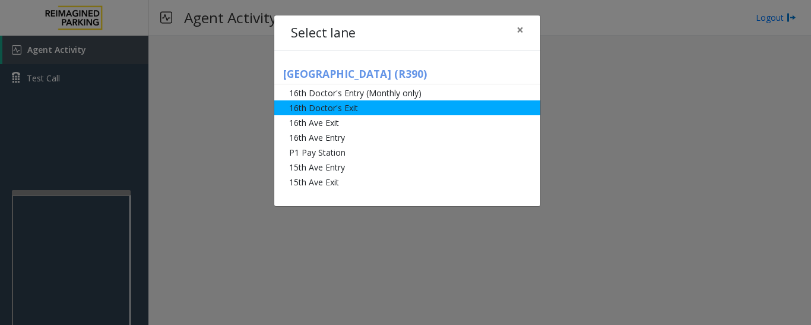
click at [358, 113] on li "16th Doctor's Exit" at bounding box center [407, 107] width 266 height 15
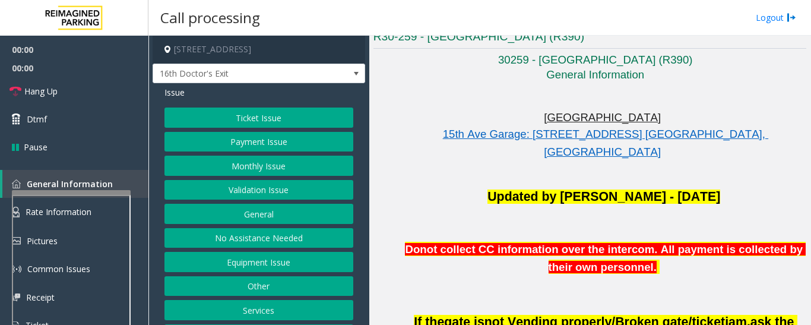
scroll to position [297, 0]
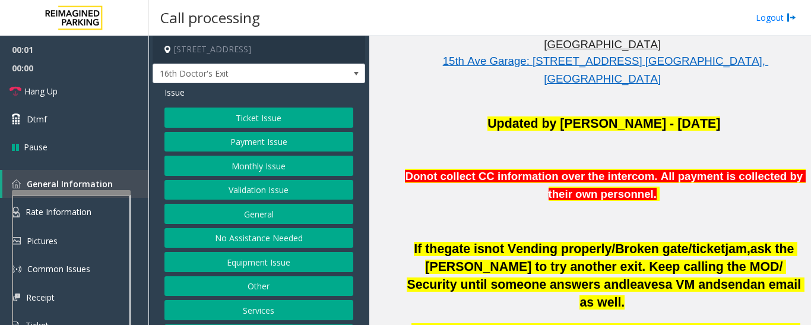
click at [240, 162] on button "Monthly Issue" at bounding box center [258, 166] width 189 height 20
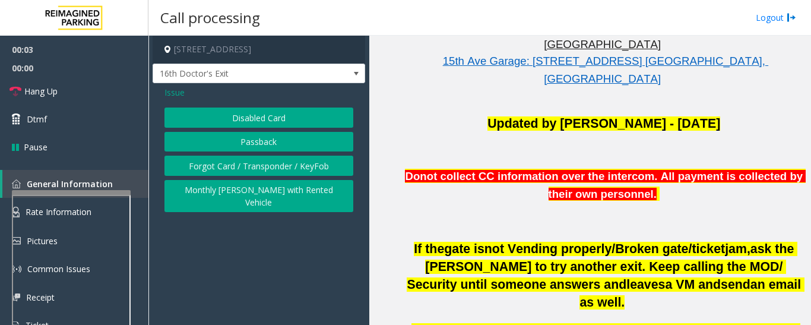
click at [295, 120] on button "Disabled Card" at bounding box center [258, 117] width 189 height 20
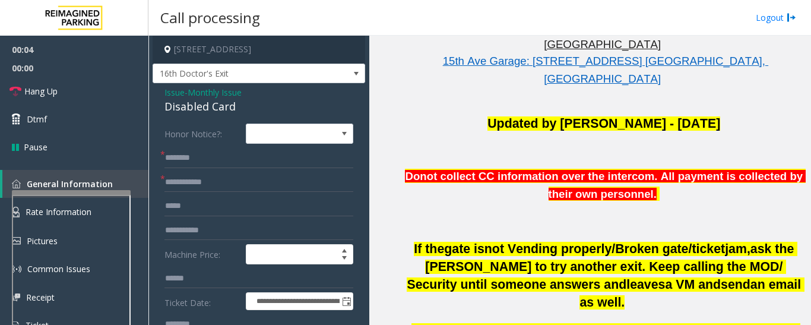
click at [208, 108] on div "Disabled Card" at bounding box center [258, 107] width 189 height 16
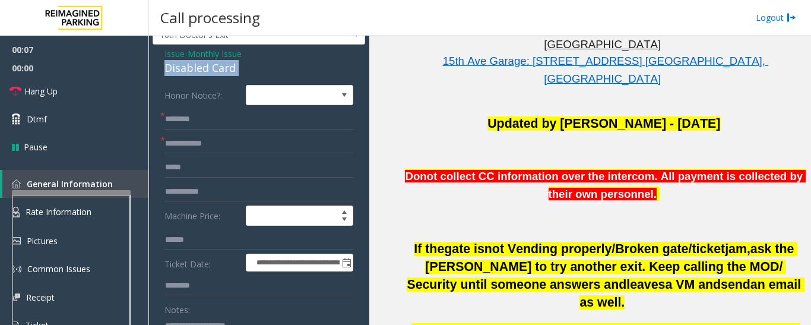
scroll to position [119, 0]
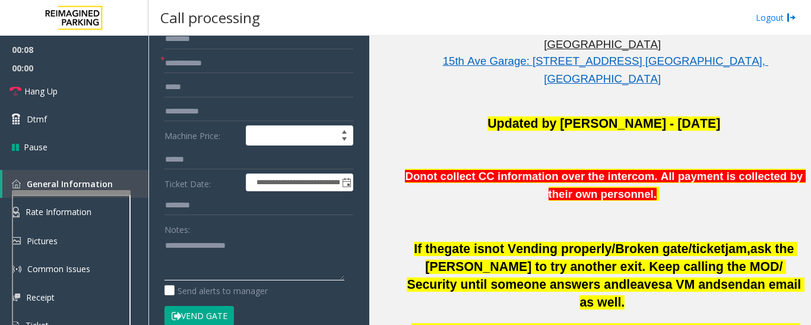
click at [251, 277] on textarea at bounding box center [254, 258] width 180 height 45
paste textarea "**********"
type textarea "**********"
click at [272, 66] on input "text" at bounding box center [258, 63] width 189 height 20
click at [278, 66] on input "text" at bounding box center [258, 63] width 189 height 20
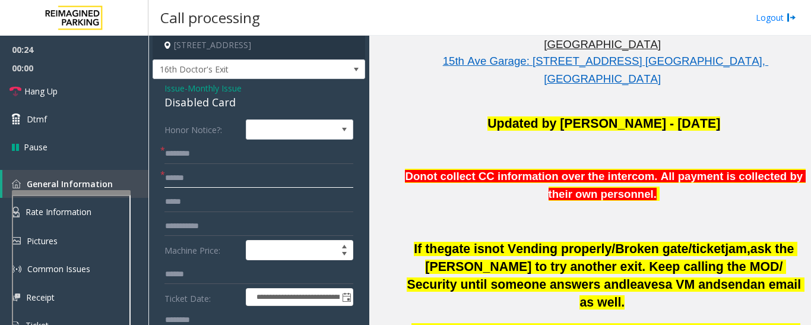
scroll to position [0, 0]
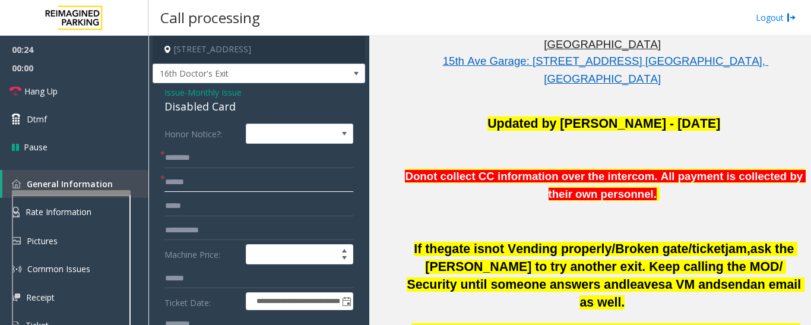
type input "******"
click at [208, 155] on input "text" at bounding box center [258, 158] width 189 height 20
type input "*"
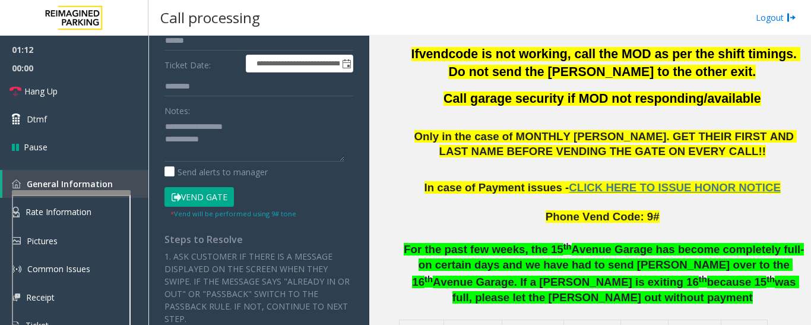
scroll to position [594, 0]
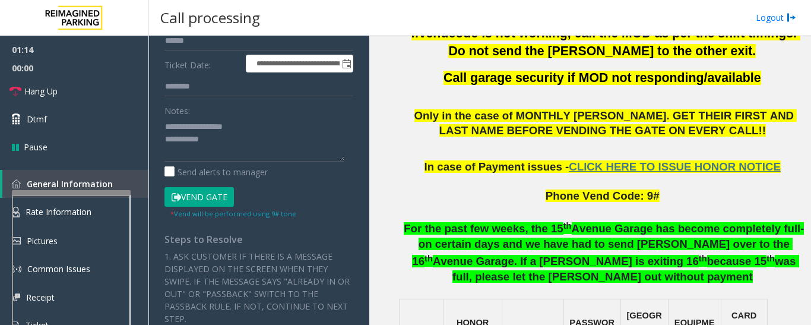
type input "******"
click at [207, 195] on button "Vend Gate" at bounding box center [198, 197] width 69 height 20
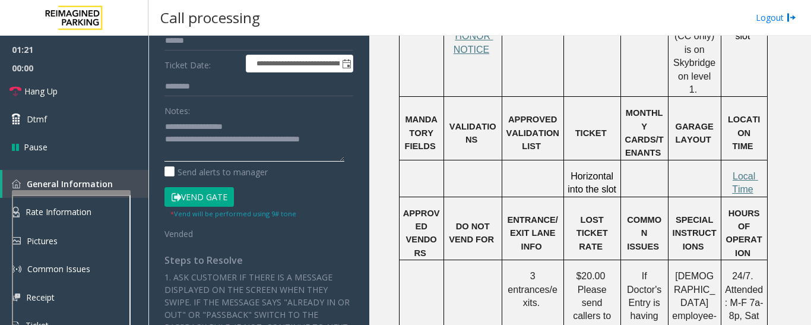
scroll to position [950, 0]
type textarea "**********"
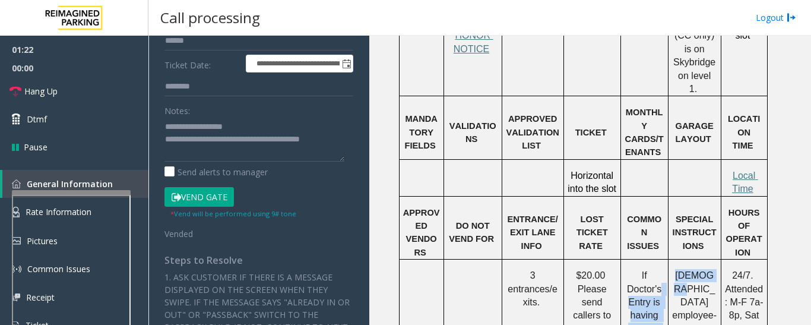
drag, startPoint x: 716, startPoint y: 218, endPoint x: 664, endPoint y: 218, distance: 51.6
drag, startPoint x: 715, startPoint y: 215, endPoint x: 676, endPoint y: 218, distance: 39.2
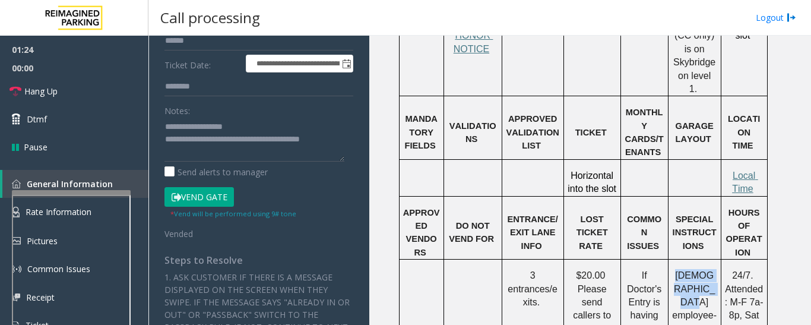
drag, startPoint x: 676, startPoint y: 215, endPoint x: 712, endPoint y: 212, distance: 35.7
click at [202, 97] on form "**********" at bounding box center [258, 63] width 189 height 354
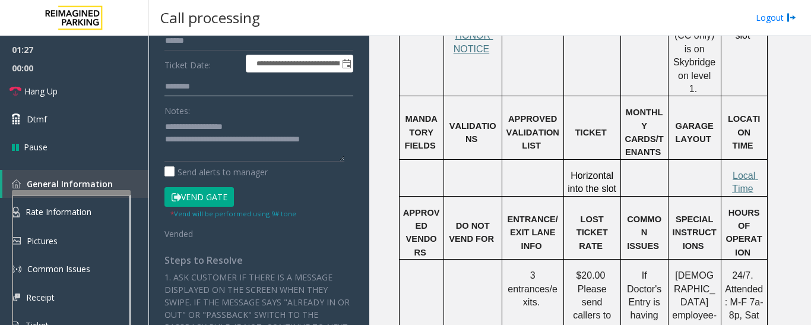
click at [207, 91] on input "text" at bounding box center [258, 87] width 189 height 20
paste input "*******"
type input "*******"
click at [101, 76] on span "00:00" at bounding box center [74, 68] width 148 height 18
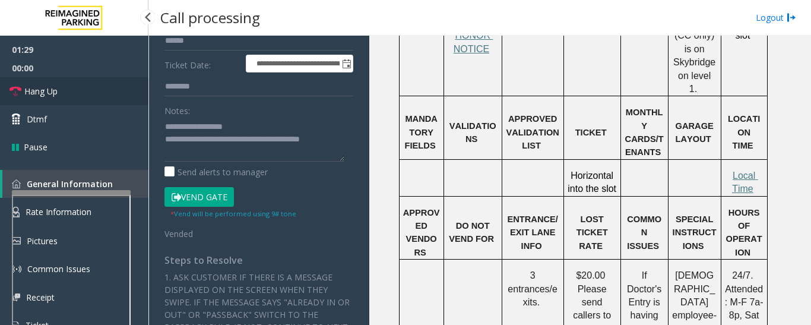
click at [100, 81] on link "Hang Up" at bounding box center [74, 91] width 148 height 28
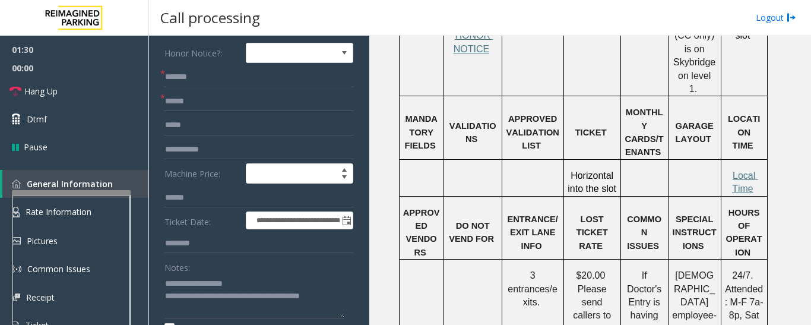
scroll to position [59, 0]
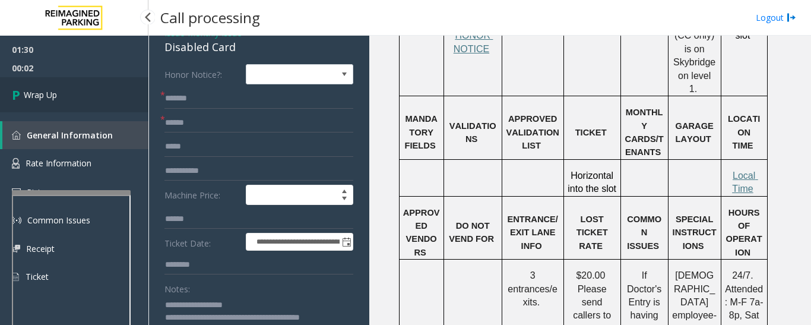
click at [77, 91] on link "Wrap Up" at bounding box center [74, 94] width 148 height 35
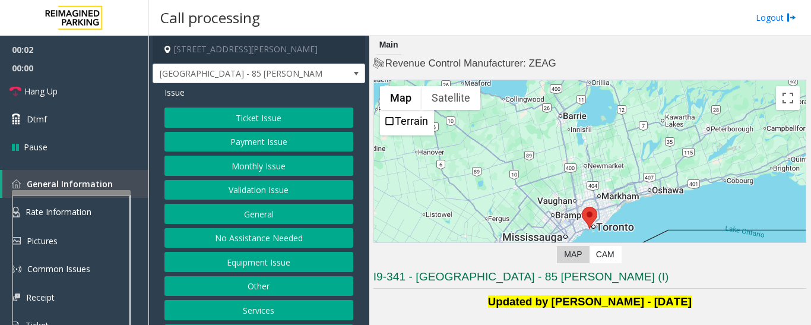
click at [271, 191] on button "Validation Issue" at bounding box center [258, 190] width 189 height 20
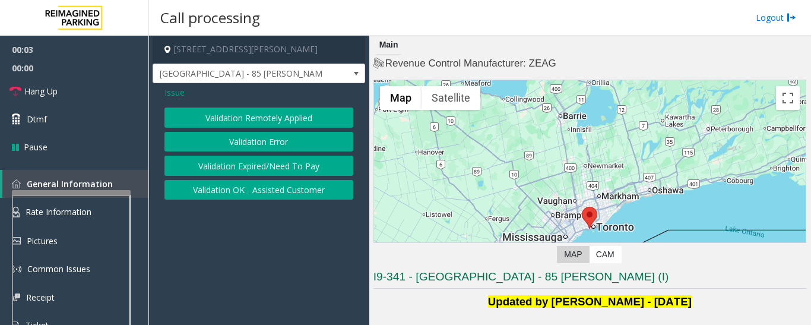
click at [299, 142] on button "Validation Error" at bounding box center [258, 142] width 189 height 20
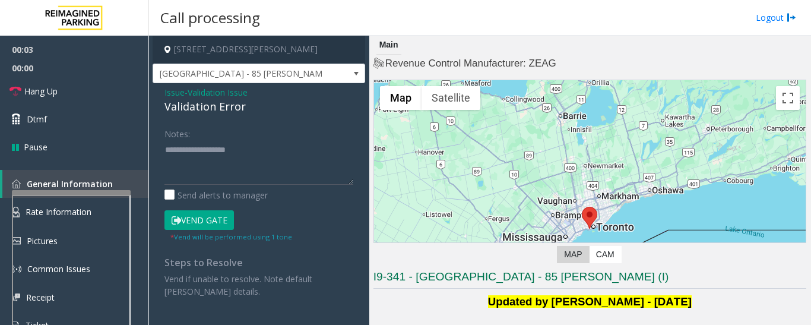
click at [230, 108] on div "Validation Error" at bounding box center [258, 107] width 189 height 16
click at [216, 156] on textarea at bounding box center [258, 162] width 189 height 45
paste textarea "**********"
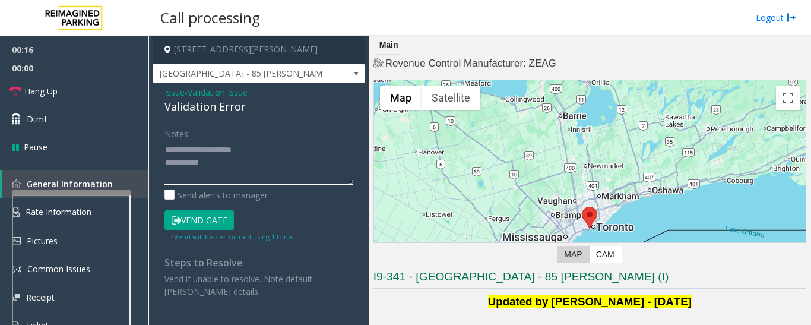
click at [248, 151] on textarea at bounding box center [258, 162] width 189 height 45
click at [301, 157] on textarea at bounding box center [258, 162] width 189 height 45
click at [205, 178] on textarea at bounding box center [258, 162] width 189 height 45
click at [276, 179] on textarea at bounding box center [258, 162] width 189 height 45
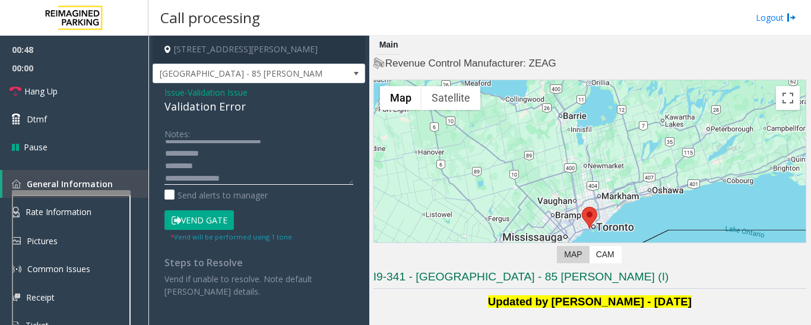
click at [248, 154] on textarea at bounding box center [258, 162] width 189 height 45
click at [281, 169] on textarea at bounding box center [258, 162] width 189 height 45
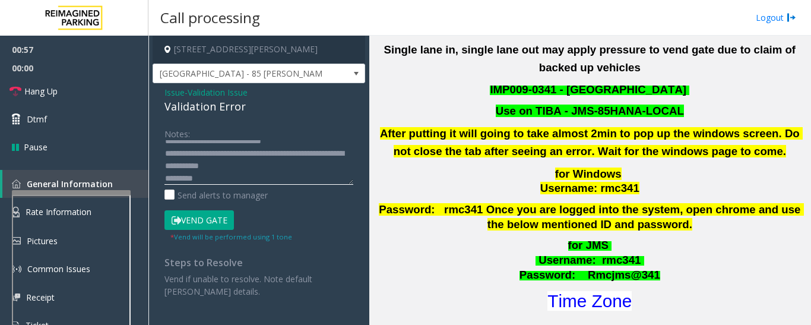
scroll to position [475, 0]
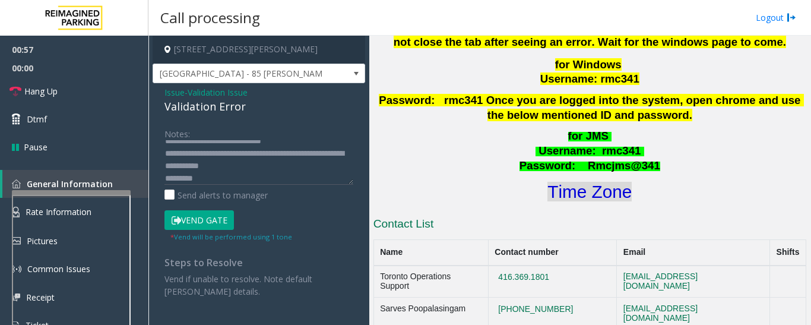
click at [612, 182] on font "Time Zone" at bounding box center [589, 192] width 84 height 20
click at [219, 217] on button "Vend Gate" at bounding box center [198, 220] width 69 height 20
click at [312, 171] on textarea at bounding box center [258, 162] width 189 height 45
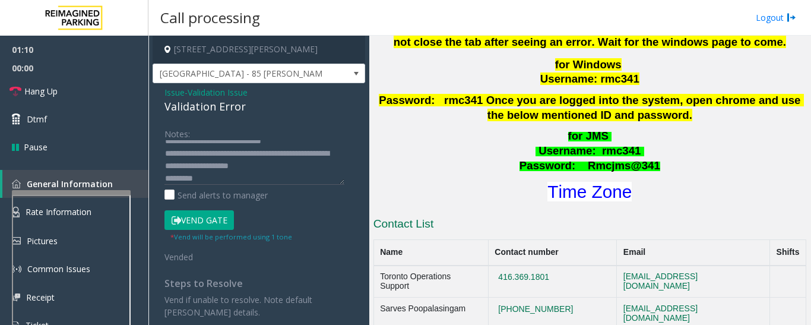
drag, startPoint x: 203, startPoint y: 178, endPoint x: 150, endPoint y: 153, distance: 58.4
click at [150, 153] on app-call-processing-form "[STREET_ADDRESS][PERSON_NAME] [GEOGRAPHIC_DATA] - 85 [PERSON_NAME] Issue - Vali…" at bounding box center [258, 180] width 221 height 289
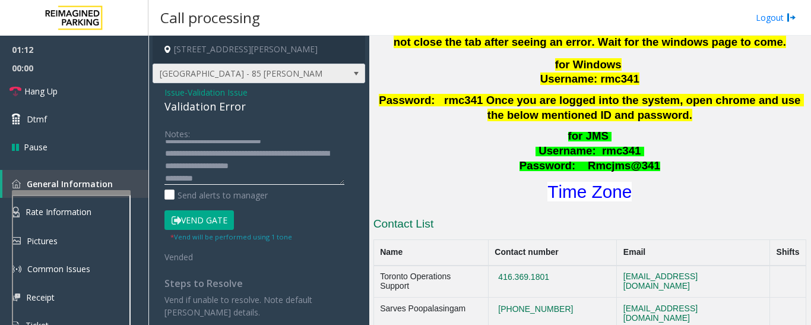
scroll to position [4, 0]
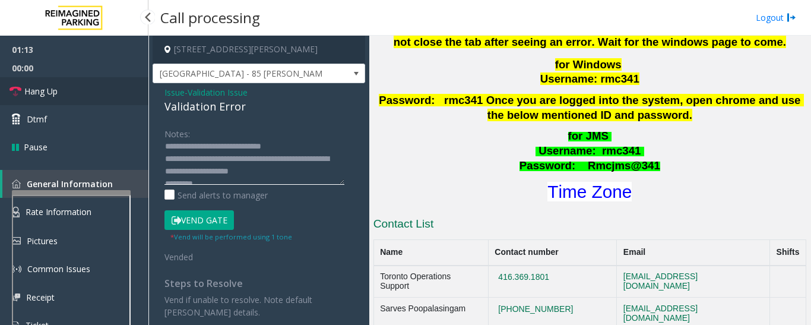
type textarea "**********"
click at [67, 94] on link "Hang Up" at bounding box center [74, 91] width 148 height 28
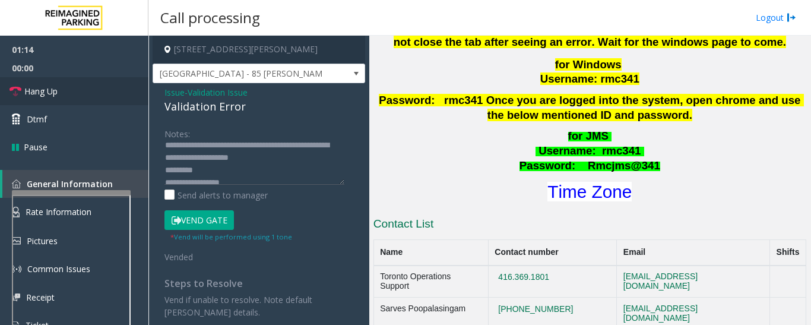
scroll to position [25, 0]
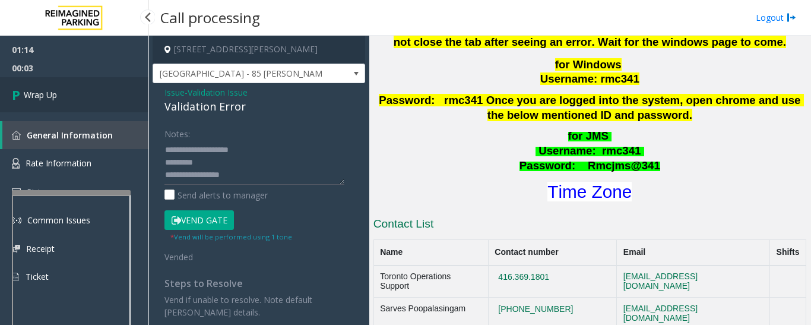
click at [41, 103] on link "Wrap Up" at bounding box center [74, 94] width 148 height 35
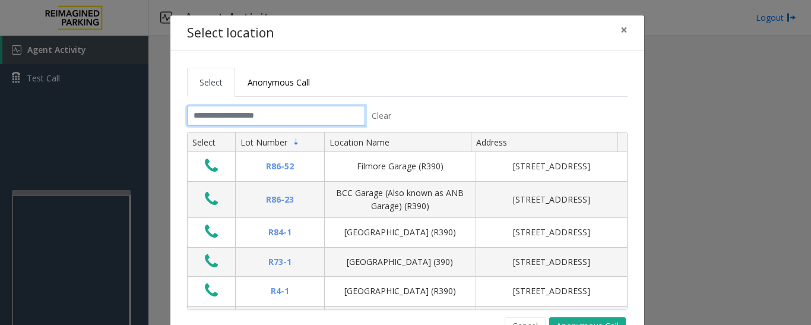
click at [250, 119] on input "text" at bounding box center [276, 116] width 178 height 20
click at [259, 115] on input "text" at bounding box center [276, 116] width 178 height 20
click at [341, 117] on input "text" at bounding box center [276, 116] width 178 height 20
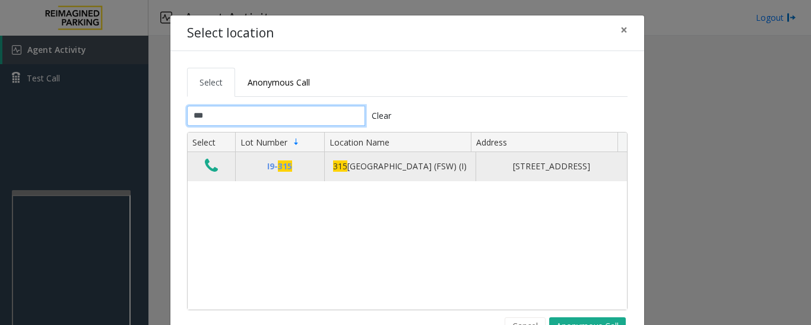
type input "***"
click at [205, 171] on icon "Data table" at bounding box center [211, 165] width 13 height 17
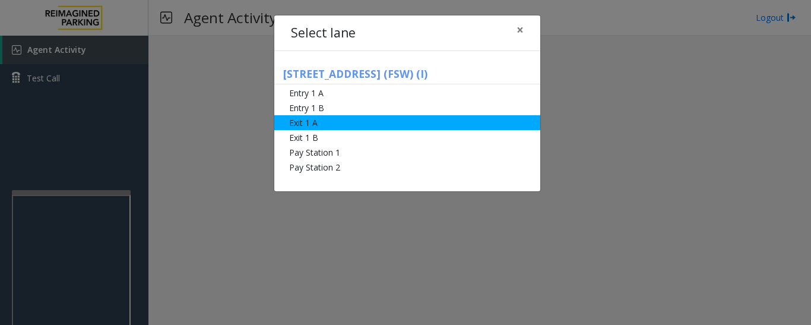
click at [317, 125] on li "Exit 1 A" at bounding box center [407, 122] width 266 height 15
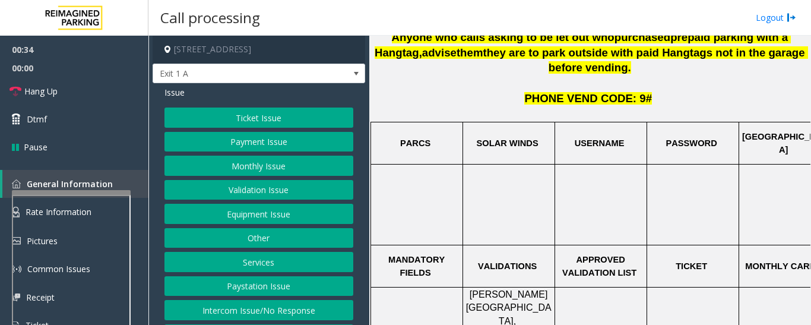
scroll to position [415, 0]
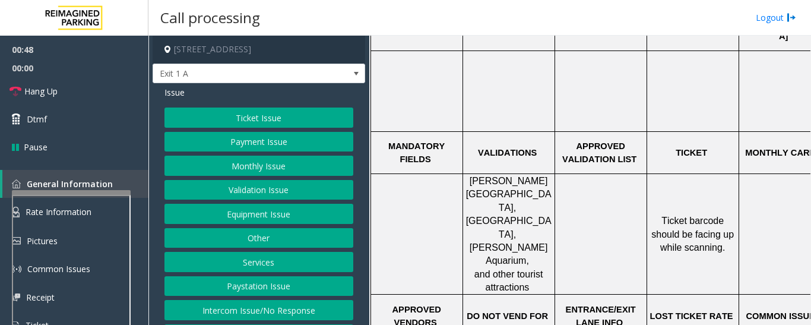
click at [243, 211] on button "Equipment Issue" at bounding box center [258, 214] width 189 height 20
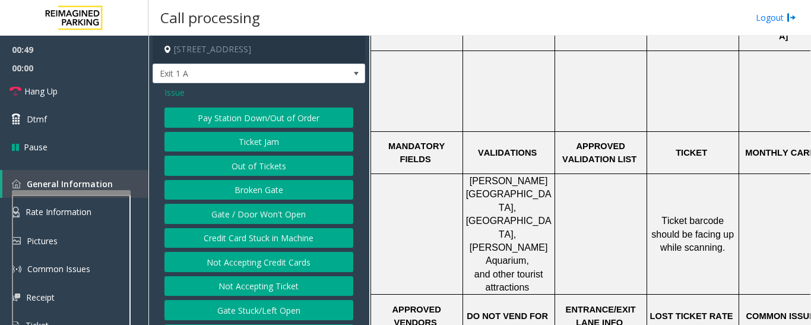
click at [309, 210] on button "Gate / Door Won't Open" at bounding box center [258, 214] width 189 height 20
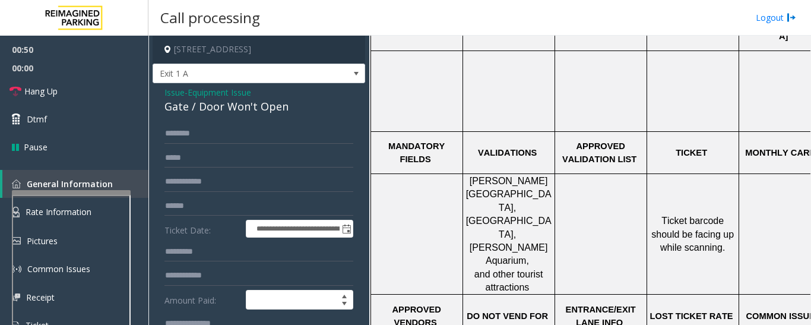
click at [224, 109] on div "Gate / Door Won't Open" at bounding box center [258, 107] width 189 height 16
copy div "Gate / Door Won't Open"
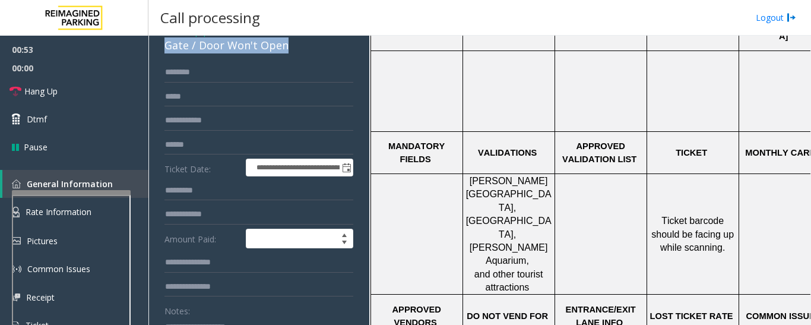
scroll to position [119, 0]
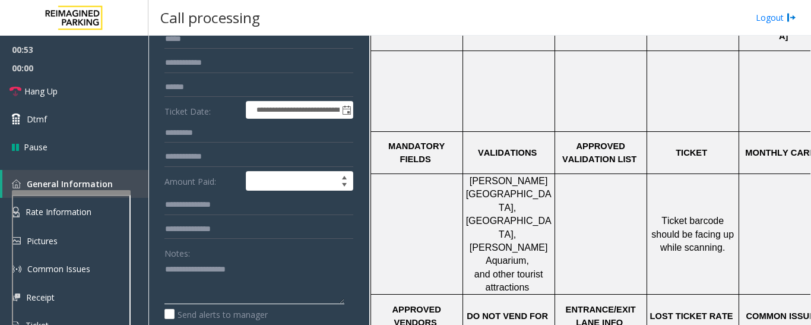
click at [239, 273] on textarea at bounding box center [254, 281] width 180 height 45
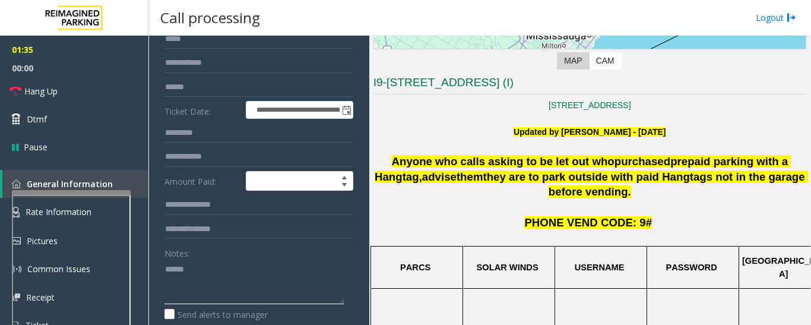
paste textarea "**********"
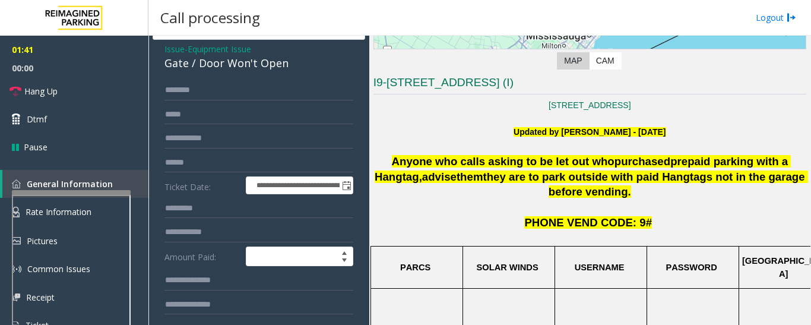
scroll to position [0, 0]
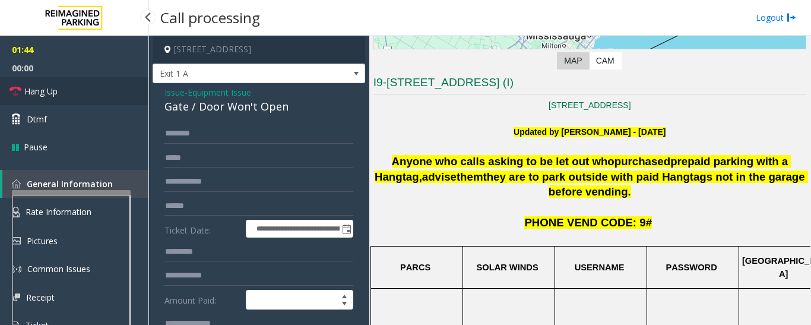
click at [84, 86] on link "Hang Up" at bounding box center [74, 91] width 148 height 28
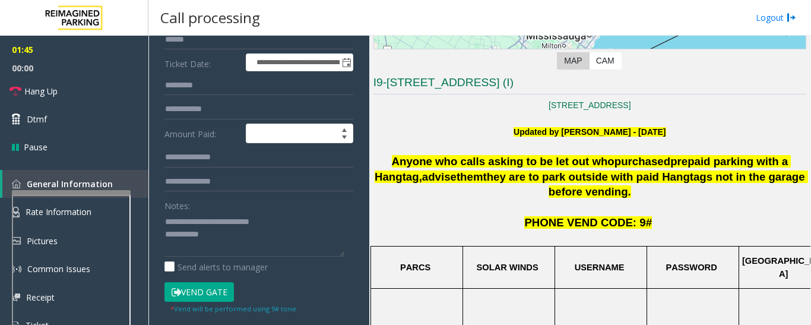
scroll to position [178, 0]
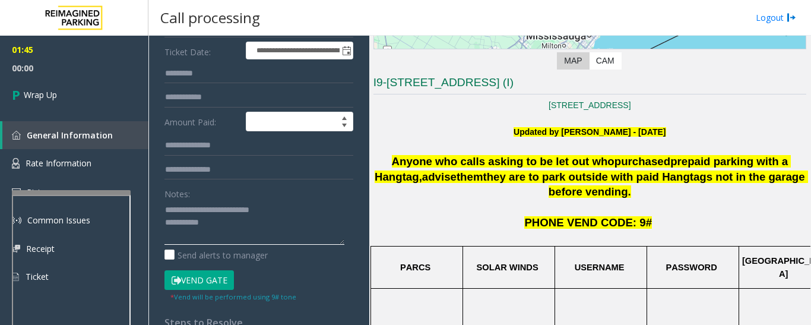
click at [245, 223] on textarea at bounding box center [254, 222] width 180 height 45
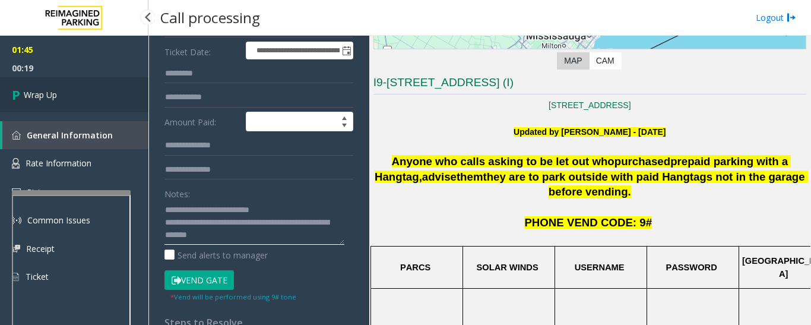
type textarea "**********"
click at [27, 97] on span "Wrap Up" at bounding box center [40, 94] width 33 height 12
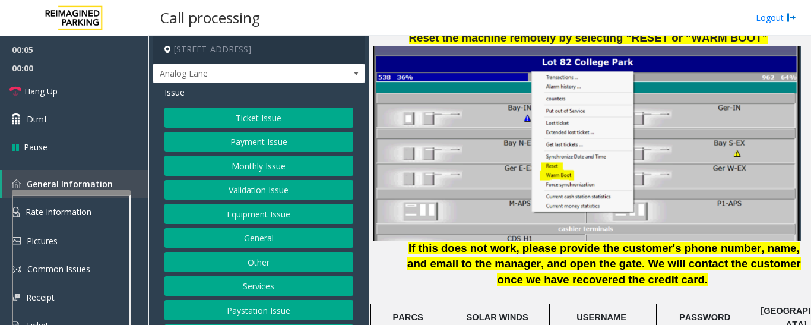
scroll to position [1662, 0]
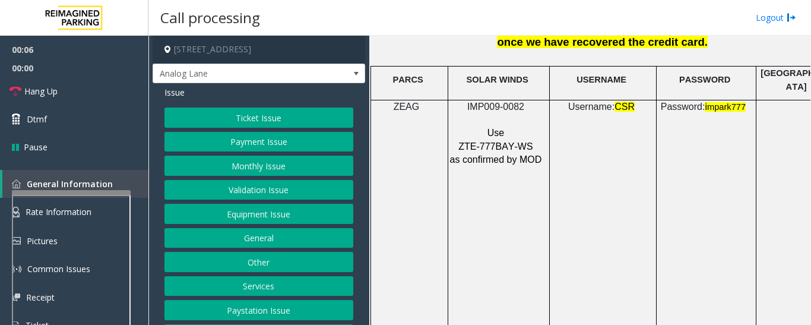
click at [492, 101] on span "IMP009-0082" at bounding box center [495, 106] width 57 height 10
copy p "IMP009-0082"
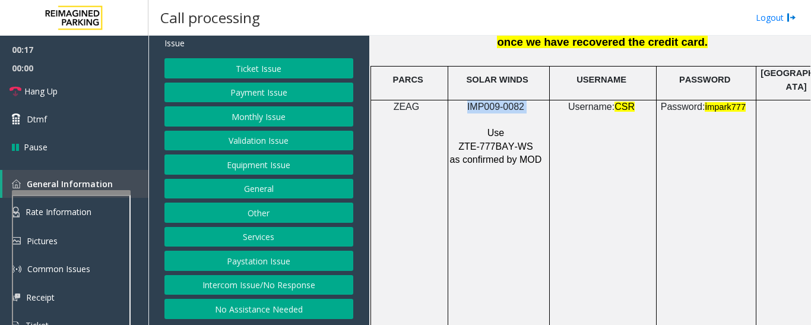
click at [277, 291] on button "Intercom Issue/No Response" at bounding box center [258, 285] width 189 height 20
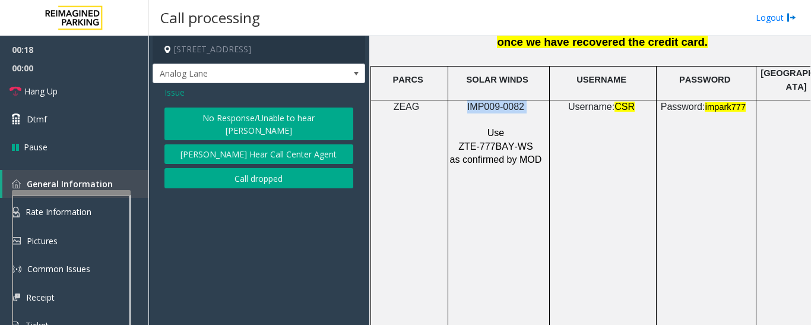
click at [248, 110] on button "No Response/Unable to hear [PERSON_NAME]" at bounding box center [258, 123] width 189 height 33
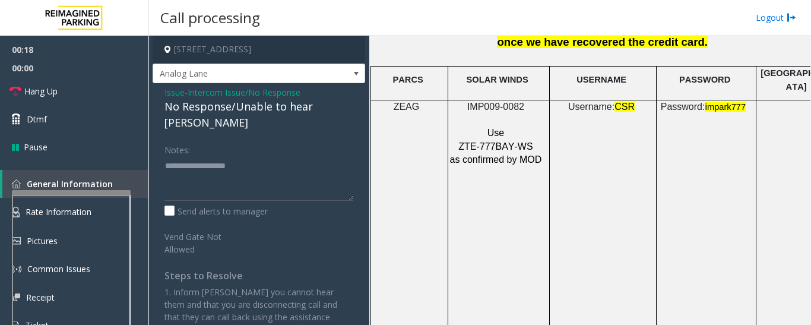
click at [250, 117] on div "Issue - Intercom Issue/No Response No Response/Unable to hear parker Notes: Sen…" at bounding box center [259, 215] width 212 height 264
click at [255, 104] on div "No Response/Unable to hear [PERSON_NAME]" at bounding box center [258, 115] width 189 height 32
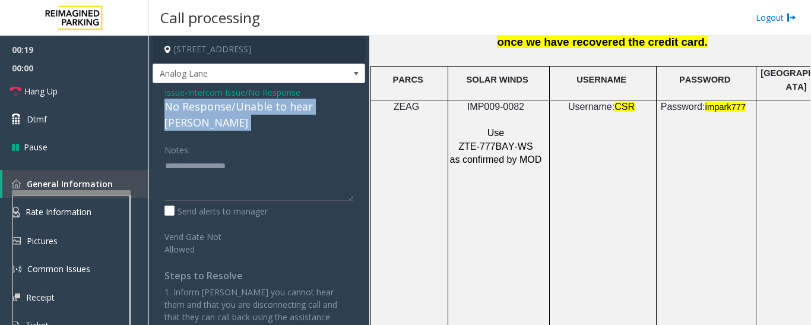
click at [255, 104] on div "No Response/Unable to hear [PERSON_NAME]" at bounding box center [258, 115] width 189 height 32
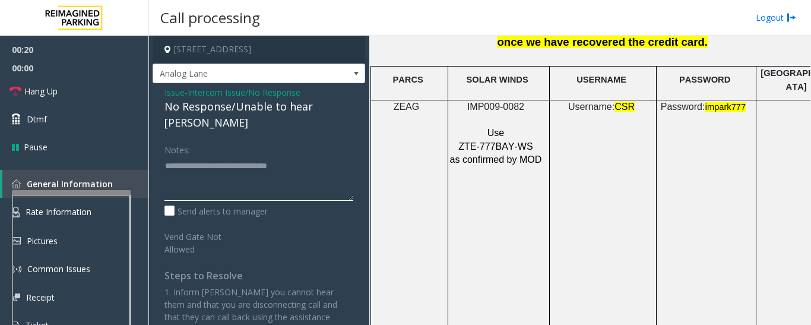
click at [344, 161] on textarea at bounding box center [258, 178] width 189 height 45
type textarea "**********"
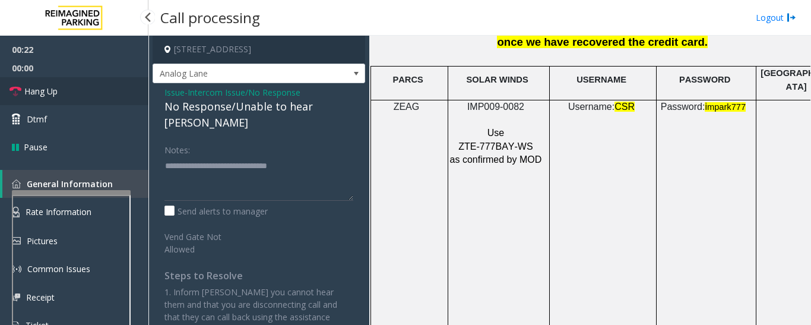
click at [34, 97] on span "Hang Up" at bounding box center [40, 91] width 33 height 12
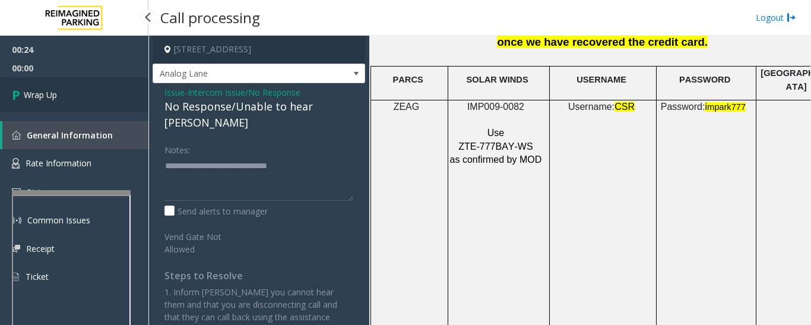
click at [34, 96] on span "Wrap Up" at bounding box center [40, 94] width 33 height 12
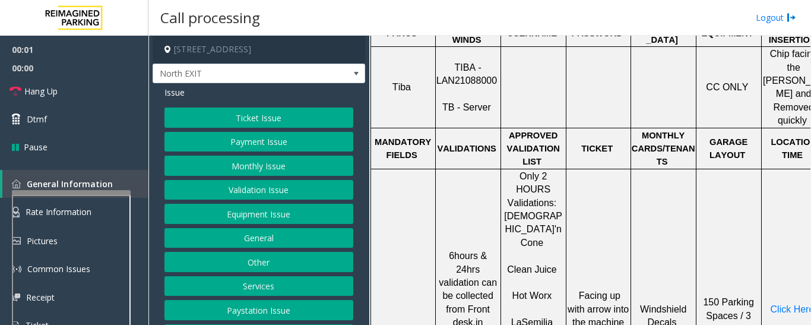
scroll to position [475, 0]
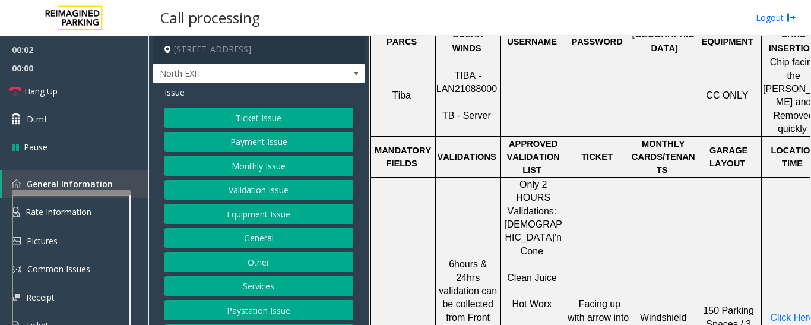
click at [448, 71] on span "TIBA - LAN21088000" at bounding box center [466, 82] width 61 height 23
copy p "LAN21088000"
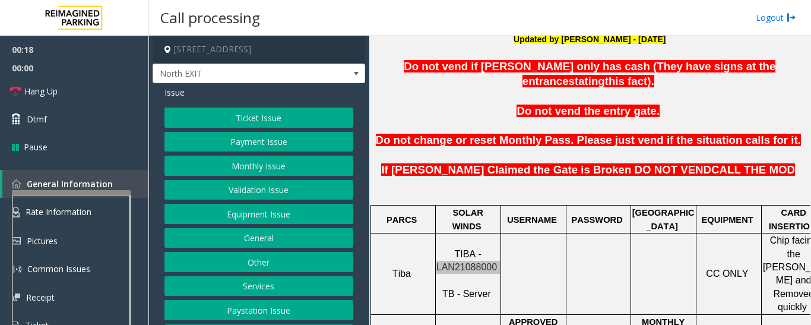
scroll to position [119, 0]
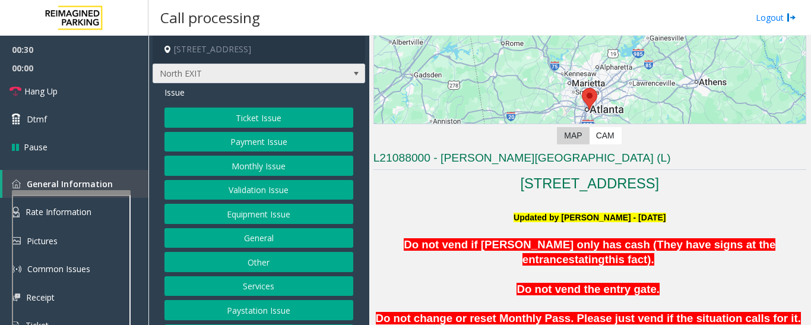
click at [351, 71] on span at bounding box center [355, 73] width 9 height 9
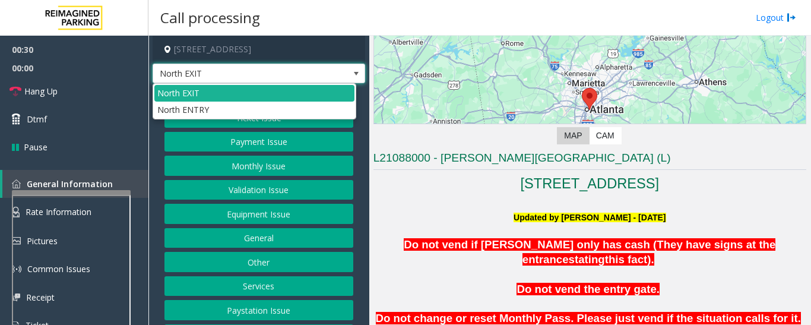
click at [351, 71] on span at bounding box center [355, 73] width 9 height 9
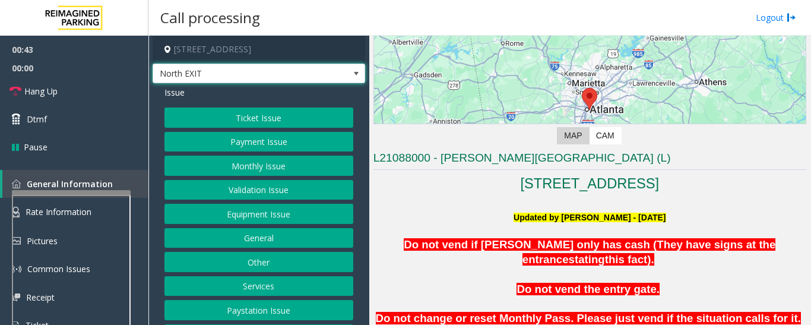
click at [268, 123] on button "Ticket Issue" at bounding box center [258, 117] width 189 height 20
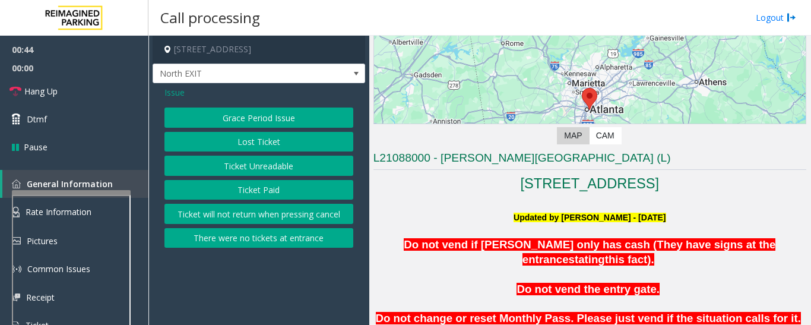
click at [279, 246] on button "There were no tickets at entrance" at bounding box center [258, 238] width 189 height 20
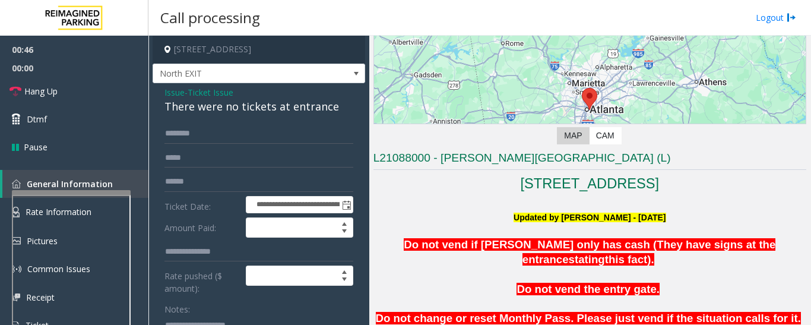
click at [285, 112] on div "There were no tickets at entrance" at bounding box center [258, 107] width 189 height 16
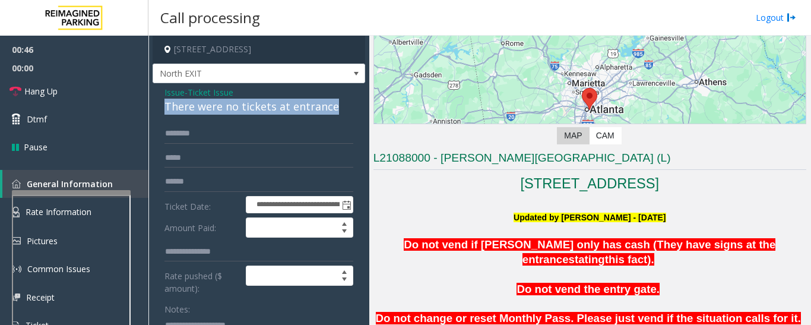
click at [285, 112] on div "There were no tickets at entrance" at bounding box center [258, 107] width 189 height 16
copy div "There were no tickets at entrance"
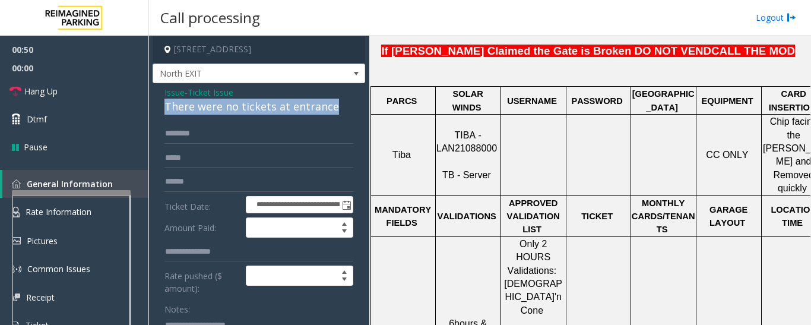
scroll to position [415, 25]
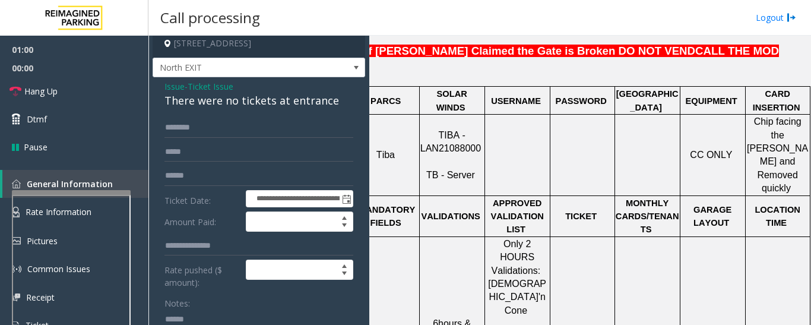
paste textarea "**********"
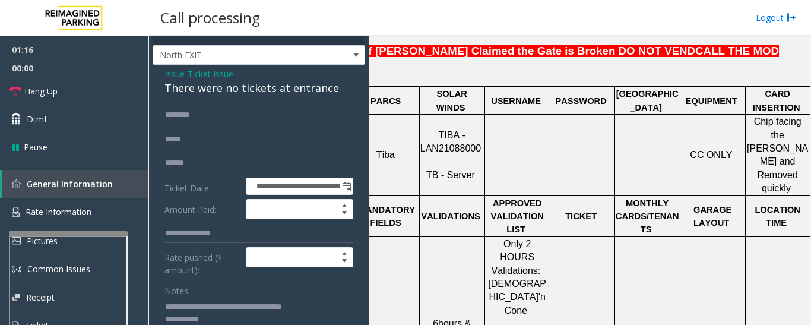
click at [108, 235] on div at bounding box center [68, 233] width 119 height 5
click at [114, 211] on link "Rate Information" at bounding box center [74, 212] width 148 height 29
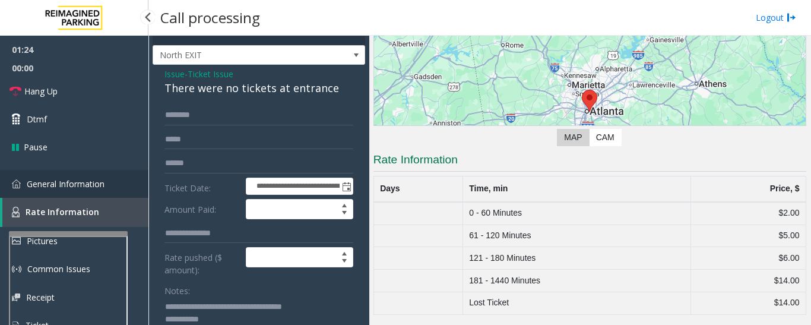
click at [78, 187] on span "General Information" at bounding box center [66, 183] width 78 height 11
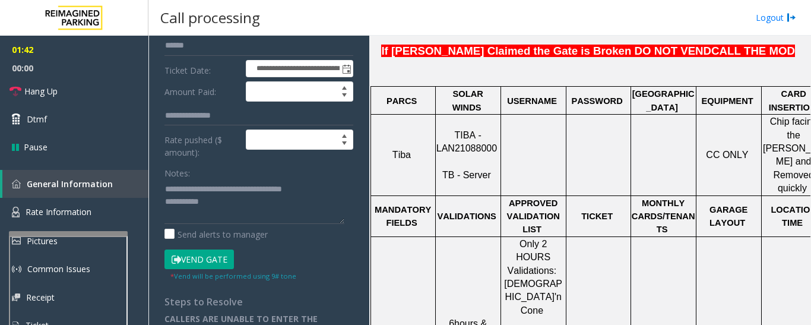
scroll to position [137, 0]
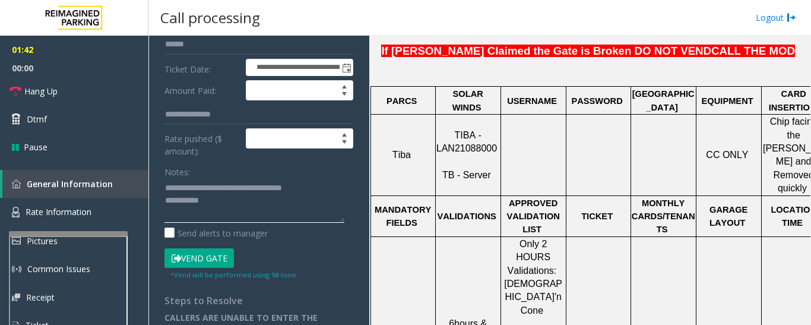
click at [246, 201] on textarea at bounding box center [254, 200] width 180 height 45
paste textarea "**********"
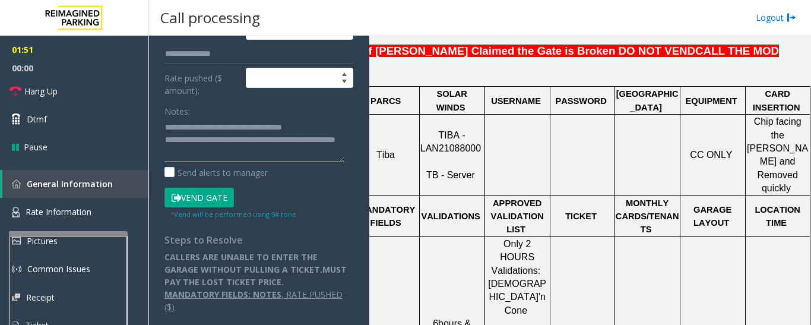
scroll to position [415, 0]
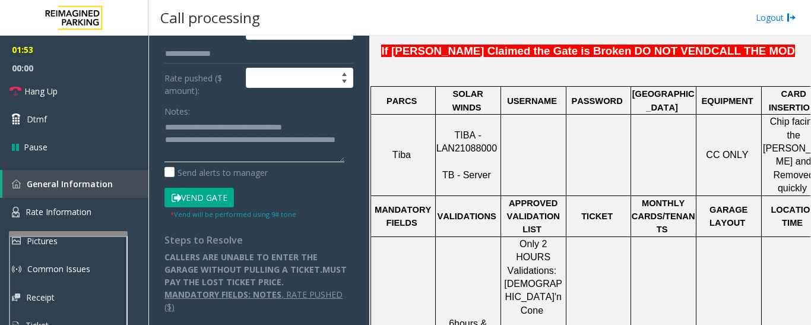
type textarea "**********"
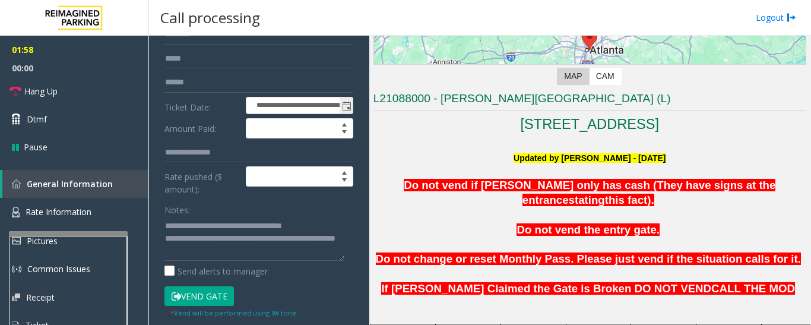
scroll to position [119, 0]
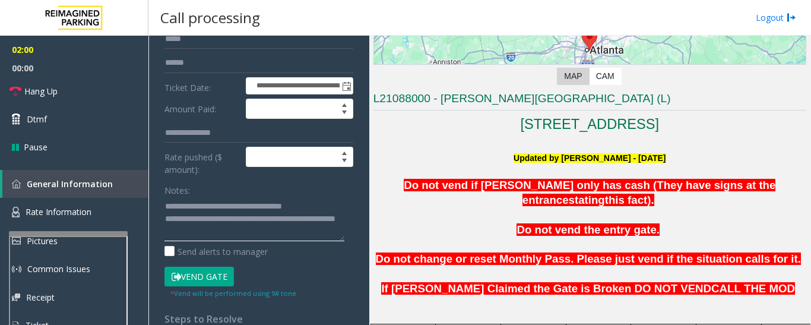
click at [262, 236] on textarea at bounding box center [254, 218] width 180 height 45
click at [28, 99] on link "Hang Up" at bounding box center [74, 91] width 148 height 28
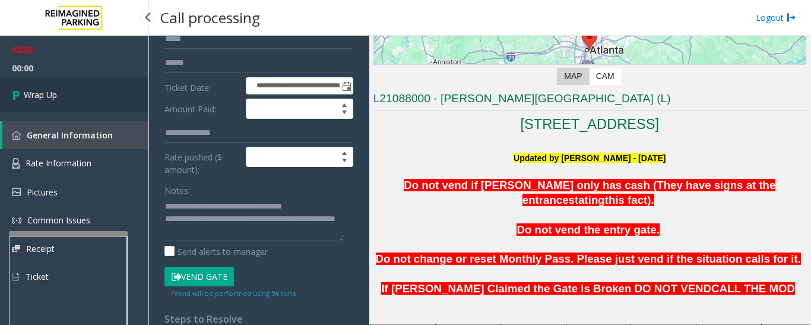
click at [93, 94] on link "Wrap Up" at bounding box center [74, 94] width 148 height 35
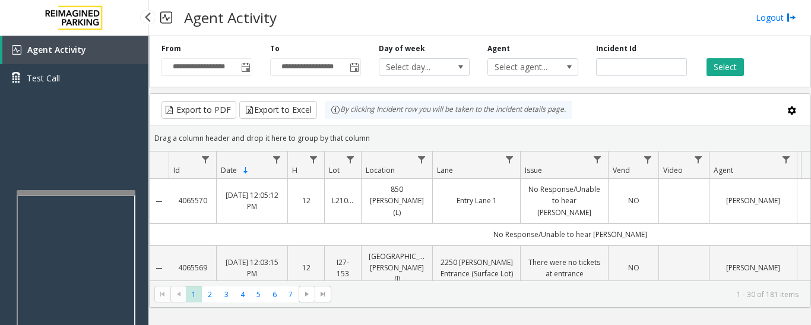
click at [104, 190] on div at bounding box center [76, 192] width 119 height 5
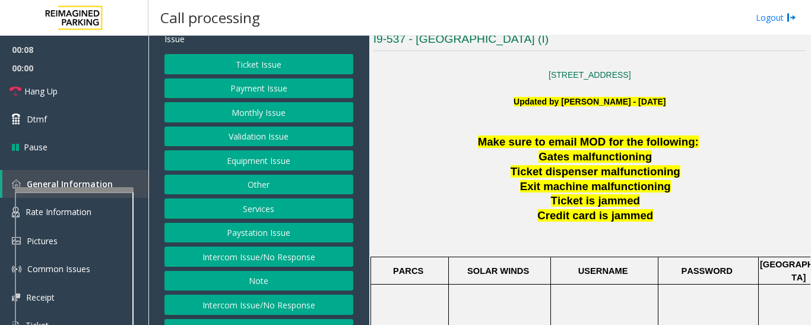
scroll to position [97, 0]
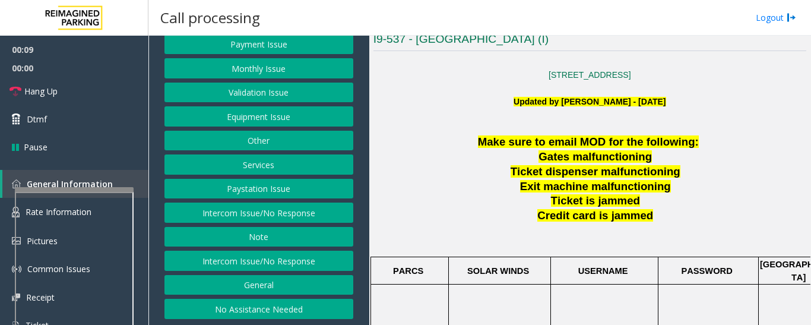
click at [270, 256] on button "Intercom Issue/No Response" at bounding box center [258, 260] width 189 height 20
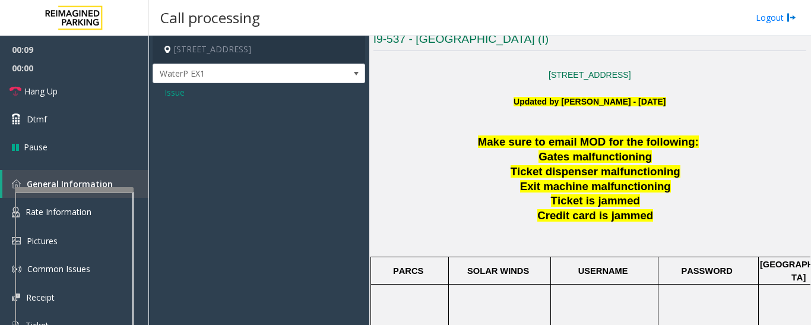
scroll to position [0, 0]
drag, startPoint x: 162, startPoint y: 92, endPoint x: 169, endPoint y: 95, distance: 7.2
click at [162, 92] on div "Issue" at bounding box center [259, 96] width 212 height 27
click at [172, 96] on span "Issue" at bounding box center [174, 92] width 20 height 12
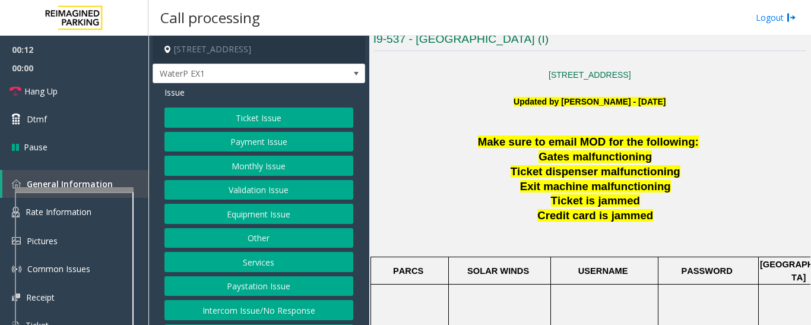
scroll to position [59, 0]
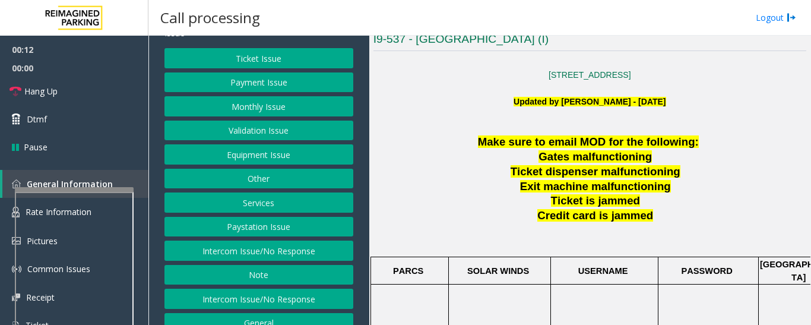
click at [290, 252] on button "Intercom Issue/No Response" at bounding box center [258, 250] width 189 height 20
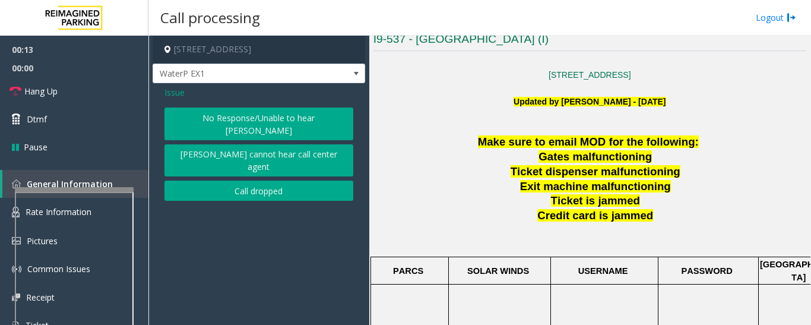
click at [258, 122] on button "No Response/Unable to hear [PERSON_NAME]" at bounding box center [258, 123] width 189 height 33
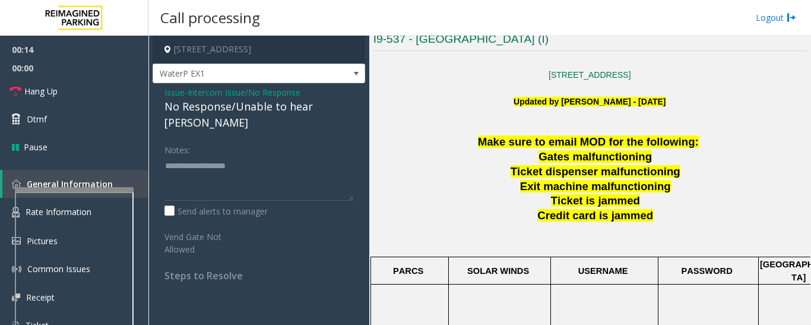
click at [221, 112] on div "No Response/Unable to hear [PERSON_NAME]" at bounding box center [258, 115] width 189 height 32
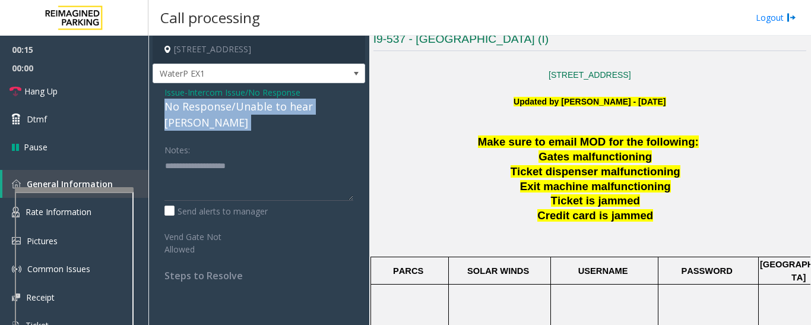
click at [221, 112] on div "No Response/Unable to hear [PERSON_NAME]" at bounding box center [258, 115] width 189 height 32
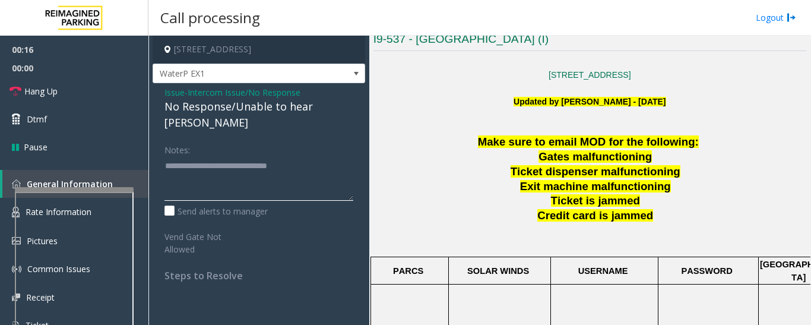
click at [320, 161] on textarea at bounding box center [258, 178] width 189 height 45
type textarea "**********"
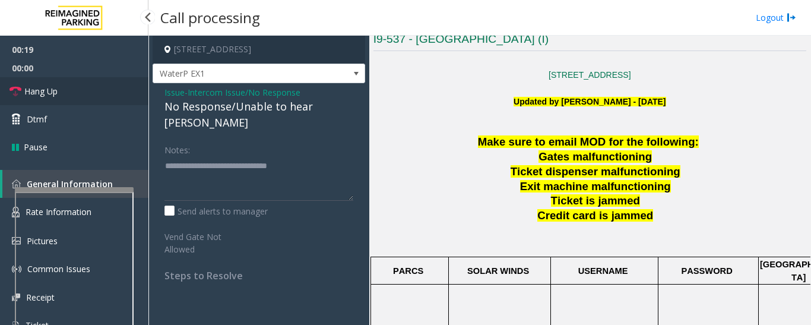
click at [37, 81] on link "Hang Up" at bounding box center [74, 91] width 148 height 28
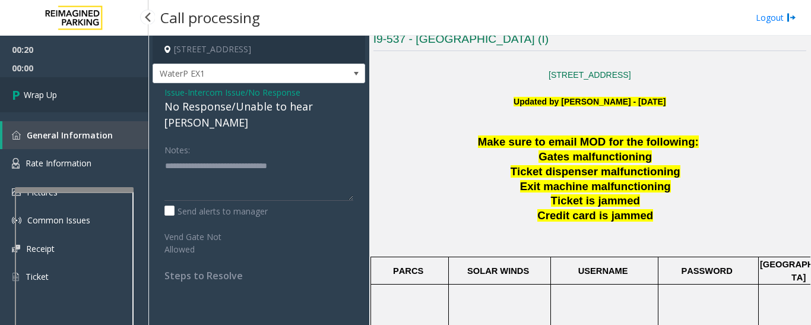
click at [42, 84] on link "Wrap Up" at bounding box center [74, 94] width 148 height 35
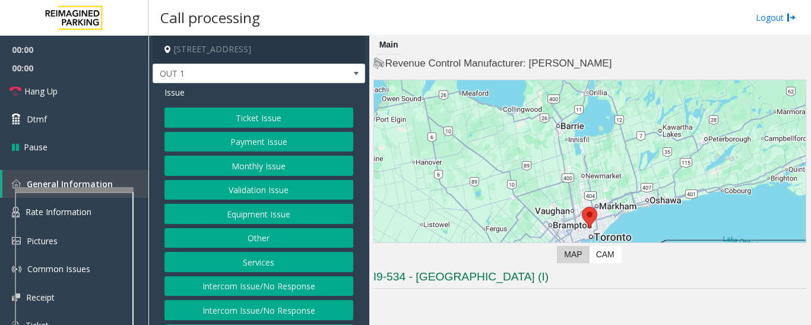
scroll to position [237, 0]
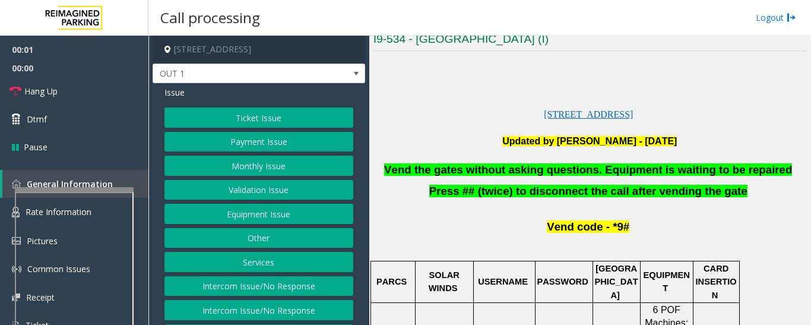
click at [252, 219] on button "Equipment Issue" at bounding box center [258, 214] width 189 height 20
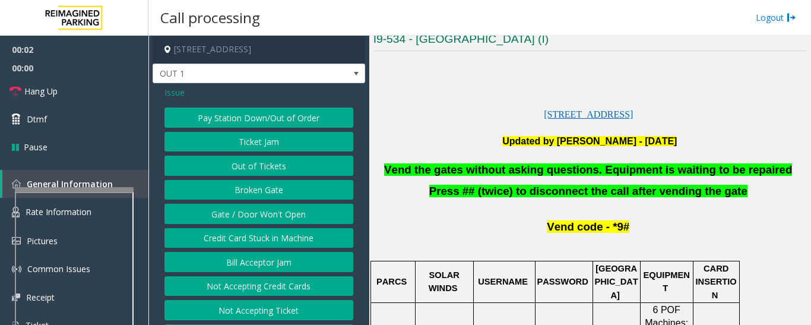
click at [251, 220] on button "Gate / Door Won't Open" at bounding box center [258, 214] width 189 height 20
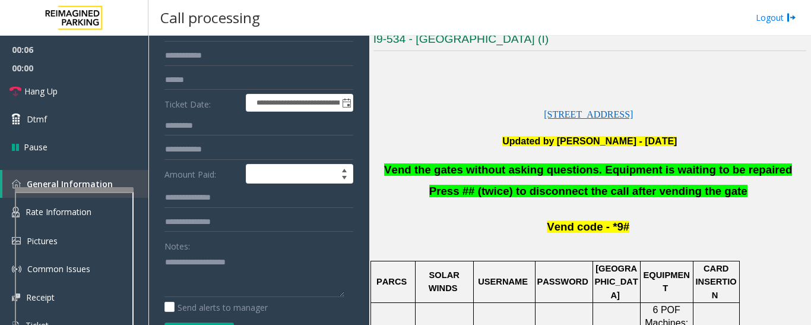
scroll to position [59, 0]
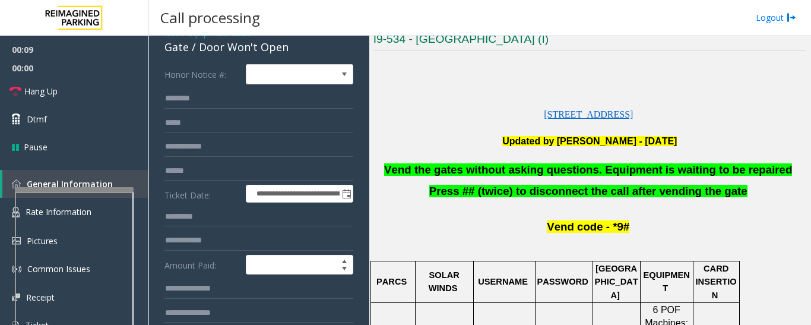
click at [435, 171] on span "Vend the gates without asking questions. Equipment is waiting to be repaired" at bounding box center [588, 169] width 408 height 12
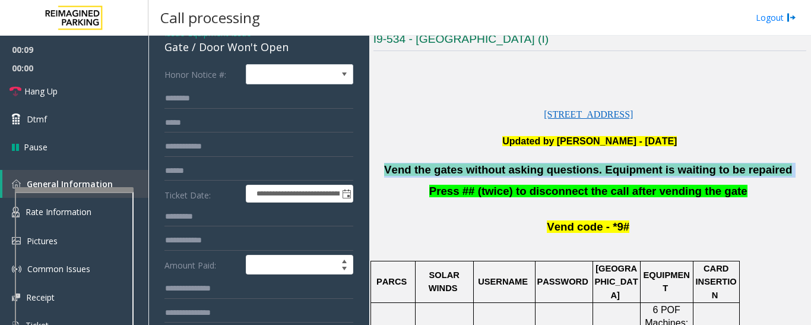
click at [435, 171] on span "Vend the gates without asking questions. Equipment is waiting to be repaired" at bounding box center [588, 169] width 408 height 12
copy p "Vend the gates without asking questions. Equipment is waiting to be repaired"
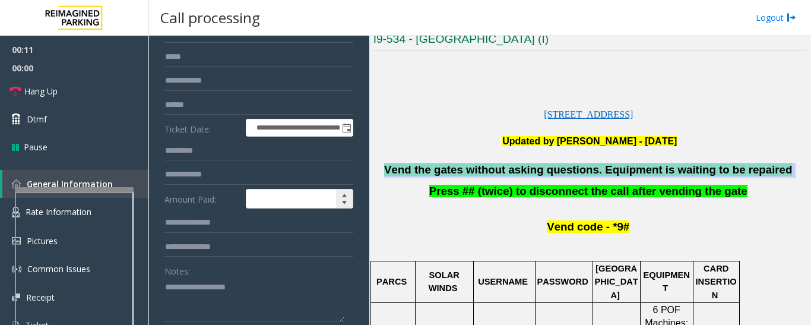
scroll to position [178, 0]
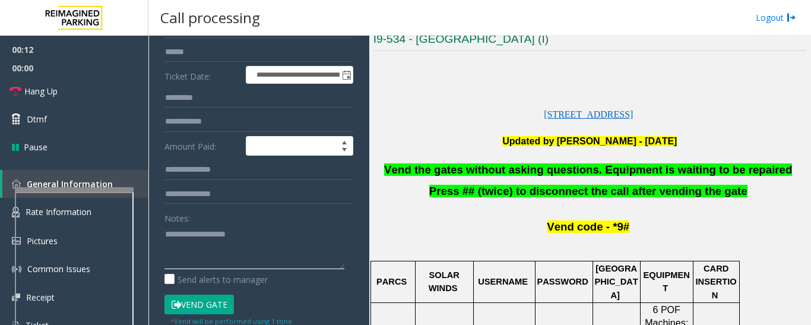
click at [253, 251] on textarea at bounding box center [254, 246] width 180 height 45
paste textarea "**********"
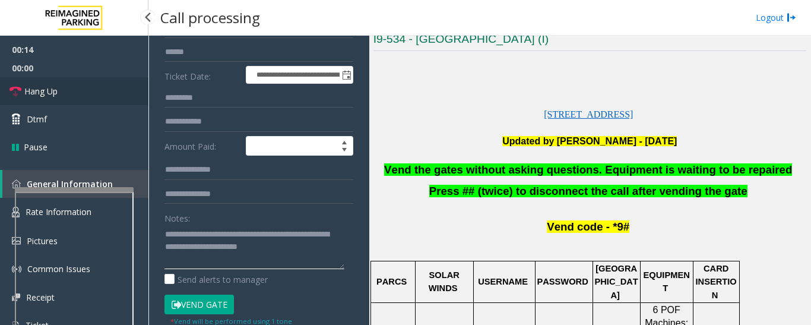
type textarea "**********"
click at [85, 84] on link "Hang Up" at bounding box center [74, 91] width 148 height 28
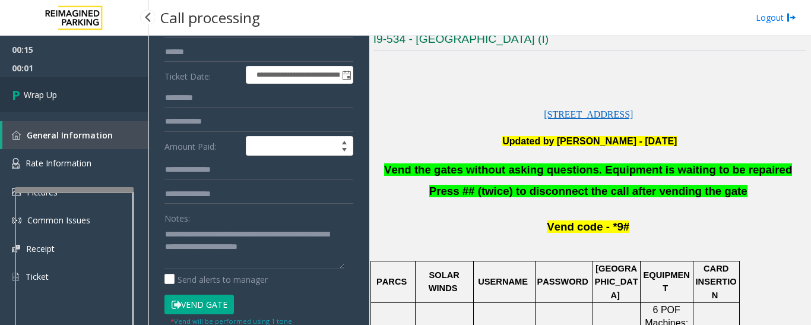
click at [23, 93] on icon at bounding box center [18, 95] width 12 height 20
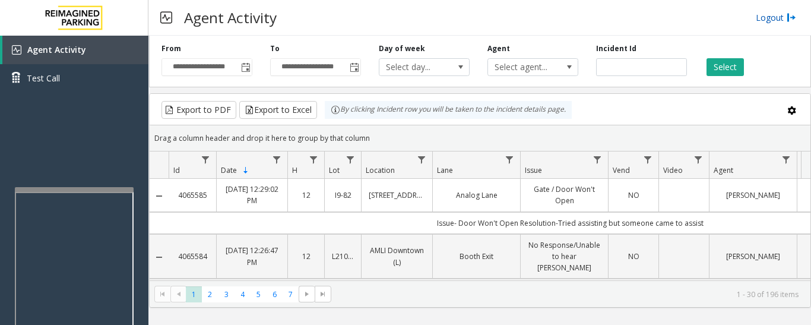
click at [766, 16] on link "Logout" at bounding box center [776, 17] width 40 height 12
